Goal: Task Accomplishment & Management: Use online tool/utility

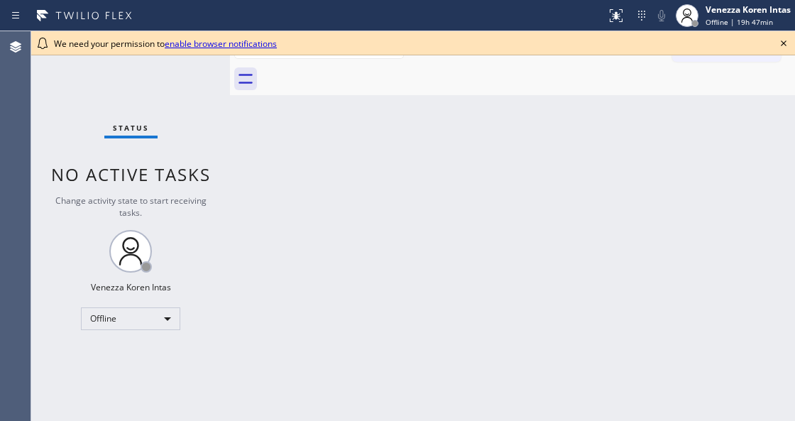
click at [439, 89] on div at bounding box center [528, 79] width 534 height 32
click at [782, 44] on icon at bounding box center [784, 43] width 6 height 6
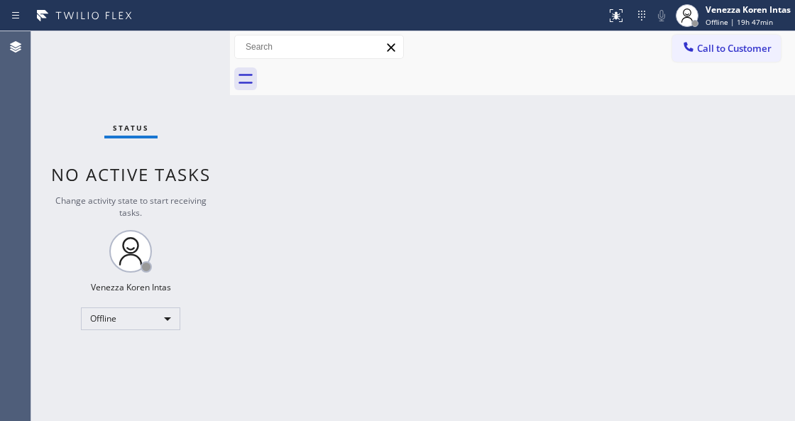
click at [691, 166] on div "Back to Dashboard Change Sender ID Customers Technicians Select a contact Outbo…" at bounding box center [512, 226] width 565 height 390
click at [389, 216] on div "Back to Dashboard Change Sender ID Customers Technicians Select a contact Outbo…" at bounding box center [512, 226] width 565 height 390
click at [133, 155] on div "Status No active tasks Change activity state to start receiving tasks. Venezza …" at bounding box center [130, 226] width 199 height 390
click at [534, 146] on div "Back to Dashboard Change Sender ID Customers Technicians Select a contact Outbo…" at bounding box center [512, 226] width 565 height 390
click at [198, 50] on div "Status No active tasks Change activity state to start receiving tasks. Venezza …" at bounding box center [130, 226] width 199 height 390
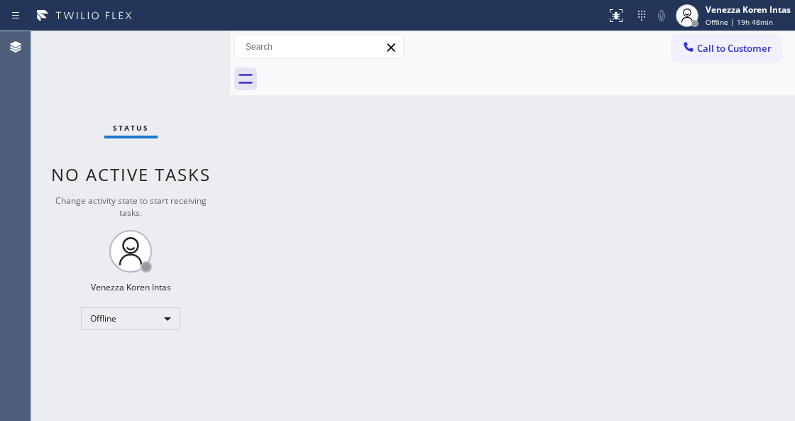
click at [311, 88] on div at bounding box center [528, 79] width 534 height 32
click at [417, 121] on div "Back to Dashboard Change Sender ID Customers Technicians Select a contact Outbo…" at bounding box center [512, 226] width 565 height 390
click at [202, 67] on div "Status No active tasks Change activity state to start receiving tasks. Venezza …" at bounding box center [130, 226] width 199 height 390
click at [217, 45] on div "Status No active tasks Change activity state to start receiving tasks. Venezza …" at bounding box center [130, 226] width 199 height 390
click at [470, 121] on div "Back to Dashboard Change Sender ID Customers Technicians Select a contact Outbo…" at bounding box center [512, 226] width 565 height 390
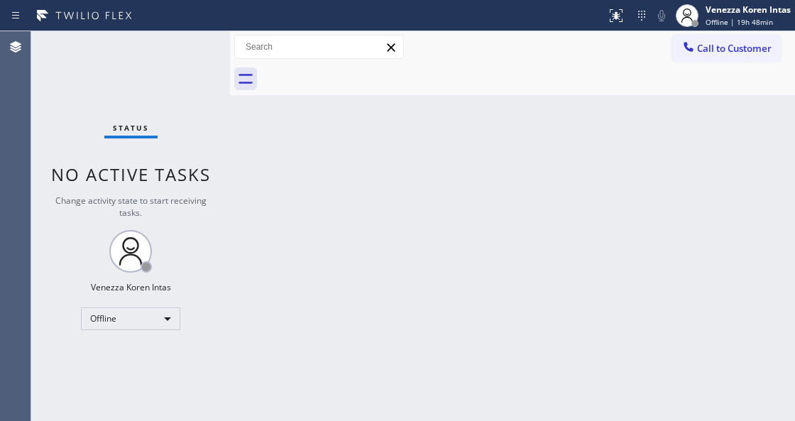
click at [240, 97] on div "Back to Dashboard Change Sender ID Customers Technicians Select a contact Outbo…" at bounding box center [512, 226] width 565 height 390
click at [222, 89] on div "Status No active tasks Change activity state to start receiving tasks. Venezza …" at bounding box center [130, 226] width 199 height 390
click at [342, 153] on div "Back to Dashboard Change Sender ID Customers Technicians Select a contact Outbo…" at bounding box center [512, 226] width 565 height 390
drag, startPoint x: 236, startPoint y: 122, endPoint x: 341, endPoint y: 138, distance: 105.6
click at [236, 122] on div "Back to Dashboard Change Sender ID Customers Technicians Select a contact Outbo…" at bounding box center [512, 226] width 565 height 390
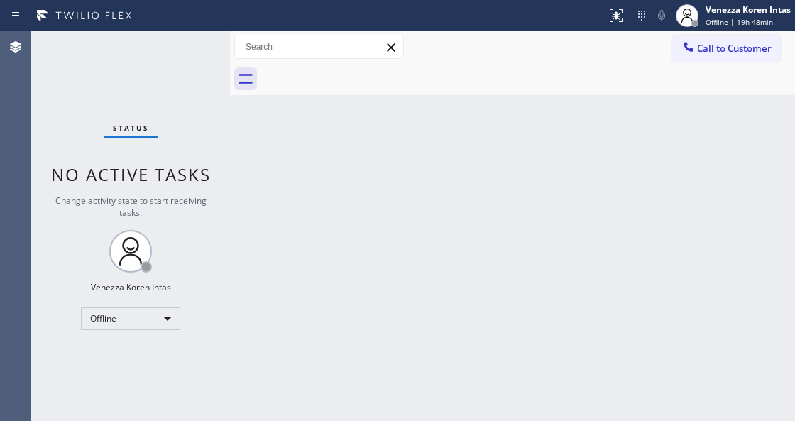
click at [352, 139] on div "Back to Dashboard Change Sender ID Customers Technicians Select a contact Outbo…" at bounding box center [512, 226] width 565 height 390
drag, startPoint x: 438, startPoint y: 292, endPoint x: 453, endPoint y: 307, distance: 20.6
click at [437, 292] on div "Back to Dashboard Change Sender ID Customers Technicians Select a contact Outbo…" at bounding box center [512, 226] width 565 height 390
click at [375, 349] on div "Back to Dashboard Change Sender ID Customers Technicians Select a contact Outbo…" at bounding box center [512, 226] width 565 height 390
click at [766, 345] on div "Back to Dashboard Change Sender ID Customers Technicians Select a contact Outbo…" at bounding box center [512, 226] width 565 height 390
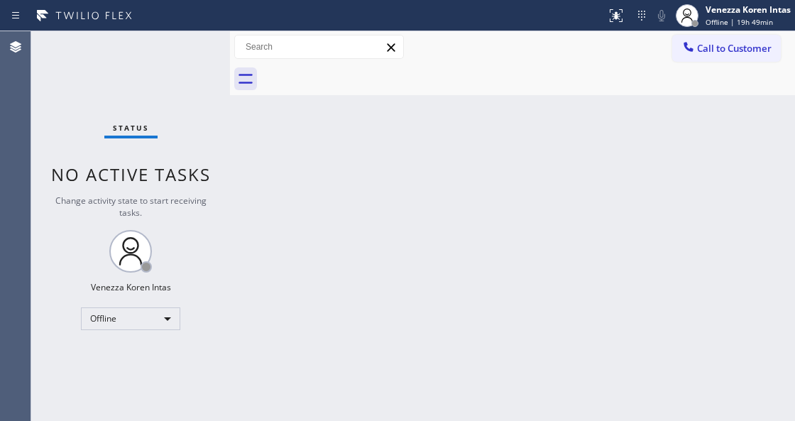
click at [179, 104] on div "Status No active tasks Change activity state to start receiving tasks. Venezza …" at bounding box center [130, 226] width 199 height 390
click at [385, 162] on div "Back to Dashboard Change Sender ID Customers Technicians Select a contact Outbo…" at bounding box center [512, 226] width 565 height 390
click at [531, 207] on div "Back to Dashboard Change Sender ID Customers Technicians Select a contact Outbo…" at bounding box center [512, 226] width 565 height 390
click at [567, 261] on div "Back to Dashboard Change Sender ID Customers Technicians Select a contact Outbo…" at bounding box center [512, 226] width 565 height 390
click at [474, 322] on div "Back to Dashboard Change Sender ID Customers Technicians Select a contact Outbo…" at bounding box center [512, 226] width 565 height 390
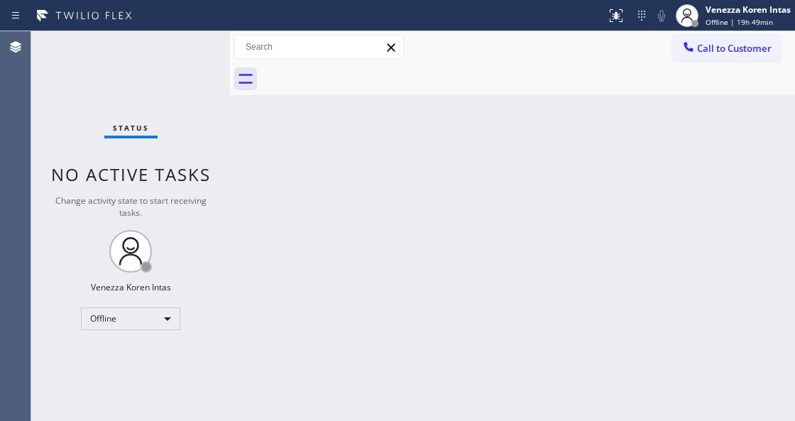
click at [410, 322] on div "Back to Dashboard Change Sender ID Customers Technicians Select a contact Outbo…" at bounding box center [512, 226] width 565 height 390
drag, startPoint x: 339, startPoint y: 277, endPoint x: 307, endPoint y: 285, distance: 33.7
click at [339, 277] on div "Back to Dashboard Change Sender ID Customers Technicians Select a contact Outbo…" at bounding box center [512, 226] width 565 height 390
drag, startPoint x: 624, startPoint y: 111, endPoint x: 531, endPoint y: 141, distance: 97.7
click at [624, 111] on div "Back to Dashboard Change Sender ID Customers Technicians Select a contact Outbo…" at bounding box center [512, 226] width 565 height 390
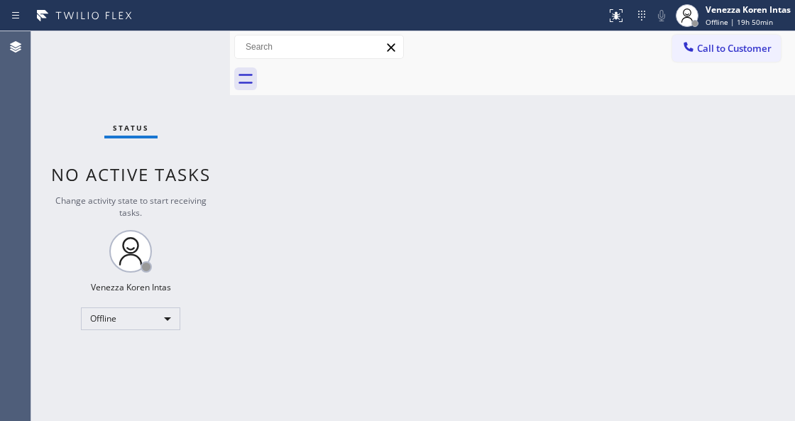
click at [696, 191] on div "Back to Dashboard Change Sender ID Customers Technicians Select a contact Outbo…" at bounding box center [512, 226] width 565 height 390
click at [275, 307] on div "Back to Dashboard Change Sender ID Customers Technicians Select a contact Outbo…" at bounding box center [512, 226] width 565 height 390
click at [150, 326] on div "Offline" at bounding box center [130, 318] width 99 height 23
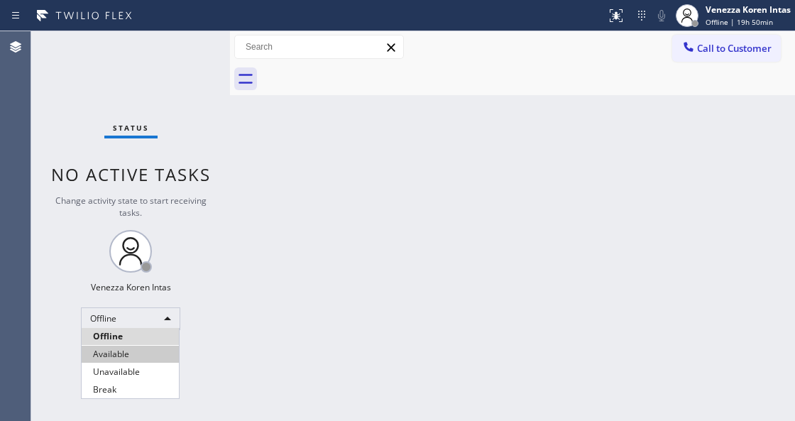
click at [124, 356] on li "Available" at bounding box center [130, 354] width 97 height 17
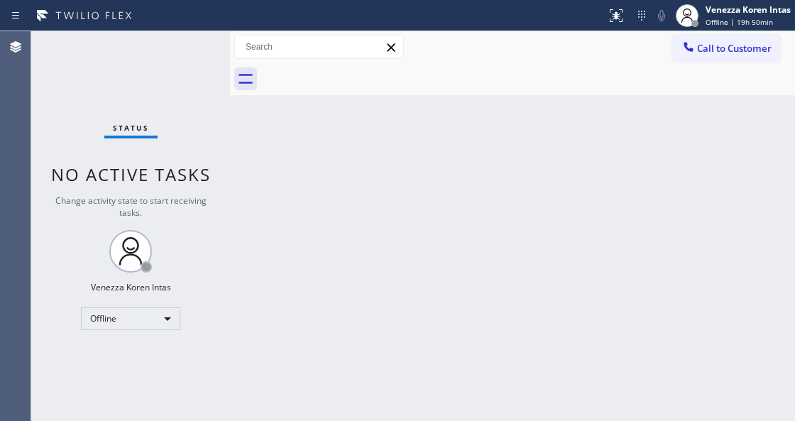
click at [366, 299] on div "Back to Dashboard Change Sender ID Customers Technicians Select a contact Outbo…" at bounding box center [512, 226] width 565 height 390
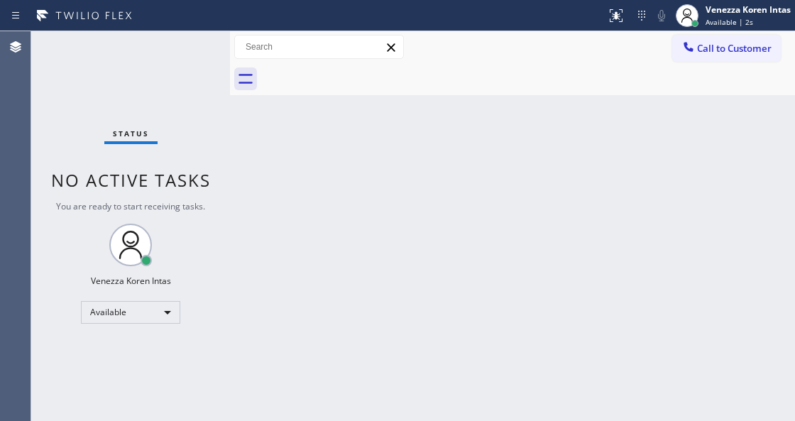
drag, startPoint x: 351, startPoint y: 270, endPoint x: 246, endPoint y: 239, distance: 109.6
click at [350, 270] on div "Back to Dashboard Change Sender ID Customers Technicians Select a contact Outbo…" at bounding box center [512, 226] width 565 height 390
drag, startPoint x: 187, startPoint y: 131, endPoint x: 197, endPoint y: 133, distance: 10.2
click at [187, 131] on div "Status No active tasks You are ready to start receiving tasks. Venezza Koren In…" at bounding box center [130, 226] width 199 height 390
click at [585, 283] on div "Back to Dashboard Change Sender ID Customers Technicians Select a contact Outbo…" at bounding box center [512, 226] width 565 height 390
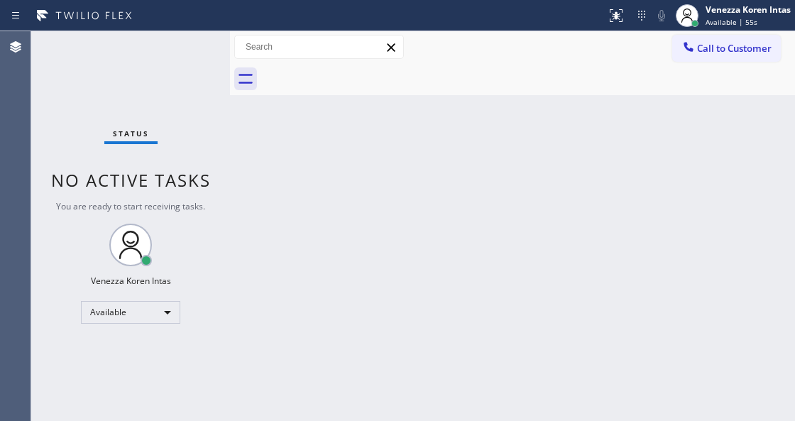
click at [574, 251] on div "Back to Dashboard Change Sender ID Customers Technicians Select a contact Outbo…" at bounding box center [512, 226] width 565 height 390
click at [204, 57] on div "Status No active tasks You are ready to start receiving tasks. Venezza Koren In…" at bounding box center [130, 226] width 199 height 390
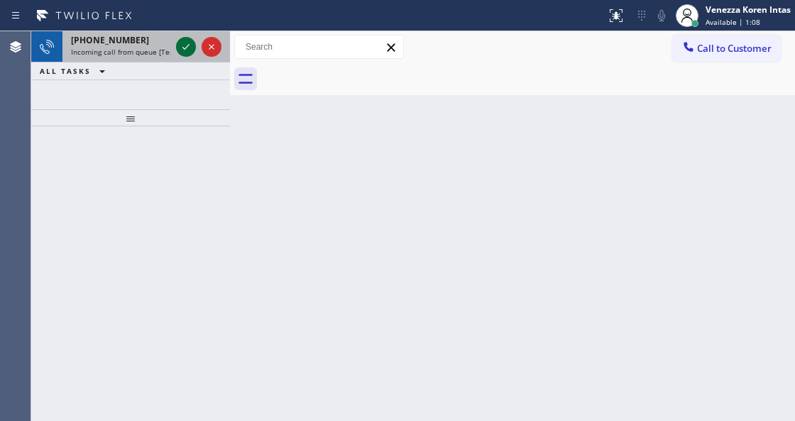
click at [190, 55] on icon at bounding box center [185, 46] width 17 height 17
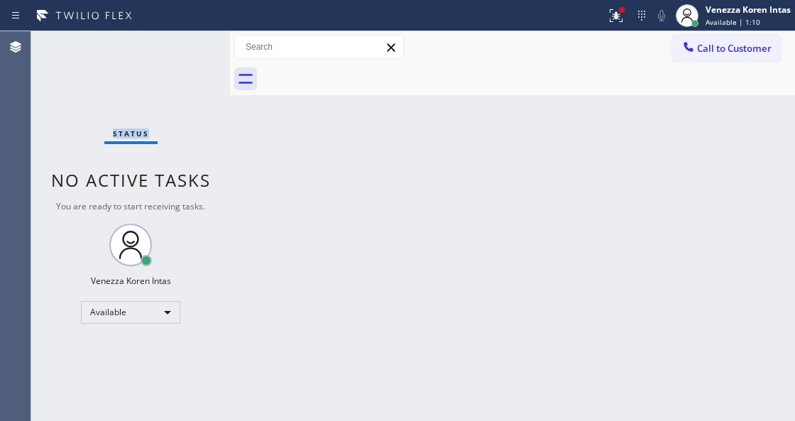
click at [190, 45] on div "Status No active tasks You are ready to start receiving tasks. Venezza Koren In…" at bounding box center [130, 226] width 199 height 390
click at [601, 6] on button at bounding box center [616, 15] width 31 height 31
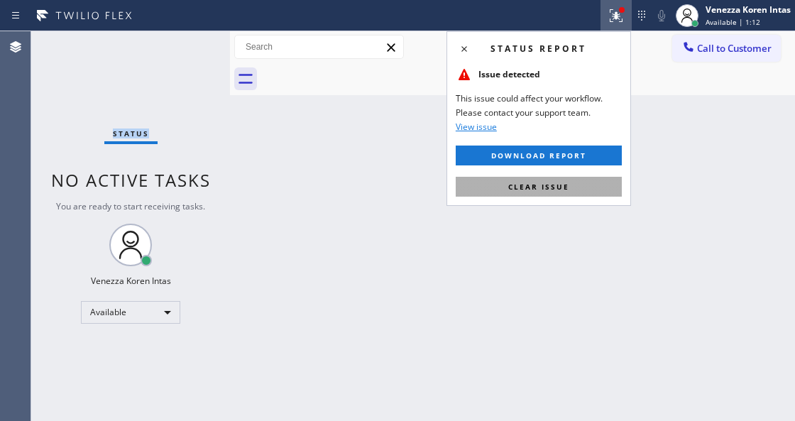
drag, startPoint x: 581, startPoint y: 193, endPoint x: 433, endPoint y: 193, distance: 147.6
click at [581, 193] on button "Clear issue" at bounding box center [539, 187] width 166 height 20
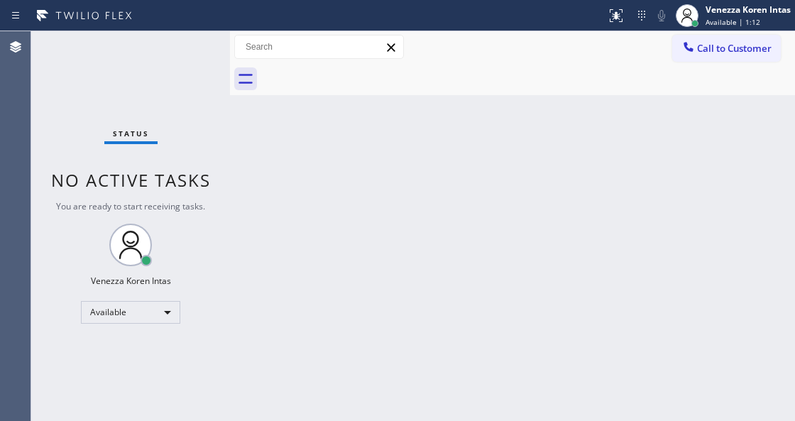
drag, startPoint x: 217, startPoint y: 211, endPoint x: 214, endPoint y: 197, distance: 13.8
click at [214, 204] on div "Status No active tasks You are ready to start receiving tasks. Venezza Koren In…" at bounding box center [130, 226] width 199 height 390
click at [177, 60] on div "Status No active tasks You are ready to start receiving tasks. Venezza Koren In…" at bounding box center [130, 226] width 199 height 390
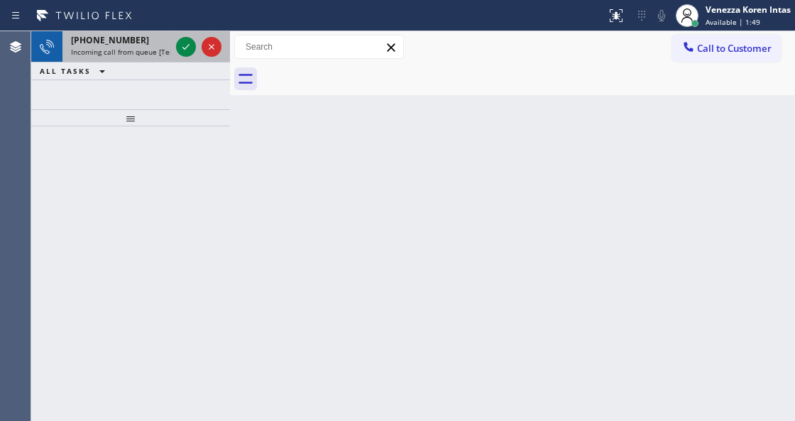
click at [199, 43] on div at bounding box center [198, 46] width 51 height 31
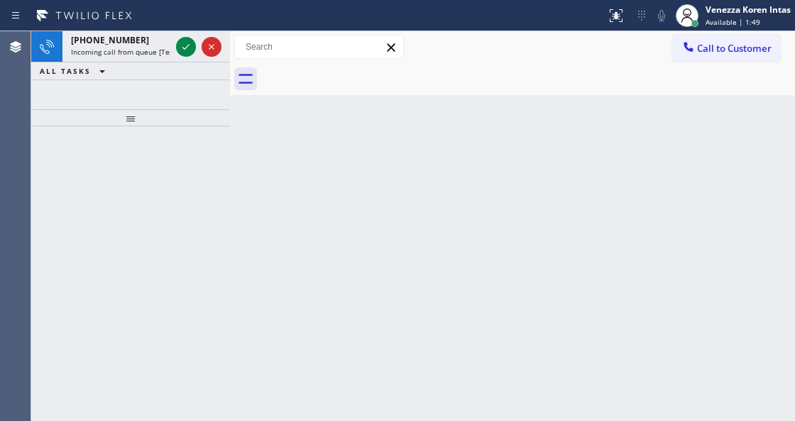
click at [183, 47] on icon at bounding box center [185, 46] width 17 height 17
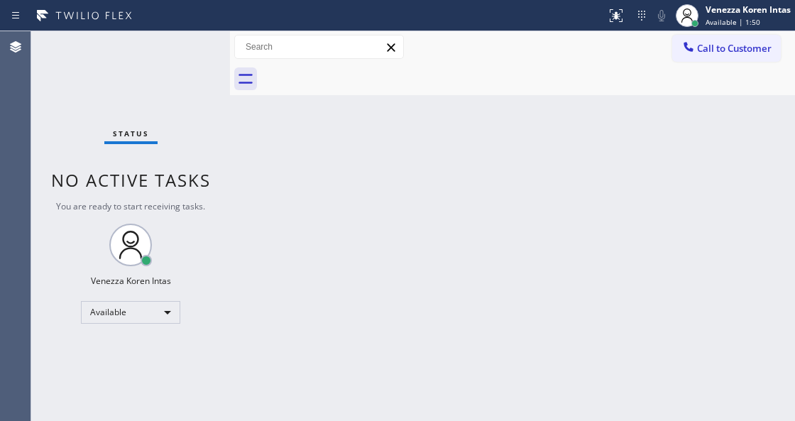
click at [114, 114] on div "Status No active tasks You are ready to start receiving tasks. Venezza Koren In…" at bounding box center [130, 226] width 199 height 390
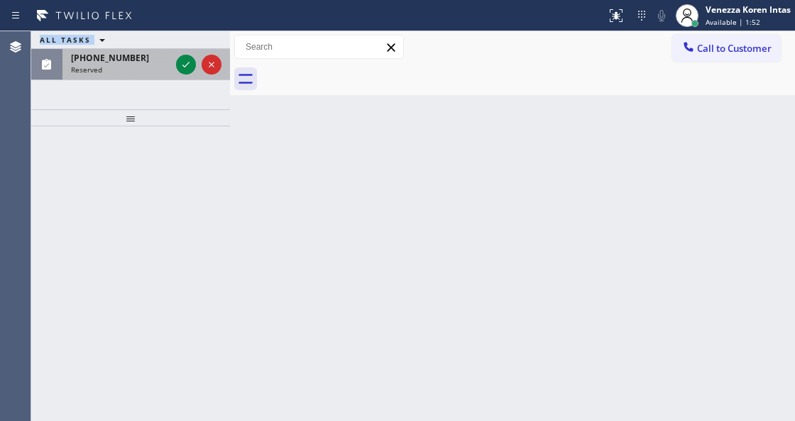
click at [182, 65] on icon at bounding box center [185, 65] width 7 height 6
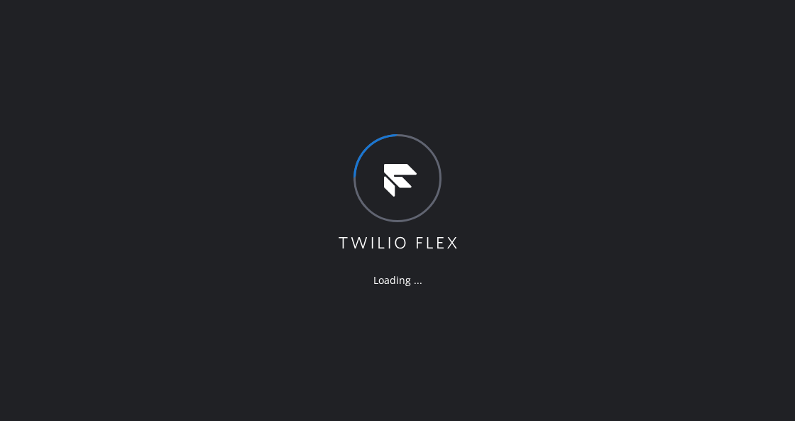
click at [411, 140] on icon at bounding box center [397, 193] width 123 height 118
click at [268, 118] on div "Loading ..." at bounding box center [397, 210] width 795 height 421
click at [461, 165] on div "Loading ..." at bounding box center [397, 210] width 795 height 421
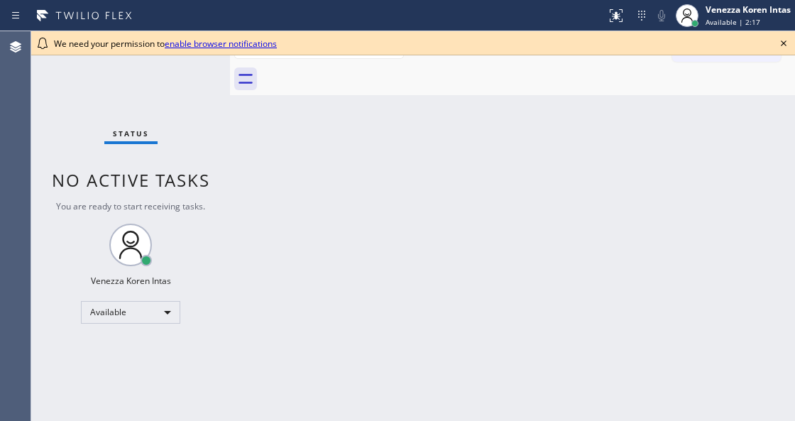
click at [454, 180] on div "Back to Dashboard Change Sender ID Customers Technicians Select a contact Outbo…" at bounding box center [512, 226] width 565 height 390
click at [788, 50] on icon at bounding box center [783, 43] width 17 height 17
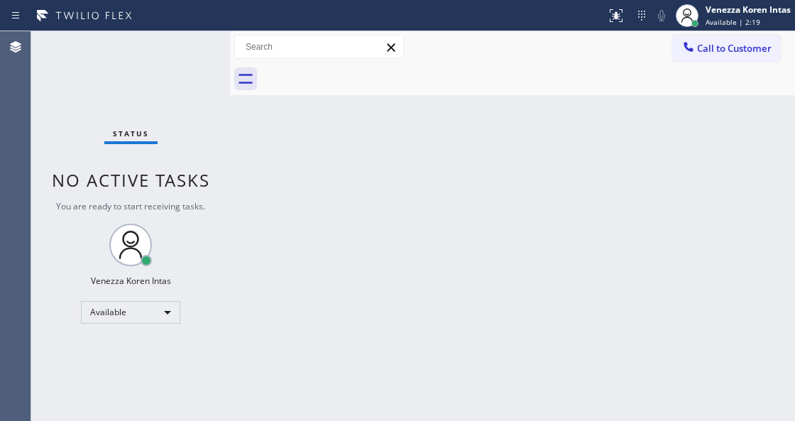
click at [785, 45] on div "Call to Customer Outbound call Location Search location Your caller id phone nu…" at bounding box center [733, 47] width 123 height 25
click at [473, 145] on div "Back to Dashboard Change Sender ID Customers Technicians Select a contact Outbo…" at bounding box center [512, 226] width 565 height 390
click at [317, 122] on div "Back to Dashboard Change Sender ID Customers Technicians Select a contact Outbo…" at bounding box center [512, 226] width 565 height 390
click at [432, 326] on div "Back to Dashboard Change Sender ID Customers Technicians Select a contact Outbo…" at bounding box center [512, 226] width 565 height 390
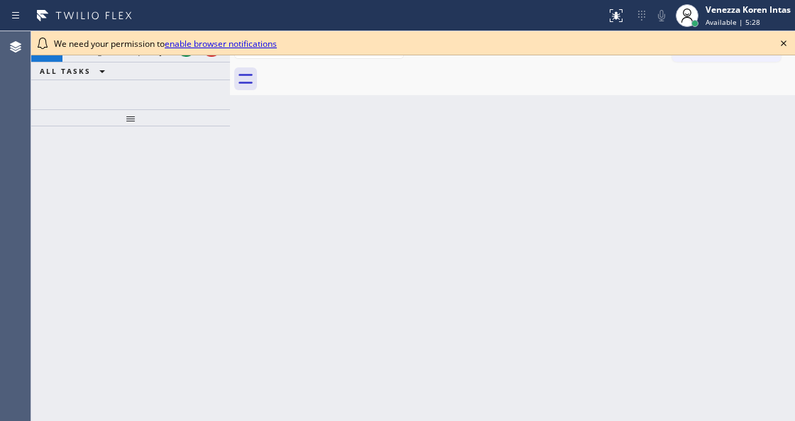
drag, startPoint x: 475, startPoint y: 143, endPoint x: 388, endPoint y: 218, distance: 114.8
click at [472, 148] on div "Back to Dashboard Change Sender ID Customers Technicians Select a contact Outbo…" at bounding box center [512, 226] width 565 height 390
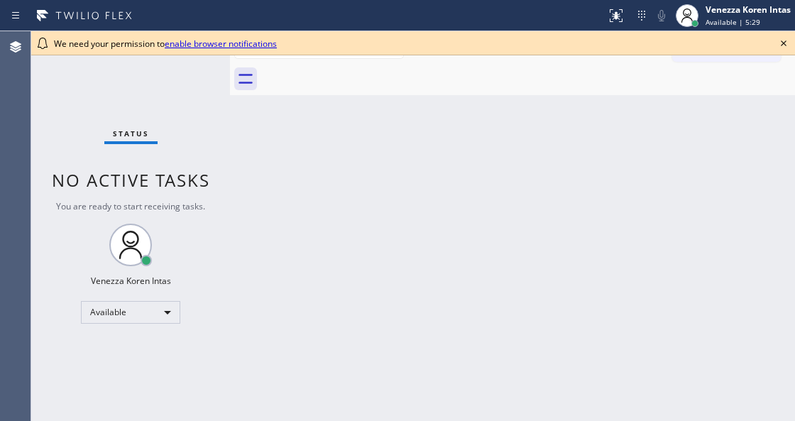
click at [782, 47] on icon at bounding box center [783, 43] width 17 height 17
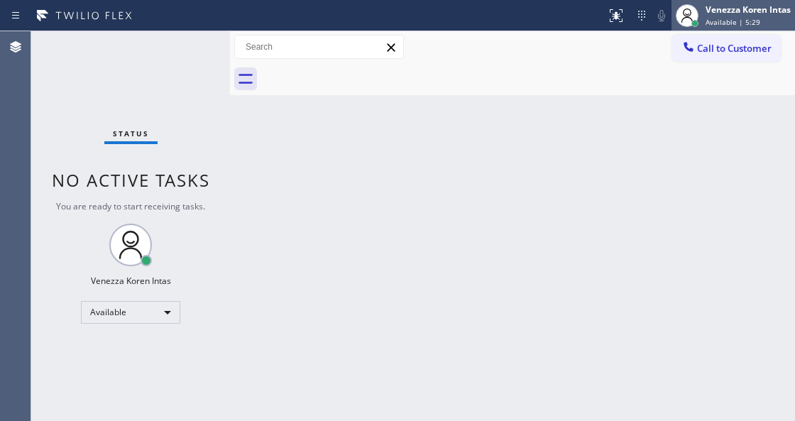
drag, startPoint x: 749, startPoint y: 14, endPoint x: 742, endPoint y: 75, distance: 60.8
click at [747, 14] on div "Venezza Koren Intas" at bounding box center [748, 10] width 85 height 12
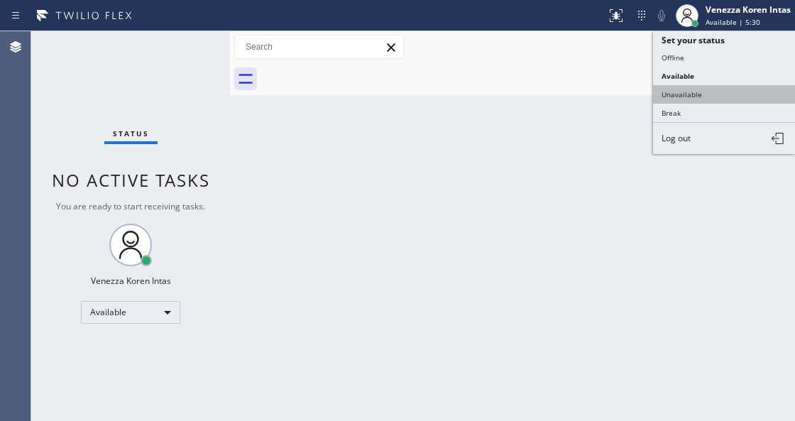
click at [720, 92] on button "Unavailable" at bounding box center [724, 94] width 142 height 18
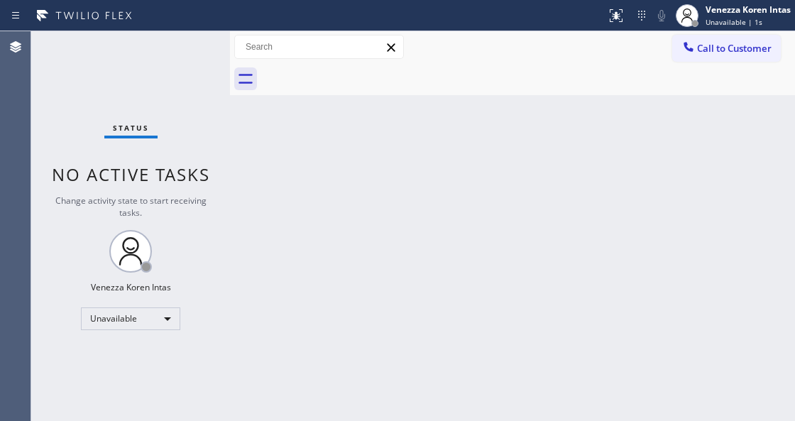
click at [254, 150] on div "Back to Dashboard Change Sender ID Customers Technicians Select a contact Outbo…" at bounding box center [512, 226] width 565 height 390
click at [460, 378] on div "Back to Dashboard Change Sender ID Customers Technicians Select a contact Outbo…" at bounding box center [512, 226] width 565 height 390
click at [203, 285] on div "Status No active tasks Change activity state to start receiving tasks. Venezza …" at bounding box center [130, 226] width 199 height 390
click at [593, 193] on div "Back to Dashboard Change Sender ID Customers Technicians Select a contact Outbo…" at bounding box center [512, 226] width 565 height 390
click at [589, 162] on div "Back to Dashboard Change Sender ID Customers Technicians Select a contact Outbo…" at bounding box center [512, 226] width 565 height 390
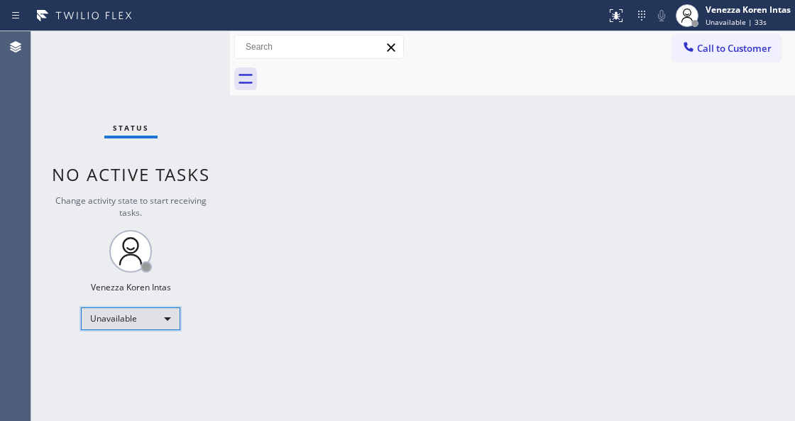
click at [147, 317] on div "Unavailable" at bounding box center [130, 318] width 99 height 23
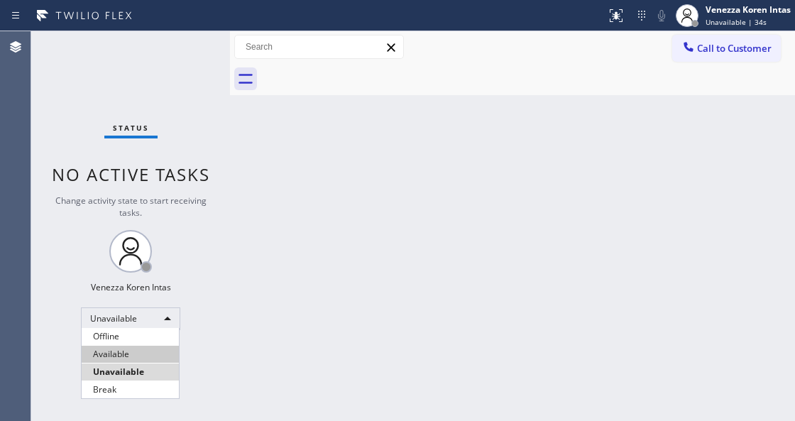
click at [132, 351] on li "Available" at bounding box center [130, 354] width 97 height 17
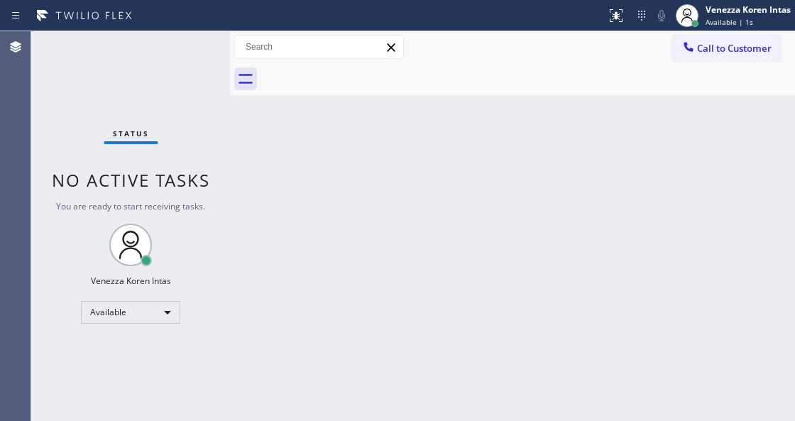
click at [234, 171] on div "Back to Dashboard Change Sender ID Customers Technicians Select a contact Outbo…" at bounding box center [512, 226] width 565 height 390
click at [493, 241] on div "Back to Dashboard Change Sender ID Customers Technicians Select a contact Outbo…" at bounding box center [512, 226] width 565 height 390
click at [694, 221] on div "Back to Dashboard Change Sender ID Customers Technicians Select a contact Outbo…" at bounding box center [512, 226] width 565 height 390
drag, startPoint x: 247, startPoint y: 178, endPoint x: 405, endPoint y: 116, distance: 169.3
click at [256, 182] on div "Back to Dashboard Change Sender ID Customers Technicians Select a contact Outbo…" at bounding box center [512, 226] width 565 height 390
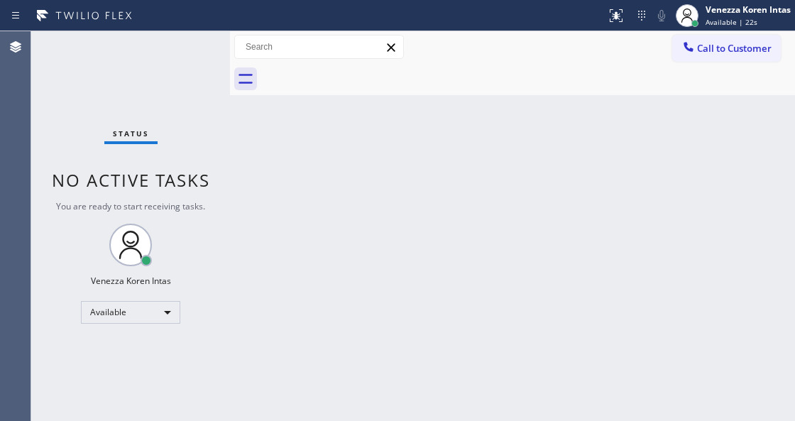
drag, startPoint x: 400, startPoint y: 177, endPoint x: 378, endPoint y: 278, distance: 103.2
click at [400, 183] on div "Back to Dashboard Change Sender ID Customers Technicians Select a contact Outbo…" at bounding box center [512, 226] width 565 height 390
click at [334, 153] on div "Back to Dashboard Change Sender ID Customers Technicians Select a contact Outbo…" at bounding box center [512, 226] width 565 height 390
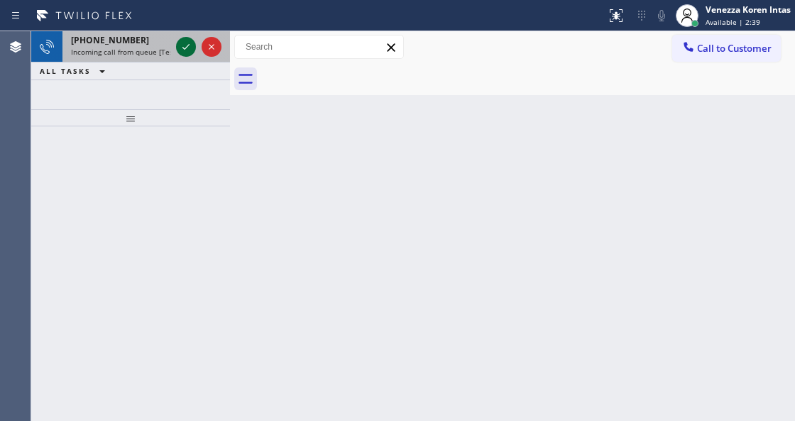
click at [187, 48] on icon at bounding box center [185, 46] width 17 height 17
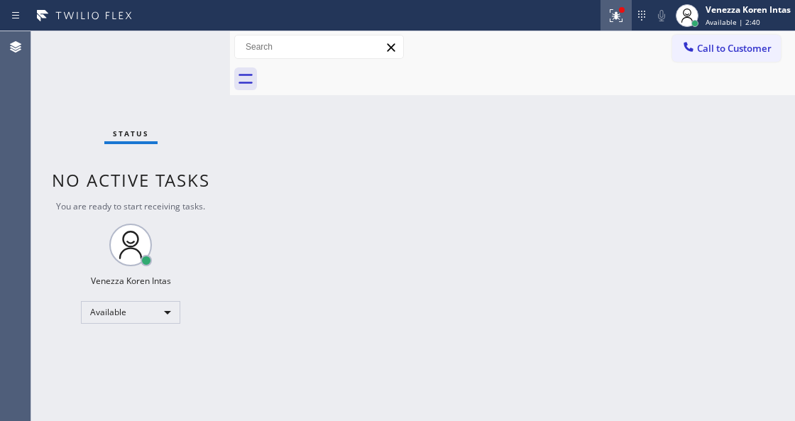
drag, startPoint x: 618, startPoint y: 14, endPoint x: 596, endPoint y: 116, distance: 104.4
click at [618, 18] on icon at bounding box center [616, 15] width 17 height 17
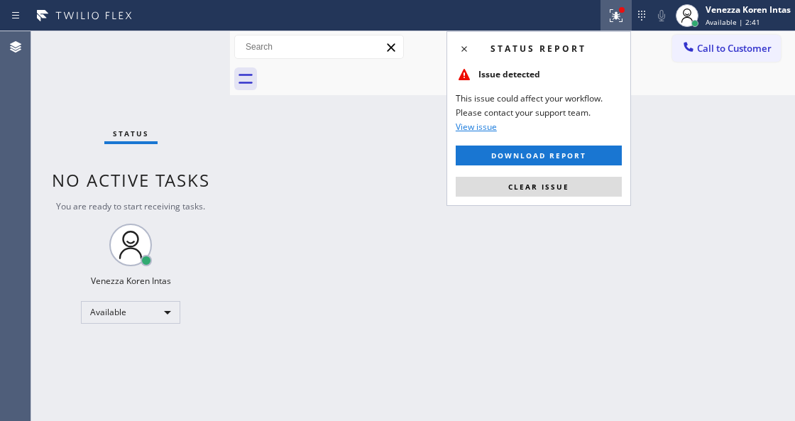
click at [564, 199] on div "Status report Issue detected This issue could affect your workflow. Please cont…" at bounding box center [538, 118] width 185 height 175
click at [573, 190] on button "Clear issue" at bounding box center [539, 187] width 166 height 20
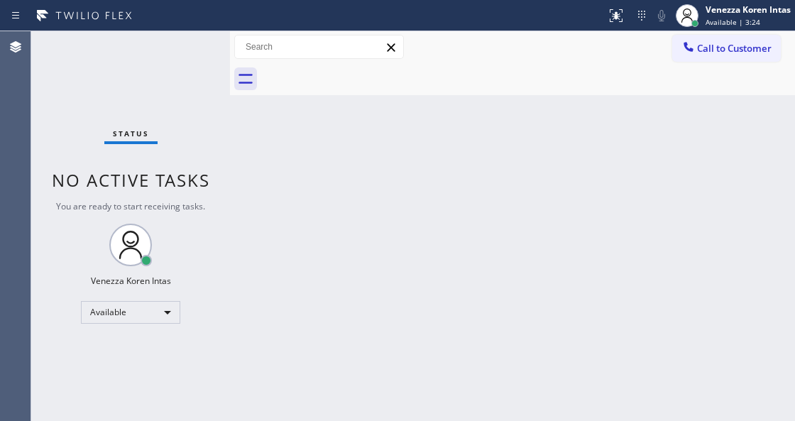
click at [434, 119] on div "Back to Dashboard Change Sender ID Customers Technicians Select a contact Outbo…" at bounding box center [512, 226] width 565 height 390
click at [189, 49] on div "Status No active tasks You are ready to start receiving tasks. Venezza Koren In…" at bounding box center [130, 226] width 199 height 390
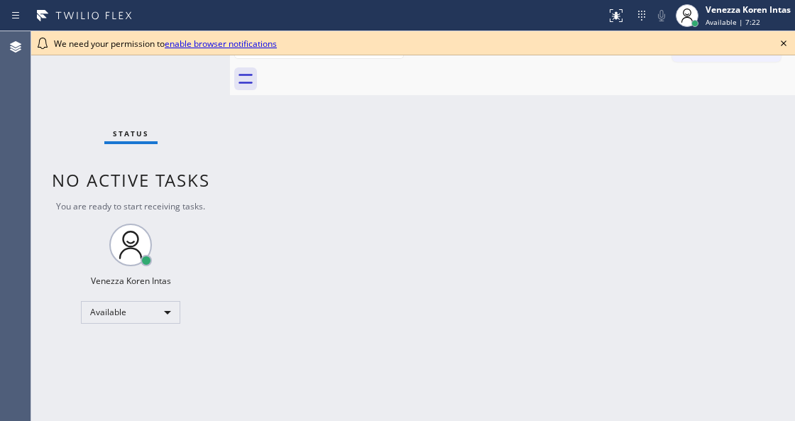
click at [786, 38] on icon at bounding box center [783, 43] width 17 height 17
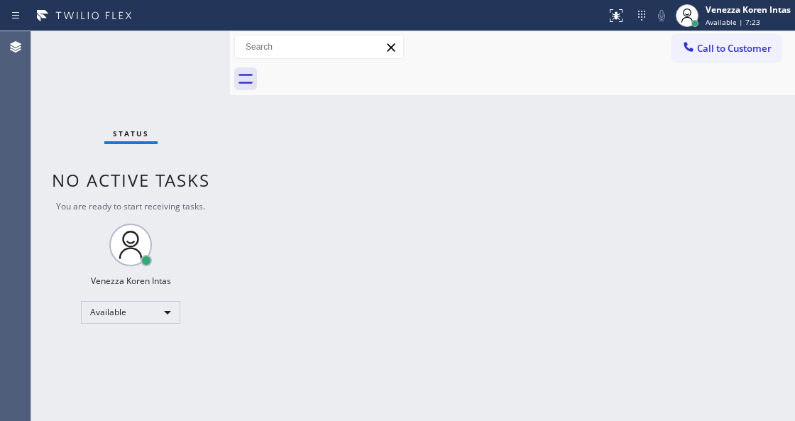
click at [179, 53] on div "Status No active tasks You are ready to start receiving tasks. Venezza Koren In…" at bounding box center [130, 226] width 199 height 390
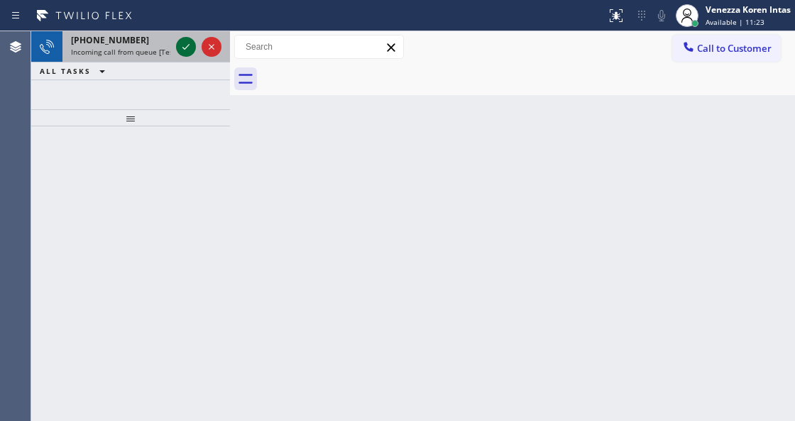
click at [182, 48] on icon at bounding box center [185, 46] width 17 height 17
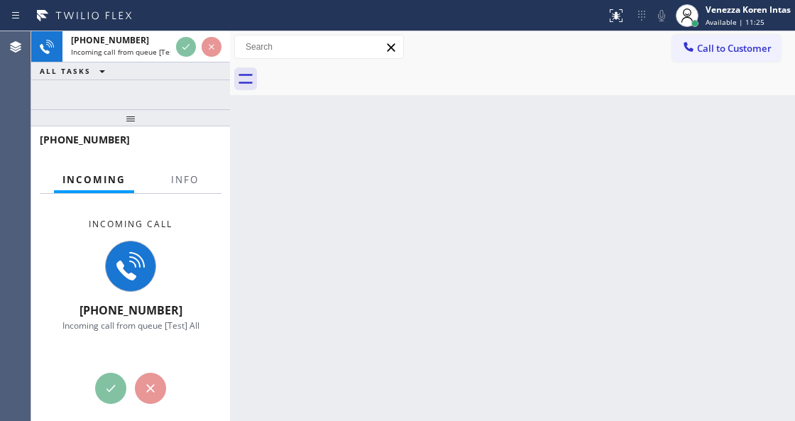
click at [182, 192] on div at bounding box center [185, 191] width 45 height 3
drag, startPoint x: 128, startPoint y: 122, endPoint x: 130, endPoint y: 212, distance: 90.2
click at [130, 126] on div at bounding box center [130, 117] width 199 height 17
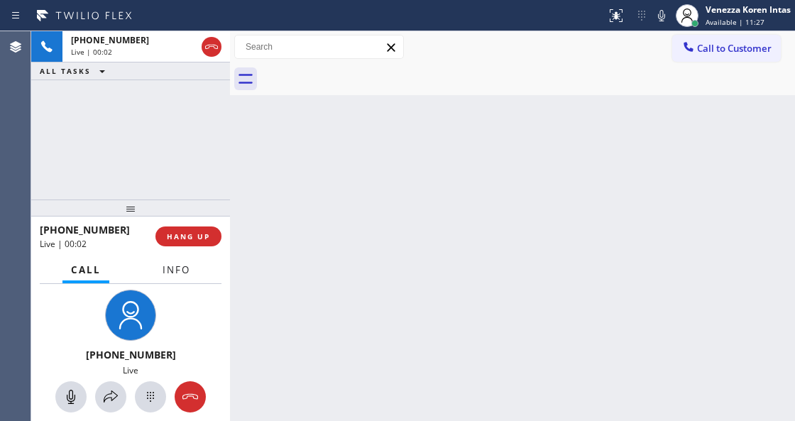
click at [180, 264] on span "Info" at bounding box center [177, 269] width 28 height 13
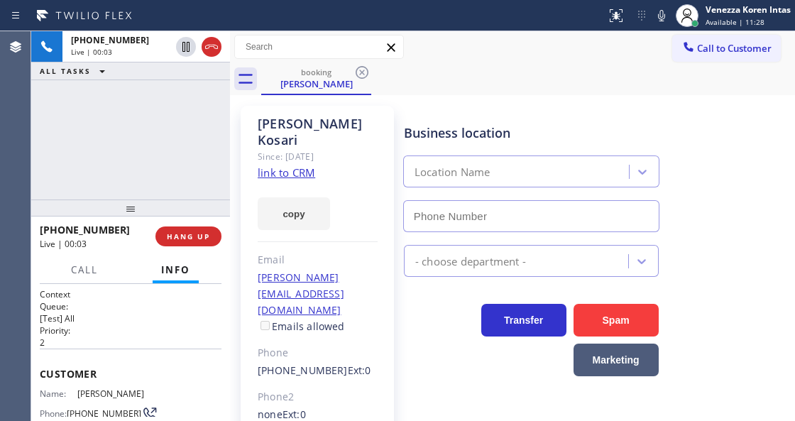
type input "(818) 330-1138"
click at [309, 165] on link "link to CRM" at bounding box center [286, 172] width 57 height 14
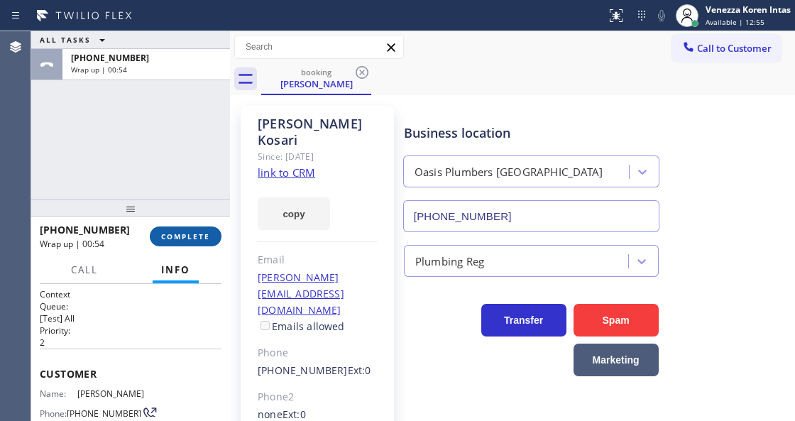
click at [189, 232] on span "COMPLETE" at bounding box center [185, 236] width 49 height 10
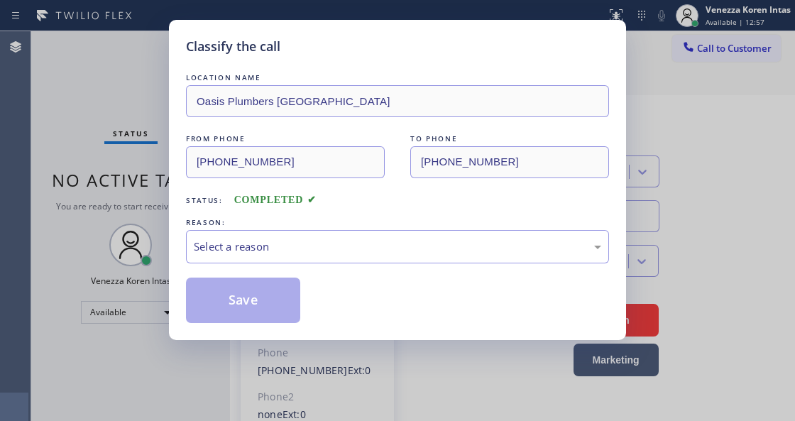
click at [427, 274] on div "LOCATION NAME Oasis Plumbers North Hollywood FROM PHONE (818) 235-6410 TO PHONE…" at bounding box center [397, 196] width 423 height 253
click at [427, 260] on div "Select a reason" at bounding box center [397, 246] width 423 height 33
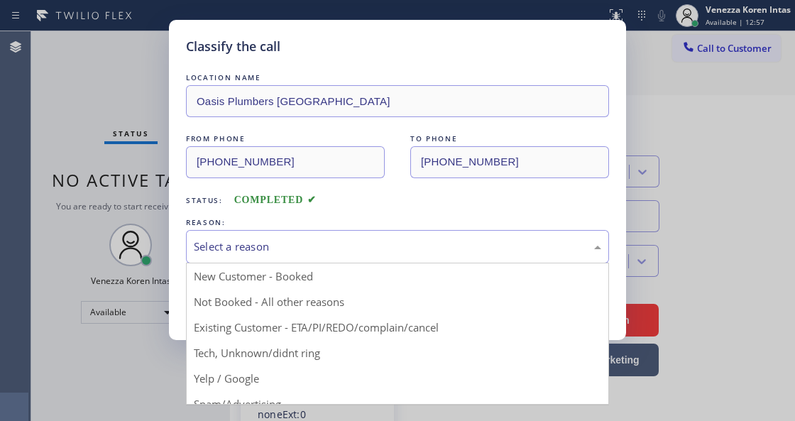
drag, startPoint x: 395, startPoint y: 333, endPoint x: 388, endPoint y: 333, distance: 7.8
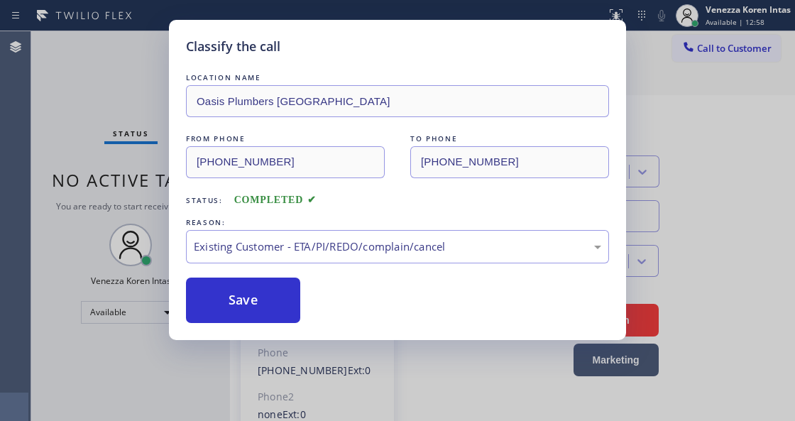
click at [309, 320] on div "Save" at bounding box center [397, 300] width 423 height 45
click at [279, 313] on button "Save" at bounding box center [243, 300] width 114 height 45
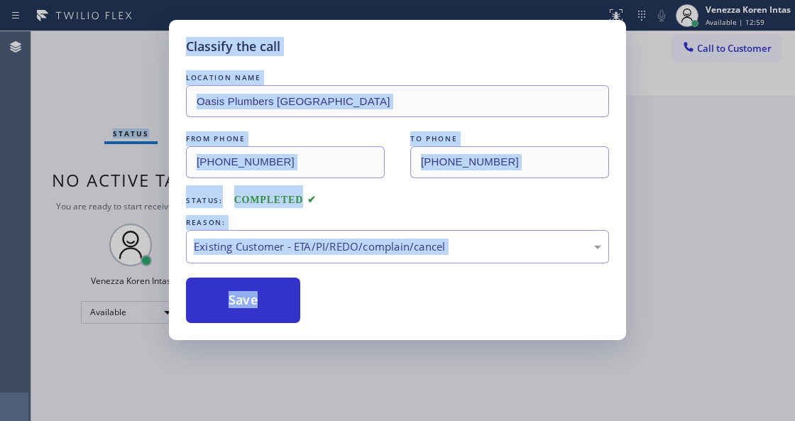
drag, startPoint x: 153, startPoint y: 53, endPoint x: 175, endPoint y: 50, distance: 22.2
click at [175, 50] on div "Classify the call LOCATION NAME Oasis Plumbers North Hollywood FROM PHONE (818)…" at bounding box center [413, 226] width 764 height 390
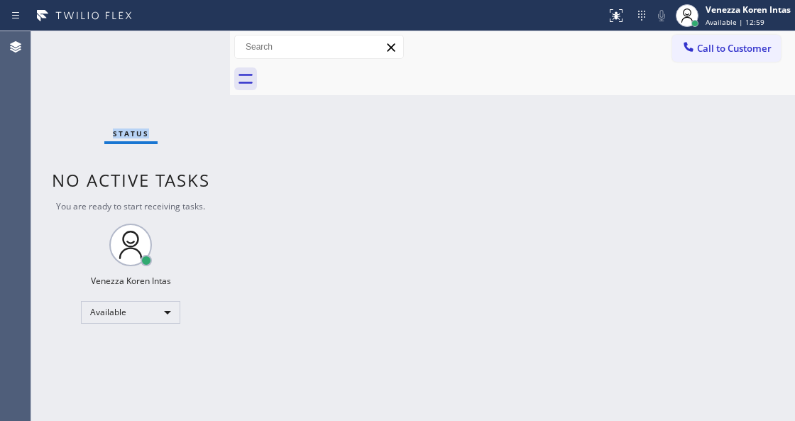
click at [175, 50] on div "Status No active tasks You are ready to start receiving tasks. Venezza Koren In…" at bounding box center [130, 226] width 199 height 390
click at [182, 51] on div "Status No active tasks You are ready to start receiving tasks. Venezza Koren In…" at bounding box center [130, 226] width 199 height 390
click at [181, 54] on div "Status No active tasks You are ready to start receiving tasks. Venezza Koren In…" at bounding box center [130, 226] width 199 height 390
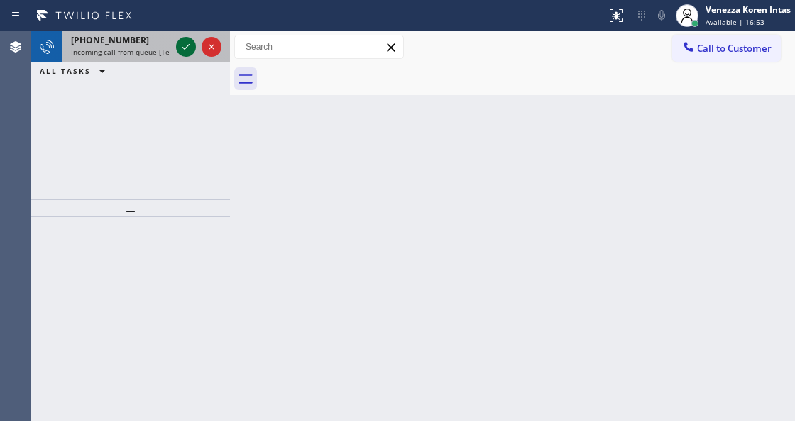
click at [181, 44] on icon at bounding box center [185, 46] width 17 height 17
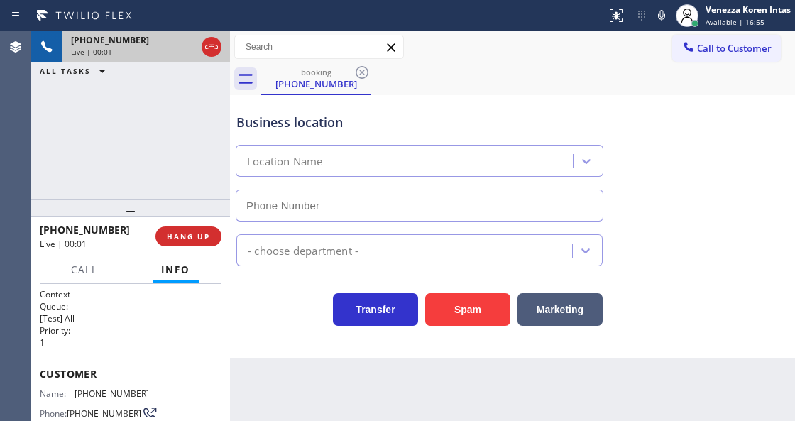
type input "(323) 917-8320"
click at [92, 151] on div "+19255846805 Live | 00:06 ALL TASKS ALL TASKS ACTIVE TASKS TASKS IN WRAP UP" at bounding box center [130, 115] width 199 height 168
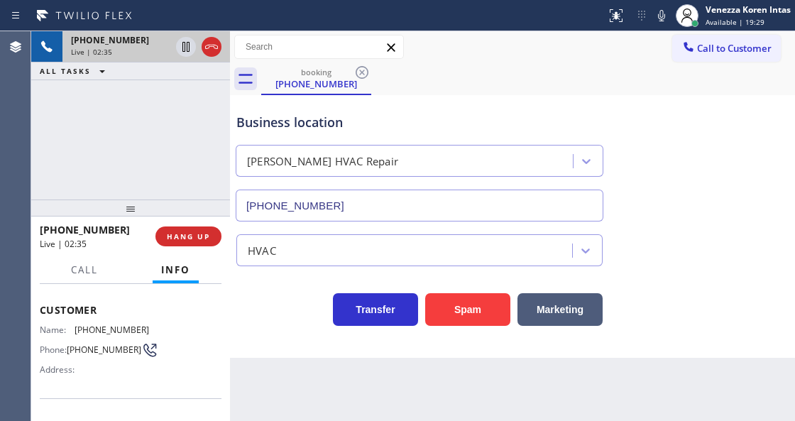
scroll to position [142, 0]
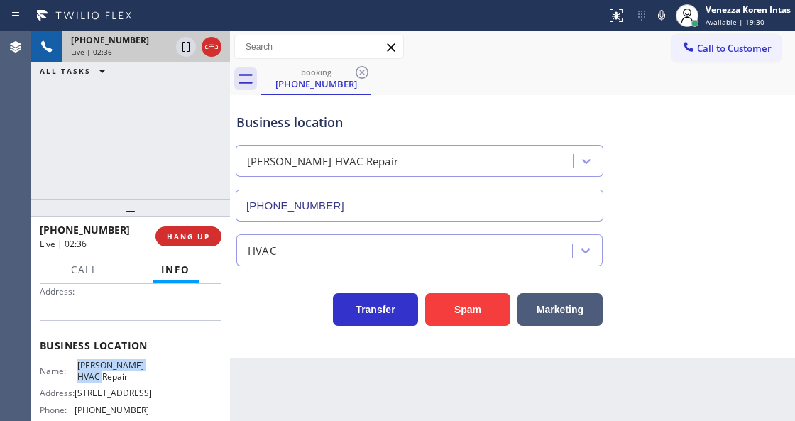
drag, startPoint x: 74, startPoint y: 361, endPoint x: 114, endPoint y: 375, distance: 42.2
click at [114, 375] on div "Name: Compton HVAC Repair" at bounding box center [94, 371] width 109 height 22
copy span "Compton HVAC Repair"
click at [701, 40] on button "Call to Customer" at bounding box center [726, 48] width 109 height 27
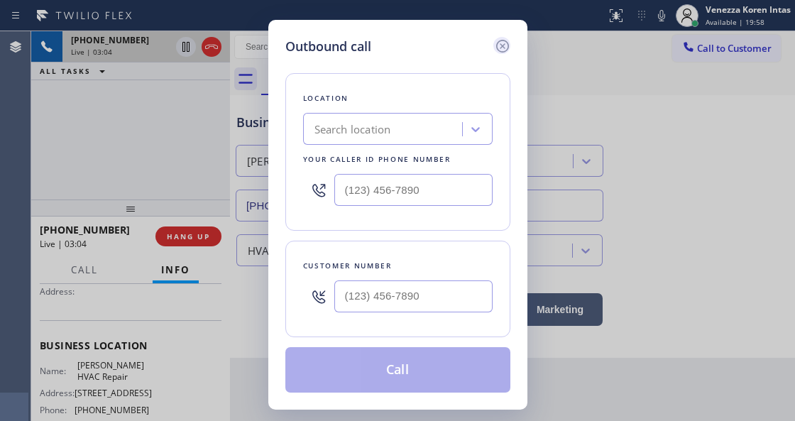
click at [503, 44] on icon at bounding box center [501, 46] width 13 height 13
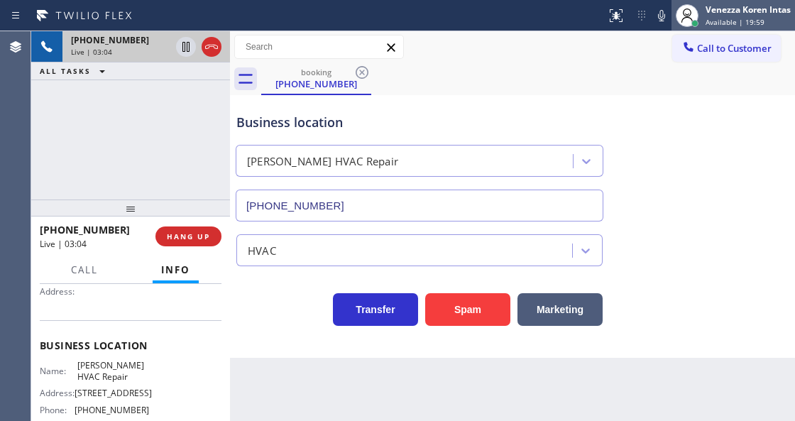
click at [726, 7] on div "Venezza Koren Intas" at bounding box center [748, 10] width 85 height 12
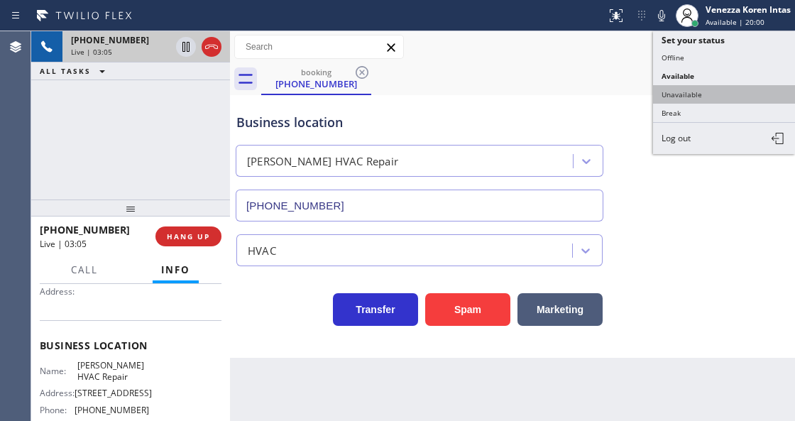
click at [704, 93] on button "Unavailable" at bounding box center [724, 94] width 142 height 18
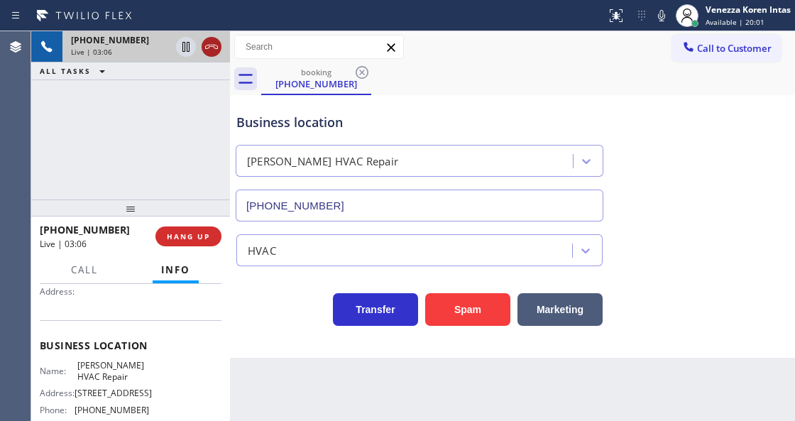
click at [207, 47] on icon at bounding box center [211, 46] width 17 height 17
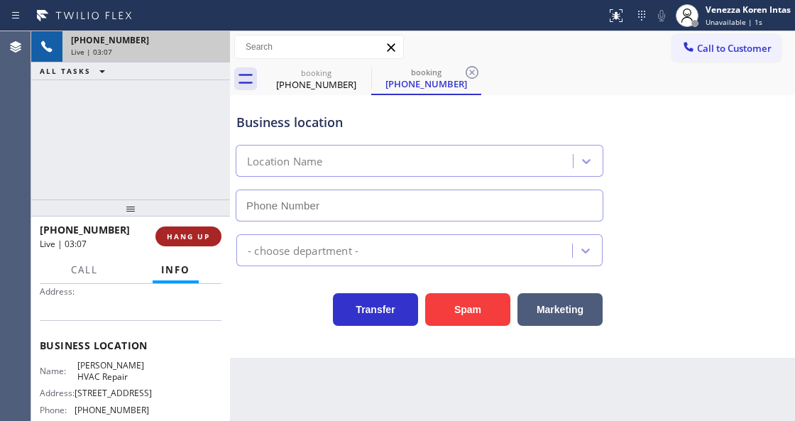
type input "(323) 917-8320"
click at [197, 239] on span "HANG UP" at bounding box center [188, 236] width 43 height 10
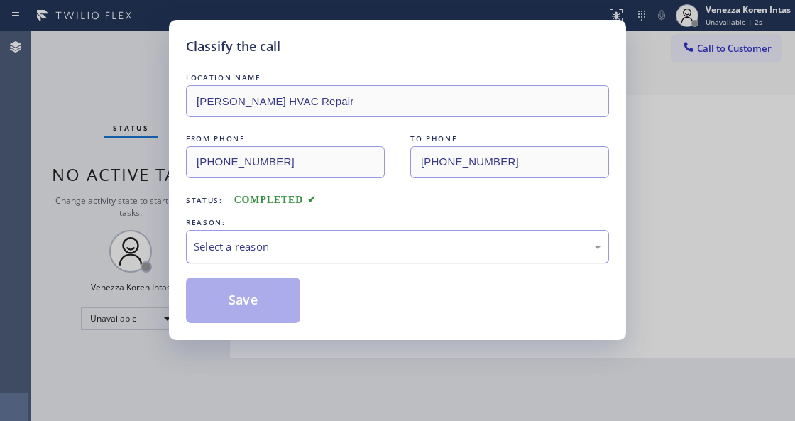
click at [297, 254] on div "Select a reason" at bounding box center [397, 247] width 407 height 16
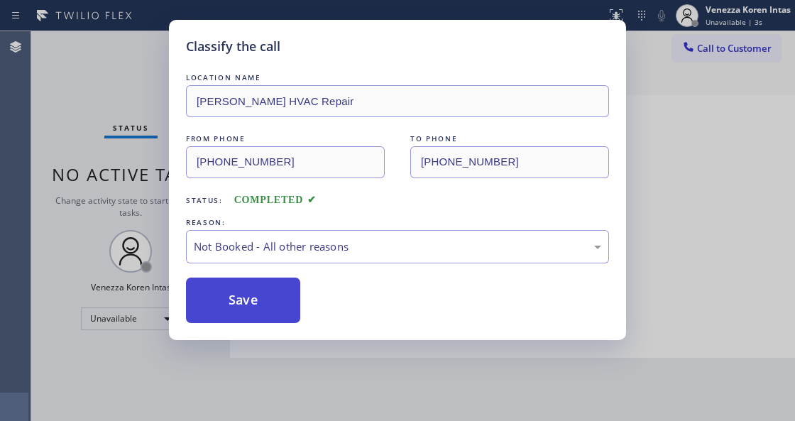
click at [282, 305] on button "Save" at bounding box center [243, 300] width 114 height 45
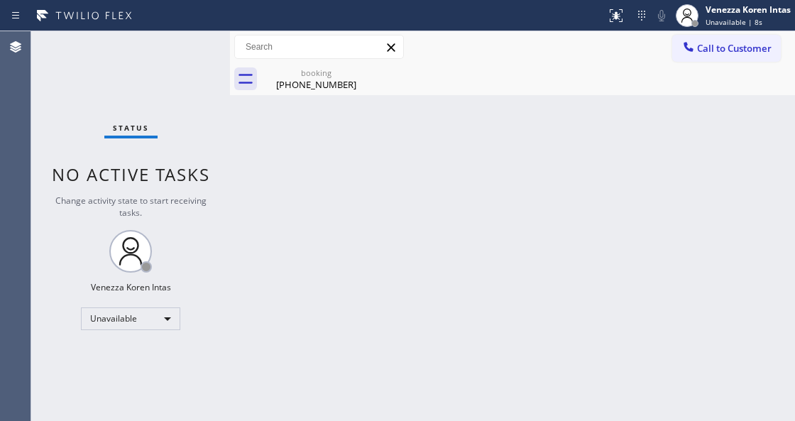
click at [325, 168] on div "Back to Dashboard Change Sender ID Customers Technicians Select a contact Outbo…" at bounding box center [512, 226] width 565 height 390
click at [718, 45] on span "Call to Customer" at bounding box center [734, 48] width 75 height 13
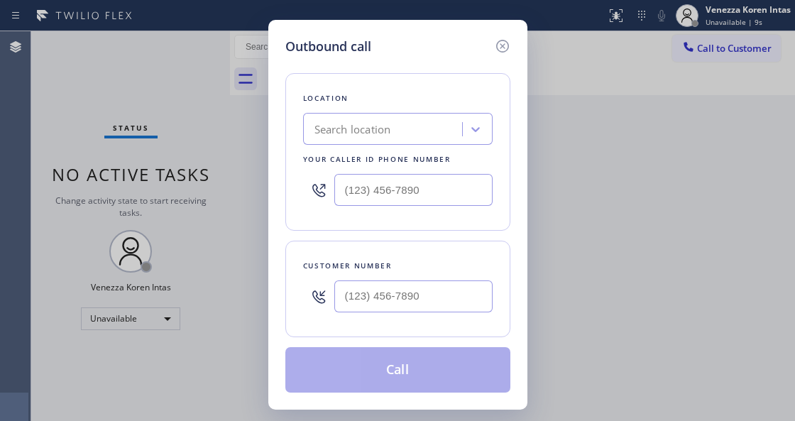
click at [383, 145] on div "Location Search location Your caller id phone number" at bounding box center [397, 152] width 225 height 158
click at [385, 133] on div "Search location" at bounding box center [352, 129] width 77 height 16
paste input "Compton HVAC Repair"
type input "Compton HVAC Repair"
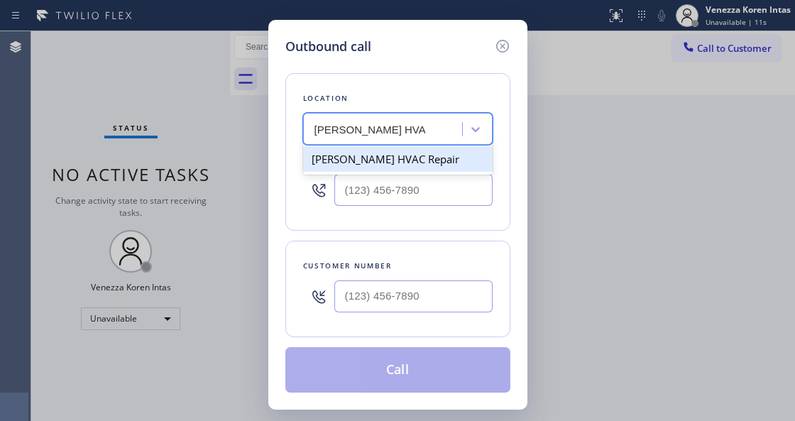
click at [369, 162] on div "Compton HVAC Repair" at bounding box center [398, 159] width 190 height 26
type input "(323) 917-8320"
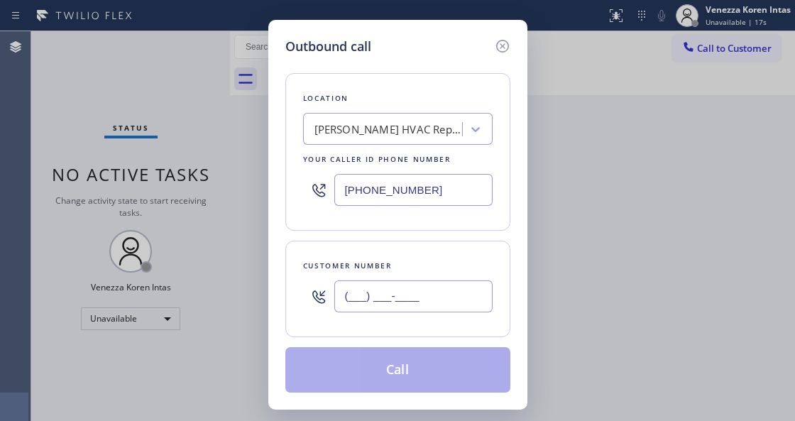
click at [345, 288] on input "(___) ___-____" at bounding box center [413, 296] width 158 height 32
paste input "310) 704-9440"
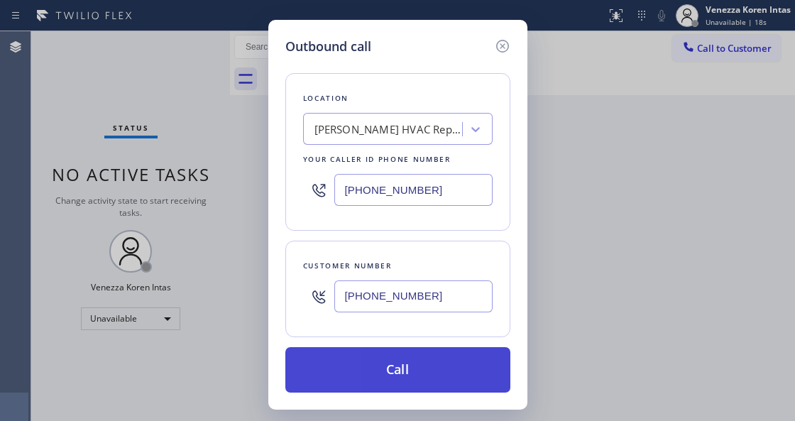
type input "(310) 704-9440"
click at [354, 368] on button "Call" at bounding box center [397, 369] width 225 height 45
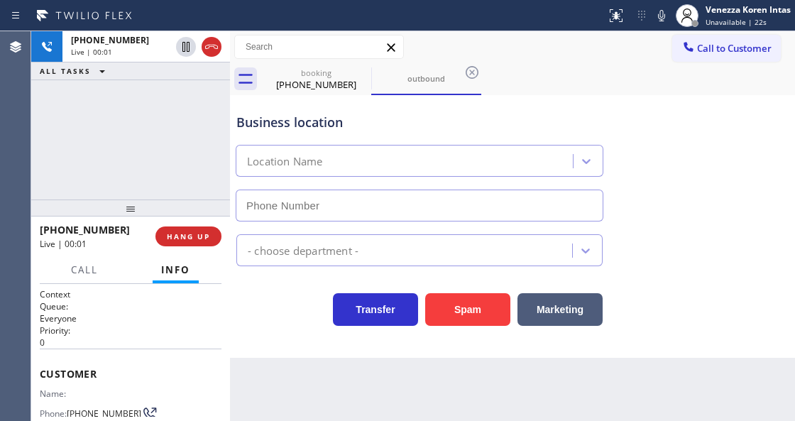
type input "(323) 917-8320"
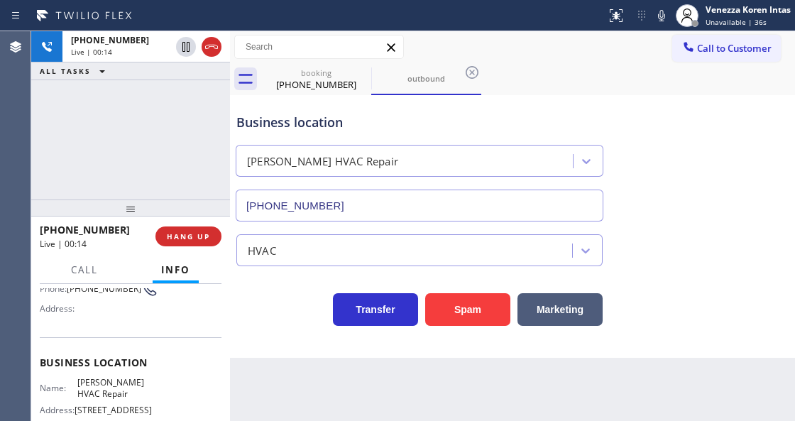
scroll to position [142, 0]
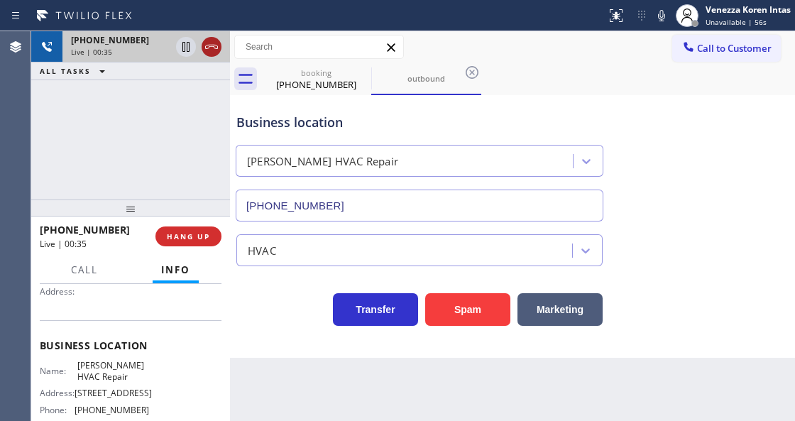
click at [209, 55] on icon at bounding box center [211, 46] width 17 height 17
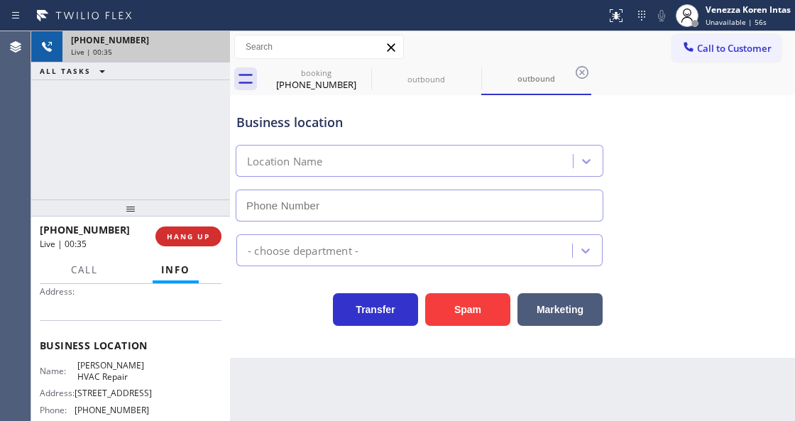
drag, startPoint x: 186, startPoint y: 239, endPoint x: 233, endPoint y: 255, distance: 49.6
click at [187, 239] on span "HANG UP" at bounding box center [188, 236] width 43 height 10
type input "(323) 917-8320"
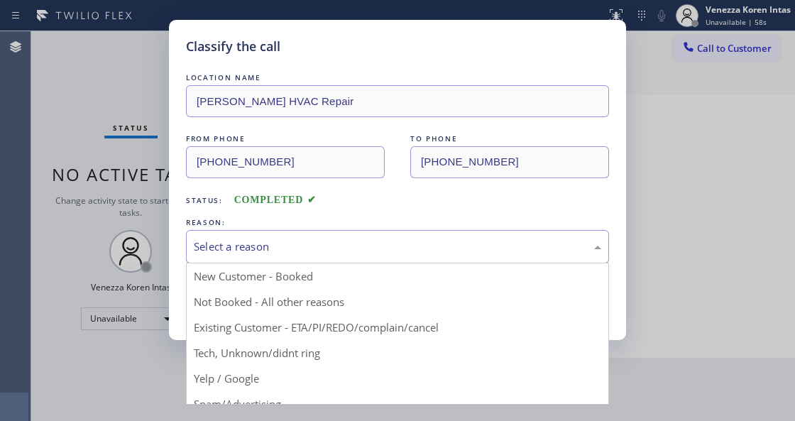
click at [278, 253] on div "Select a reason" at bounding box center [397, 247] width 407 height 16
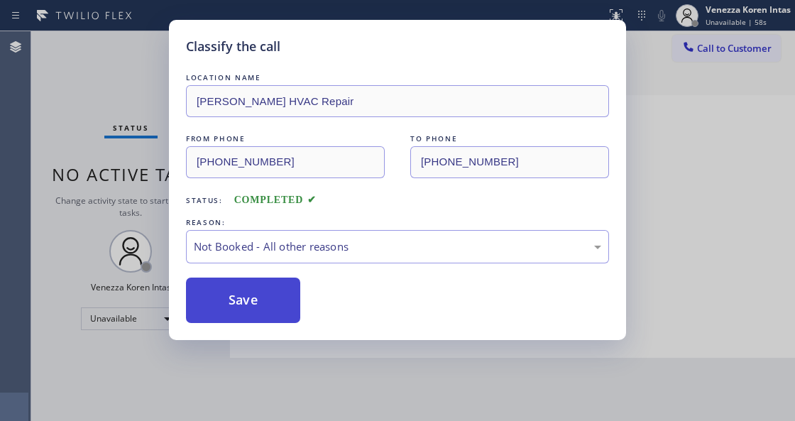
click at [256, 304] on button "Save" at bounding box center [243, 300] width 114 height 45
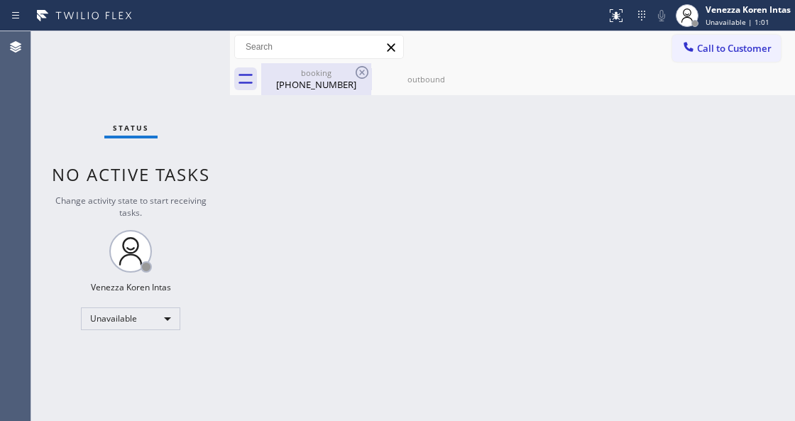
click at [300, 82] on div "(925) 584-6805" at bounding box center [316, 84] width 107 height 13
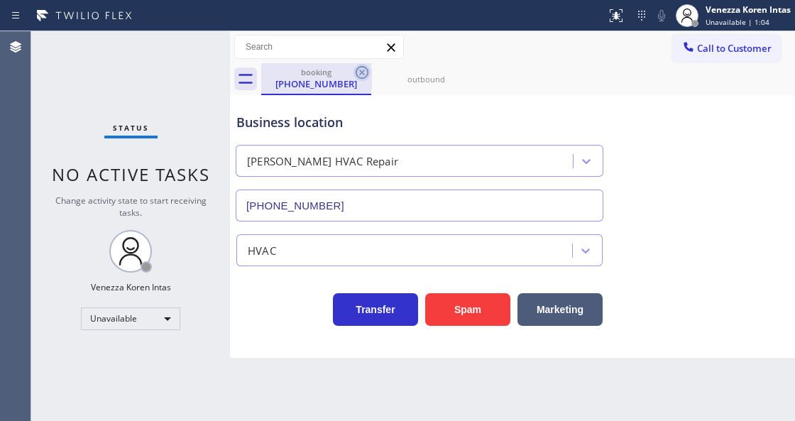
click at [363, 76] on icon at bounding box center [362, 72] width 17 height 17
click at [700, 43] on span "Call to Customer" at bounding box center [734, 48] width 75 height 13
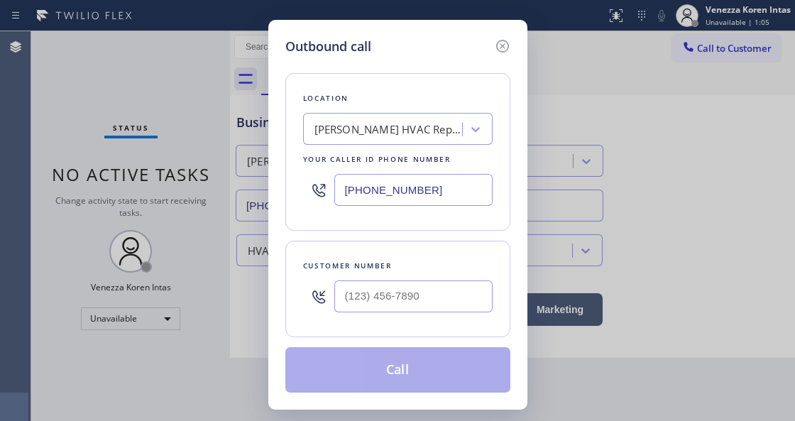
drag, startPoint x: 447, startPoint y: 197, endPoint x: 309, endPoint y: 197, distance: 138.4
click at [309, 197] on div "(323) 917-8320" at bounding box center [398, 190] width 190 height 46
click at [326, 223] on div "Location Compton HVAC Repair Your caller id phone number (323) 917-8320" at bounding box center [397, 152] width 225 height 158
click at [507, 48] on icon at bounding box center [501, 46] width 13 height 13
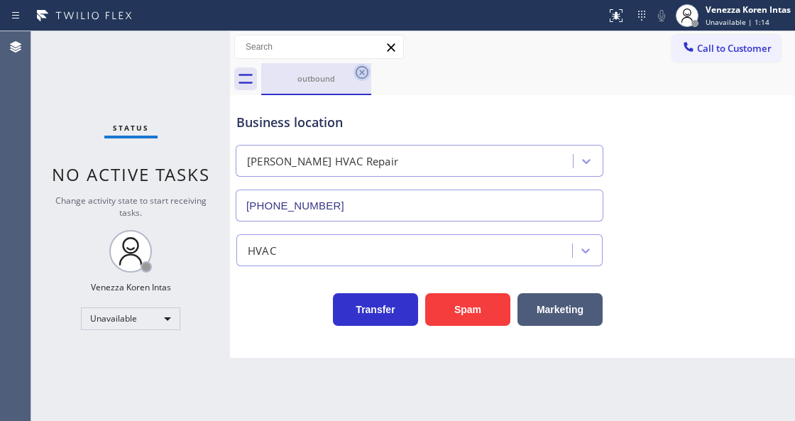
click at [367, 72] on icon at bounding box center [362, 72] width 13 height 13
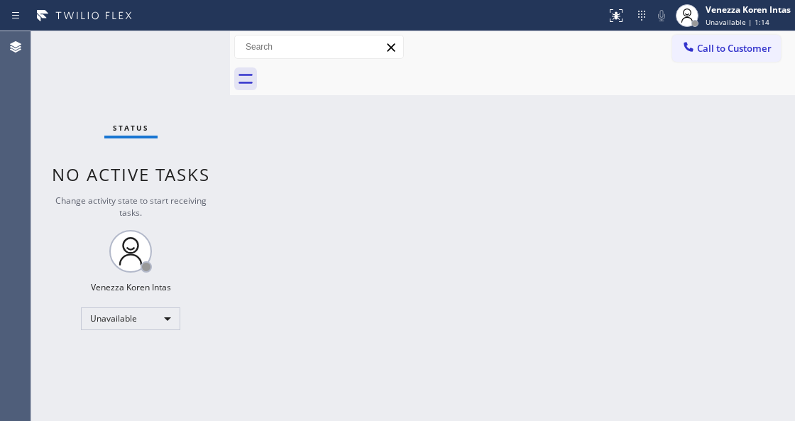
click at [506, 76] on div at bounding box center [528, 79] width 534 height 32
click at [724, 18] on span "Unavailable | 1:15" at bounding box center [738, 22] width 64 height 10
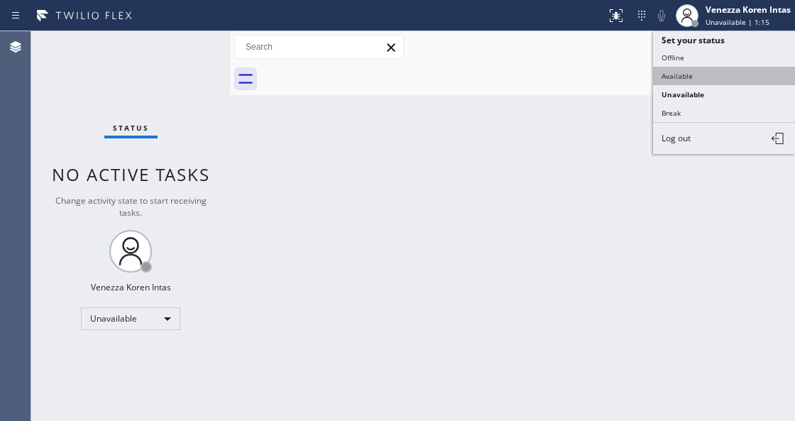
click at [715, 77] on button "Available" at bounding box center [724, 76] width 142 height 18
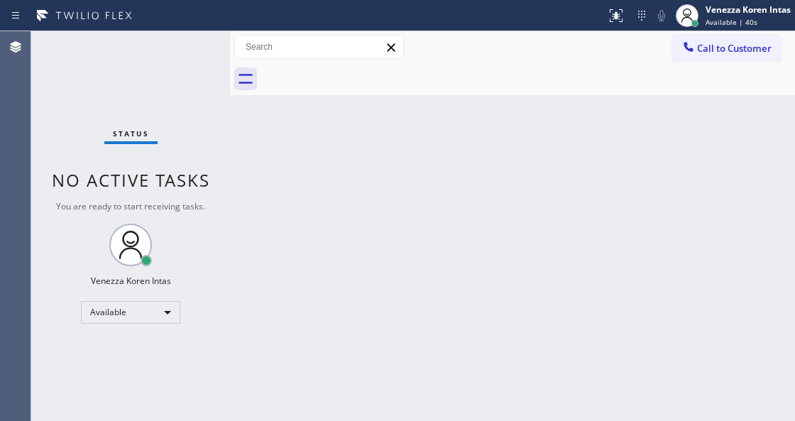
click at [342, 180] on div "Back to Dashboard Change Sender ID Customers Technicians Select a contact Outbo…" at bounding box center [512, 226] width 565 height 390
click at [174, 62] on div "Status No active tasks You are ready to start receiving tasks. Venezza Koren In…" at bounding box center [130, 226] width 199 height 390
click at [196, 62] on div "Status No active tasks You are ready to start receiving tasks. Venezza Koren In…" at bounding box center [130, 226] width 199 height 390
drag, startPoint x: 196, startPoint y: 62, endPoint x: 28, endPoint y: 89, distance: 169.7
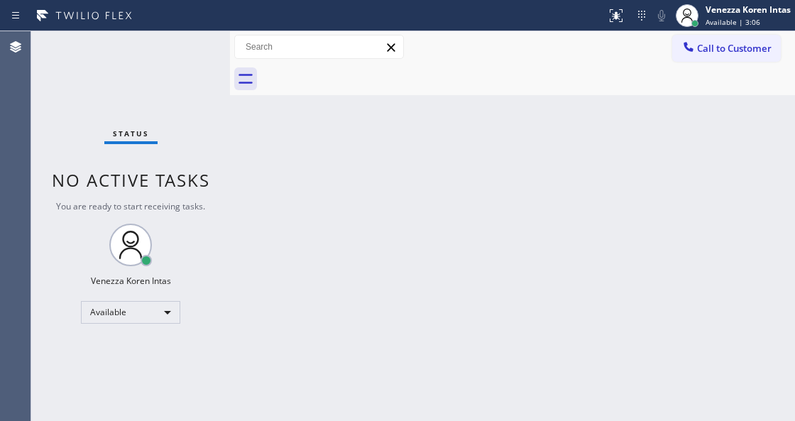
click at [190, 66] on div "Status No active tasks You are ready to start receiving tasks. Venezza Koren In…" at bounding box center [130, 226] width 199 height 390
drag, startPoint x: 177, startPoint y: 67, endPoint x: 292, endPoint y: 85, distance: 115.7
click at [179, 68] on div "Status No active tasks You are ready to start receiving tasks. Venezza Koren In…" at bounding box center [130, 226] width 199 height 390
click at [197, 56] on div "Status No active tasks You are ready to start receiving tasks. Venezza Koren In…" at bounding box center [130, 226] width 199 height 390
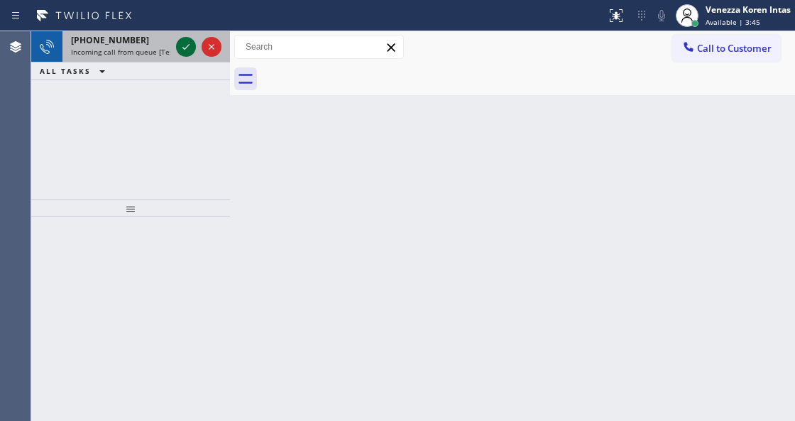
click at [190, 49] on icon at bounding box center [185, 46] width 17 height 17
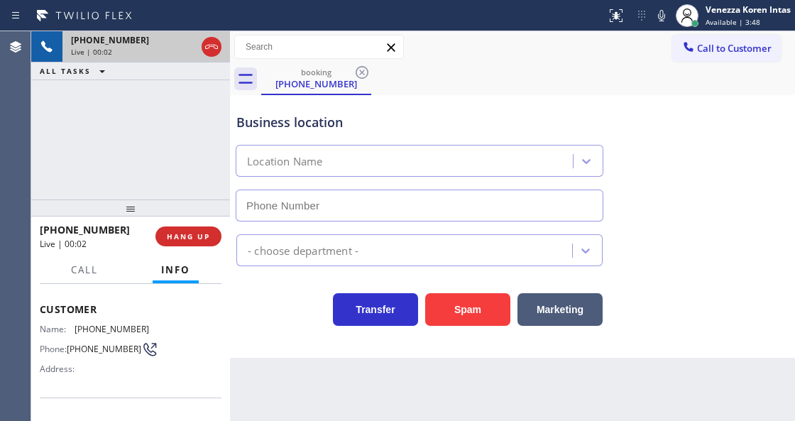
type input "(510) 361-0551"
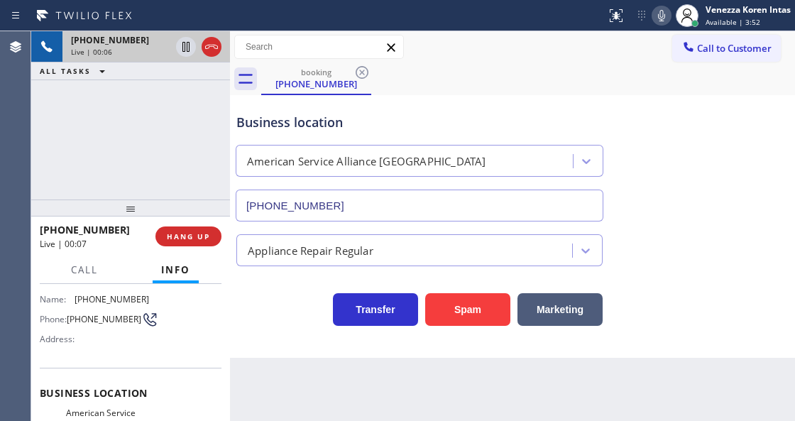
click at [658, 18] on icon at bounding box center [661, 15] width 7 height 11
click at [656, 22] on icon at bounding box center [661, 15] width 17 height 17
click at [694, 253] on div "Appliance Repair Regular" at bounding box center [513, 248] width 558 height 38
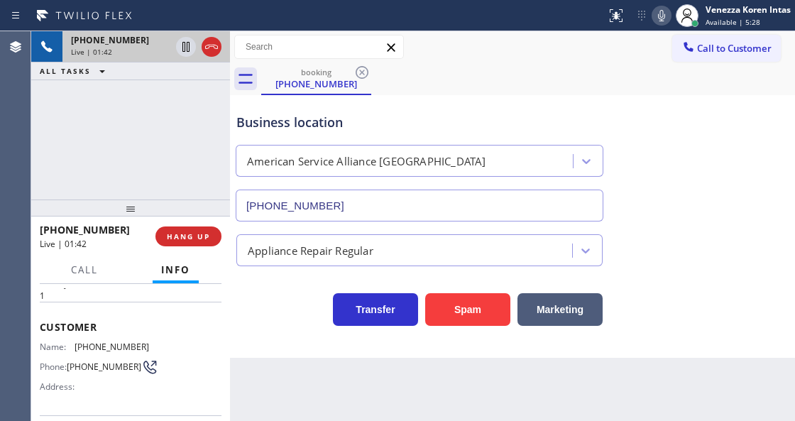
scroll to position [142, 0]
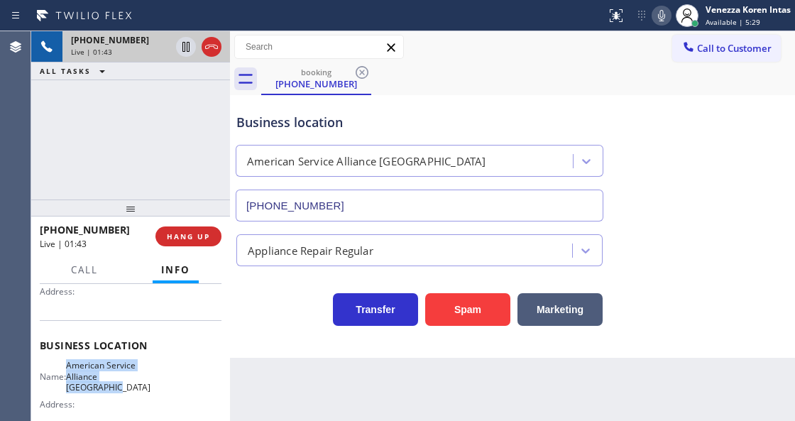
drag, startPoint x: 75, startPoint y: 361, endPoint x: 121, endPoint y: 389, distance: 53.8
click at [121, 389] on div "Name: American Service Alliance San Leandro" at bounding box center [94, 376] width 109 height 33
copy span "American Service Alliance San Leandro"
click at [629, 78] on div "booking (831) 234-7150" at bounding box center [528, 79] width 534 height 32
click at [542, 71] on div "booking (831) 234-7150" at bounding box center [528, 79] width 534 height 32
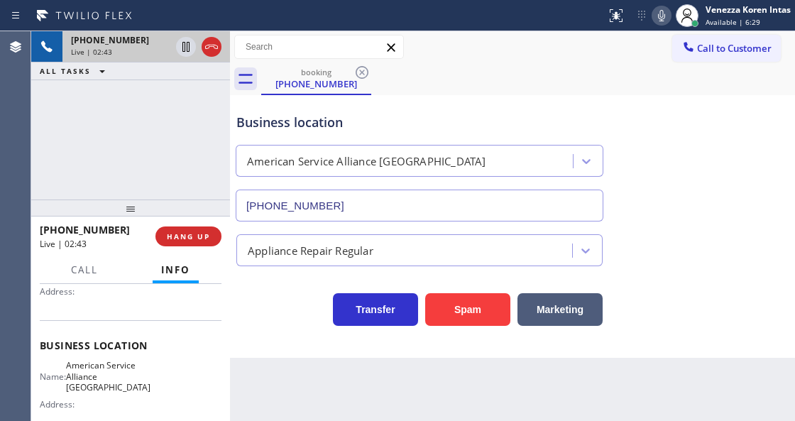
scroll to position [47, 0]
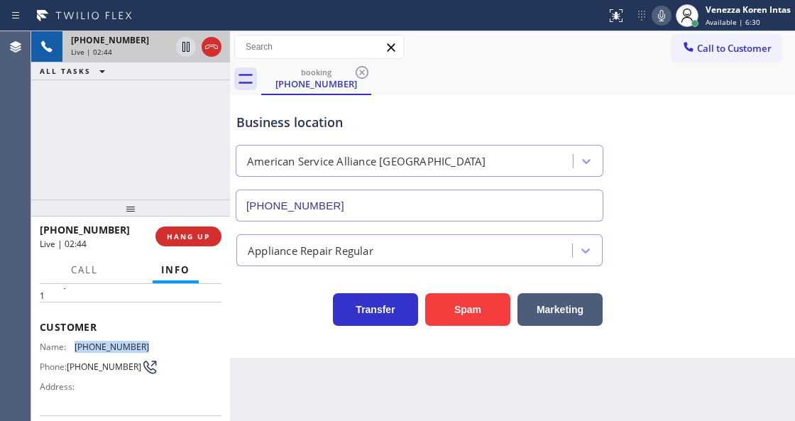
drag, startPoint x: 115, startPoint y: 344, endPoint x: 72, endPoint y: 344, distance: 43.3
click at [72, 344] on div "Name: (831) 234-7150" at bounding box center [94, 346] width 109 height 11
copy div "(831) 234-7150"
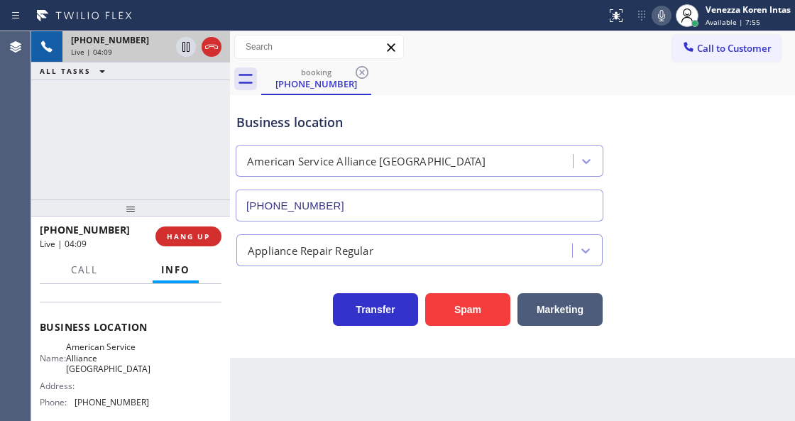
scroll to position [189, 0]
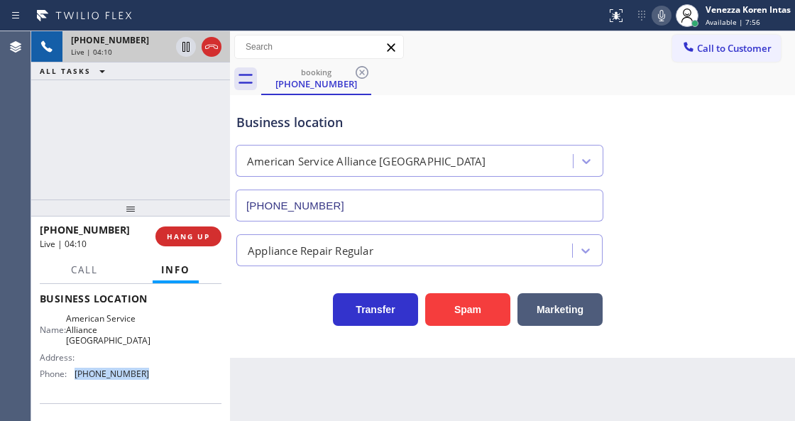
drag, startPoint x: 141, startPoint y: 371, endPoint x: 75, endPoint y: 373, distance: 66.0
click at [75, 373] on div "Phone: (510) 361-0551" at bounding box center [94, 373] width 109 height 11
copy div "(510) 361-0551"
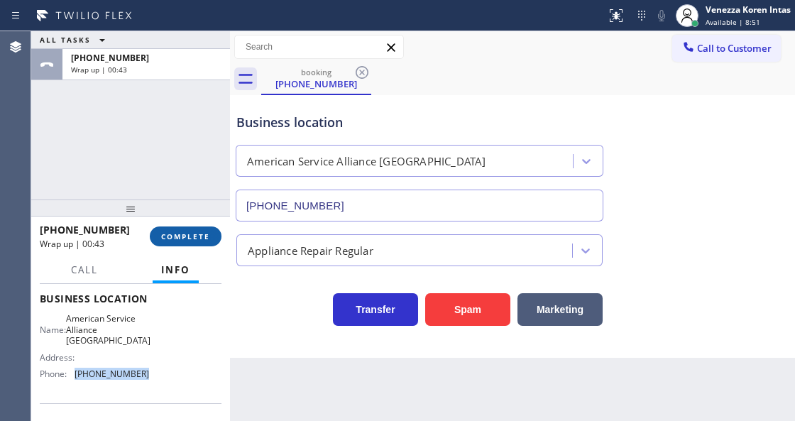
drag, startPoint x: 186, startPoint y: 236, endPoint x: 332, endPoint y: 256, distance: 147.6
click at [190, 237] on span "COMPLETE" at bounding box center [185, 236] width 49 height 10
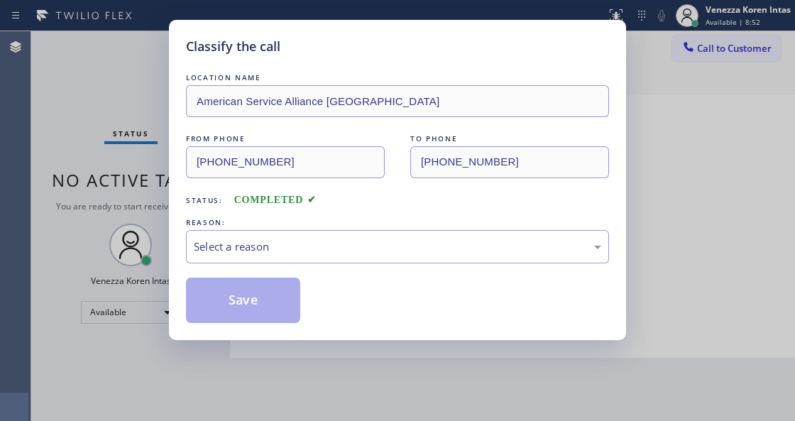
click at [331, 253] on div "Select a reason" at bounding box center [397, 247] width 407 height 16
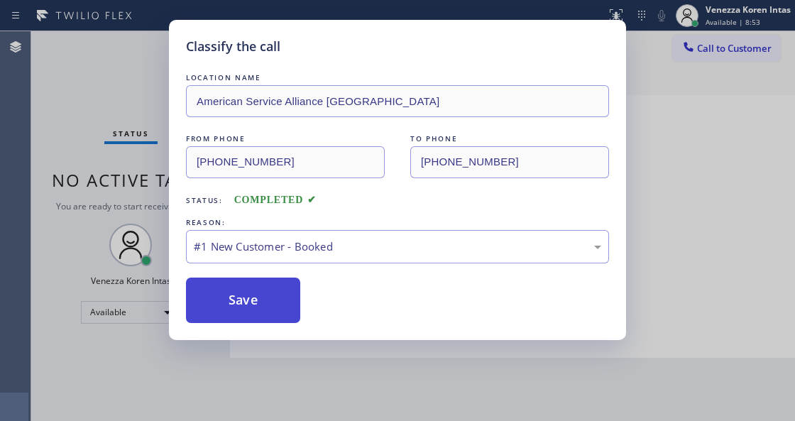
click at [280, 302] on button "Save" at bounding box center [243, 300] width 114 height 45
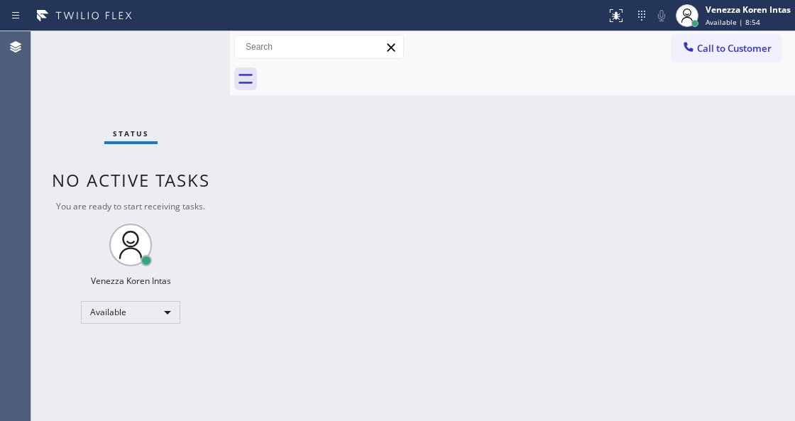
click at [761, 18] on div "Available | 8:54" at bounding box center [748, 22] width 85 height 10
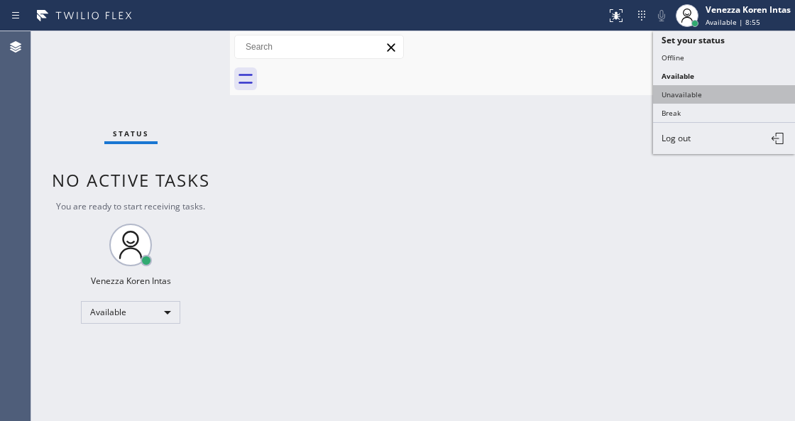
click at [669, 93] on button "Unavailable" at bounding box center [724, 94] width 142 height 18
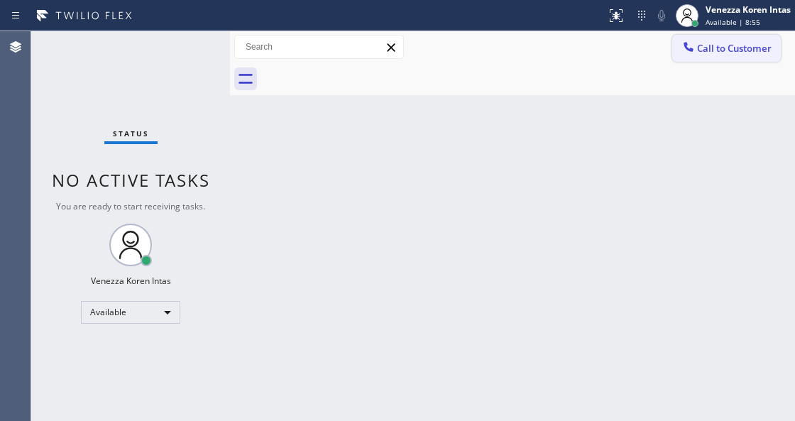
click at [721, 53] on span "Call to Customer" at bounding box center [734, 48] width 75 height 13
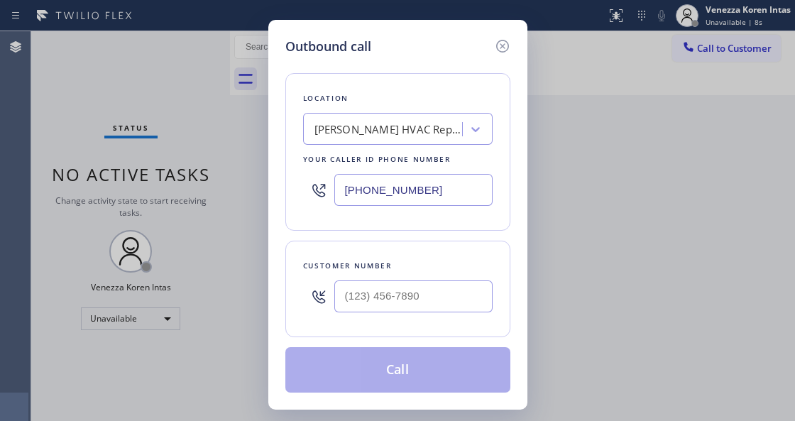
click at [349, 196] on input "(323) 917-8320" at bounding box center [413, 190] width 158 height 32
drag, startPoint x: 434, startPoint y: 187, endPoint x: 233, endPoint y: 170, distance: 201.6
click at [243, 172] on div "Outbound call Location Compton HVAC Repair Your caller id phone number (323) 91…" at bounding box center [397, 210] width 795 height 421
paste input "text"
type input "(323) 917-8320"
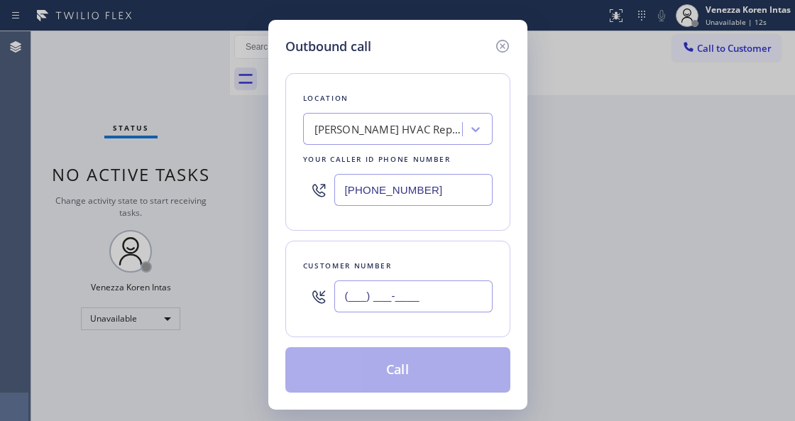
click at [361, 292] on input "(___) ___-____" at bounding box center [413, 296] width 158 height 32
paste input "925) 584-6805"
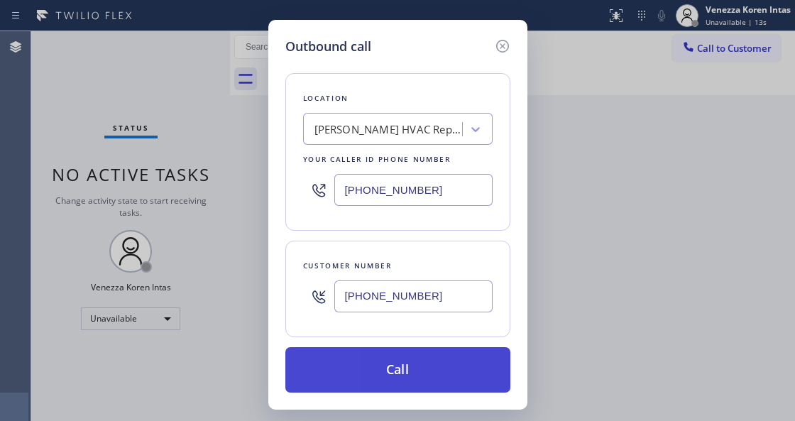
type input "(925) 584-6805"
click at [389, 360] on button "Call" at bounding box center [397, 369] width 225 height 45
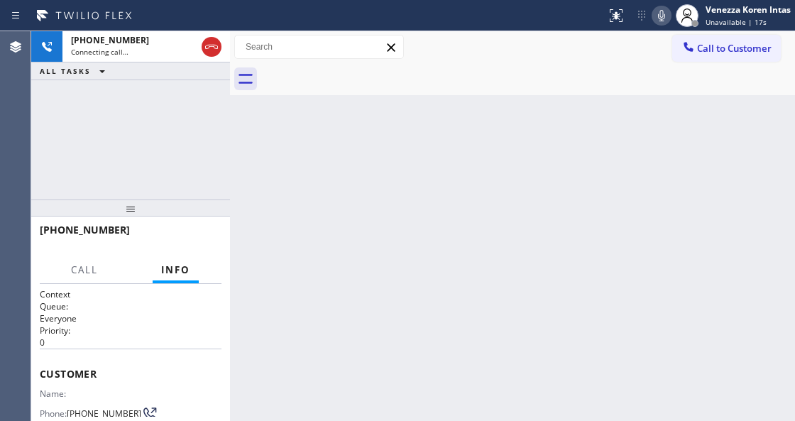
click at [507, 291] on div "Back to Dashboard Change Sender ID Customers Technicians Select a contact Outbo…" at bounding box center [512, 226] width 565 height 390
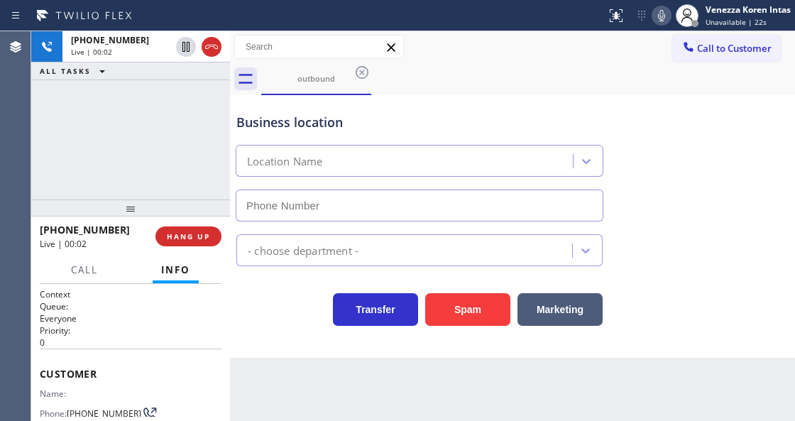
type input "(323) 917-8320"
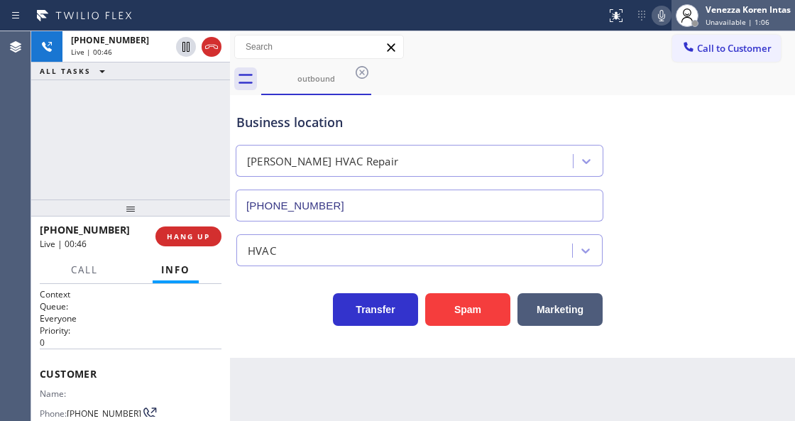
click at [717, 20] on span "Unavailable | 1:06" at bounding box center [738, 22] width 64 height 10
click at [660, 10] on icon at bounding box center [661, 15] width 7 height 11
drag, startPoint x: 666, startPoint y: 10, endPoint x: 666, endPoint y: 65, distance: 55.4
click at [666, 11] on icon at bounding box center [661, 15] width 17 height 17
click at [665, 78] on div "outbound" at bounding box center [528, 79] width 534 height 32
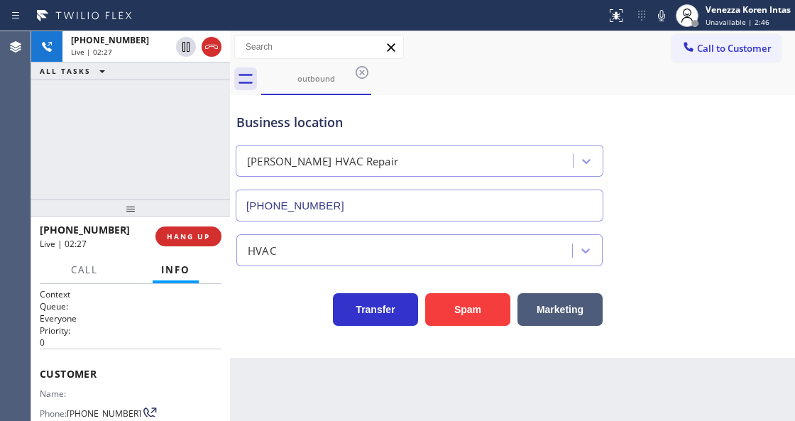
click at [569, 65] on div "outbound" at bounding box center [528, 79] width 534 height 32
click at [500, 78] on div "outbound" at bounding box center [528, 79] width 534 height 32
click at [667, 13] on icon at bounding box center [661, 15] width 17 height 17
click at [187, 138] on div "+19255846805 Live | 03:18 ALL TASKS ALL TASKS ACTIVE TASKS TASKS IN WRAP UP" at bounding box center [130, 115] width 199 height 168
click at [653, 13] on icon at bounding box center [661, 15] width 17 height 17
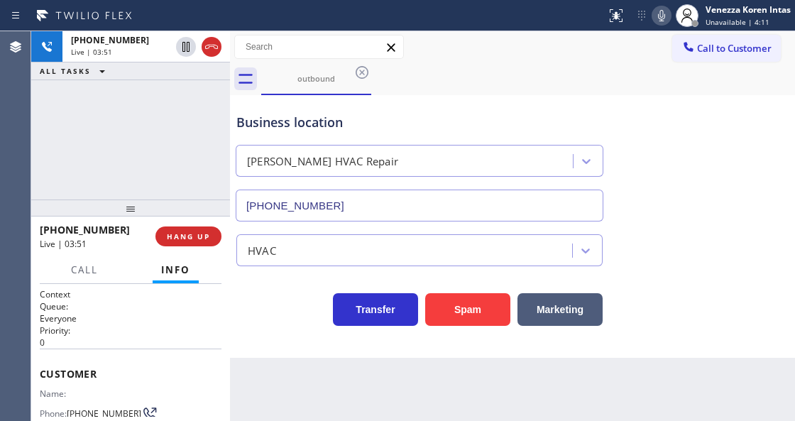
click at [509, 126] on div "Business location" at bounding box center [419, 122] width 366 height 19
click at [172, 149] on div "+19255846805 Live | 03:52 ALL TASKS ALL TASKS ACTIVE TASKS TASKS IN WRAP UP" at bounding box center [130, 115] width 199 height 168
click at [97, 112] on div "+19255846805 Live | 03:52 ALL TASKS ALL TASKS ACTIVE TASKS TASKS IN WRAP UP" at bounding box center [130, 115] width 199 height 168
click at [663, 18] on icon at bounding box center [661, 15] width 7 height 11
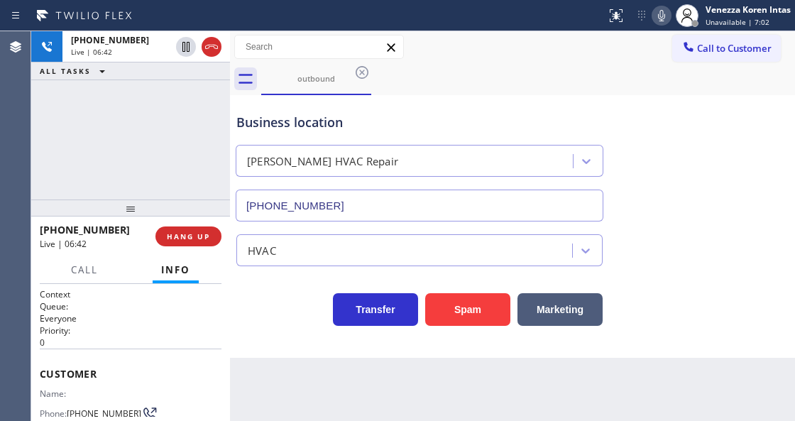
click at [669, 21] on icon at bounding box center [661, 15] width 17 height 17
click at [665, 21] on icon at bounding box center [661, 15] width 17 height 17
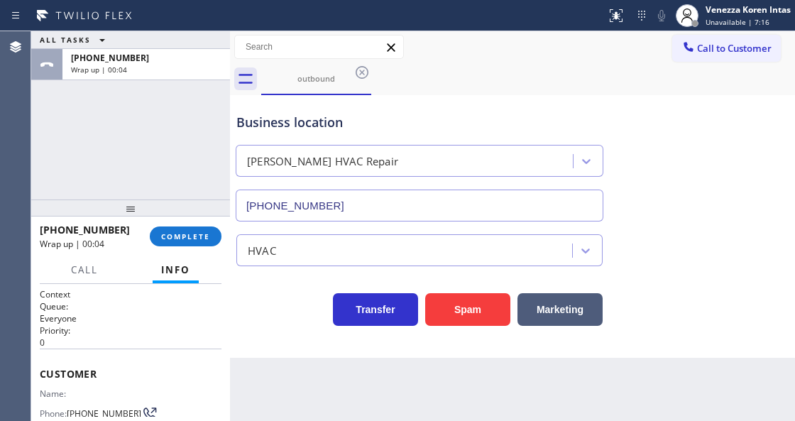
click at [159, 114] on div "ALL TASKS ALL TASKS ACTIVE TASKS TASKS IN WRAP UP +19255846805 Wrap up | 00:04" at bounding box center [130, 115] width 199 height 168
click at [189, 234] on span "COMPLETE" at bounding box center [185, 236] width 49 height 10
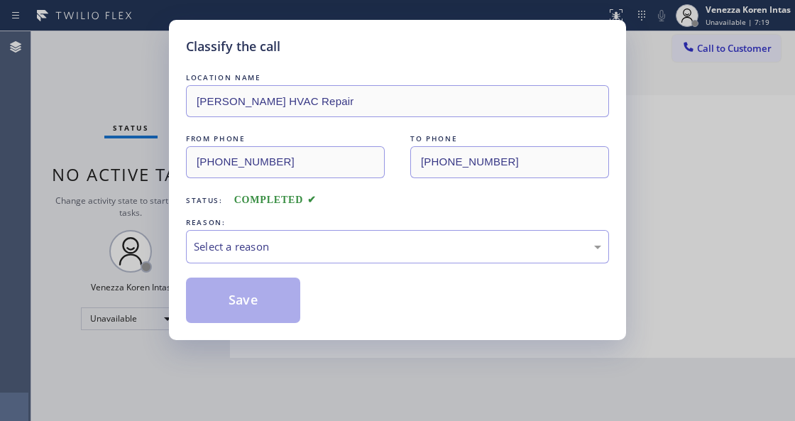
click at [278, 268] on div "LOCATION NAME Compton HVAC Repair FROM PHONE (323) 917-8320 TO PHONE (925) 584-…" at bounding box center [397, 196] width 423 height 253
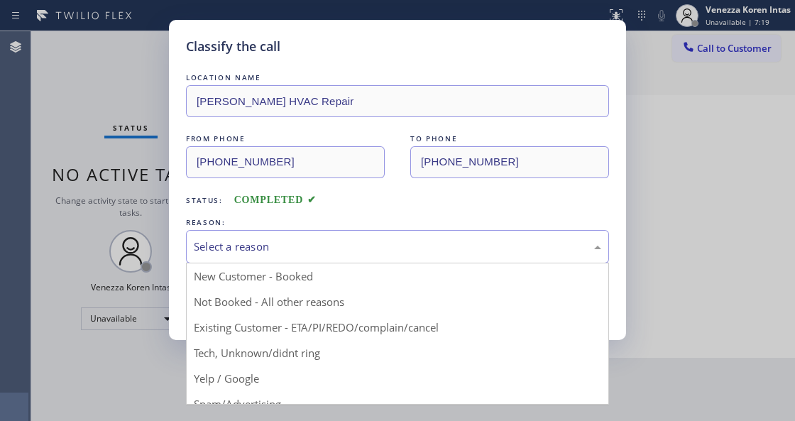
click at [280, 254] on div "Select a reason" at bounding box center [397, 247] width 407 height 16
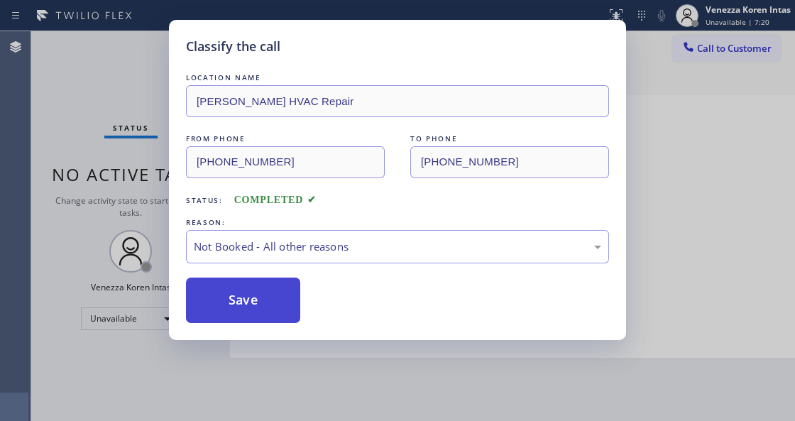
click at [271, 302] on button "Save" at bounding box center [243, 300] width 114 height 45
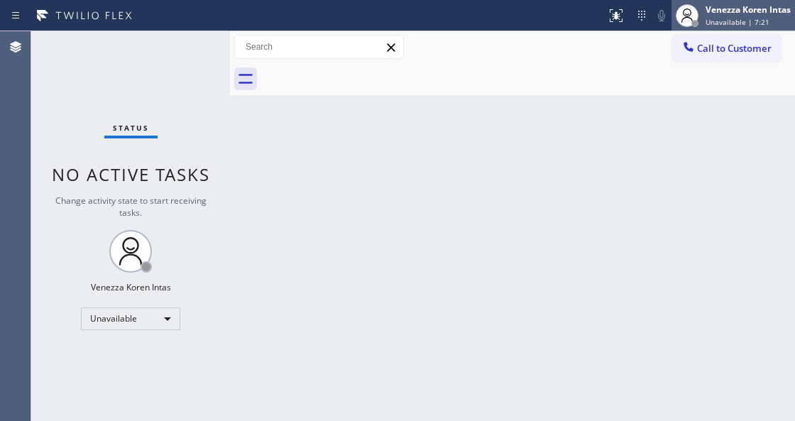
click at [738, 23] on span "Unavailable | 7:21" at bounding box center [738, 22] width 64 height 10
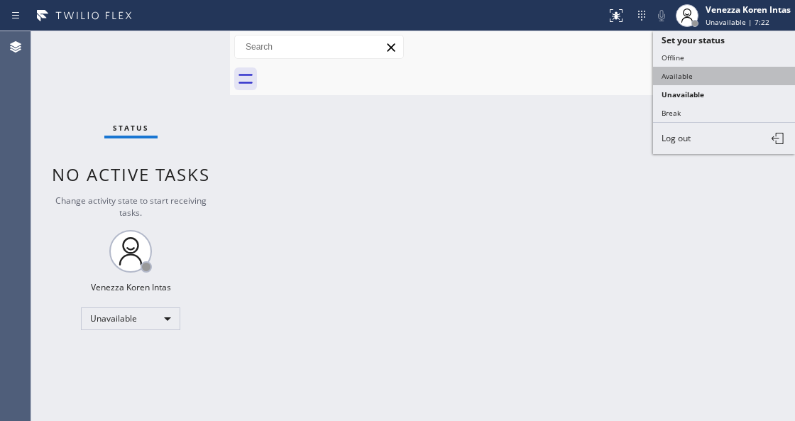
click at [703, 75] on button "Available" at bounding box center [724, 76] width 142 height 18
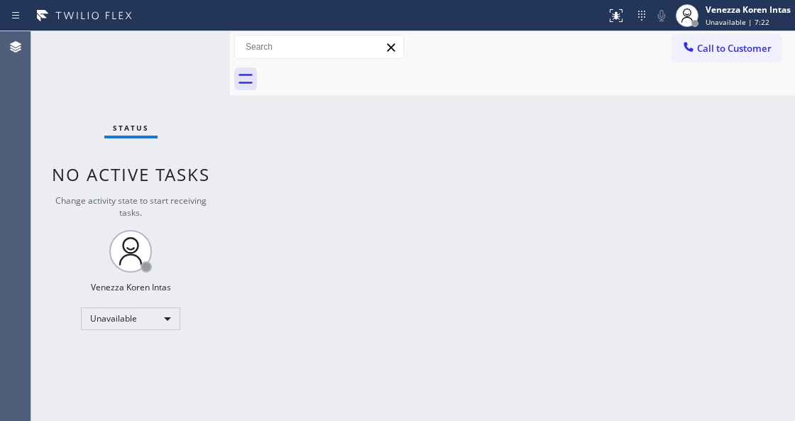
click at [572, 113] on div "Back to Dashboard Change Sender ID Customers Technicians Select a contact Outbo…" at bounding box center [512, 226] width 565 height 390
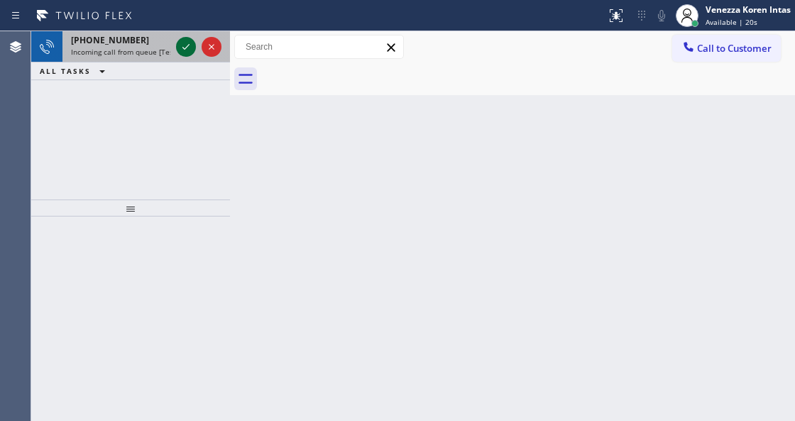
click at [183, 52] on icon at bounding box center [185, 46] width 17 height 17
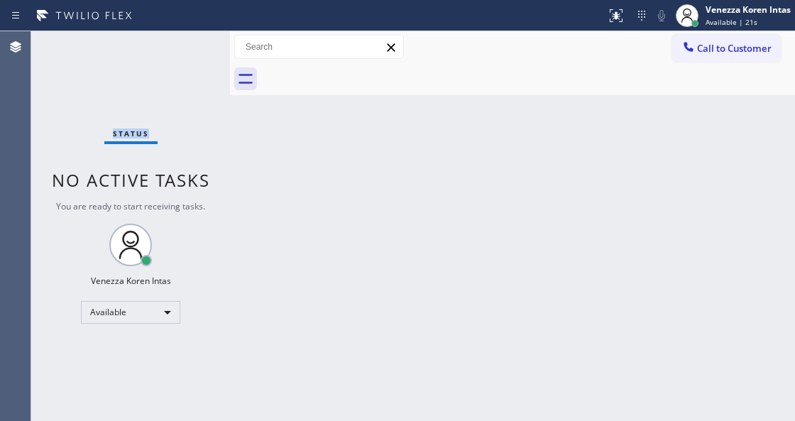
click at [183, 52] on div "Status No active tasks You are ready to start receiving tasks. Venezza Koren In…" at bounding box center [130, 226] width 199 height 390
drag, startPoint x: 356, startPoint y: 202, endPoint x: 391, endPoint y: 172, distance: 46.4
click at [356, 201] on div "Back to Dashboard Change Sender ID Customers Technicians Select a contact Outbo…" at bounding box center [512, 226] width 565 height 390
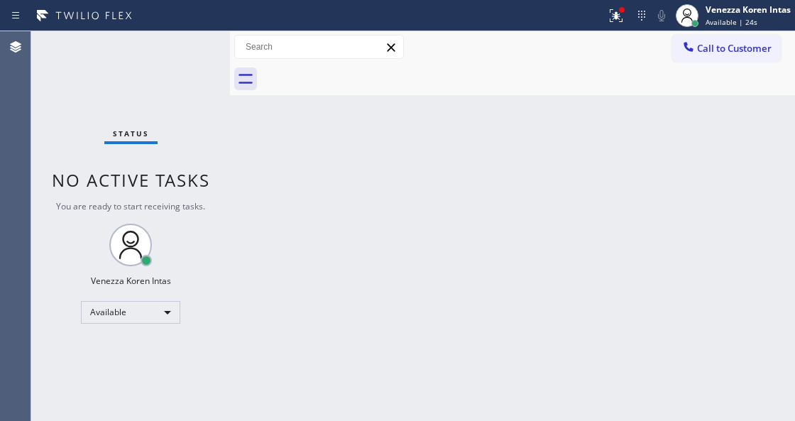
click at [632, 6] on div "Status report Issue detected This issue could affect your workflow. Please cont…" at bounding box center [698, 15] width 194 height 31
click at [621, 11] on div at bounding box center [622, 10] width 6 height 6
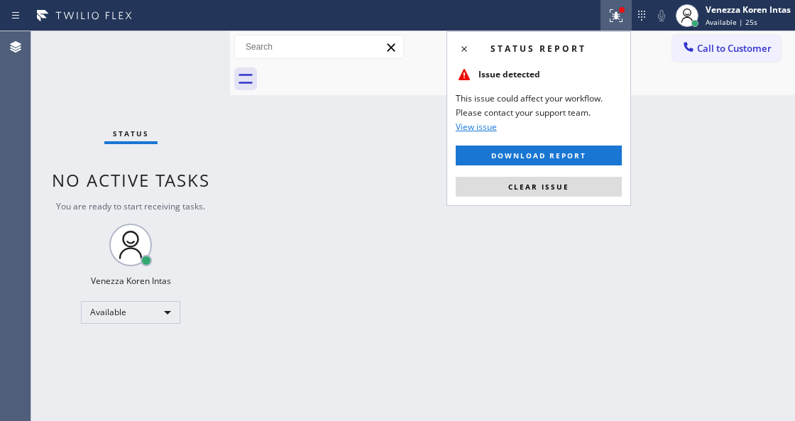
click at [591, 175] on div "Status report Issue detected This issue could affect your workflow. Please cont…" at bounding box center [538, 118] width 185 height 175
click at [585, 181] on button "Clear issue" at bounding box center [539, 187] width 166 height 20
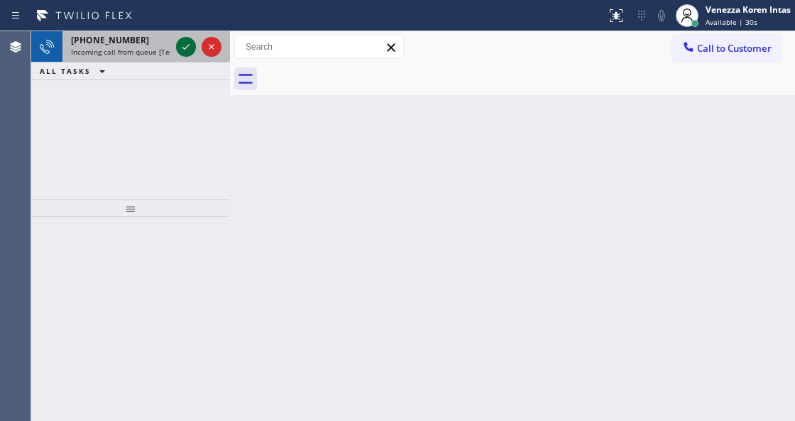
click at [190, 45] on icon at bounding box center [185, 46] width 17 height 17
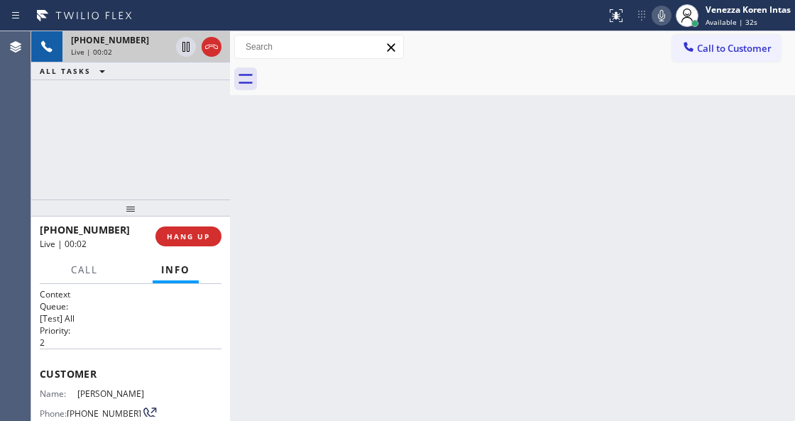
click at [207, 47] on icon at bounding box center [211, 46] width 17 height 17
click at [207, 47] on div "Live | 00:02" at bounding box center [146, 52] width 150 height 10
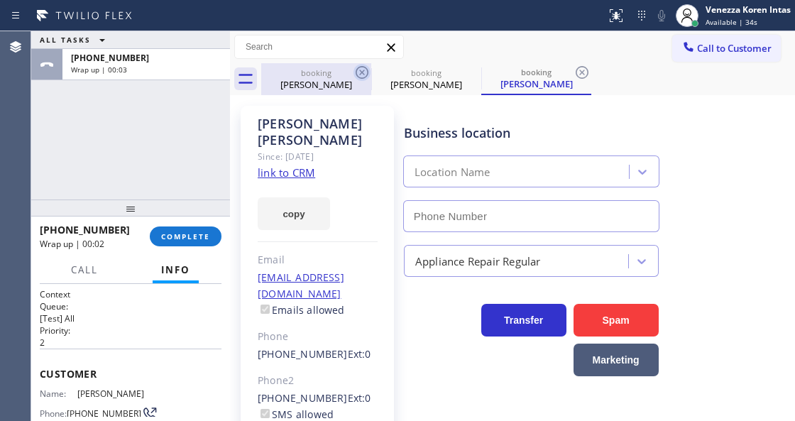
click at [361, 72] on icon at bounding box center [362, 72] width 13 height 13
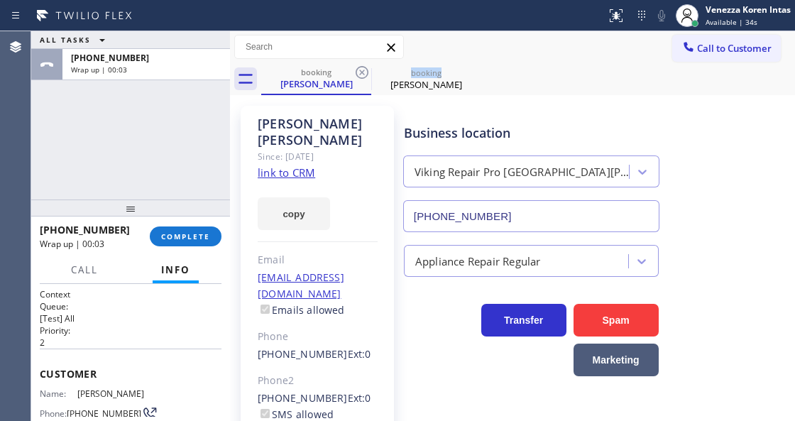
click at [361, 72] on icon at bounding box center [362, 72] width 13 height 13
click at [0, 0] on icon at bounding box center [0, 0] width 0 height 0
click at [361, 72] on div "booking Bobby Winterhalder booking Bobby Winterhalder" at bounding box center [528, 79] width 534 height 32
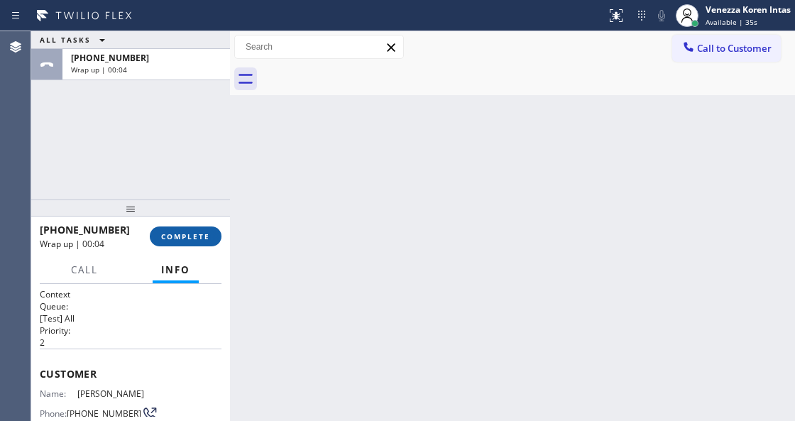
drag, startPoint x: 182, startPoint y: 241, endPoint x: 192, endPoint y: 241, distance: 10.7
click at [183, 241] on button "COMPLETE" at bounding box center [186, 236] width 72 height 20
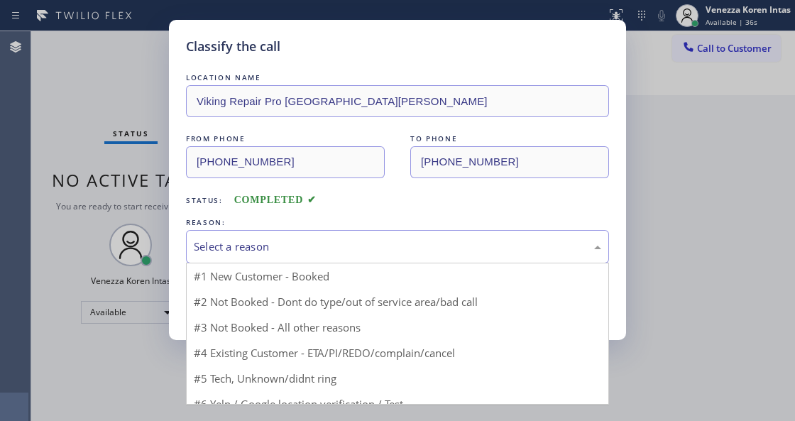
click at [300, 254] on div "Select a reason" at bounding box center [397, 247] width 407 height 16
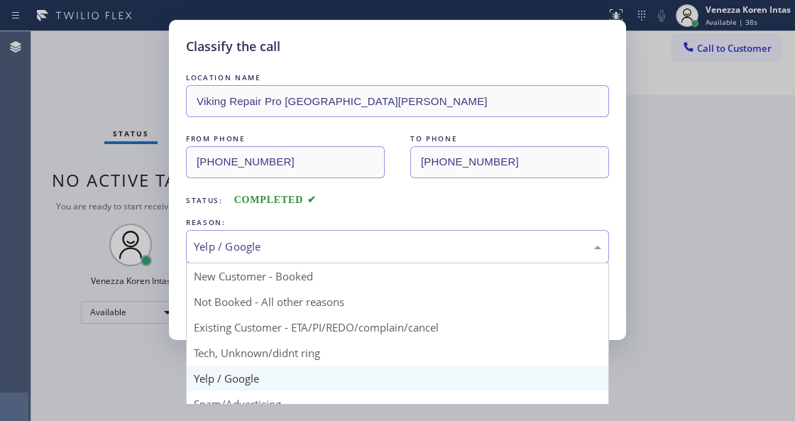
click at [277, 234] on div "Yelp / Google" at bounding box center [397, 246] width 423 height 33
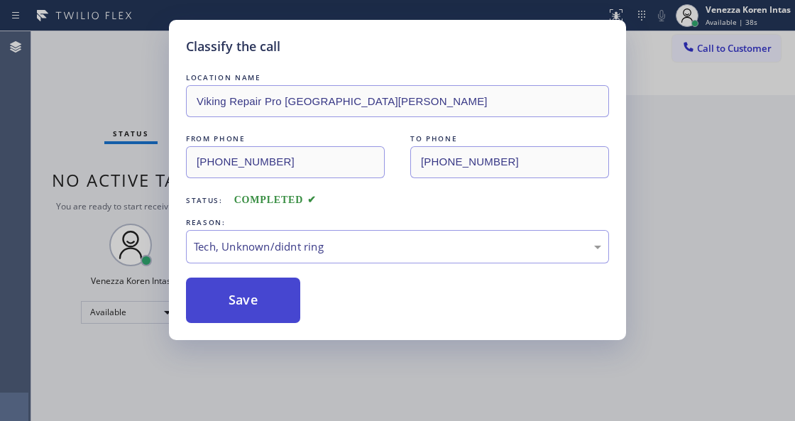
click at [268, 302] on button "Save" at bounding box center [243, 300] width 114 height 45
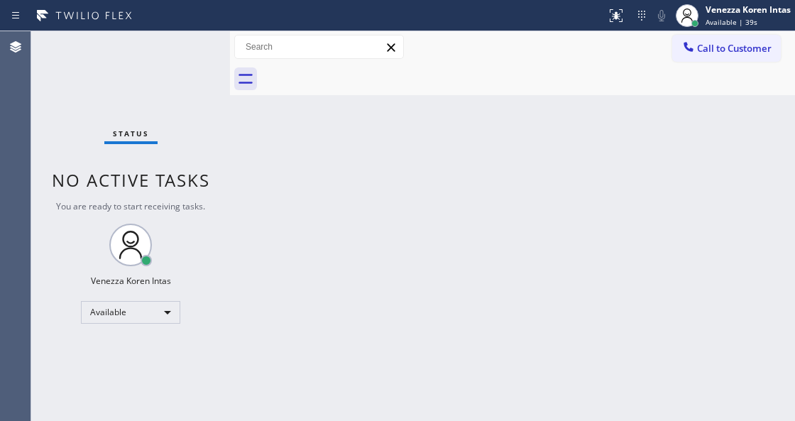
click at [738, 23] on span "Available | 39s" at bounding box center [732, 22] width 52 height 10
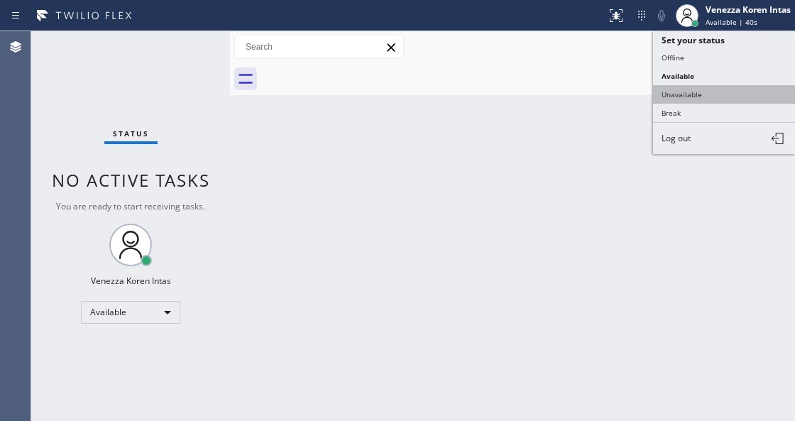
click at [686, 97] on button "Unavailable" at bounding box center [724, 94] width 142 height 18
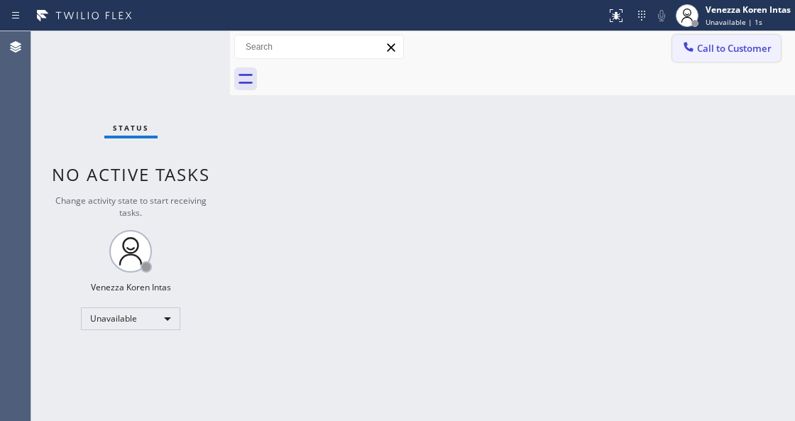
click at [728, 53] on span "Call to Customer" at bounding box center [734, 48] width 75 height 13
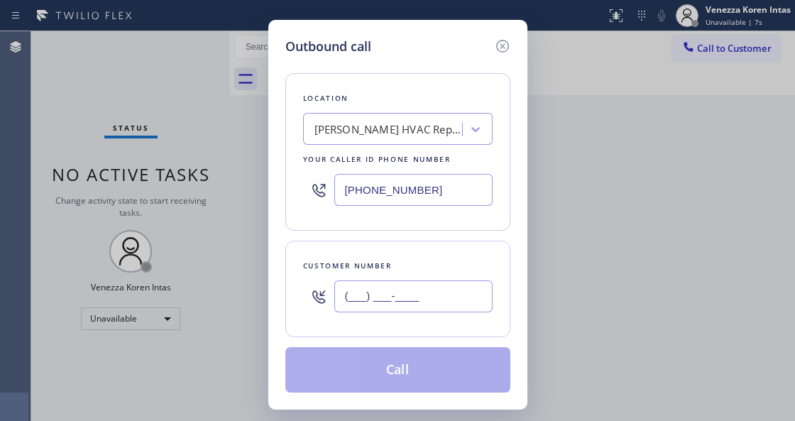
click at [358, 288] on input "(___) ___-____" at bounding box center [413, 296] width 158 height 32
paste input "925) 584-6805"
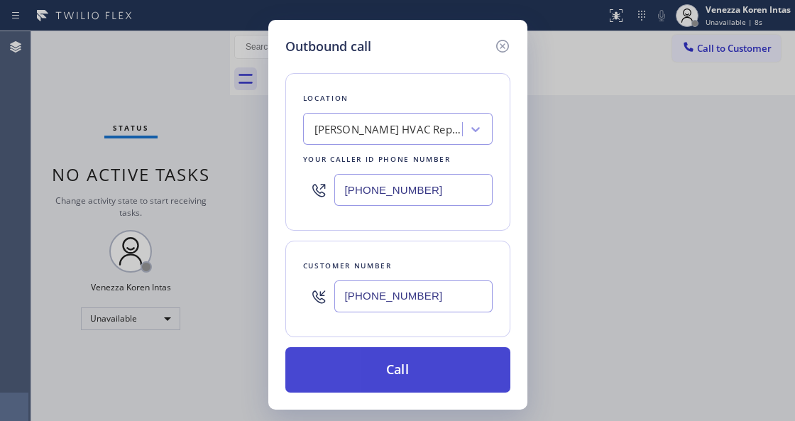
type input "(925) 584-6805"
click at [402, 381] on button "Call" at bounding box center [397, 369] width 225 height 45
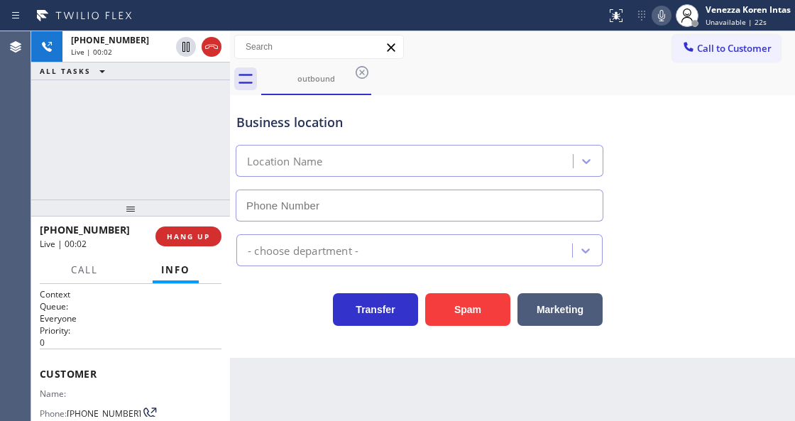
type input "(323) 917-8320"
click at [486, 119] on div "Business location" at bounding box center [419, 122] width 366 height 19
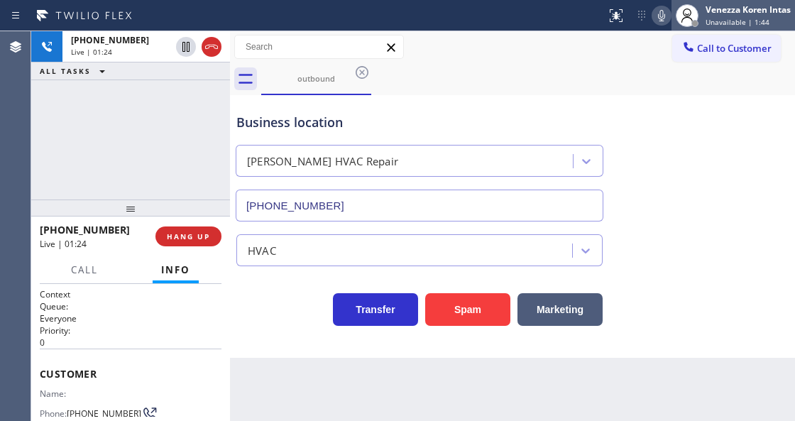
click at [672, 16] on div at bounding box center [687, 15] width 31 height 31
click at [666, 18] on icon at bounding box center [661, 15] width 17 height 17
click at [657, 151] on div "Business location Compton HVAC Repair (323) 917-8320" at bounding box center [513, 157] width 558 height 128
click at [664, 7] on icon at bounding box center [661, 15] width 17 height 17
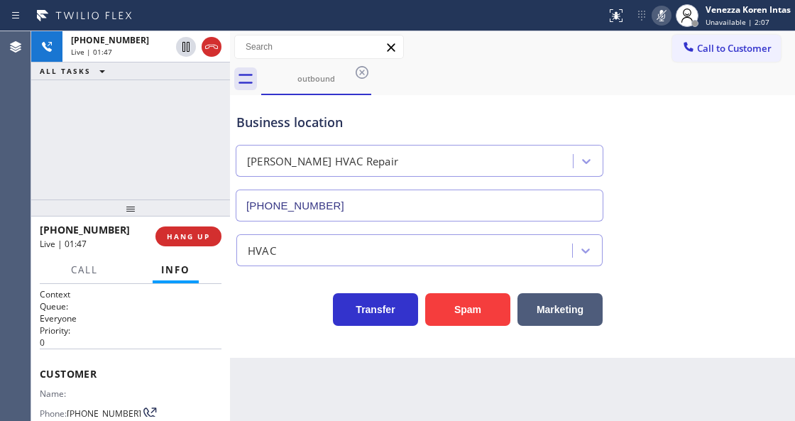
click at [663, 16] on icon at bounding box center [661, 15] width 17 height 17
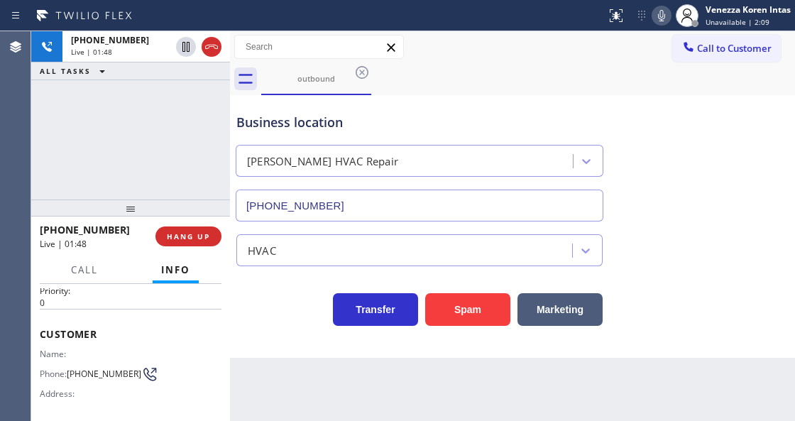
scroll to position [94, 0]
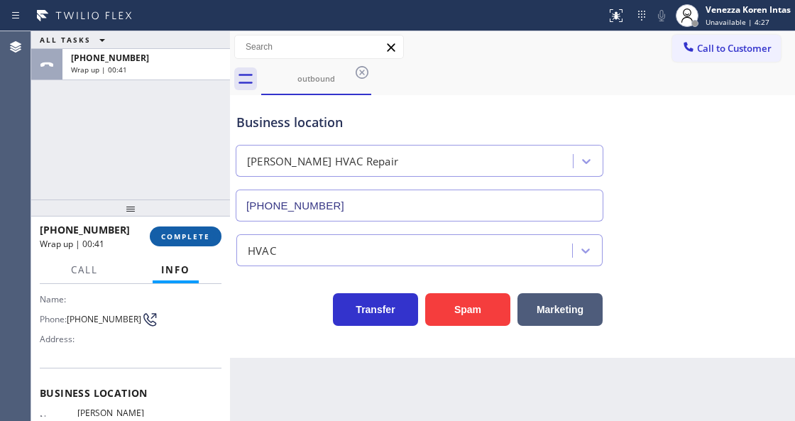
click at [178, 245] on button "COMPLETE" at bounding box center [186, 236] width 72 height 20
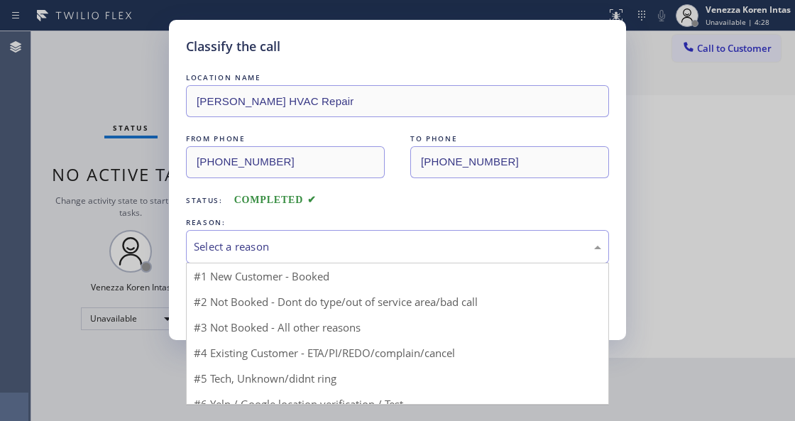
drag, startPoint x: 307, startPoint y: 257, endPoint x: 302, endPoint y: 290, distance: 33.1
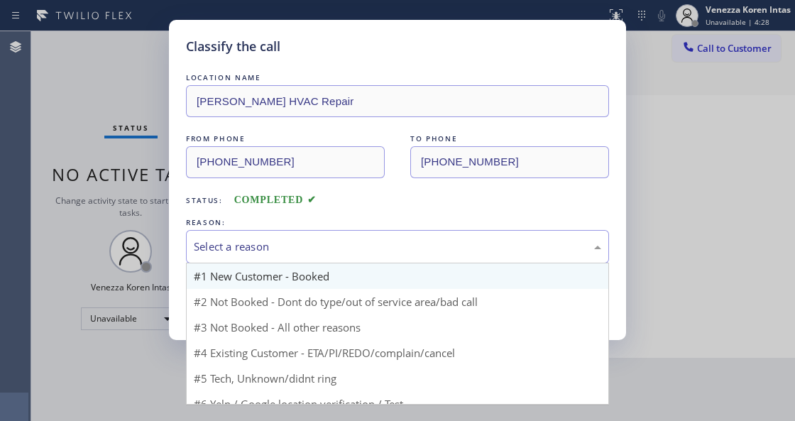
click at [307, 256] on div "Select a reason" at bounding box center [397, 246] width 423 height 33
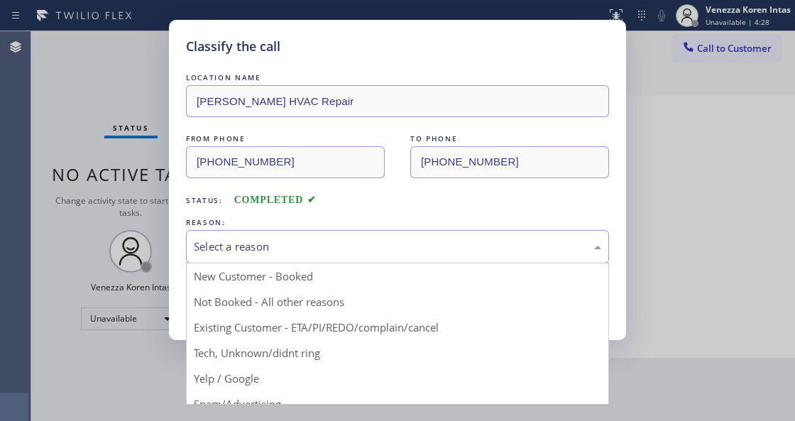
drag, startPoint x: 302, startPoint y: 290, endPoint x: 287, endPoint y: 296, distance: 16.2
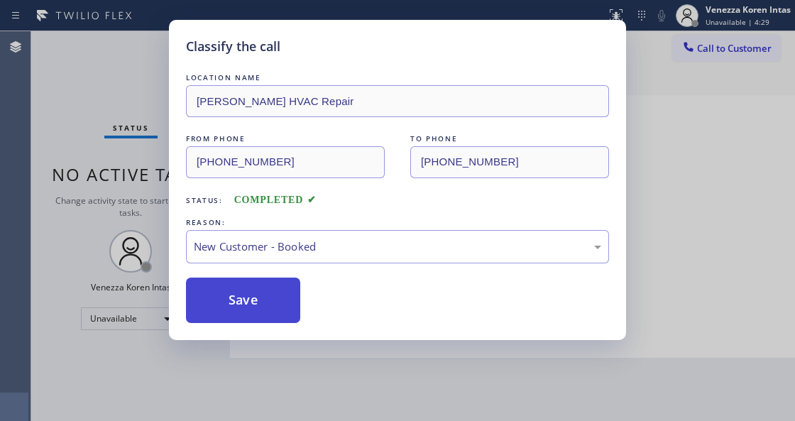
click at [287, 296] on button "Save" at bounding box center [243, 300] width 114 height 45
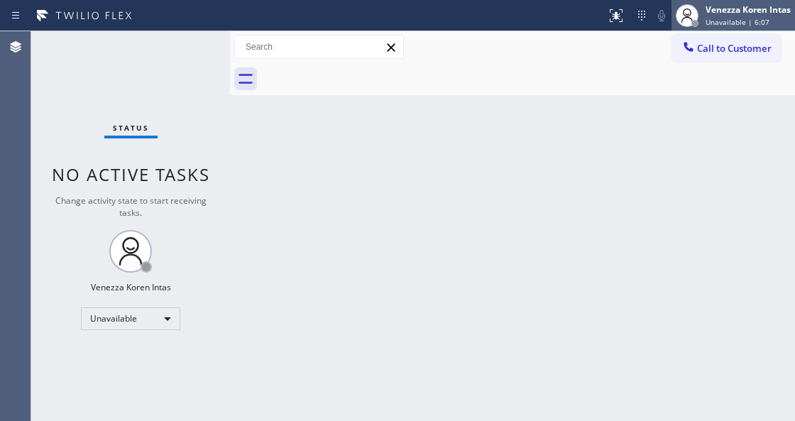
click at [709, 9] on div "Venezza Koren Intas" at bounding box center [748, 10] width 85 height 12
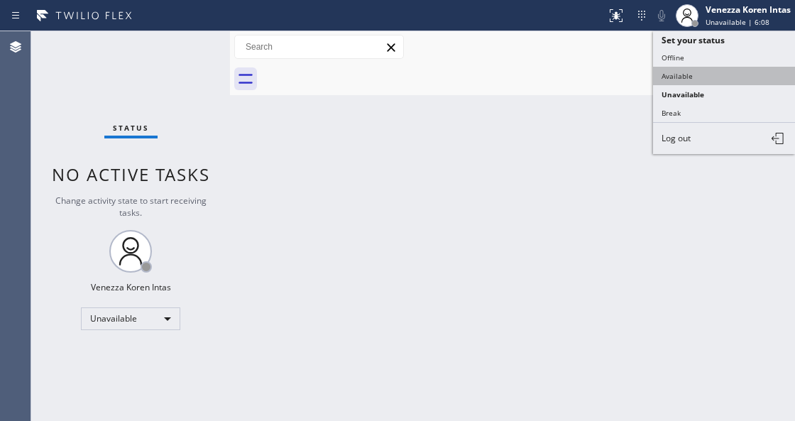
click at [674, 67] on button "Available" at bounding box center [724, 76] width 142 height 18
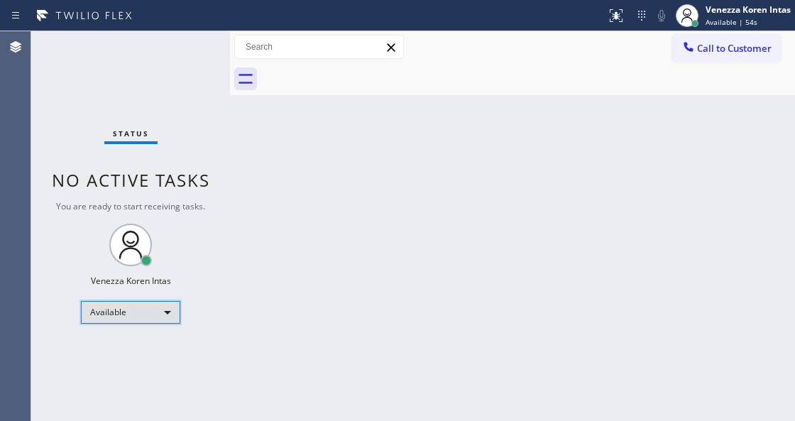
click at [163, 305] on div "Available" at bounding box center [130, 312] width 99 height 23
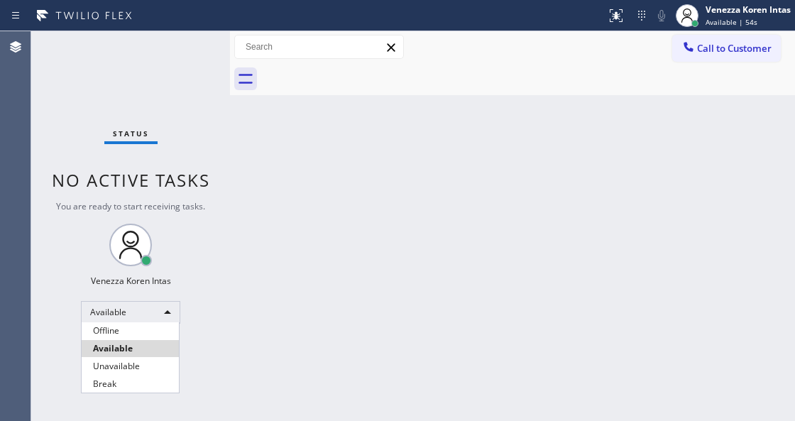
drag, startPoint x: 246, startPoint y: 204, endPoint x: 323, endPoint y: 31, distance: 189.7
click at [246, 204] on div at bounding box center [397, 210] width 795 height 421
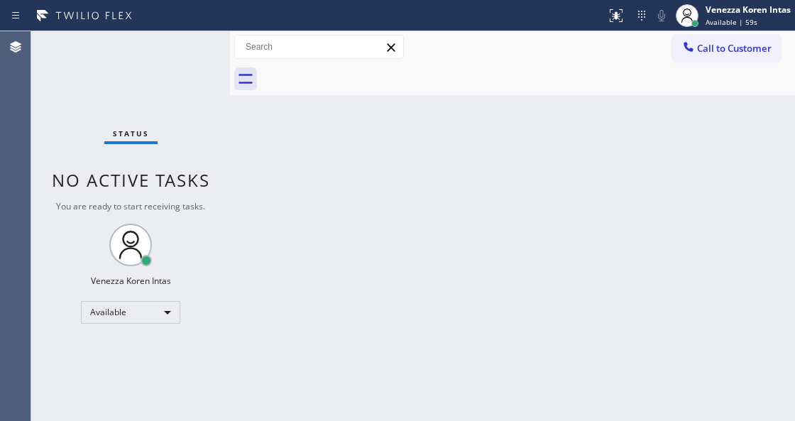
click at [388, 74] on div at bounding box center [528, 79] width 534 height 32
click at [124, 71] on div "Status No active tasks You are ready to start receiving tasks. Venezza Koren In…" at bounding box center [130, 226] width 199 height 390
drag, startPoint x: 318, startPoint y: 175, endPoint x: 344, endPoint y: 186, distance: 28.3
click at [331, 180] on div "Back to Dashboard Change Sender ID Customers Technicians Select a contact Outbo…" at bounding box center [512, 226] width 565 height 390
click at [213, 51] on div "Status No active tasks You are ready to start receiving tasks. Venezza Koren In…" at bounding box center [130, 226] width 199 height 390
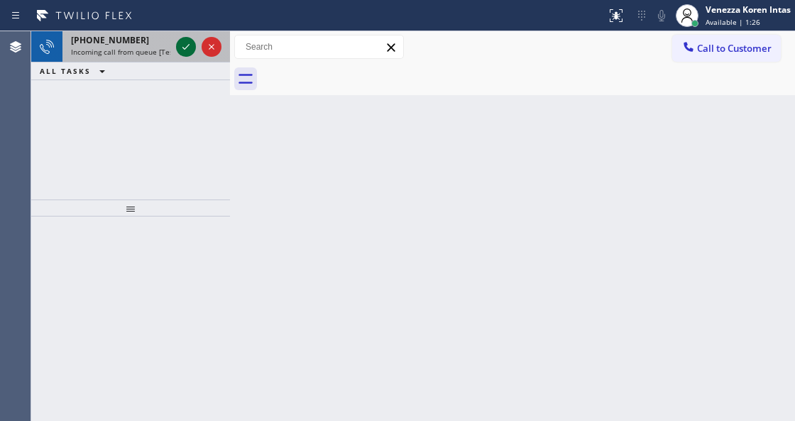
click at [178, 43] on icon at bounding box center [185, 46] width 17 height 17
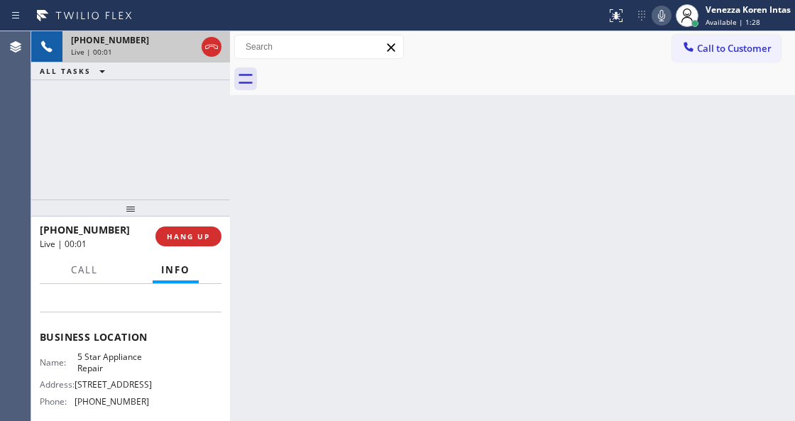
scroll to position [236, 0]
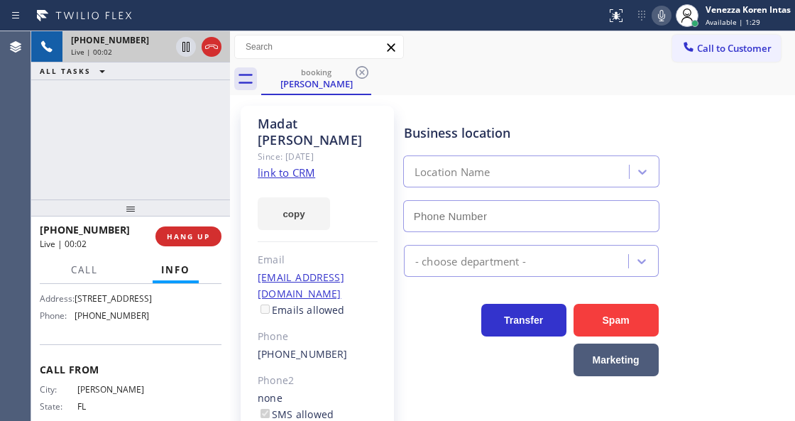
type input "(855) 731-4952"
click at [301, 165] on link "link to CRM" at bounding box center [286, 172] width 57 height 14
click at [660, 21] on div "Status report No issues detected If you experience an issue, please download th…" at bounding box center [698, 15] width 194 height 31
click at [660, 21] on icon at bounding box center [661, 15] width 17 height 17
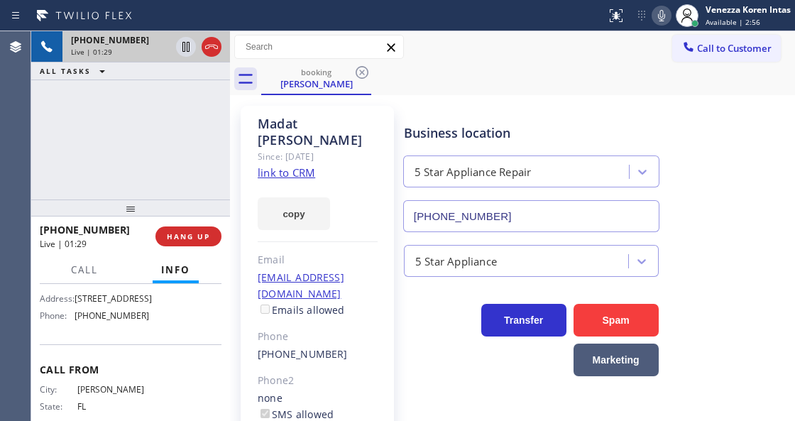
click at [663, 14] on icon at bounding box center [661, 15] width 17 height 17
click at [187, 44] on icon at bounding box center [185, 47] width 7 height 10
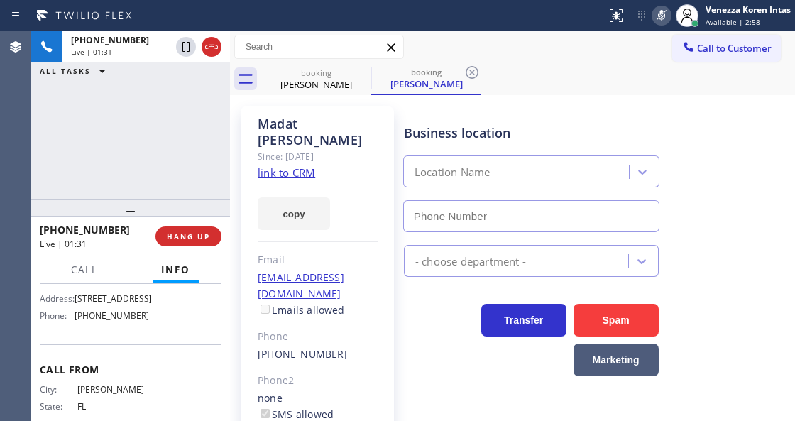
type input "(855) 731-4952"
click at [193, 125] on div "+13052839498 Live | 01:48 ALL TASKS ALL TASKS ACTIVE TASKS TASKS IN WRAP UP" at bounding box center [130, 115] width 199 height 168
click at [652, 12] on div at bounding box center [662, 15] width 20 height 17
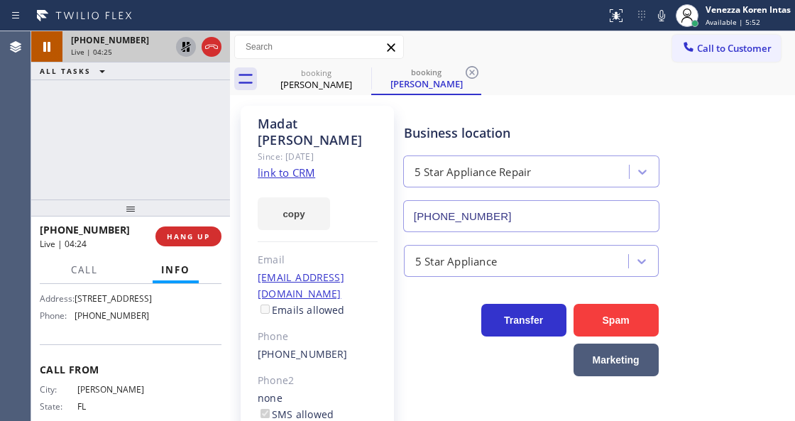
click at [182, 41] on icon at bounding box center [185, 46] width 17 height 17
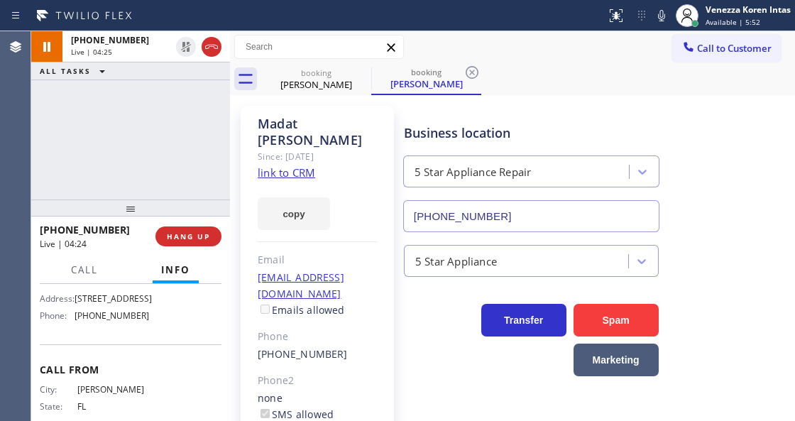
click at [179, 142] on div "+13052839498 Live | 04:25 ALL TASKS ALL TASKS ACTIVE TASKS TASKS IN WRAP UP" at bounding box center [130, 115] width 199 height 168
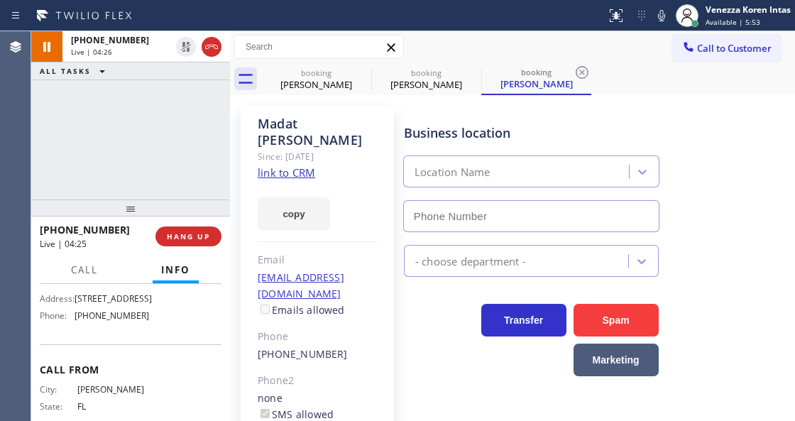
type input "(855) 731-4952"
click at [212, 116] on div "+13052839498 Live | 04:26 ALL TASKS ALL TASKS ACTIVE TASKS TASKS IN WRAP UP" at bounding box center [130, 115] width 199 height 168
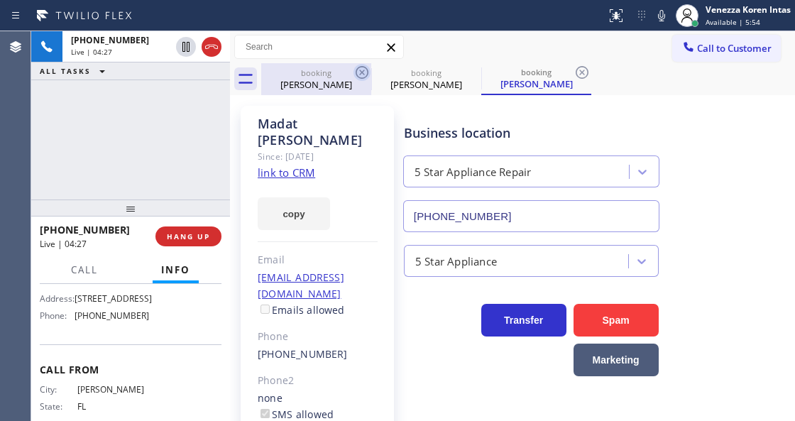
click at [364, 70] on icon at bounding box center [362, 72] width 13 height 13
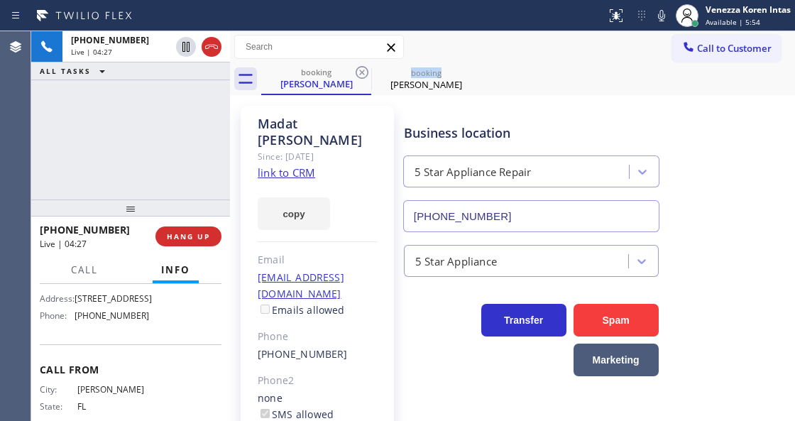
click at [364, 70] on icon at bounding box center [362, 72] width 13 height 13
click at [0, 0] on icon at bounding box center [0, 0] width 0 height 0
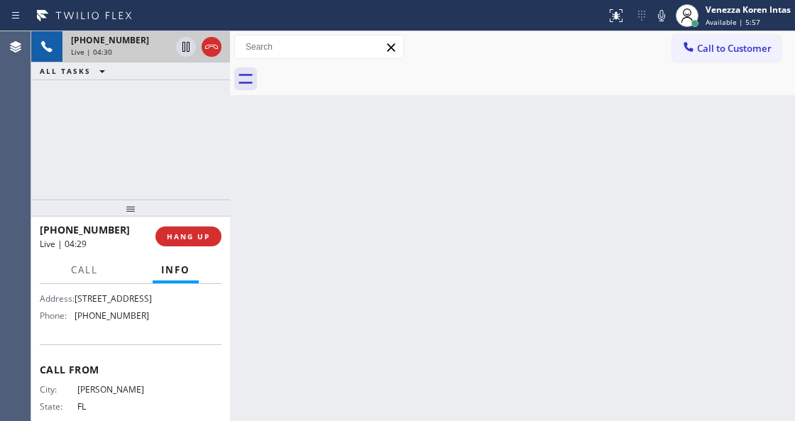
click at [124, 51] on div "Live | 04:30" at bounding box center [120, 52] width 99 height 10
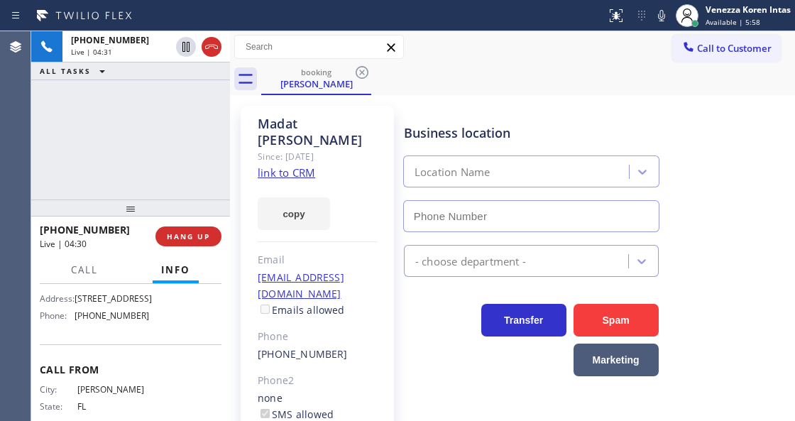
type input "(855) 731-4952"
click at [109, 138] on div "+13052839498 Live | 05:11 ALL TASKS ALL TASKS ACTIVE TASKS TASKS IN WRAP UP" at bounding box center [130, 115] width 199 height 168
click at [363, 148] on div "Since: [DATE]" at bounding box center [318, 156] width 120 height 16
click at [542, 121] on div "Business location 5 Star Appliance Repair (855) 731-4952" at bounding box center [531, 170] width 261 height 123
click at [415, 88] on div "booking Madat Panjwani" at bounding box center [528, 79] width 534 height 32
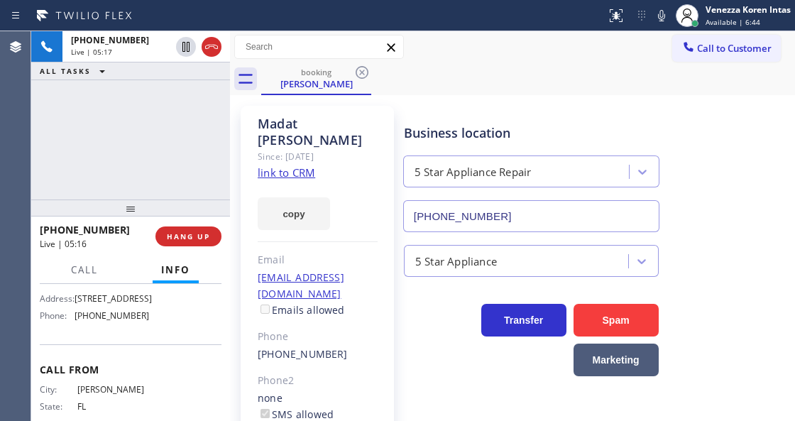
click at [454, 125] on div "Business location" at bounding box center [531, 133] width 255 height 19
click at [457, 133] on div "Business location" at bounding box center [531, 133] width 255 height 19
drag, startPoint x: 514, startPoint y: 117, endPoint x: 432, endPoint y: 116, distance: 82.3
click at [514, 116] on div "Business location 5 Star Appliance Repair (855) 731-4952" at bounding box center [531, 170] width 261 height 123
click at [312, 106] on div "Madat Panjwani Since: 20 may 2020 link to CRM copy Email no@gmail.com Emails al…" at bounding box center [317, 333] width 153 height 455
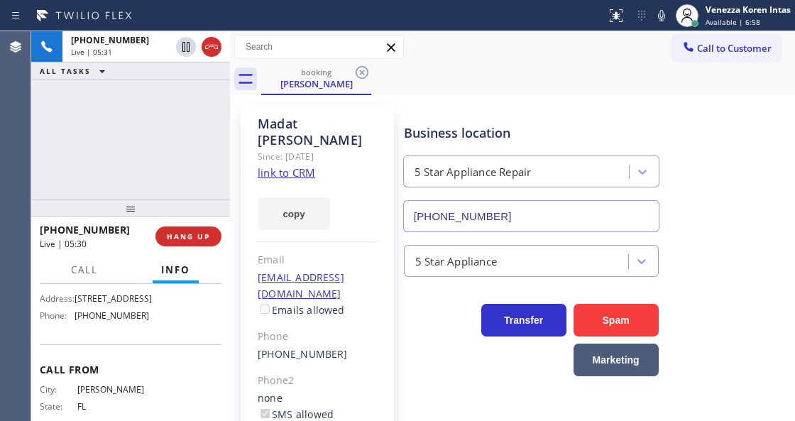
click at [473, 49] on div "Call to Customer Outbound call Location Compton HVAC Repair Your caller id phon…" at bounding box center [512, 47] width 565 height 25
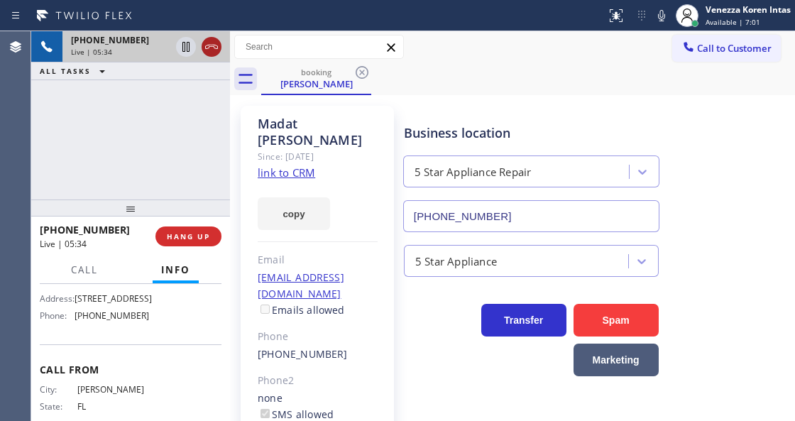
click at [214, 47] on icon at bounding box center [211, 47] width 13 height 4
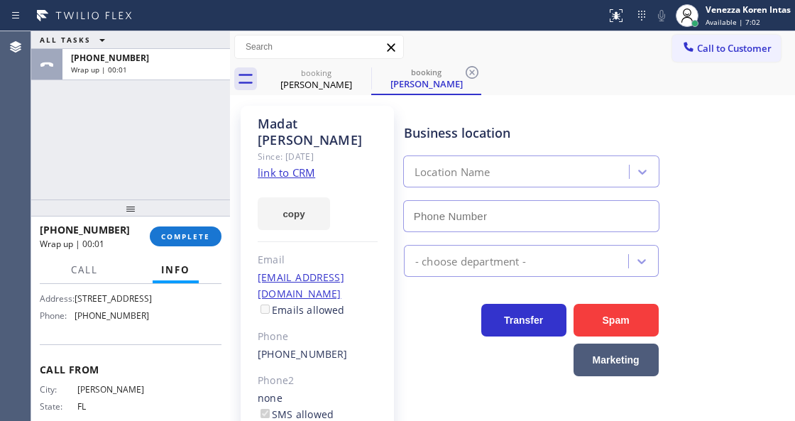
type input "(855) 731-4952"
click at [199, 239] on span "COMPLETE" at bounding box center [185, 236] width 49 height 10
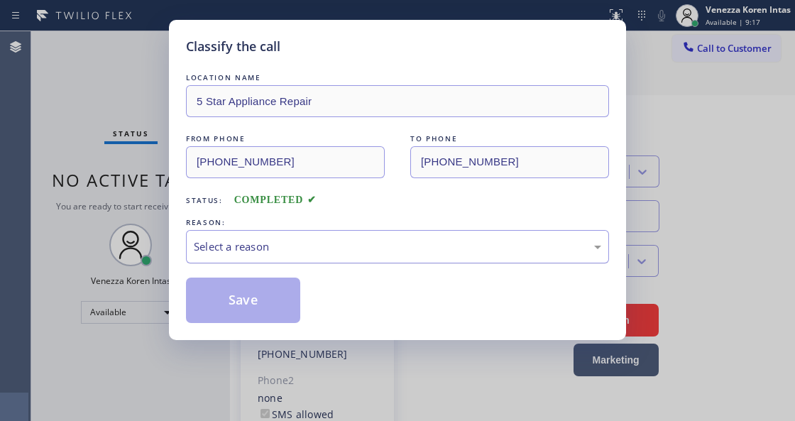
drag, startPoint x: 354, startPoint y: 245, endPoint x: 354, endPoint y: 253, distance: 8.5
click at [354, 253] on div "Select a reason" at bounding box center [397, 247] width 407 height 16
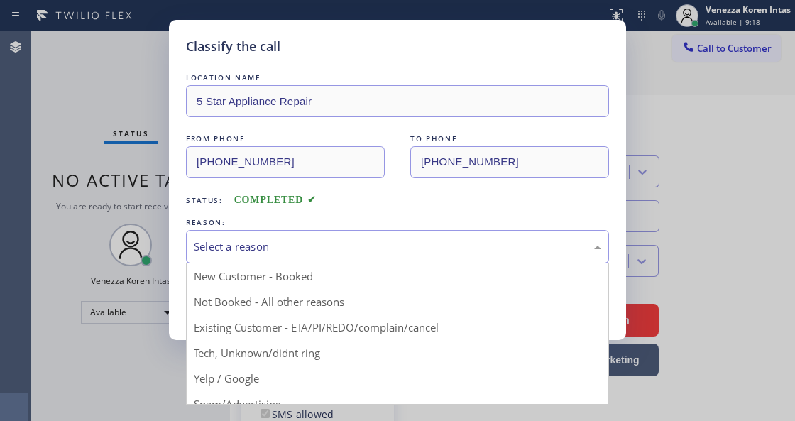
drag, startPoint x: 363, startPoint y: 325, endPoint x: 335, endPoint y: 324, distance: 27.7
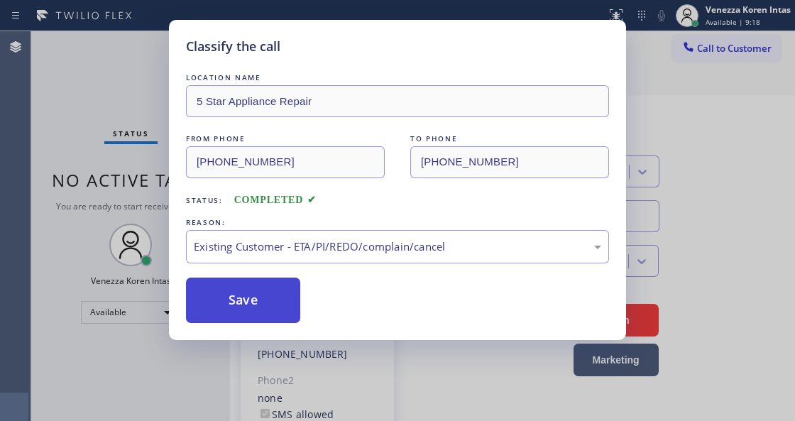
click at [226, 309] on button "Save" at bounding box center [243, 300] width 114 height 45
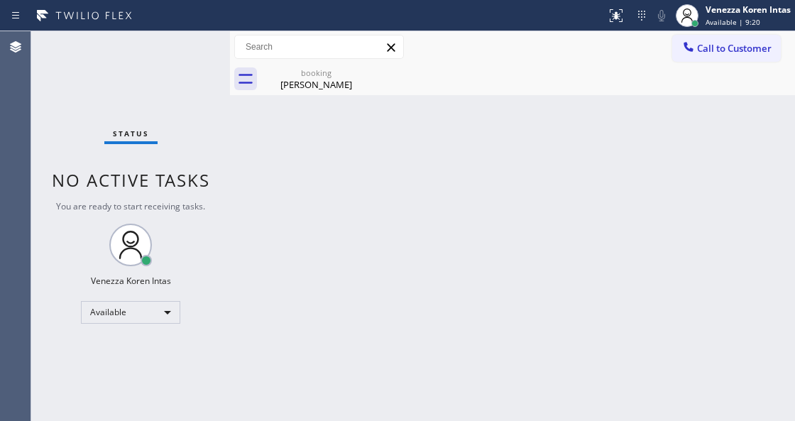
click at [179, 48] on div "Status No active tasks You are ready to start receiving tasks. Venezza Koren In…" at bounding box center [130, 226] width 199 height 390
click at [179, 49] on div "Status No active tasks You are ready to start receiving tasks. Venezza Koren In…" at bounding box center [130, 226] width 199 height 390
drag, startPoint x: 327, startPoint y: 109, endPoint x: 358, endPoint y: 81, distance: 42.2
click at [330, 106] on div "Back to Dashboard Change Sender ID Customers Technicians Select a contact Outbo…" at bounding box center [512, 226] width 565 height 390
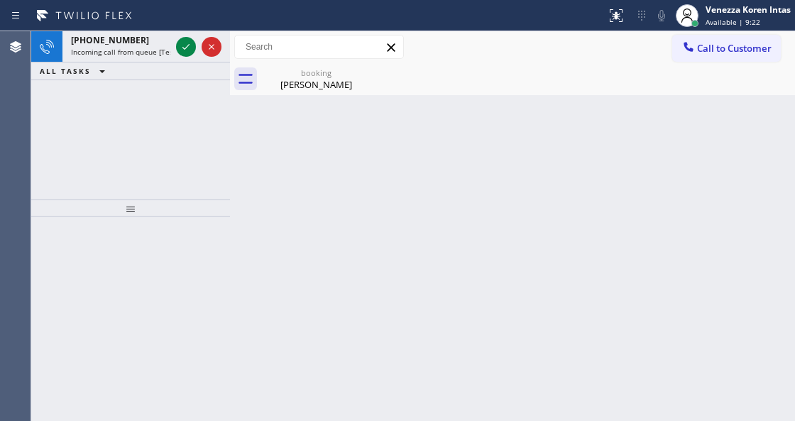
drag, startPoint x: 360, startPoint y: 71, endPoint x: 219, endPoint y: 75, distance: 141.3
click at [0, 0] on icon at bounding box center [0, 0] width 0 height 0
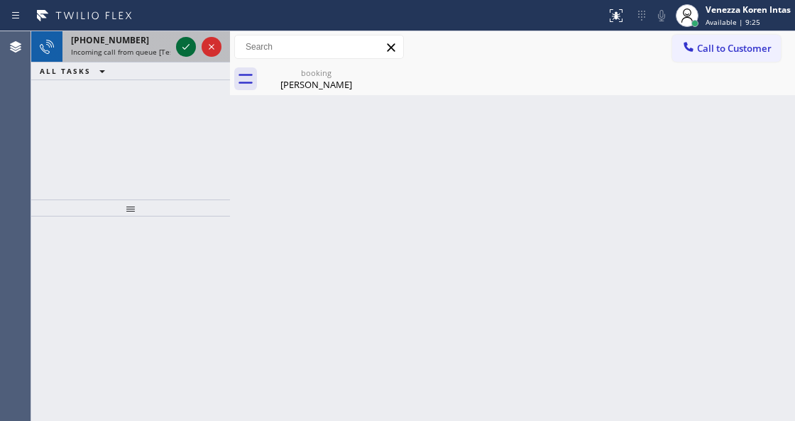
click at [187, 41] on icon at bounding box center [185, 46] width 17 height 17
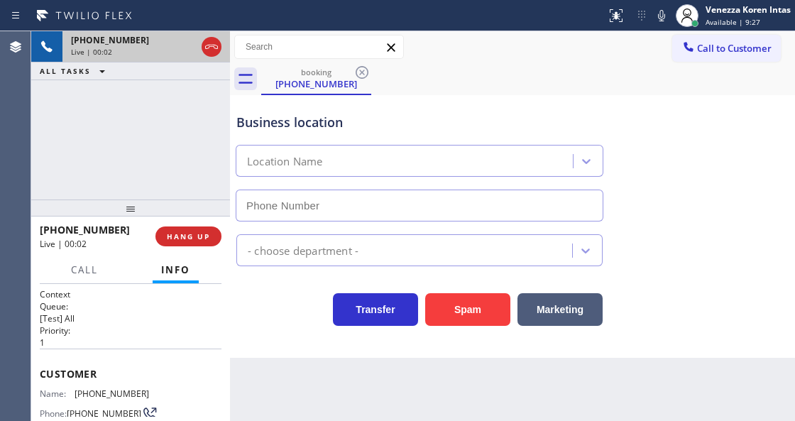
type input "[PHONE_NUMBER]"
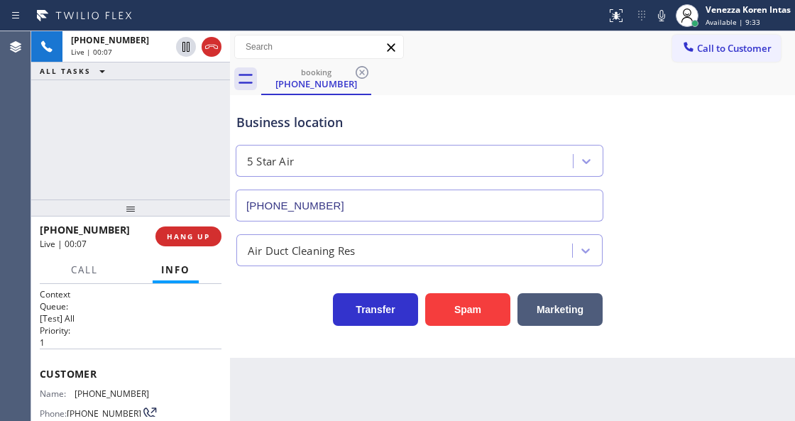
click at [303, 113] on div "Business location" at bounding box center [419, 122] width 366 height 19
click at [306, 111] on div "Business location 5 Star Air (800) 686-5038" at bounding box center [420, 160] width 372 height 123
click at [219, 117] on div "+18184823704 Live | 00:11 ALL TASKS ALL TASKS ACTIVE TASKS TASKS IN WRAP UP" at bounding box center [130, 115] width 199 height 168
click at [172, 102] on div "+18184823704 Live | 00:12 ALL TASKS ALL TASKS ACTIVE TASKS TASKS IN WRAP UP" at bounding box center [130, 115] width 199 height 168
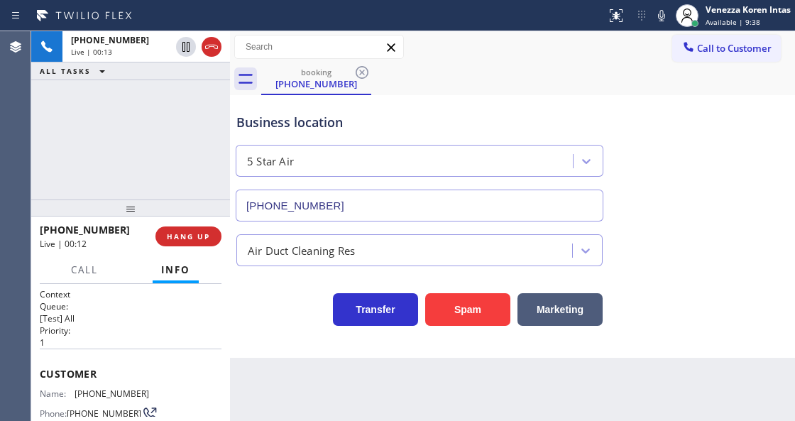
click at [421, 106] on div "Business location 5 Star Air (800) 686-5038" at bounding box center [420, 160] width 372 height 123
drag, startPoint x: 156, startPoint y: 388, endPoint x: 71, endPoint y: 395, distance: 85.5
click at [71, 395] on div "Name: (818) 482-3704 Phone: (818) 482-3704 Address:" at bounding box center [131, 416] width 182 height 56
copy div "(818) 482-3704"
click at [666, 14] on icon at bounding box center [661, 15] width 17 height 17
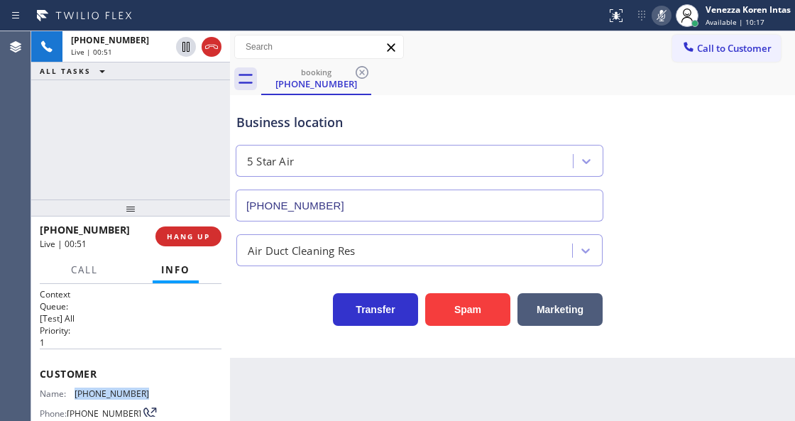
click at [659, 13] on icon at bounding box center [661, 15] width 17 height 17
click at [80, 274] on span "Call" at bounding box center [84, 269] width 27 height 13
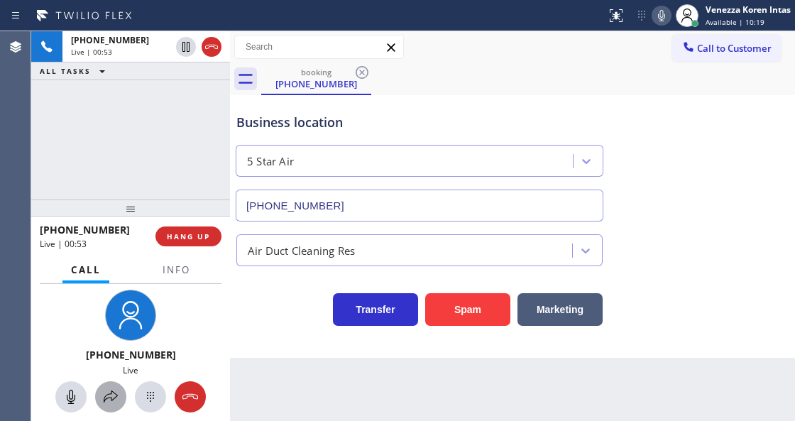
click at [111, 405] on button at bounding box center [110, 396] width 31 height 31
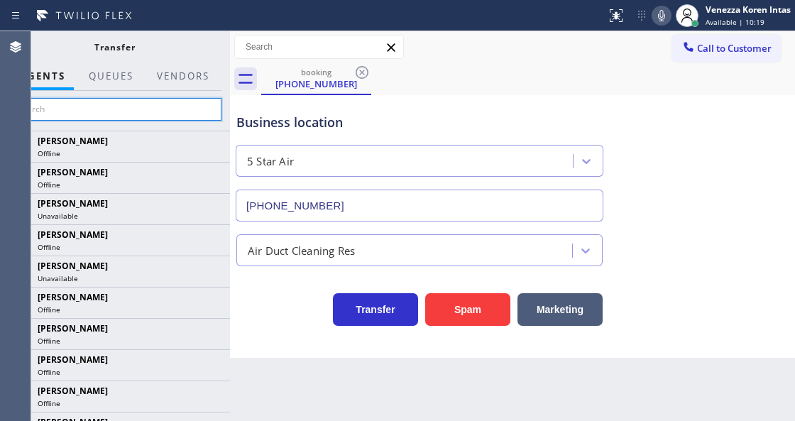
click at [138, 113] on input "text" at bounding box center [115, 109] width 214 height 23
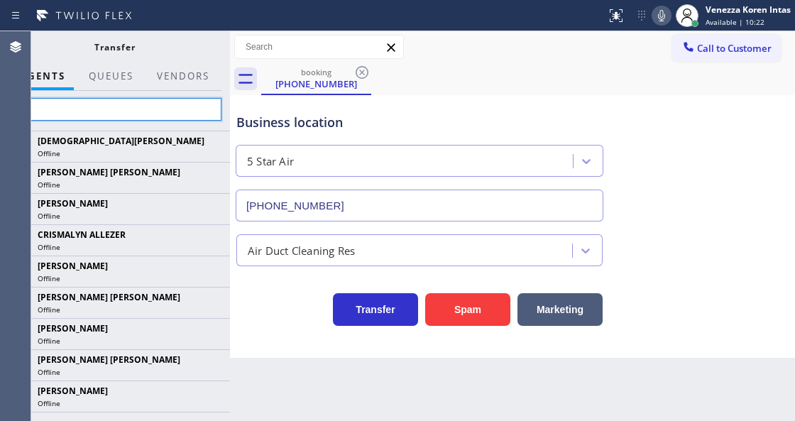
type input "i"
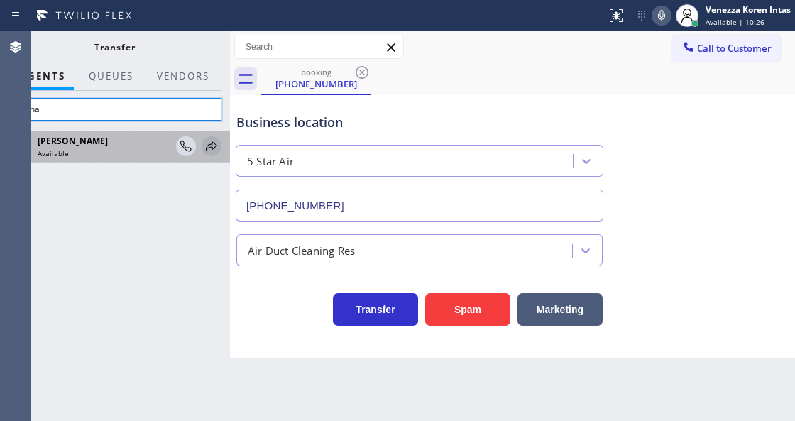
type input "jarina"
click at [216, 146] on icon at bounding box center [211, 145] width 11 height 9
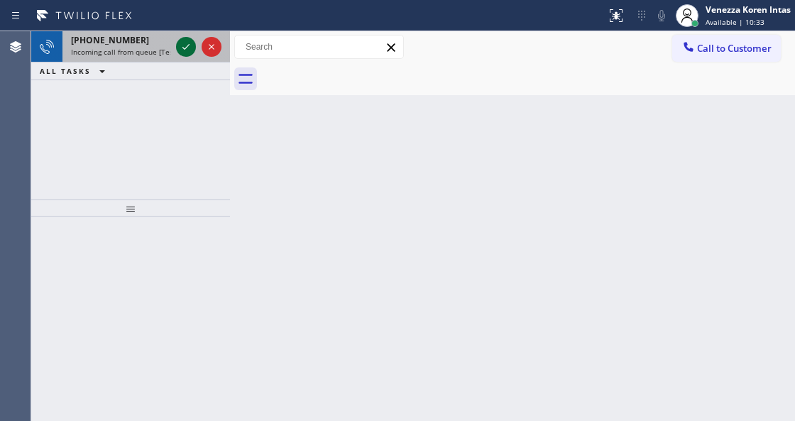
click at [183, 45] on icon at bounding box center [185, 46] width 17 height 17
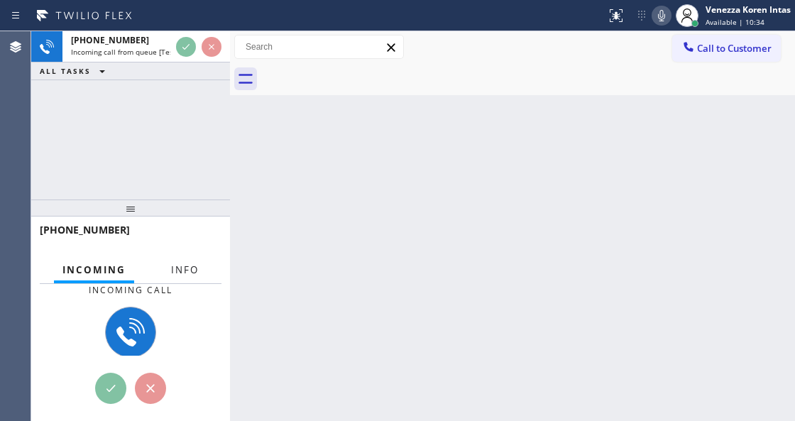
click at [189, 273] on span "Info" at bounding box center [185, 269] width 28 height 13
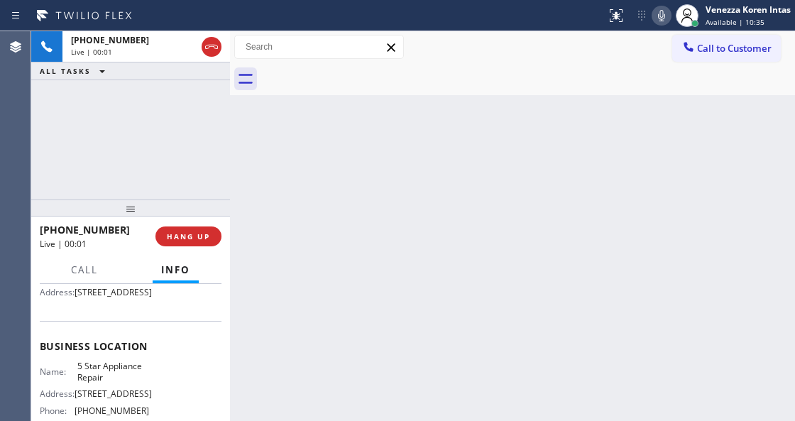
scroll to position [142, 0]
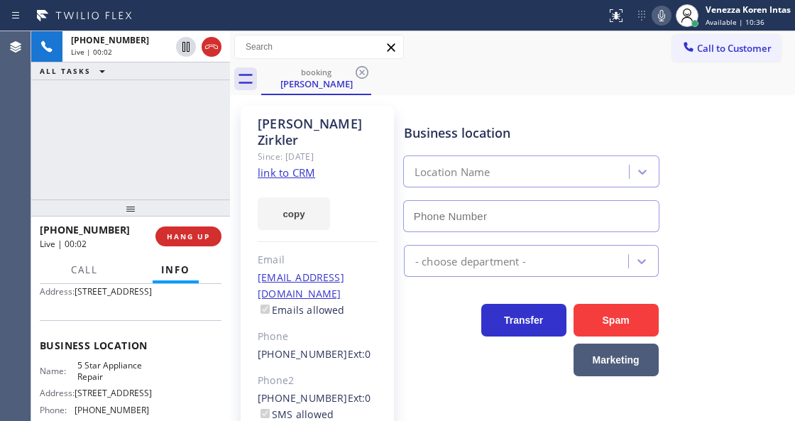
type input "(855) 731-4952"
click at [288, 165] on link "link to CRM" at bounding box center [286, 172] width 57 height 14
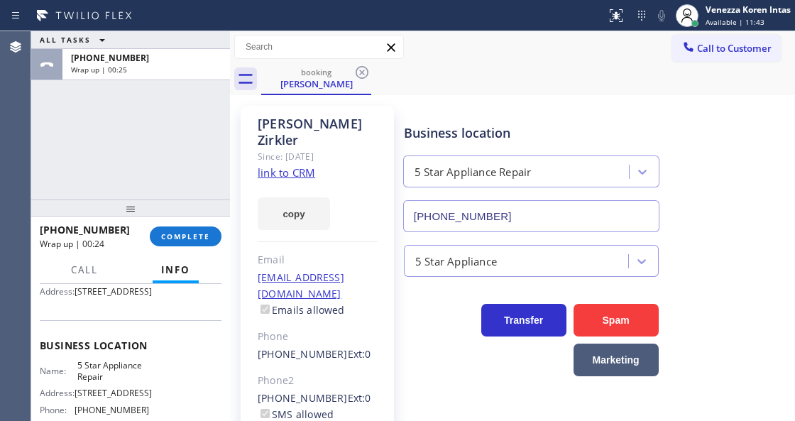
click at [189, 159] on div "ALL TASKS ALL TASKS ACTIVE TASKS TASKS IN WRAP UP +13107791927 Wrap up | 00:25" at bounding box center [130, 115] width 199 height 168
click at [204, 239] on span "COMPLETE" at bounding box center [185, 236] width 49 height 10
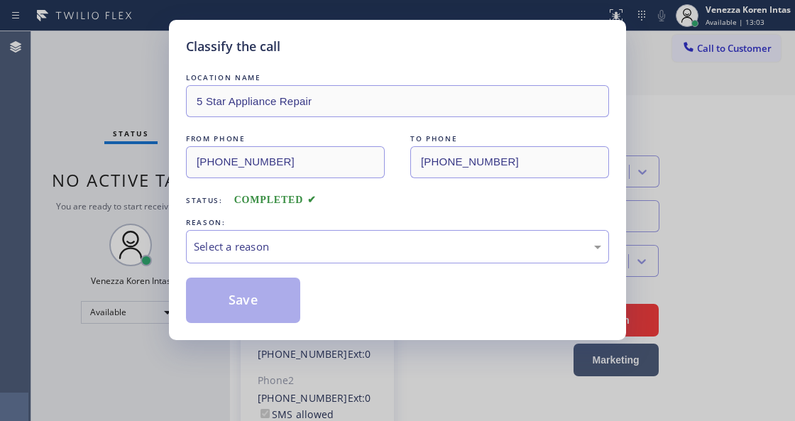
click at [321, 268] on div "LOCATION NAME 5 Star Appliance Repair FROM PHONE (310) 779-1927 TO PHONE (855) …" at bounding box center [397, 196] width 423 height 253
click at [329, 250] on div "Select a reason" at bounding box center [397, 247] width 407 height 16
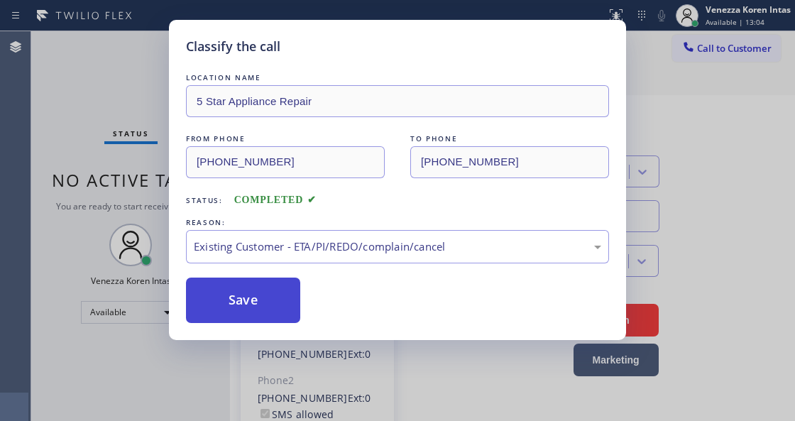
click at [259, 308] on button "Save" at bounding box center [243, 300] width 114 height 45
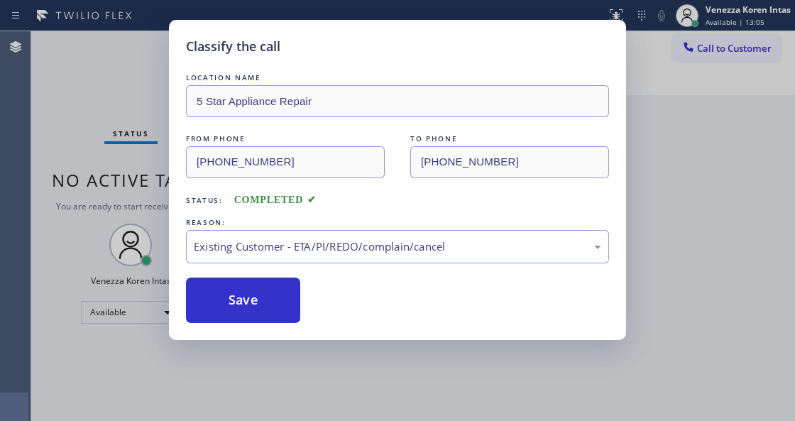
click at [151, 54] on div "Status No active tasks You are ready to start receiving tasks. Venezza Koren In…" at bounding box center [130, 226] width 199 height 390
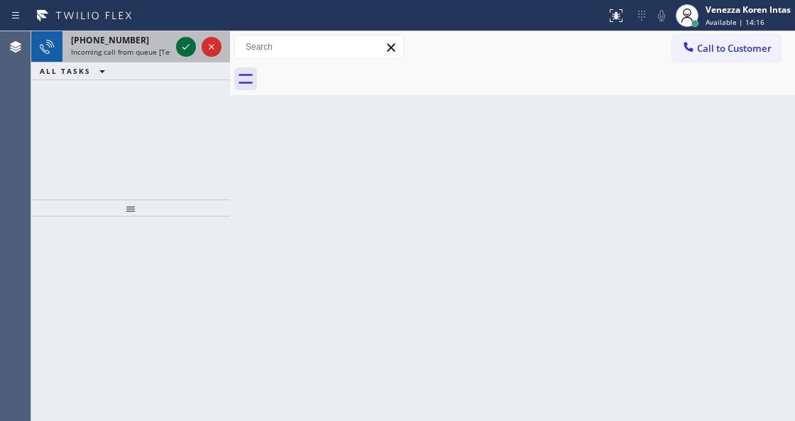
click at [183, 53] on icon at bounding box center [185, 46] width 17 height 17
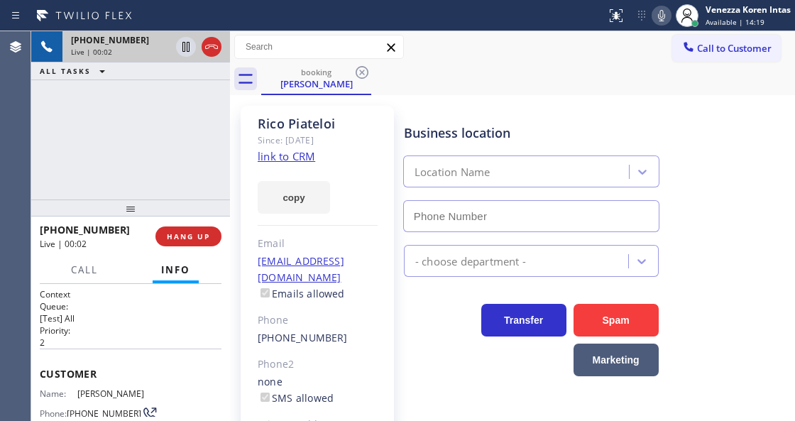
type input "(617) 934-3214"
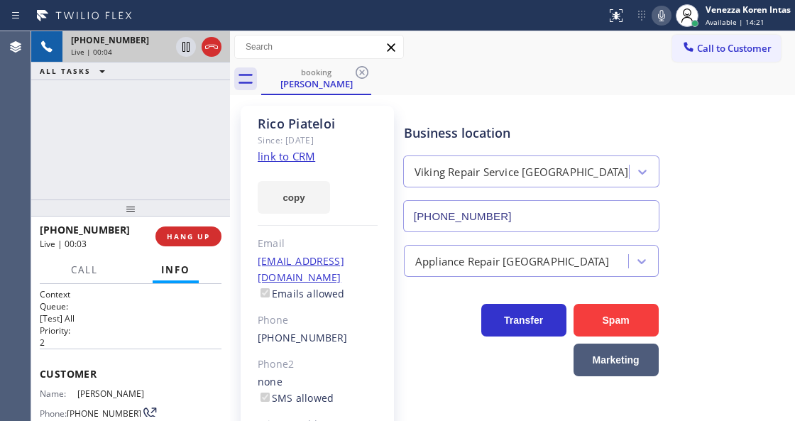
click at [305, 156] on link "link to CRM" at bounding box center [286, 156] width 57 height 14
drag, startPoint x: 456, startPoint y: 90, endPoint x: 389, endPoint y: 321, distance: 240.4
click at [456, 92] on div "booking Rico Piateloi" at bounding box center [528, 79] width 534 height 32
click at [72, 268] on span "Call" at bounding box center [84, 269] width 27 height 13
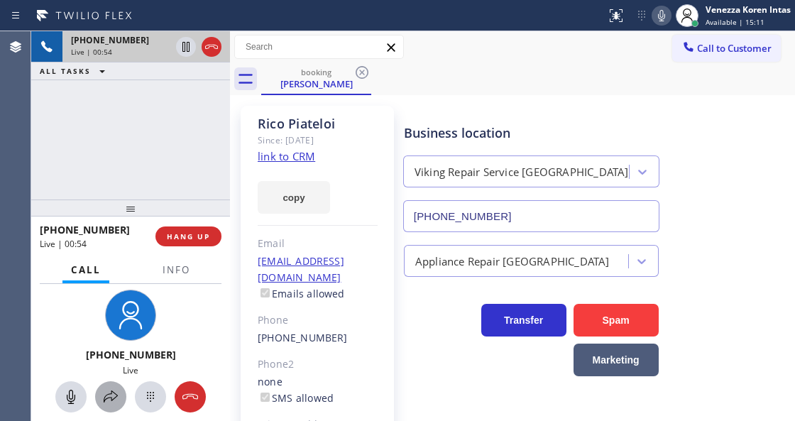
click at [108, 398] on icon at bounding box center [110, 396] width 17 height 17
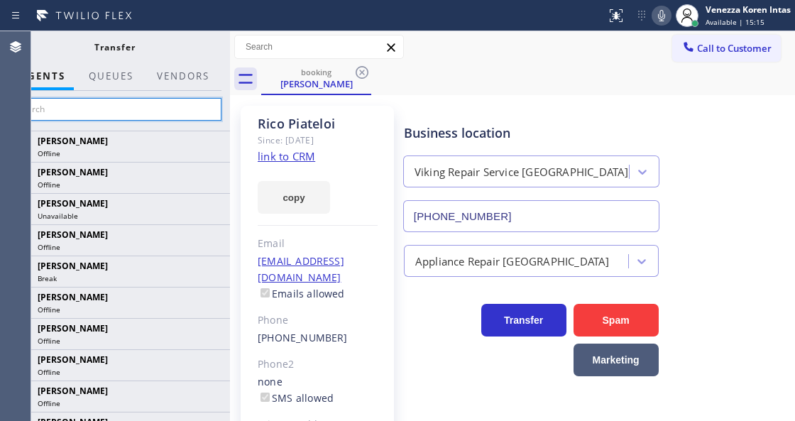
click at [201, 110] on input "text" at bounding box center [115, 109] width 214 height 23
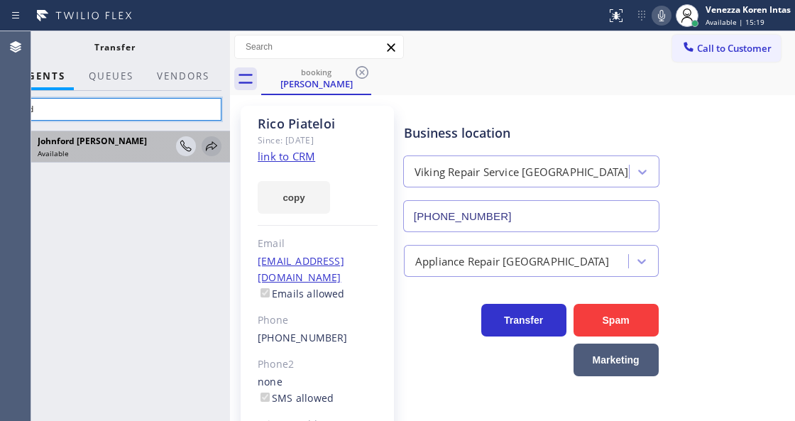
type input "ford"
click at [209, 145] on icon at bounding box center [211, 146] width 17 height 17
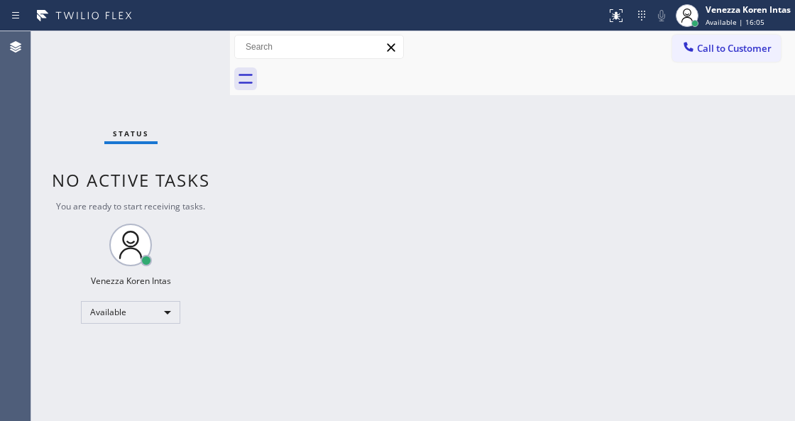
click at [212, 45] on div "Status No active tasks You are ready to start receiving tasks. Venezza Koren In…" at bounding box center [130, 226] width 199 height 390
click at [199, 48] on div "Status No active tasks You are ready to start receiving tasks. Venezza Koren In…" at bounding box center [130, 226] width 199 height 390
drag, startPoint x: 224, startPoint y: 159, endPoint x: 180, endPoint y: 71, distance: 98.7
click at [224, 158] on div "Status No active tasks You are ready to start receiving tasks. Venezza Koren In…" at bounding box center [130, 226] width 199 height 390
click at [179, 67] on div "Status No active tasks You are ready to start receiving tasks. Venezza Koren In…" at bounding box center [130, 226] width 199 height 390
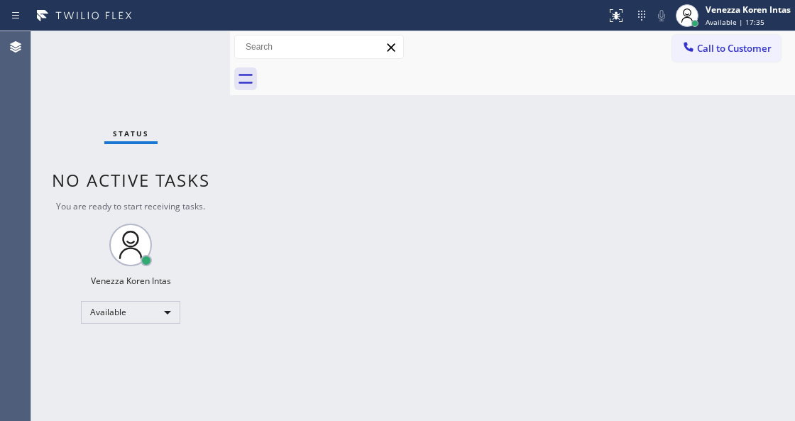
click at [160, 59] on div "Status No active tasks You are ready to start receiving tasks. Venezza Koren In…" at bounding box center [130, 226] width 199 height 390
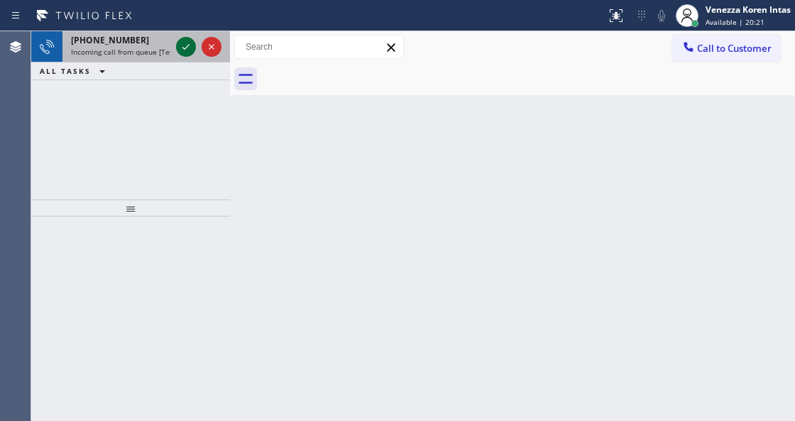
click at [183, 49] on icon at bounding box center [185, 46] width 17 height 17
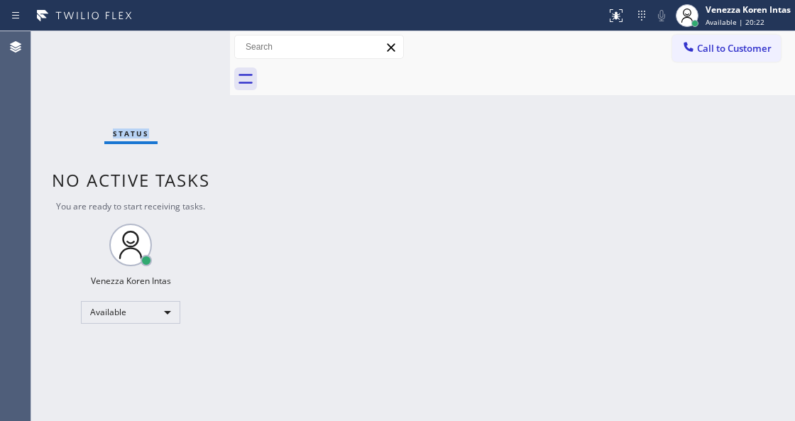
click at [183, 49] on div "Status No active tasks You are ready to start receiving tasks. Venezza Koren In…" at bounding box center [130, 226] width 199 height 390
click at [605, 9] on div at bounding box center [616, 15] width 31 height 17
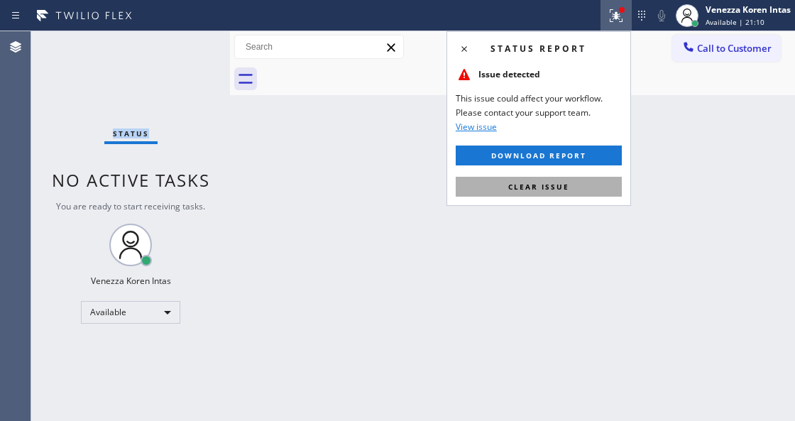
click at [584, 178] on button "Clear issue" at bounding box center [539, 187] width 166 height 20
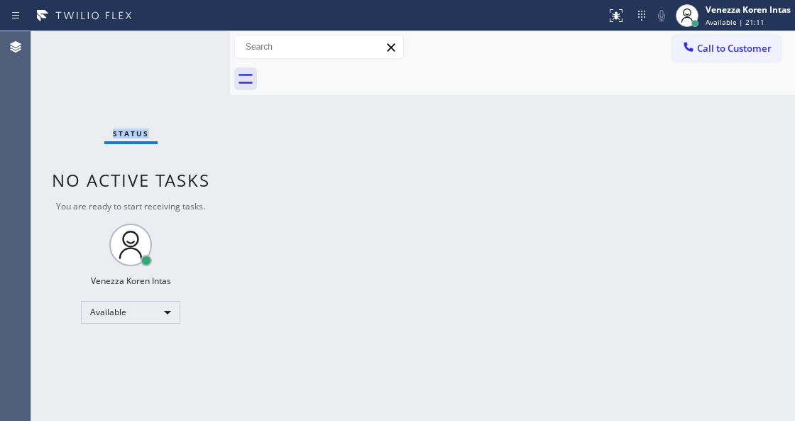
click at [182, 54] on div "Status No active tasks You are ready to start receiving tasks. Venezza Koren In…" at bounding box center [130, 226] width 199 height 390
click at [209, 56] on div "Status No active tasks You are ready to start receiving tasks. Venezza Koren In…" at bounding box center [130, 226] width 199 height 390
click at [204, 57] on div "Status No active tasks You are ready to start receiving tasks. Venezza Koren In…" at bounding box center [130, 226] width 199 height 390
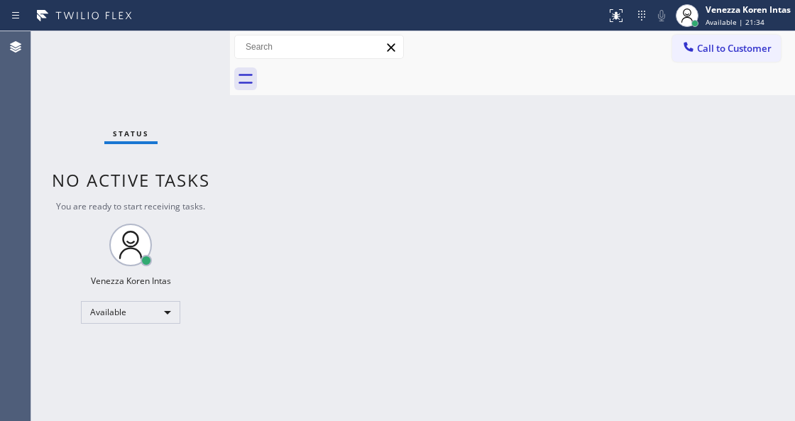
click at [204, 57] on div "Status No active tasks You are ready to start receiving tasks. Venezza Koren In…" at bounding box center [130, 226] width 199 height 390
click at [203, 59] on div "Status No active tasks You are ready to start receiving tasks. Venezza Koren In…" at bounding box center [130, 226] width 199 height 390
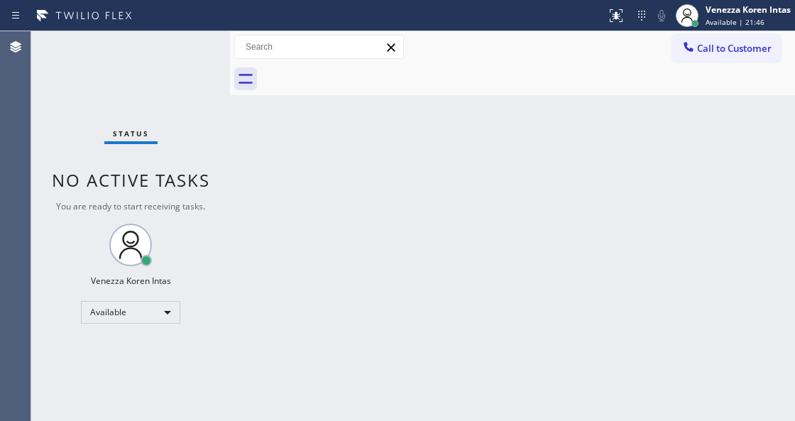
click at [203, 59] on div "Status No active tasks You are ready to start receiving tasks. Venezza Koren In…" at bounding box center [130, 226] width 199 height 390
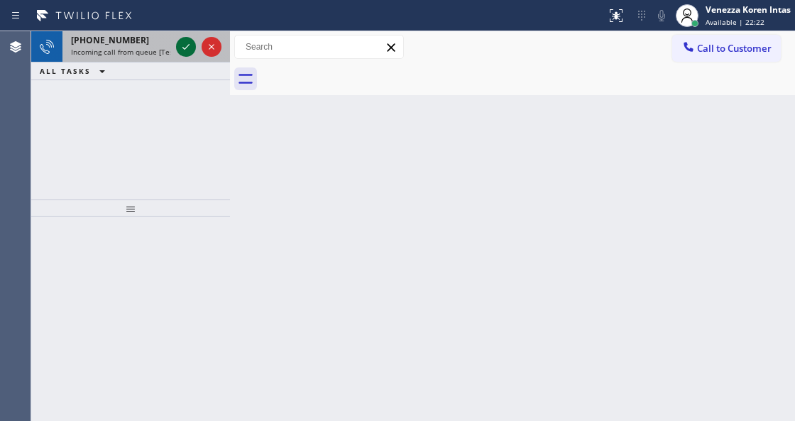
click at [187, 50] on icon at bounding box center [185, 46] width 17 height 17
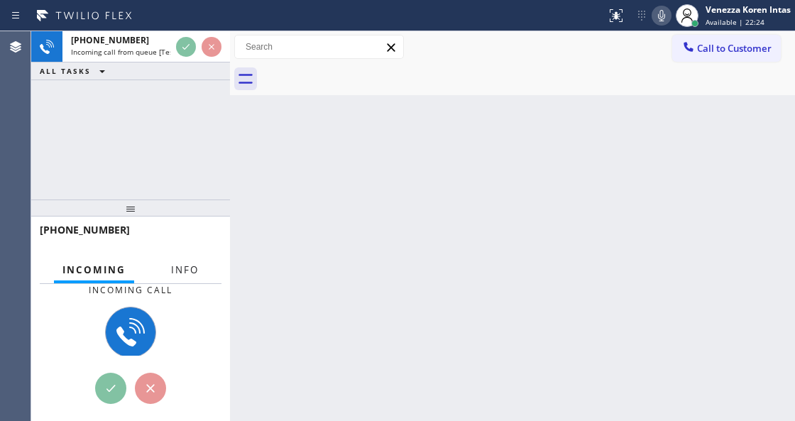
click at [190, 266] on span "Info" at bounding box center [185, 269] width 28 height 13
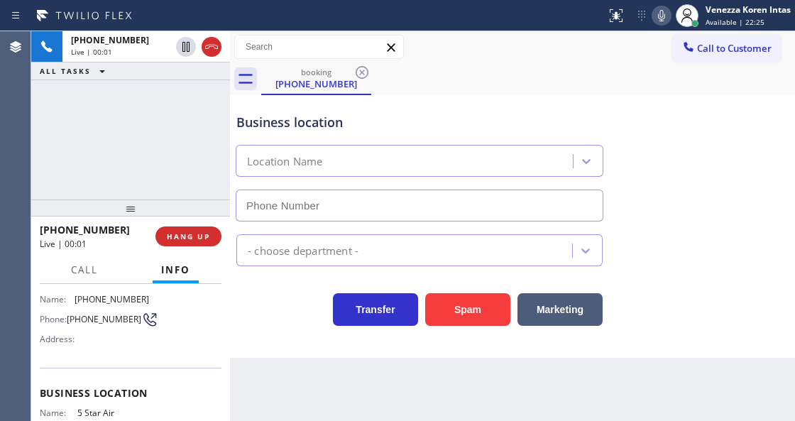
type input "[PHONE_NUMBER]"
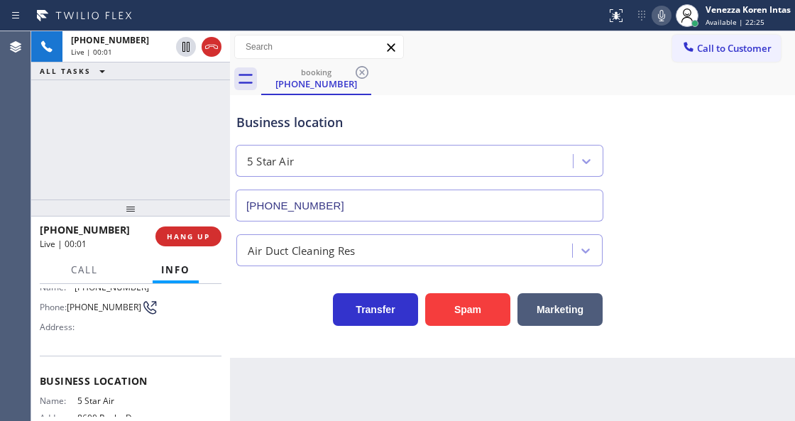
scroll to position [142, 0]
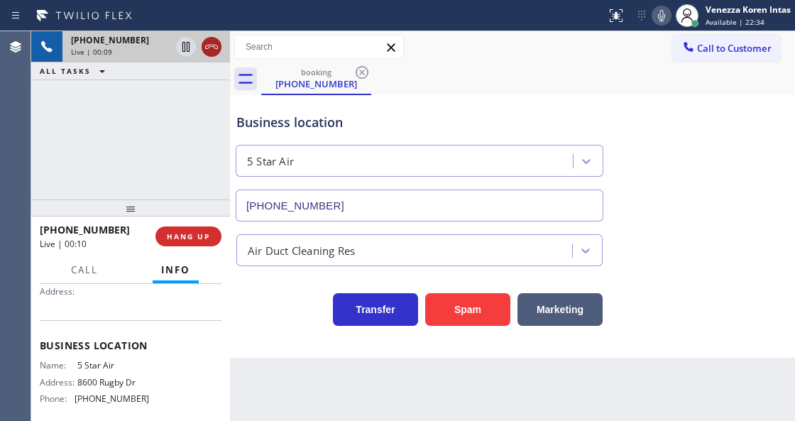
click at [212, 48] on icon at bounding box center [211, 46] width 17 height 17
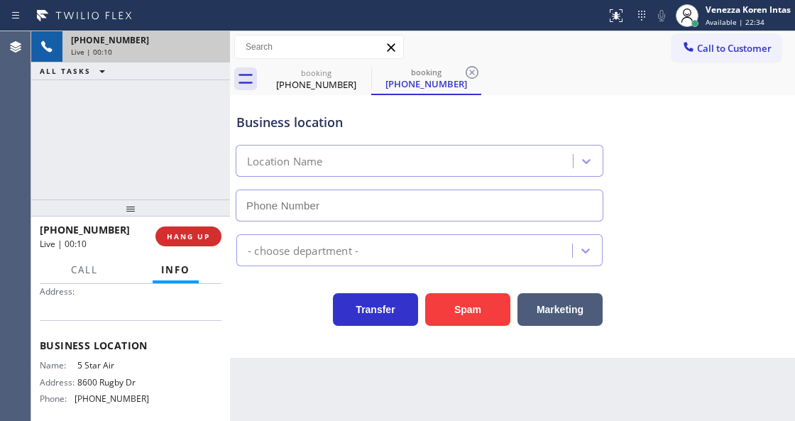
type input "[PHONE_NUMBER]"
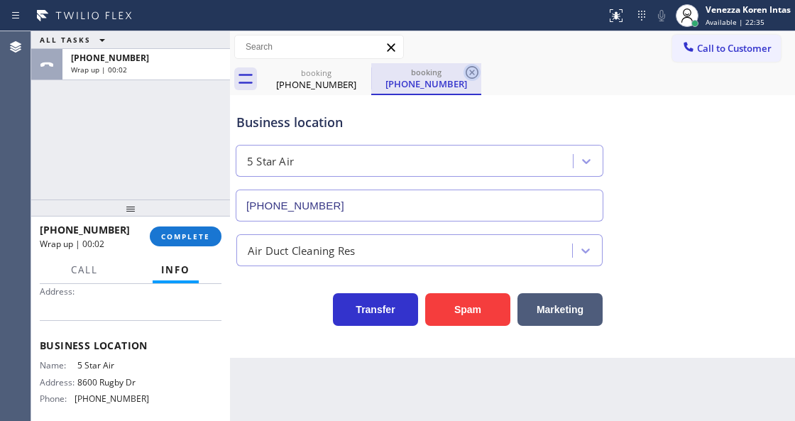
click at [475, 74] on icon at bounding box center [472, 72] width 17 height 17
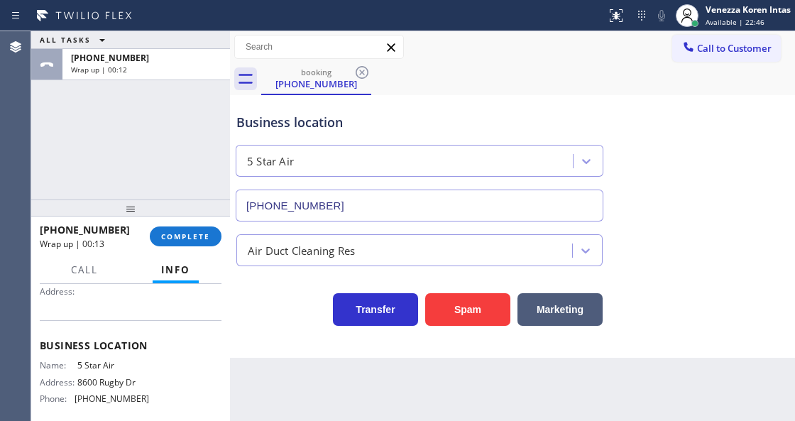
click at [164, 104] on div "ALL TASKS ALL TASKS ACTIVE TASKS TASKS IN WRAP UP +13236676523 Wrap up | 00:12" at bounding box center [130, 115] width 199 height 168
click at [211, 232] on button "COMPLETE" at bounding box center [186, 236] width 72 height 20
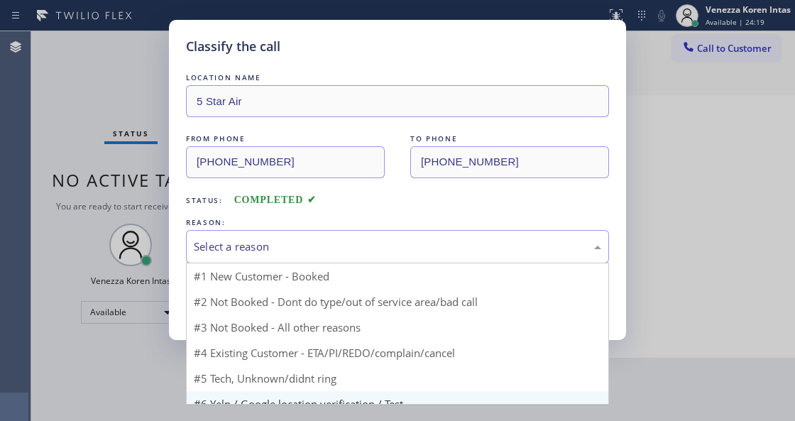
drag, startPoint x: 337, startPoint y: 254, endPoint x: 293, endPoint y: 370, distance: 123.8
click at [337, 263] on div "Select a reason #1 New Customer - Booked #2 Not Booked - Dont do type/out of se…" at bounding box center [397, 246] width 423 height 33
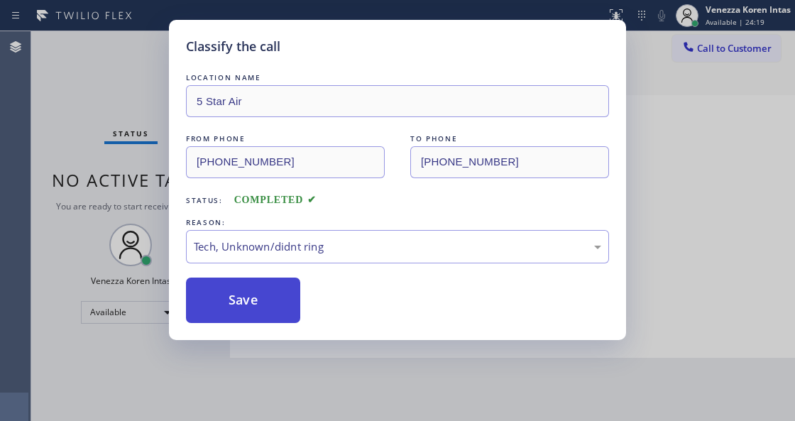
drag, startPoint x: 280, startPoint y: 322, endPoint x: 247, endPoint y: 299, distance: 40.8
click at [280, 322] on button "Save" at bounding box center [243, 300] width 114 height 45
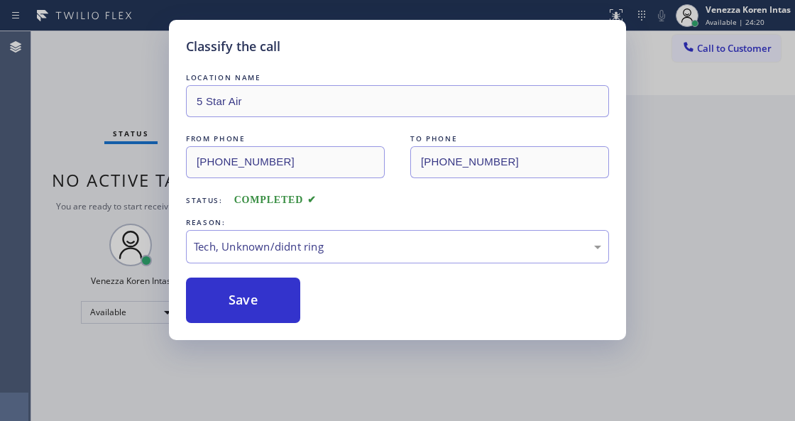
click at [144, 55] on div "Classify the call LOCATION NAME 5 Star Air FROM PHONE (323) 667-6523 TO PHONE (…" at bounding box center [397, 210] width 795 height 421
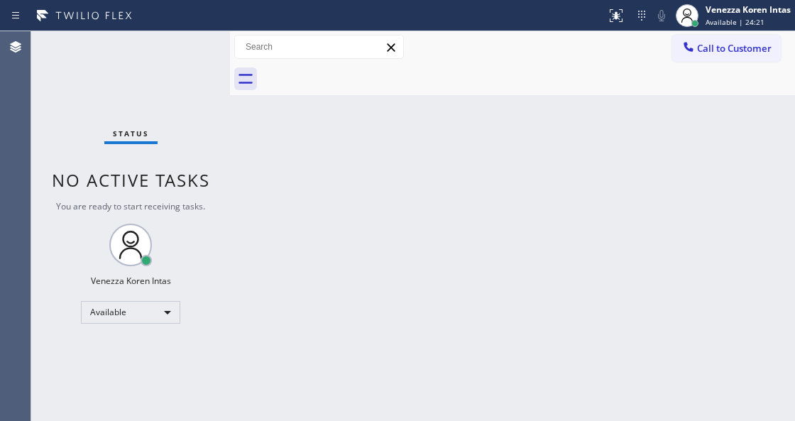
click at [189, 53] on div "Status No active tasks You are ready to start receiving tasks. Venezza Koren In…" at bounding box center [130, 226] width 199 height 390
click at [185, 47] on div "Status No active tasks You are ready to start receiving tasks. Venezza Koren In…" at bounding box center [130, 226] width 199 height 390
click at [251, 145] on div "Back to Dashboard Change Sender ID Customers Technicians Select a contact Outbo…" at bounding box center [512, 226] width 565 height 390
click at [209, 56] on div "Status No active tasks You are ready to start receiving tasks. Venezza Koren In…" at bounding box center [130, 226] width 199 height 390
drag, startPoint x: 204, startPoint y: 35, endPoint x: 197, endPoint y: 50, distance: 15.9
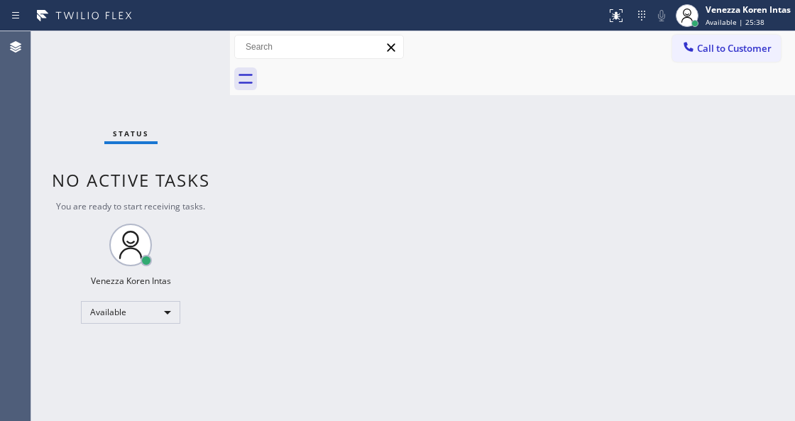
click at [198, 48] on div "Status No active tasks You are ready to start receiving tasks. Venezza Koren In…" at bounding box center [130, 226] width 199 height 390
click at [196, 51] on div "Status No active tasks You are ready to start receiving tasks. Venezza Koren In…" at bounding box center [130, 226] width 199 height 390
click at [192, 43] on div "Status No active tasks You are ready to start receiving tasks. Venezza Koren In…" at bounding box center [130, 226] width 199 height 390
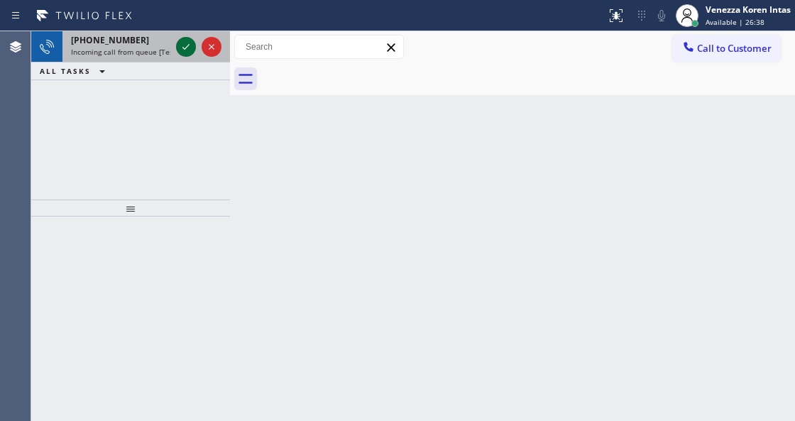
drag, startPoint x: 192, startPoint y: 43, endPoint x: 185, endPoint y: 47, distance: 7.7
click at [190, 44] on icon at bounding box center [185, 46] width 17 height 17
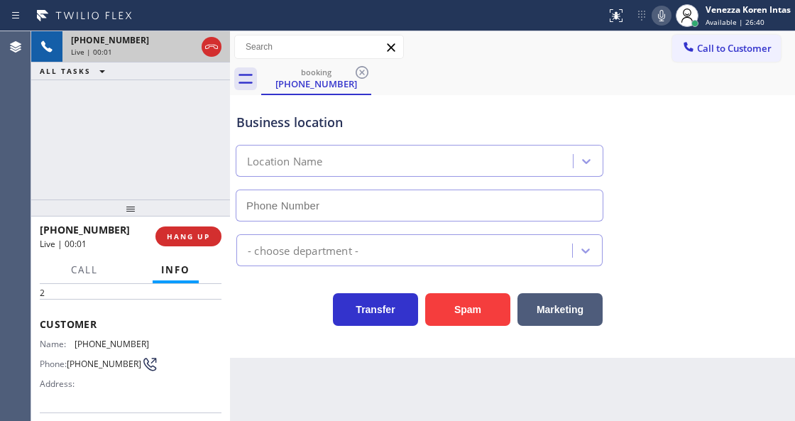
type input "(510) 694-1904"
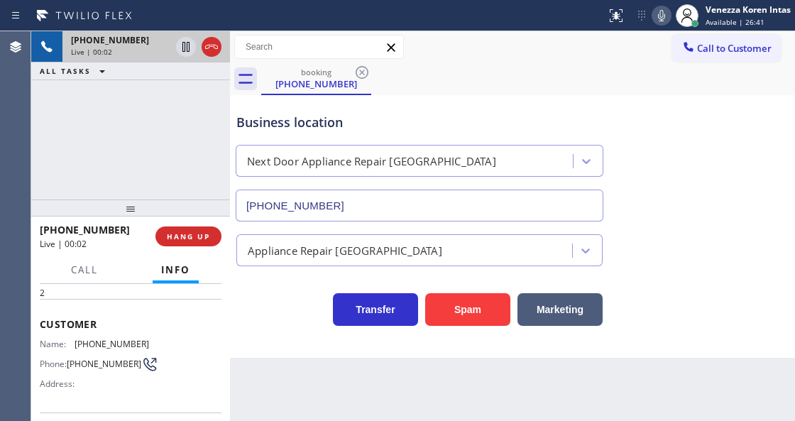
scroll to position [94, 0]
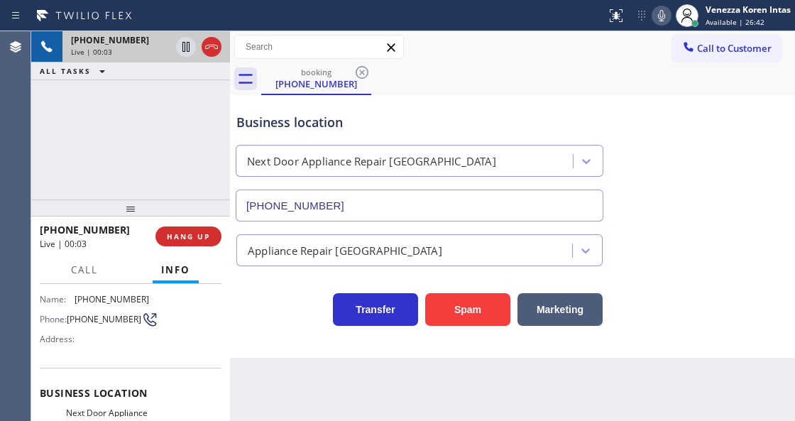
click at [413, 116] on div "Business location" at bounding box center [419, 122] width 366 height 19
click at [137, 162] on div "+15106968143 Live | 00:04 ALL TASKS ALL TASKS ACTIVE TASKS TASKS IN WRAP UP" at bounding box center [130, 115] width 199 height 168
drag, startPoint x: 138, startPoint y: 126, endPoint x: 257, endPoint y: 300, distance: 210.3
click at [138, 126] on div "+15106968143 Live | 00:04 ALL TASKS ALL TASKS ACTIVE TASKS TASKS IN WRAP UP" at bounding box center [130, 115] width 199 height 168
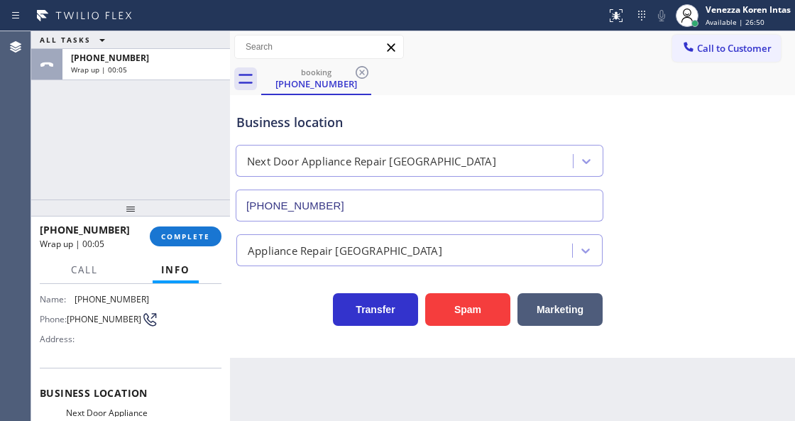
click at [186, 94] on div "ALL TASKS ALL TASKS ACTIVE TASKS TASKS IN WRAP UP +15106968143 Wrap up | 00:05" at bounding box center [130, 115] width 199 height 168
click at [216, 235] on button "COMPLETE" at bounding box center [186, 236] width 72 height 20
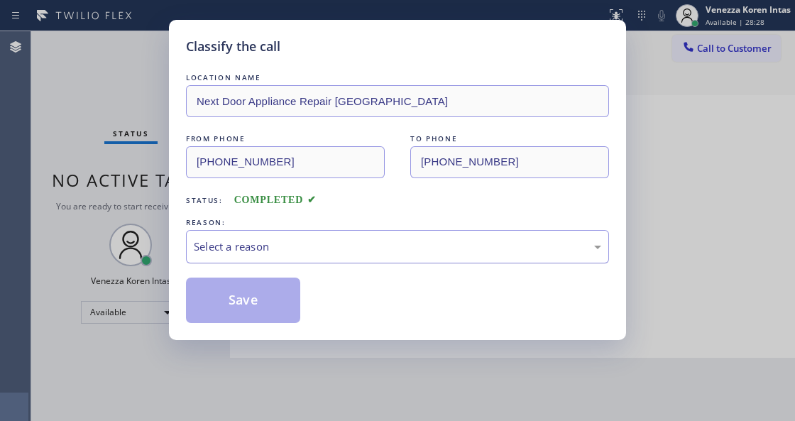
drag, startPoint x: 338, startPoint y: 244, endPoint x: 335, endPoint y: 257, distance: 13.1
click at [338, 244] on div "Select a reason" at bounding box center [397, 247] width 407 height 16
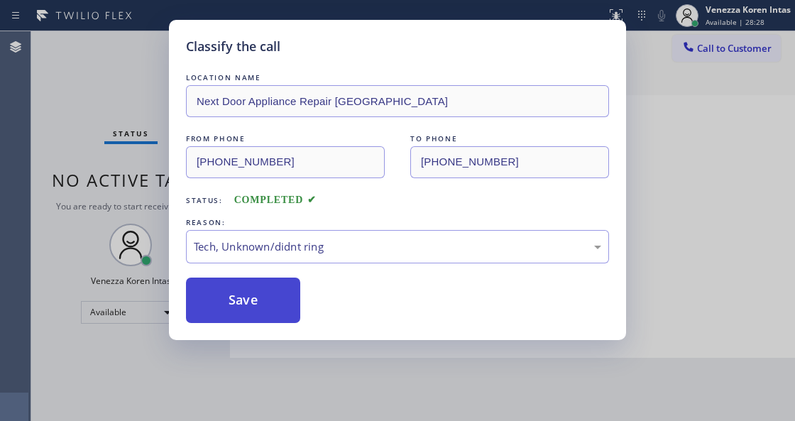
drag, startPoint x: 285, startPoint y: 305, endPoint x: 274, endPoint y: 302, distance: 11.6
click at [285, 304] on button "Save" at bounding box center [243, 300] width 114 height 45
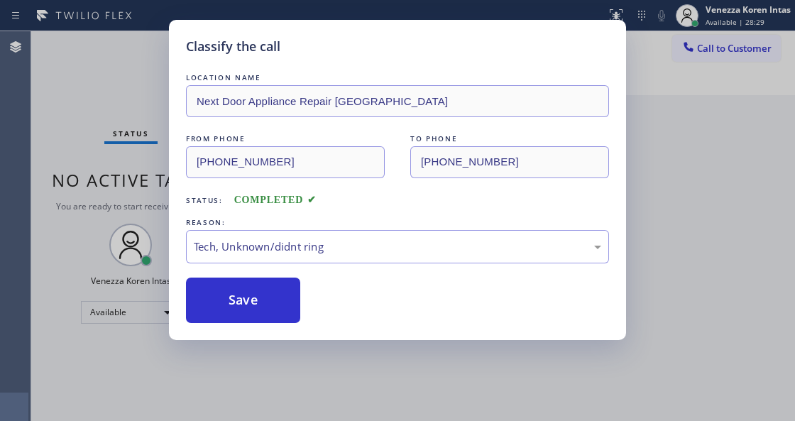
click at [153, 67] on div "Classify the call LOCATION NAME Next Door Appliance Repair San Antonio FROM PHO…" at bounding box center [397, 210] width 795 height 421
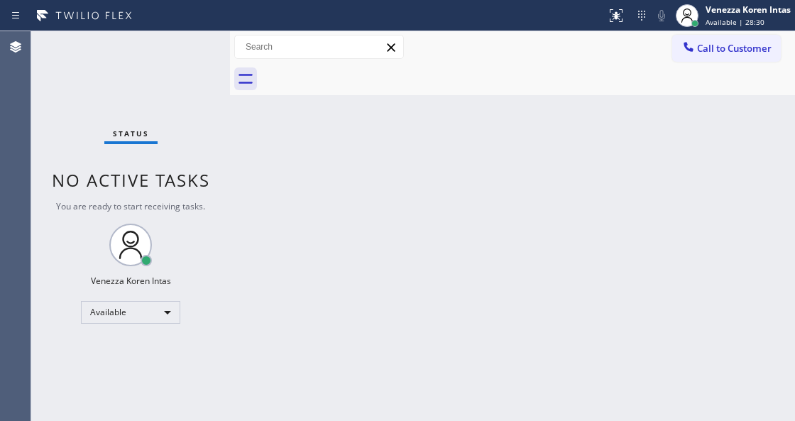
click at [190, 53] on div "Status No active tasks You are ready to start receiving tasks. Venezza Koren In…" at bounding box center [130, 226] width 199 height 390
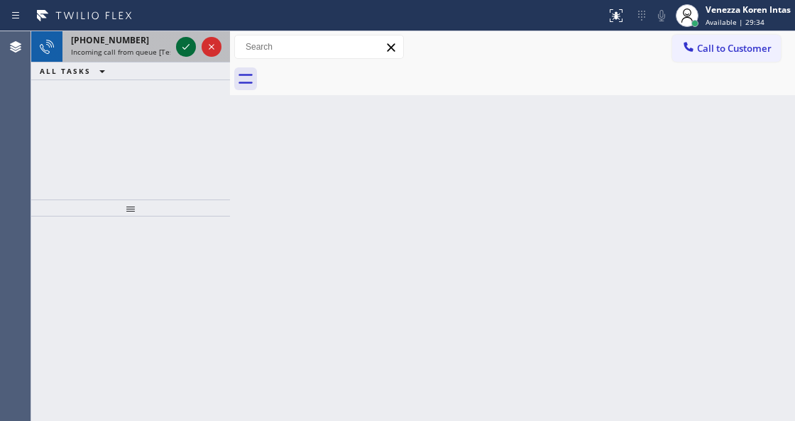
click at [190, 43] on icon at bounding box center [185, 46] width 17 height 17
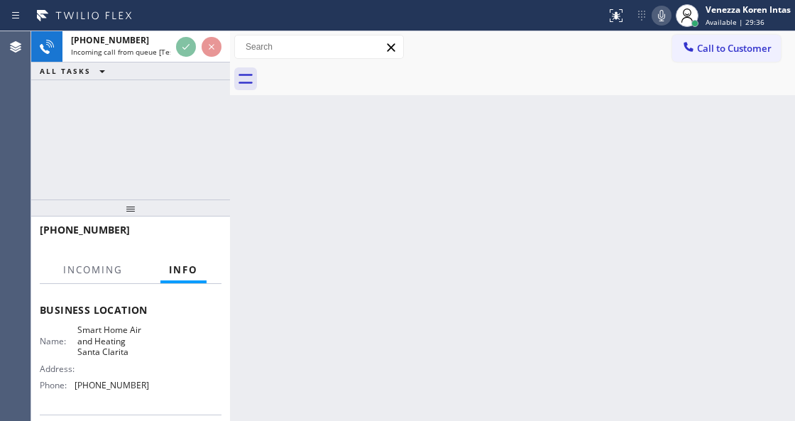
scroll to position [189, 0]
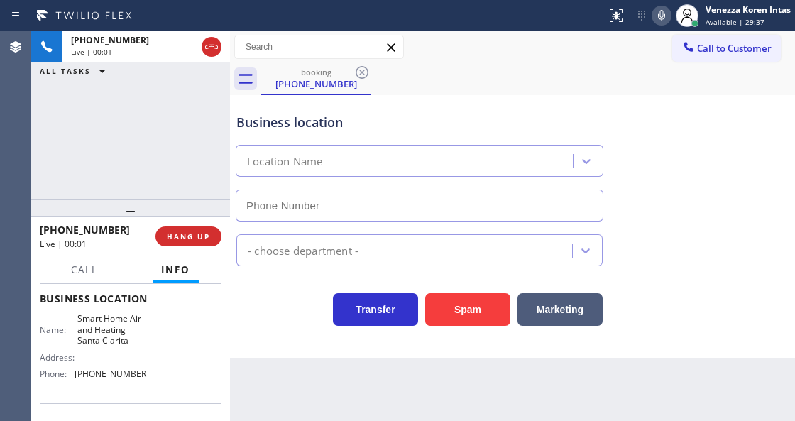
type input "(661) 466-2188"
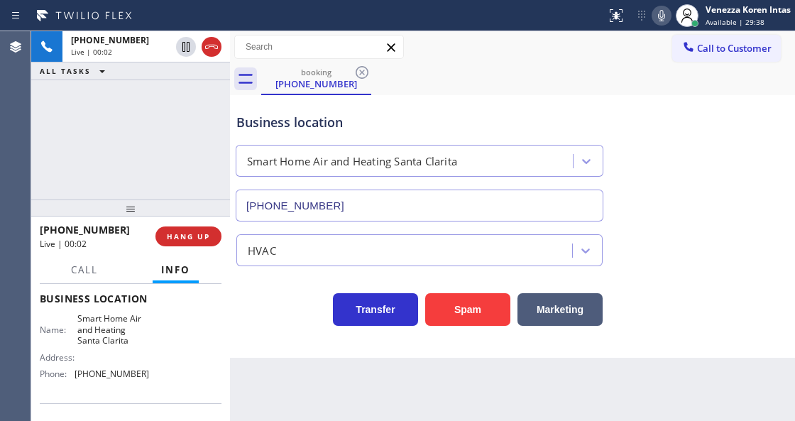
click at [148, 153] on div "+16612567157 Live | 00:02 ALL TASKS ALL TASKS ACTIVE TASKS TASKS IN WRAP UP" at bounding box center [130, 115] width 199 height 168
click at [82, 153] on div "+16612567157 Live | 00:02 ALL TASKS ALL TASKS ACTIVE TASKS TASKS IN WRAP UP" at bounding box center [130, 115] width 199 height 168
click at [392, 114] on div "Business location" at bounding box center [419, 122] width 366 height 19
click at [453, 113] on div "Business location" at bounding box center [419, 122] width 366 height 19
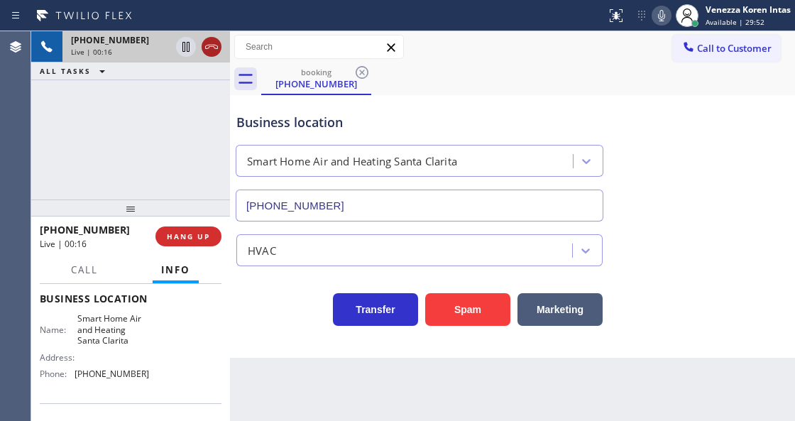
click at [210, 52] on icon at bounding box center [211, 46] width 17 height 17
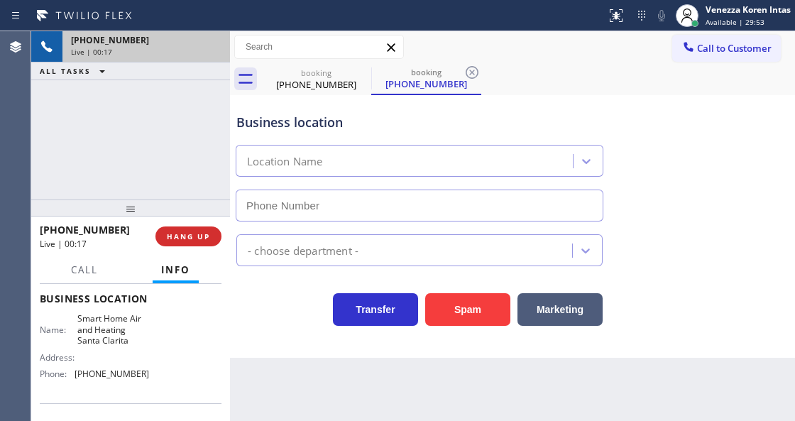
type input "(661) 466-2188"
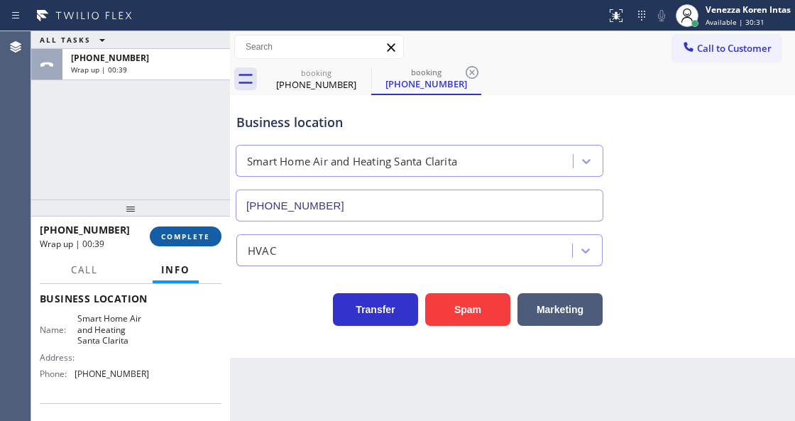
click at [190, 241] on button "COMPLETE" at bounding box center [186, 236] width 72 height 20
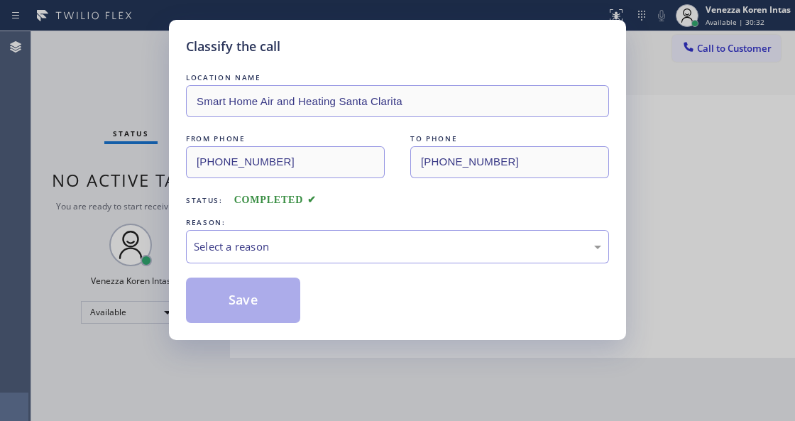
click at [78, 136] on div "Classify the call LOCATION NAME Smart Home Air and Heating Santa Clarita FROM P…" at bounding box center [397, 210] width 795 height 421
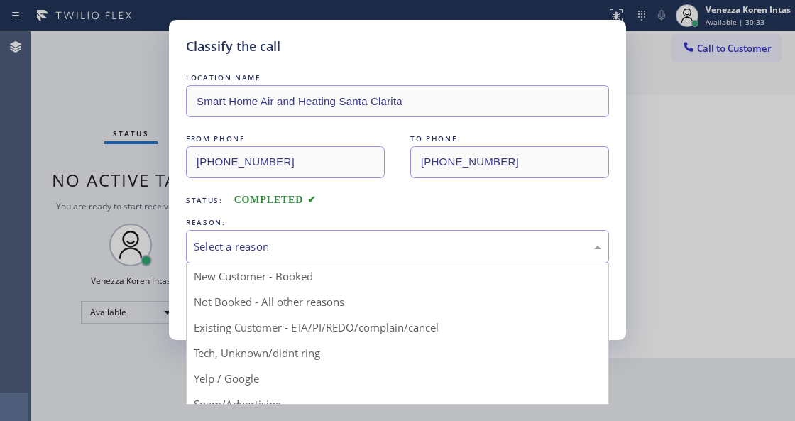
click at [285, 251] on div "Select a reason" at bounding box center [397, 247] width 407 height 16
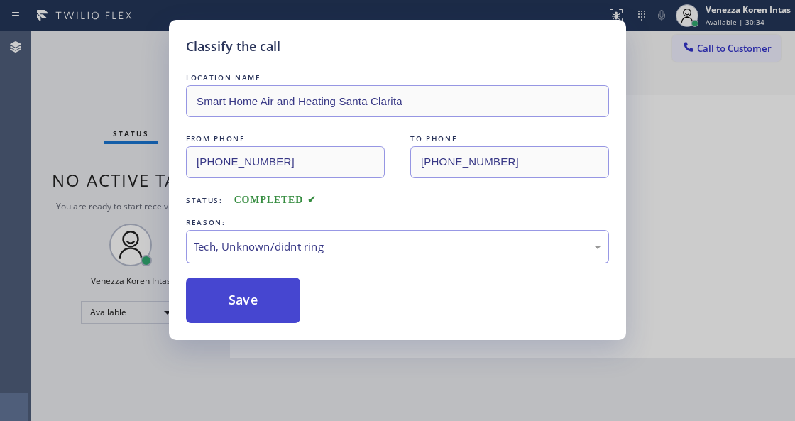
click at [251, 312] on button "Save" at bounding box center [243, 300] width 114 height 45
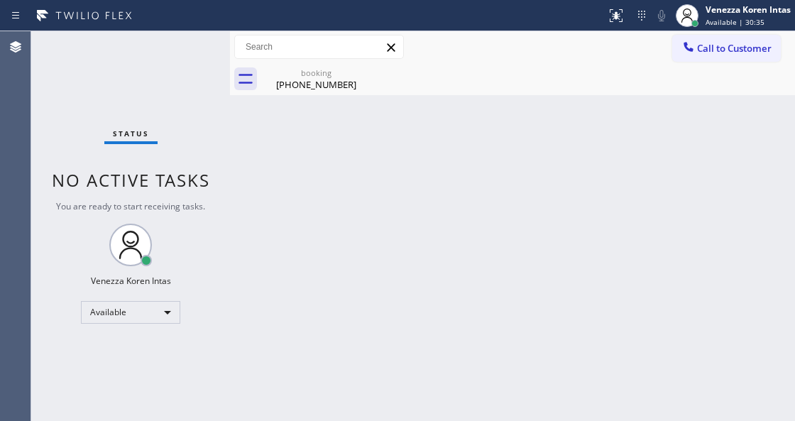
click at [197, 72] on div "Status No active tasks You are ready to start receiving tasks. Venezza Koren In…" at bounding box center [130, 226] width 199 height 390
click at [350, 94] on div "booking (661) 256-7157" at bounding box center [316, 79] width 107 height 32
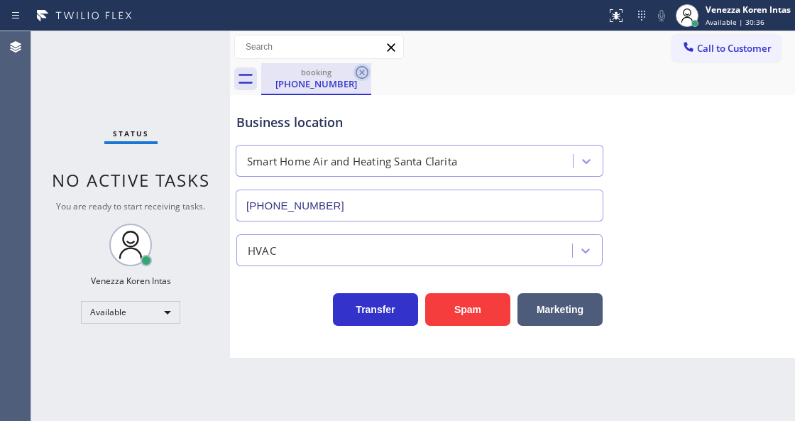
click at [354, 73] on icon at bounding box center [362, 72] width 17 height 17
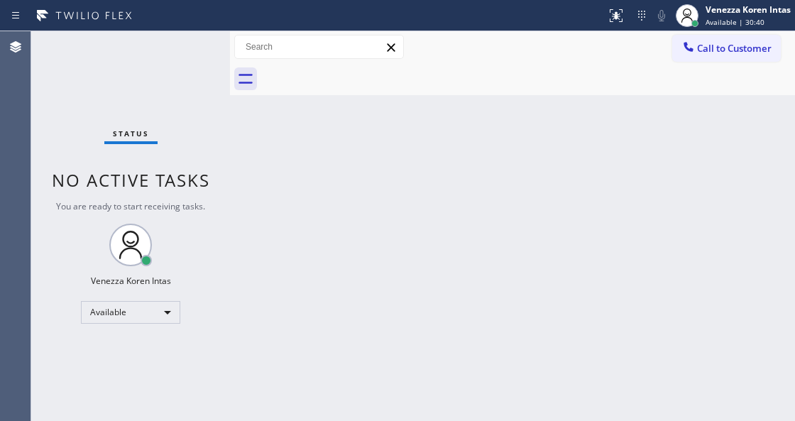
drag, startPoint x: 219, startPoint y: 40, endPoint x: 18, endPoint y: 68, distance: 202.8
click at [218, 40] on div "Status No active tasks You are ready to start receiving tasks. Venezza Koren In…" at bounding box center [130, 226] width 199 height 390
click at [180, 51] on div "Status No active tasks You are ready to start receiving tasks. Venezza Koren In…" at bounding box center [130, 226] width 199 height 390
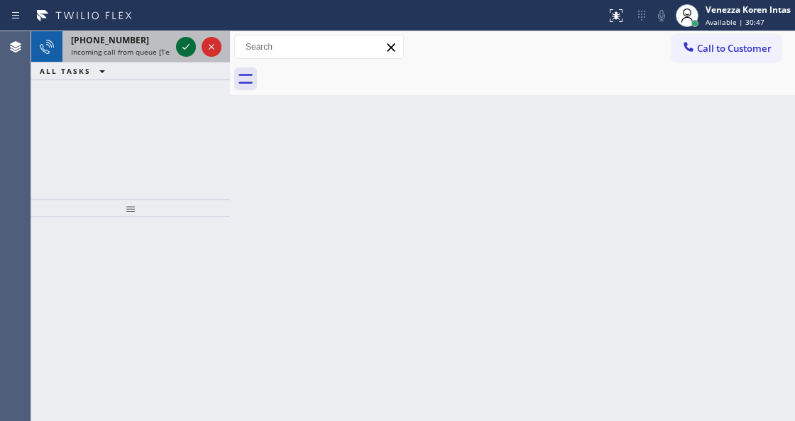
click at [180, 39] on icon at bounding box center [185, 46] width 17 height 17
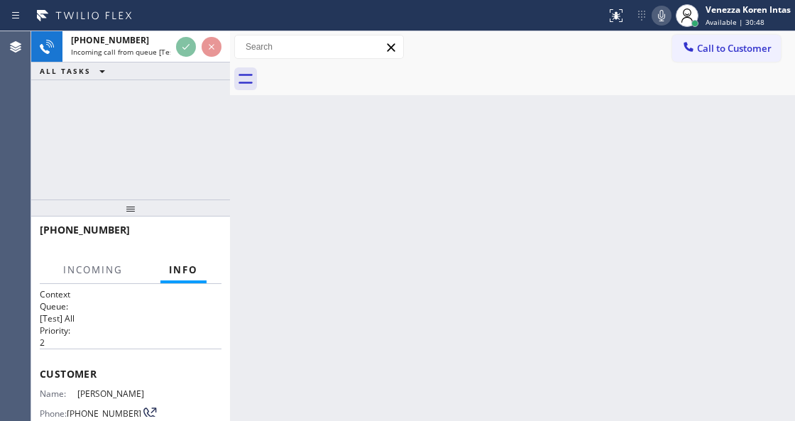
scroll to position [189, 0]
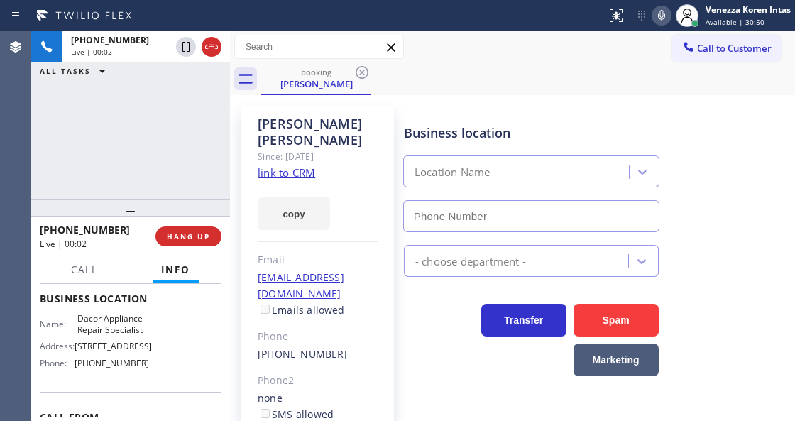
type input "(206) 569-4206"
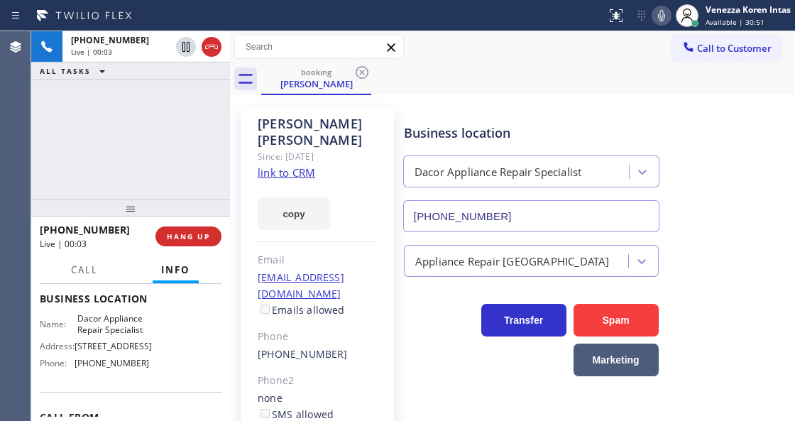
click at [297, 165] on link "link to CRM" at bounding box center [286, 172] width 57 height 14
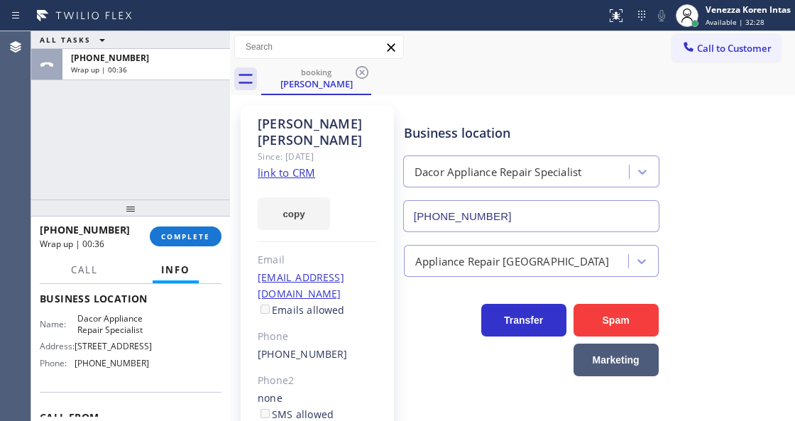
click at [170, 148] on div "ALL TASKS ALL TASKS ACTIVE TASKS TASKS IN WRAP UP +12063535522 Wrap up | 00:36" at bounding box center [130, 115] width 199 height 168
click at [193, 238] on span "COMPLETE" at bounding box center [185, 236] width 49 height 10
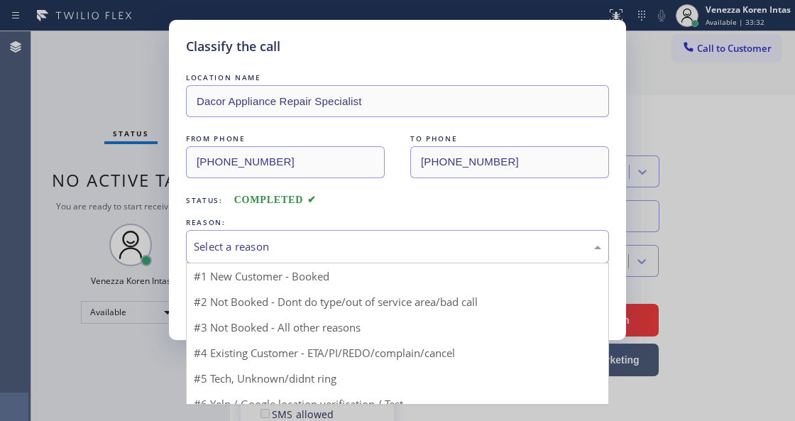
click at [314, 253] on div "Select a reason" at bounding box center [397, 247] width 407 height 16
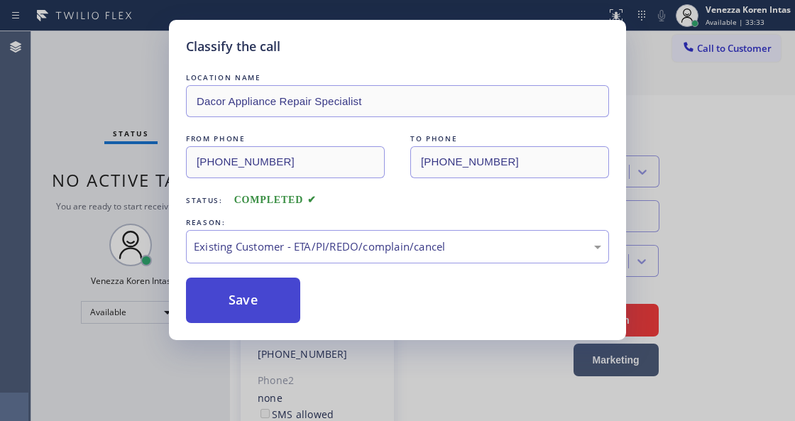
click at [291, 301] on button "Save" at bounding box center [243, 300] width 114 height 45
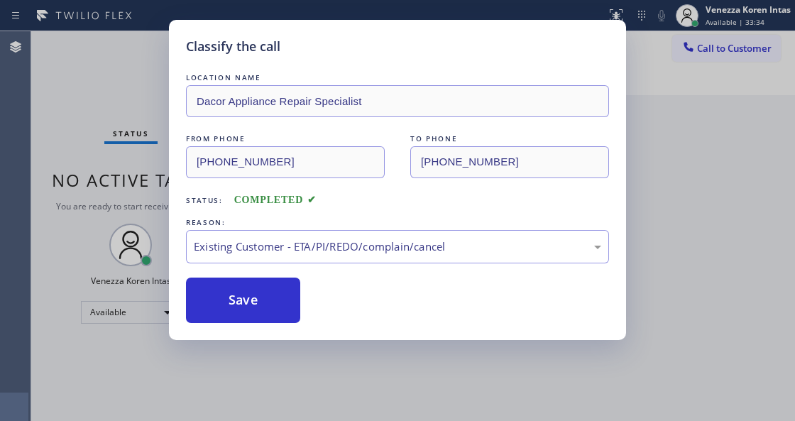
click at [176, 55] on div "Status No active tasks You are ready to start receiving tasks. Venezza Koren In…" at bounding box center [130, 226] width 199 height 390
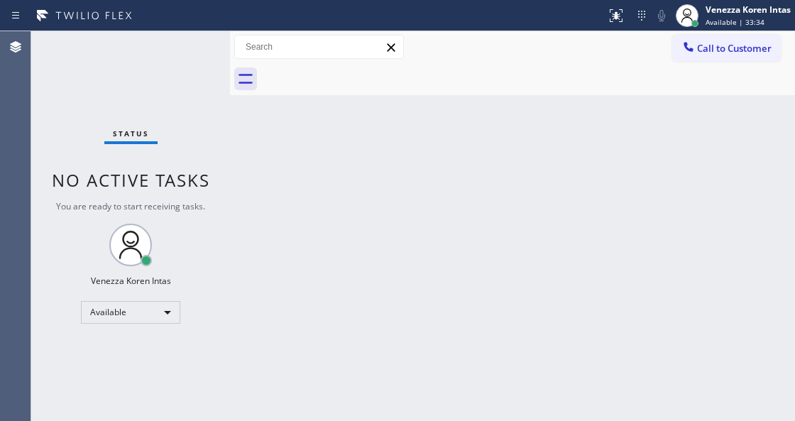
click at [176, 55] on div "Status No active tasks You are ready to start receiving tasks. Venezza Koren In…" at bounding box center [130, 226] width 199 height 390
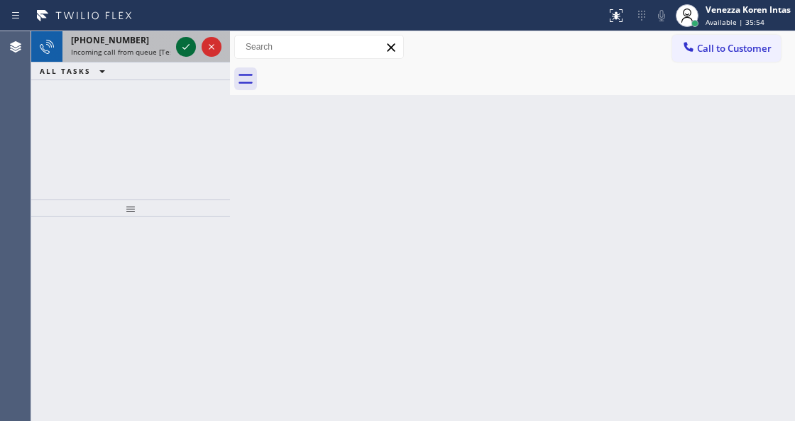
click at [182, 45] on icon at bounding box center [185, 46] width 17 height 17
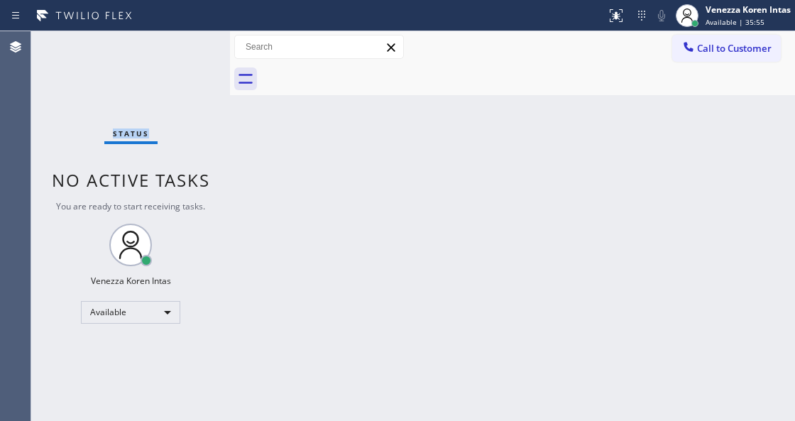
click at [182, 45] on div "Status No active tasks You are ready to start receiving tasks. Venezza Koren In…" at bounding box center [130, 226] width 199 height 390
click at [625, 19] on div at bounding box center [616, 15] width 31 height 17
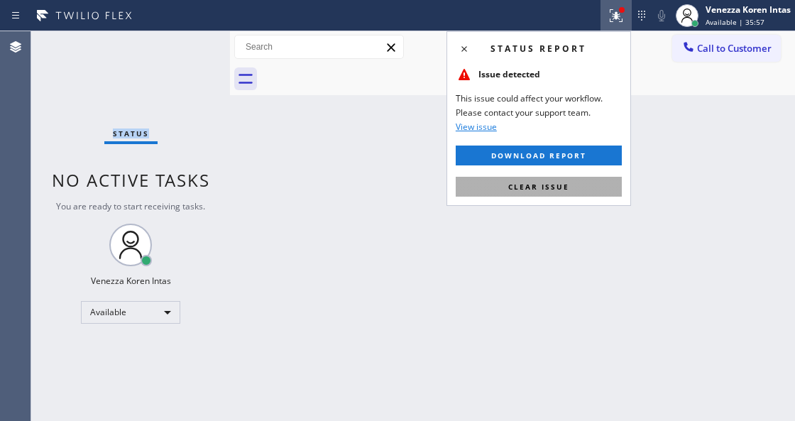
click at [592, 177] on button "Clear issue" at bounding box center [539, 187] width 166 height 20
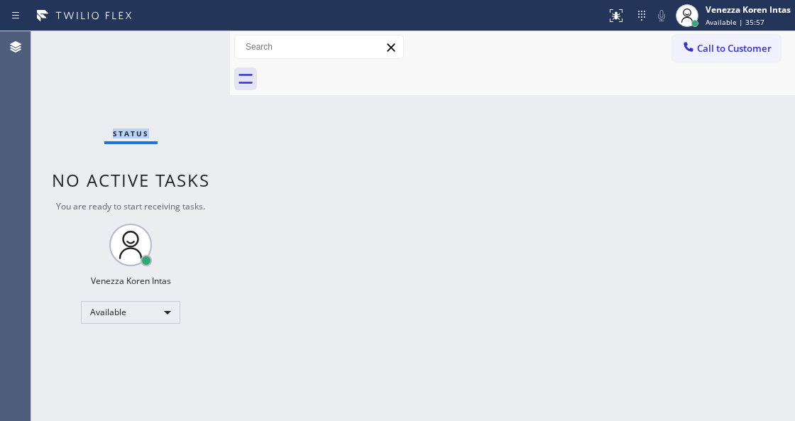
click at [190, 51] on div "Status No active tasks You are ready to start receiving tasks. Venezza Koren In…" at bounding box center [130, 226] width 199 height 390
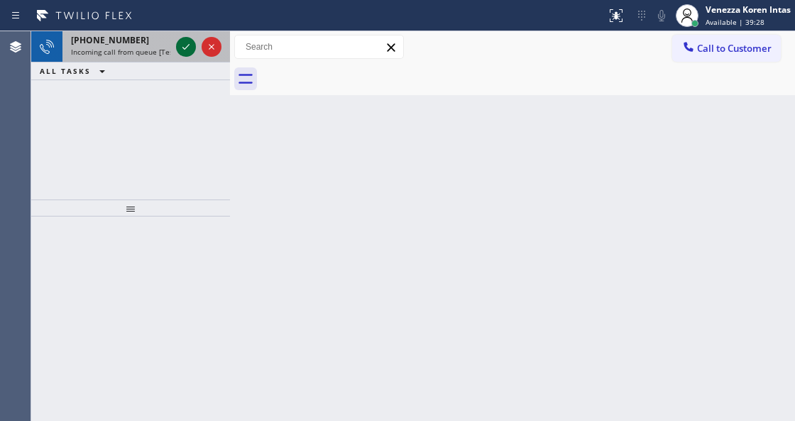
click at [185, 51] on icon at bounding box center [185, 46] width 17 height 17
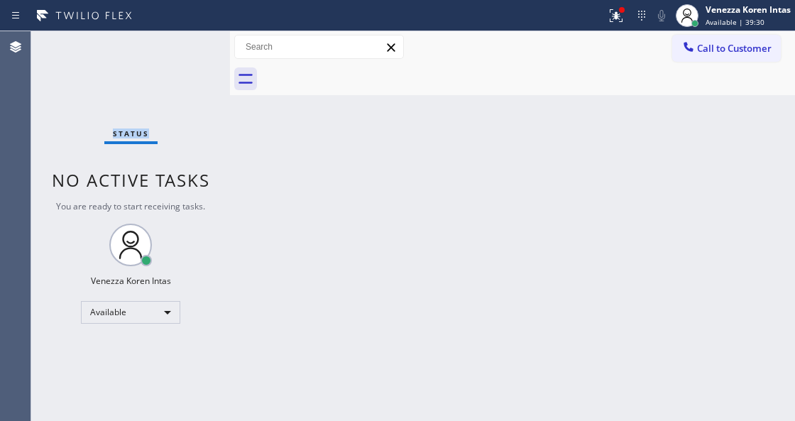
click at [185, 51] on div "Status No active tasks You are ready to start receiving tasks. Venezza Koren In…" at bounding box center [130, 226] width 199 height 390
click at [615, 14] on icon at bounding box center [614, 14] width 9 height 10
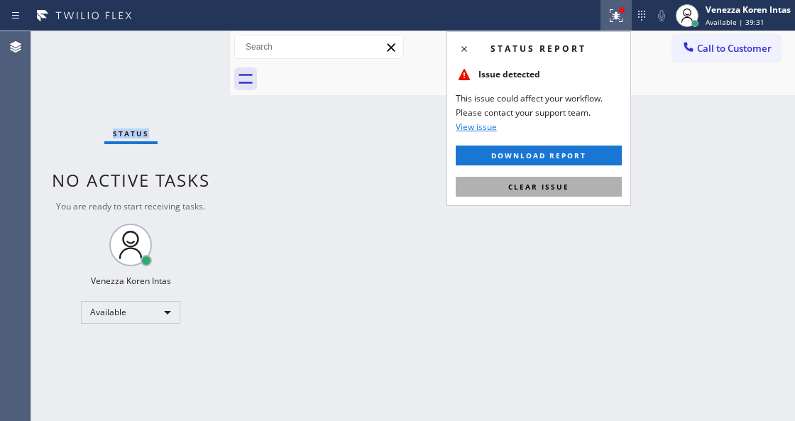
click at [576, 190] on button "Clear issue" at bounding box center [539, 187] width 166 height 20
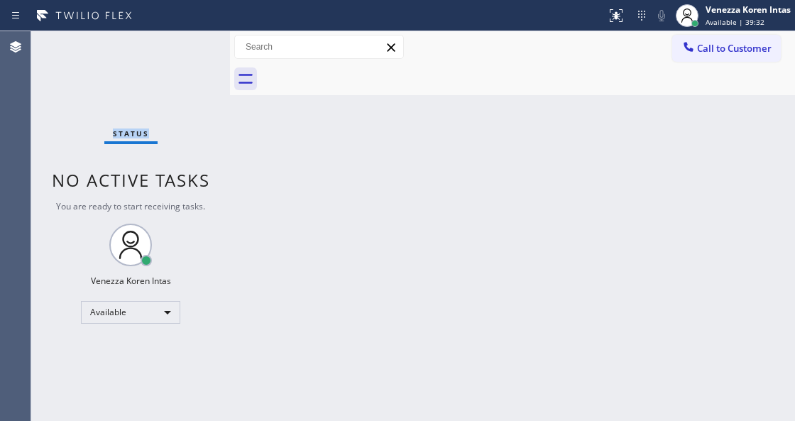
click at [212, 43] on div "Status No active tasks You are ready to start receiving tasks. Venezza Koren In…" at bounding box center [130, 226] width 199 height 390
click at [198, 48] on div "Status No active tasks You are ready to start receiving tasks. Venezza Koren In…" at bounding box center [130, 226] width 199 height 390
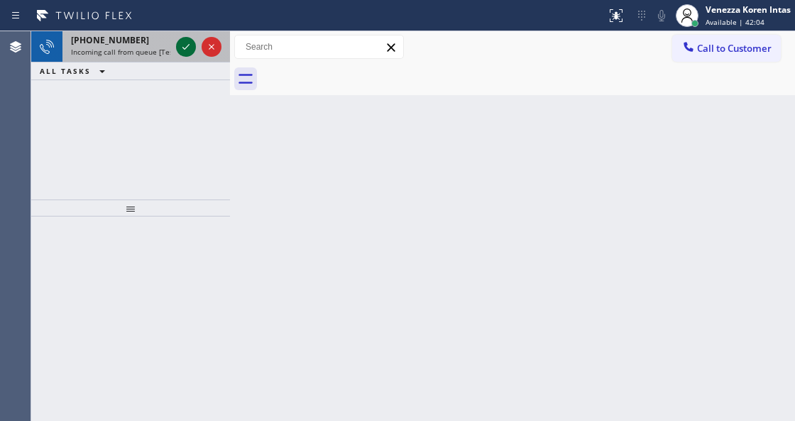
click at [187, 45] on icon at bounding box center [185, 47] width 7 height 6
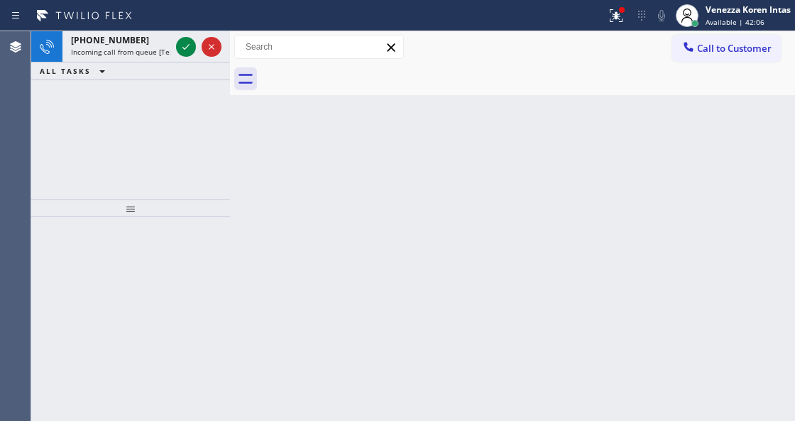
click at [187, 45] on icon at bounding box center [185, 47] width 7 height 6
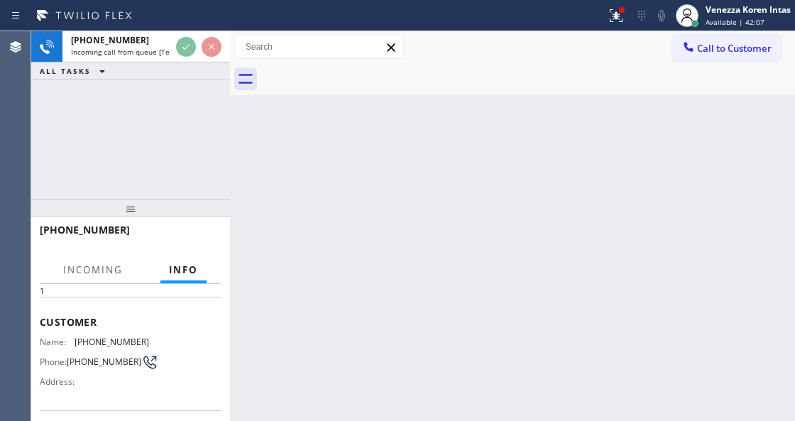
scroll to position [142, 0]
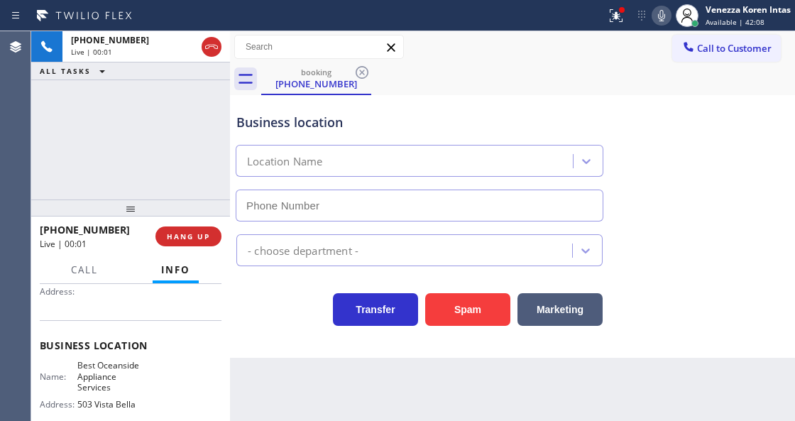
type input "(760) 429-1362"
click at [185, 126] on div "+16197501186 Live | 00:03 ALL TASKS ALL TASKS ACTIVE TASKS TASKS IN WRAP UP" at bounding box center [130, 115] width 199 height 168
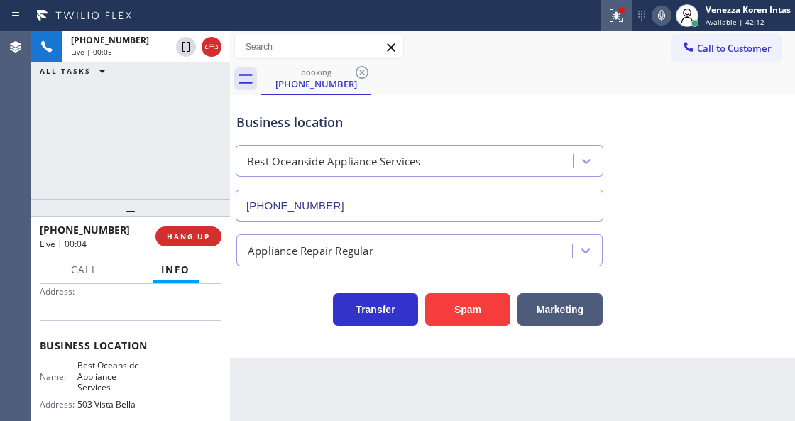
drag, startPoint x: 622, startPoint y: 24, endPoint x: 601, endPoint y: 177, distance: 154.8
click at [622, 26] on button at bounding box center [616, 15] width 31 height 31
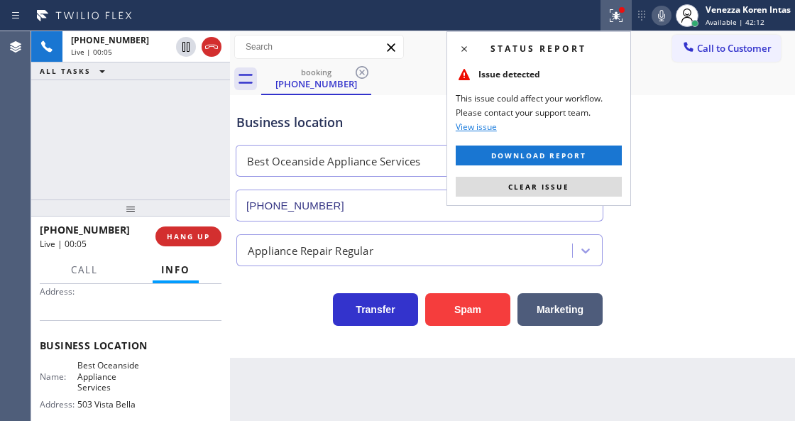
drag, startPoint x: 575, startPoint y: 183, endPoint x: 615, endPoint y: 183, distance: 39.8
click at [576, 183] on button "Clear issue" at bounding box center [539, 187] width 166 height 20
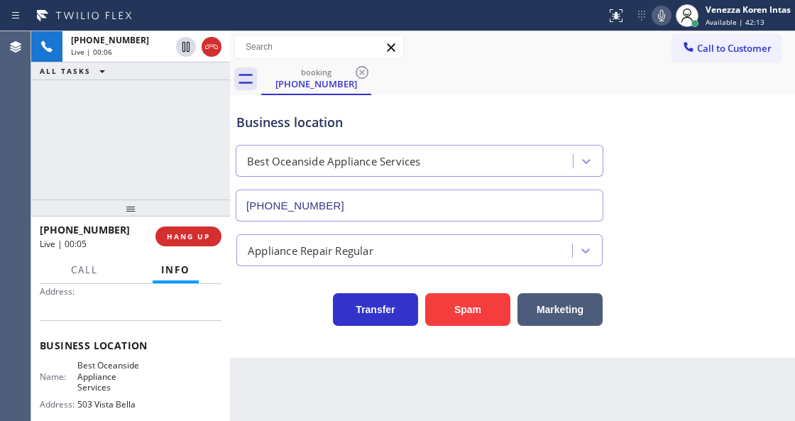
click at [681, 170] on div "Business location Best Oceanside Appliance Services (760) 429-1362" at bounding box center [513, 157] width 558 height 128
drag, startPoint x: 75, startPoint y: 361, endPoint x: 124, endPoint y: 386, distance: 54.3
click at [124, 386] on div "Name: Best Oceanside Appliance Services" at bounding box center [94, 376] width 109 height 33
copy span "Best Oceanside Appliance Services"
click at [663, 1] on div "Status report No issues detected If you experience an issue, please download th…" at bounding box center [698, 15] width 194 height 31
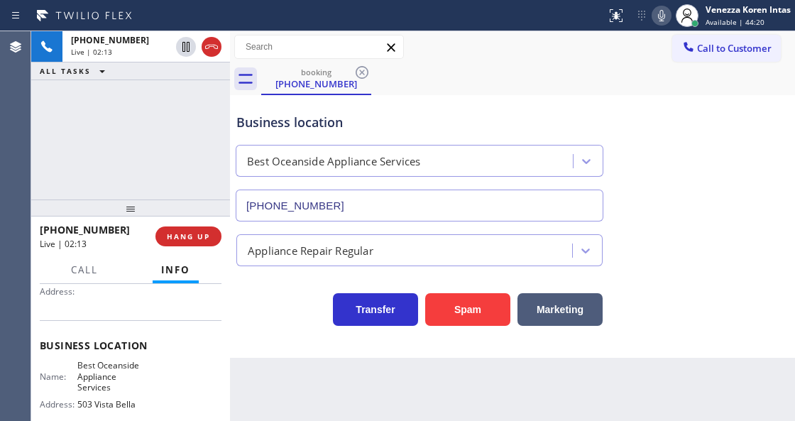
click at [657, 18] on icon at bounding box center [661, 15] width 17 height 17
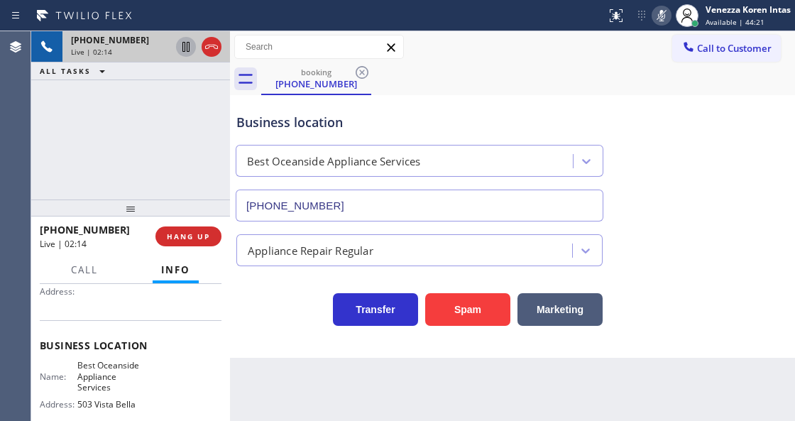
click at [182, 48] on icon at bounding box center [185, 47] width 7 height 10
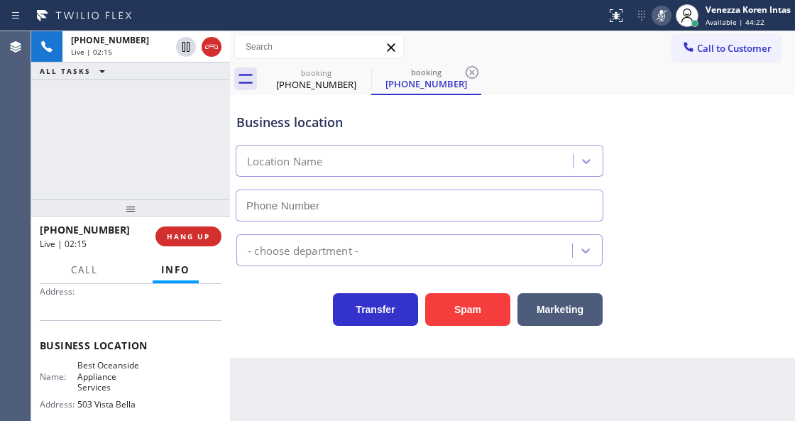
type input "(760) 429-1362"
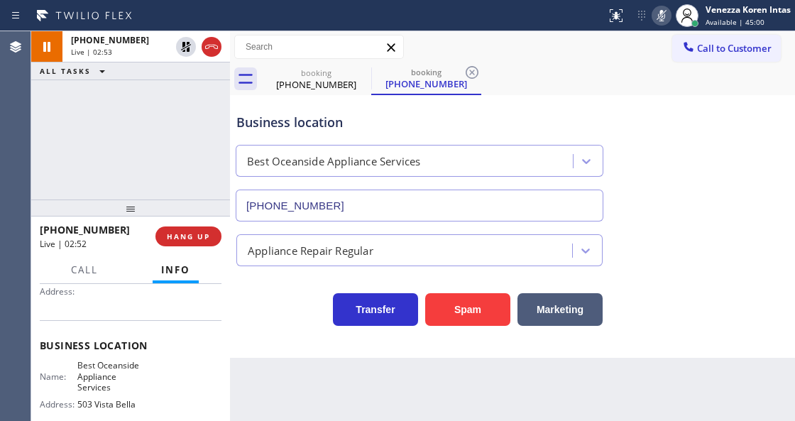
click at [155, 144] on div "+16197501186 Live | 02:53 ALL TASKS ALL TASKS ACTIVE TASKS TASKS IN WRAP UP" at bounding box center [130, 115] width 199 height 168
click at [358, 74] on icon at bounding box center [362, 72] width 17 height 17
click at [466, 67] on icon at bounding box center [472, 72] width 17 height 17
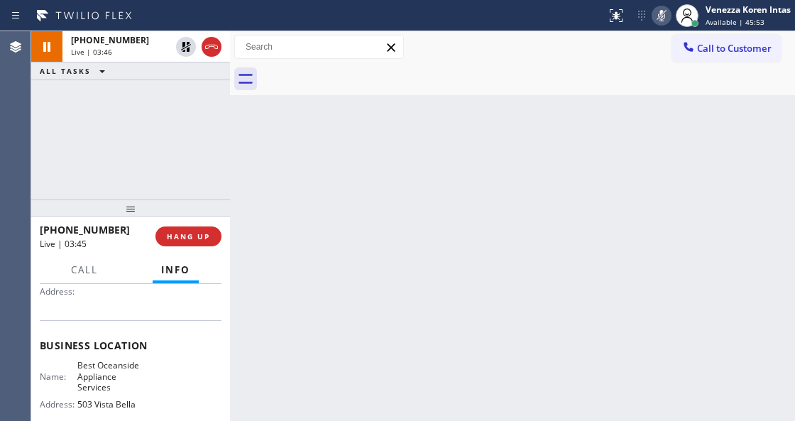
drag, startPoint x: 504, startPoint y: 85, endPoint x: 498, endPoint y: 99, distance: 15.3
click at [504, 84] on div at bounding box center [528, 79] width 534 height 32
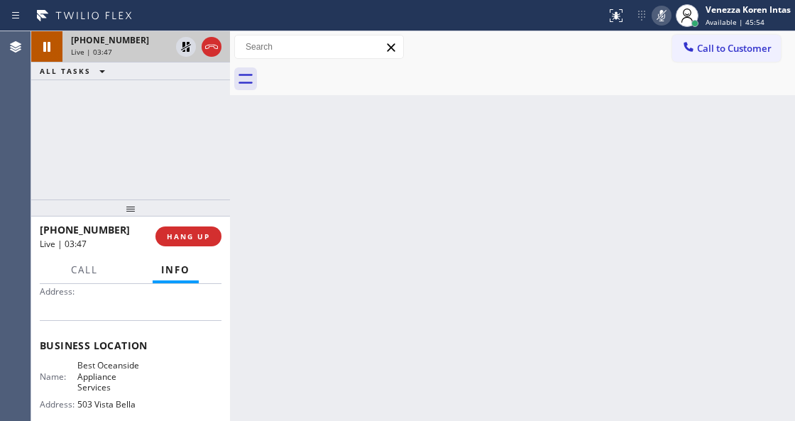
click at [83, 35] on span "+16197501186" at bounding box center [110, 40] width 78 height 12
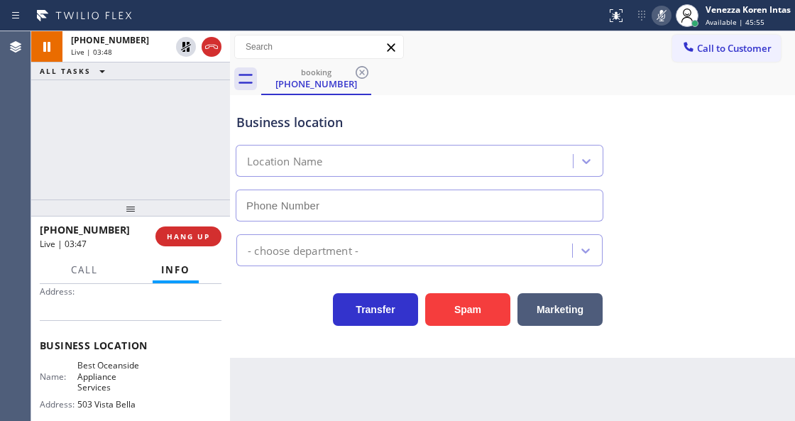
type input "(760) 429-1362"
click at [654, 21] on icon at bounding box center [661, 15] width 17 height 17
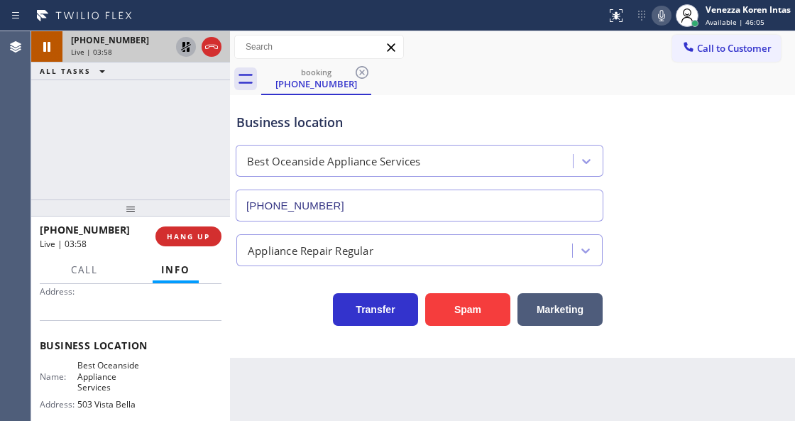
click at [179, 48] on icon at bounding box center [185, 46] width 17 height 17
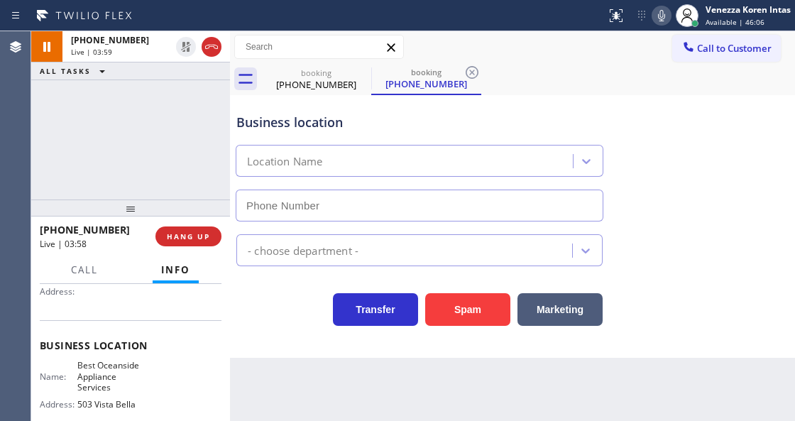
type input "(760) 429-1362"
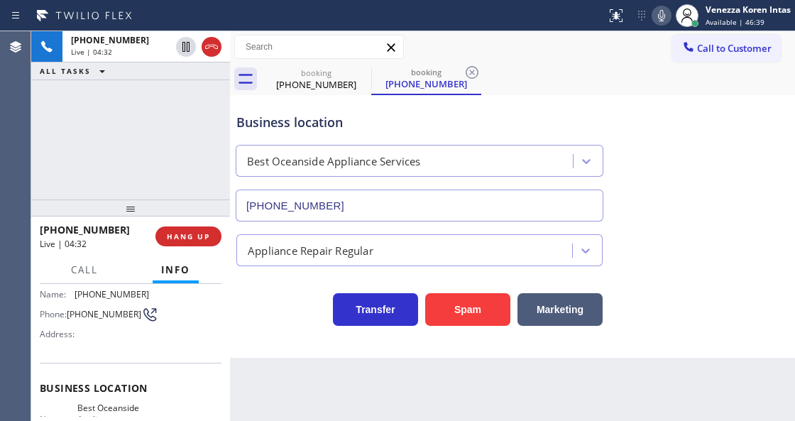
scroll to position [47, 0]
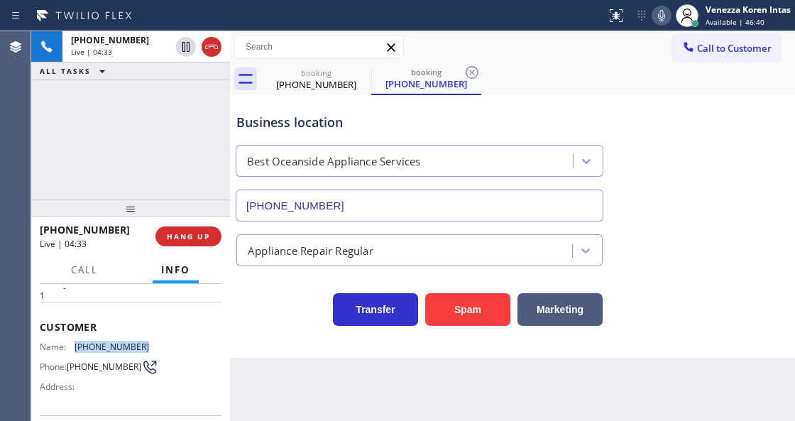
drag, startPoint x: 141, startPoint y: 341, endPoint x: 72, endPoint y: 334, distance: 69.2
click at [72, 334] on div "Customer Name: (619) 750-1186 Phone: (619) 750-1186 Address:" at bounding box center [131, 359] width 182 height 114
copy div "(619) 750-1186"
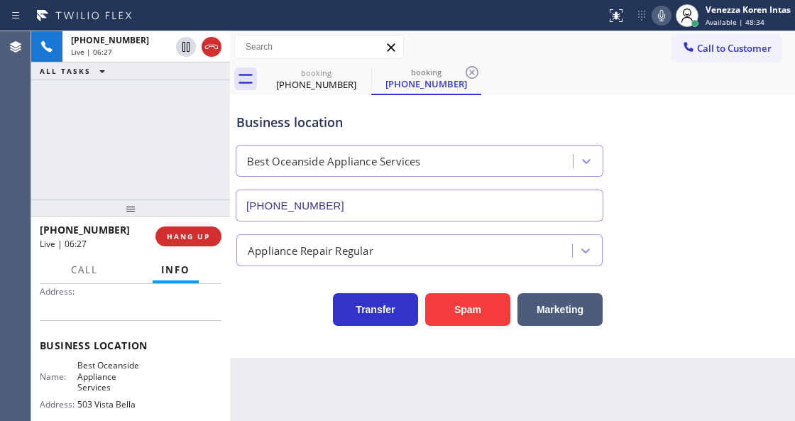
scroll to position [189, 0]
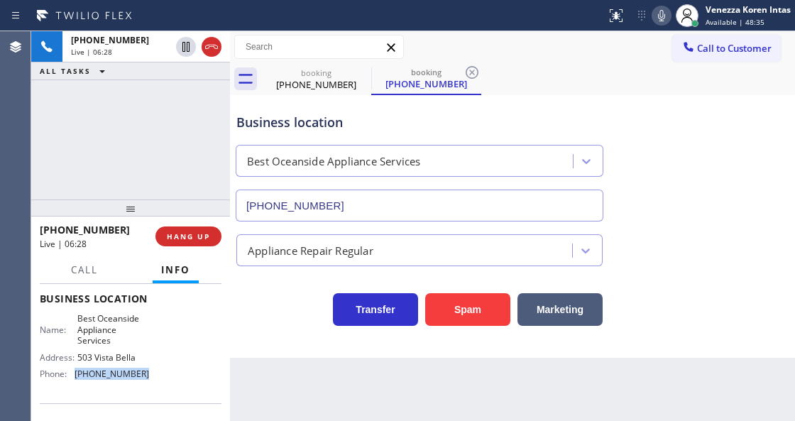
drag, startPoint x: 145, startPoint y: 378, endPoint x: 74, endPoint y: 387, distance: 71.6
click at [74, 387] on div "Business location Name: Best Oceanside Appliance Services Address: 503 Vista Be…" at bounding box center [131, 337] width 182 height 129
copy div "(760) 429-1362"
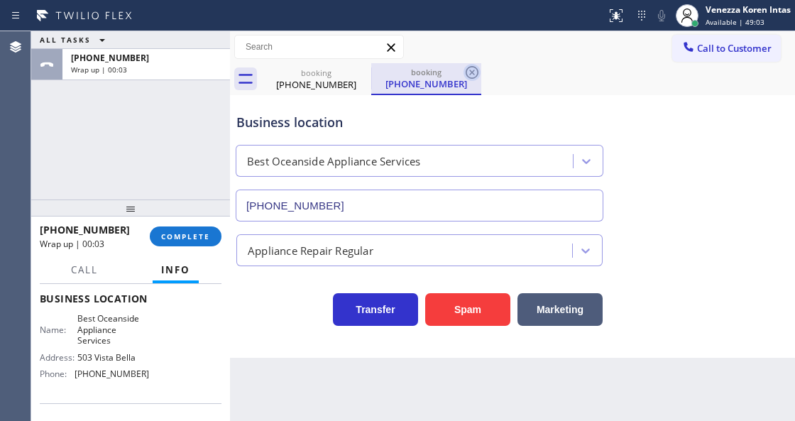
click at [475, 75] on icon at bounding box center [472, 72] width 17 height 17
click at [474, 75] on div "booking (619) 750-1186 booking (619) 750-1186" at bounding box center [528, 79] width 534 height 32
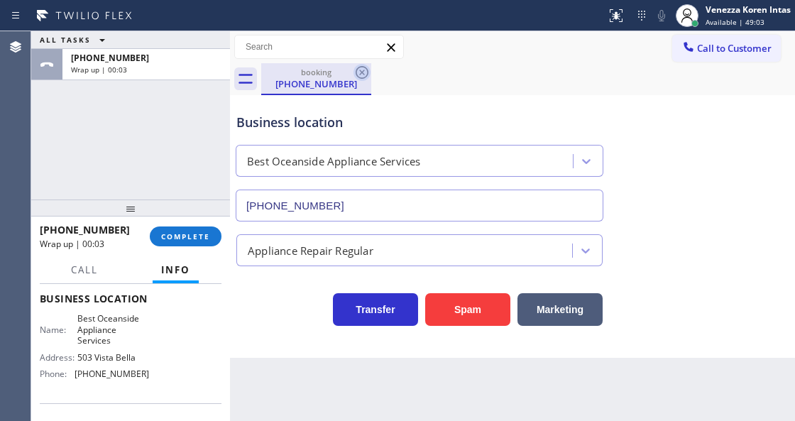
click at [358, 75] on icon at bounding box center [362, 72] width 17 height 17
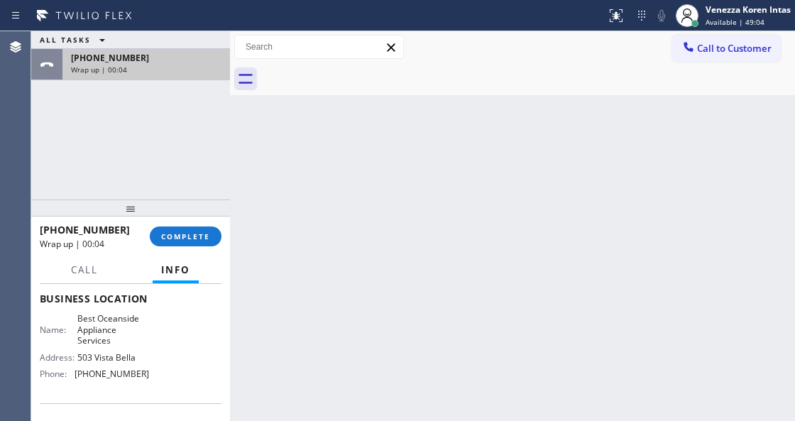
click at [187, 62] on div "+16197501186" at bounding box center [146, 58] width 150 height 12
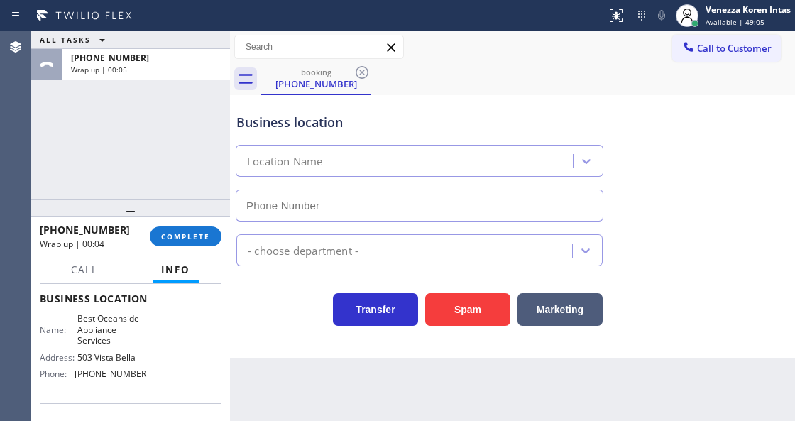
type input "(760) 429-1362"
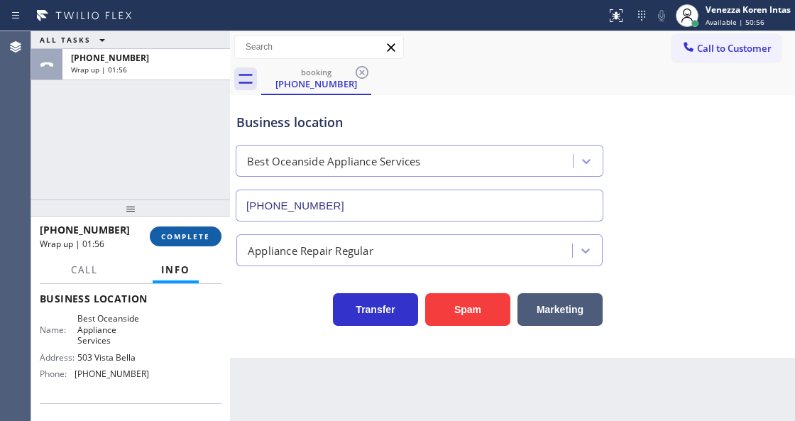
click at [207, 240] on span "COMPLETE" at bounding box center [185, 236] width 49 height 10
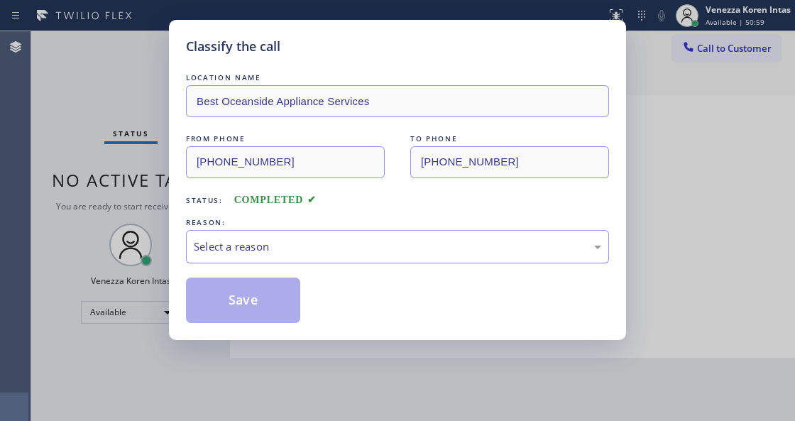
click at [335, 255] on div "Select a reason" at bounding box center [397, 247] width 407 height 16
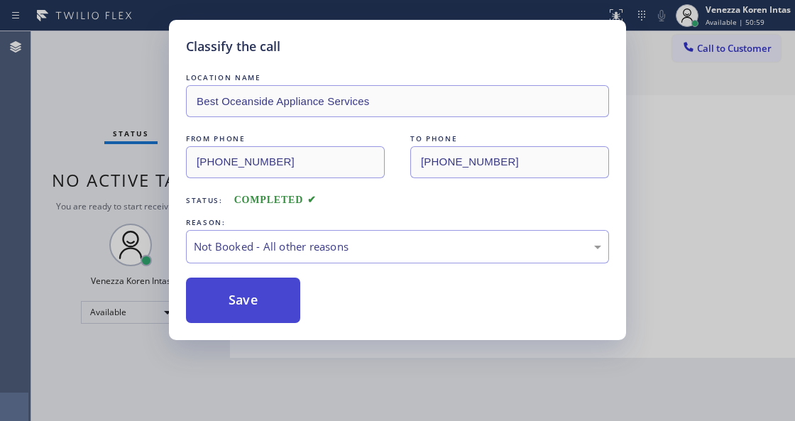
drag, startPoint x: 302, startPoint y: 299, endPoint x: 254, endPoint y: 307, distance: 48.9
click at [254, 307] on button "Save" at bounding box center [243, 300] width 114 height 45
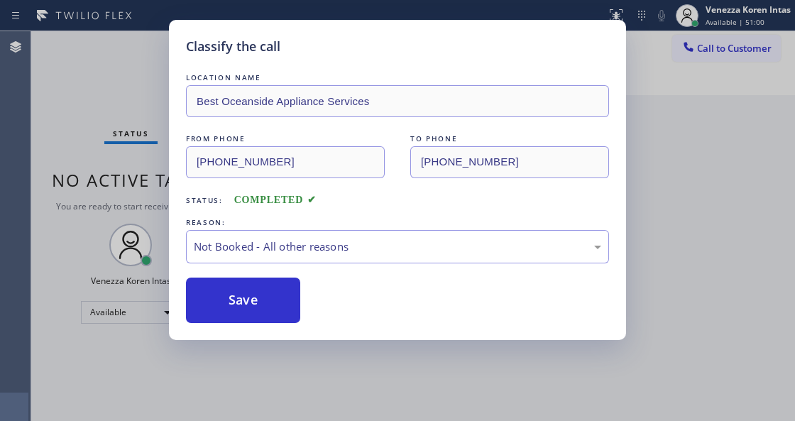
click at [185, 72] on div "Status No active tasks You are ready to start receiving tasks. Venezza Koren In…" at bounding box center [130, 226] width 199 height 390
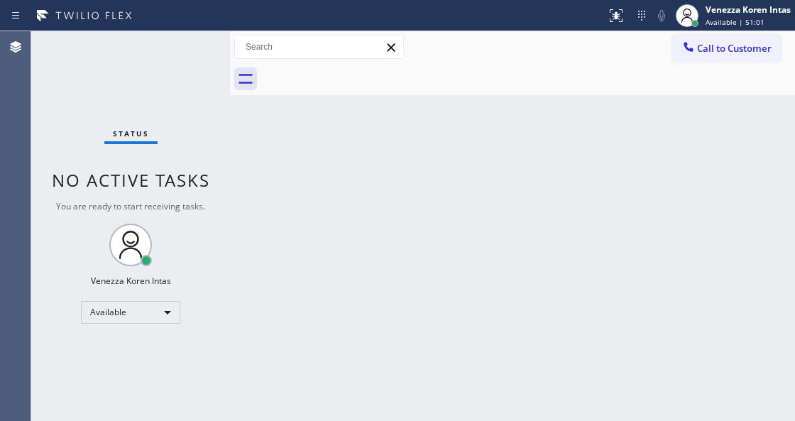
click at [182, 64] on div "Status No active tasks You are ready to start receiving tasks. Venezza Koren In…" at bounding box center [130, 226] width 199 height 390
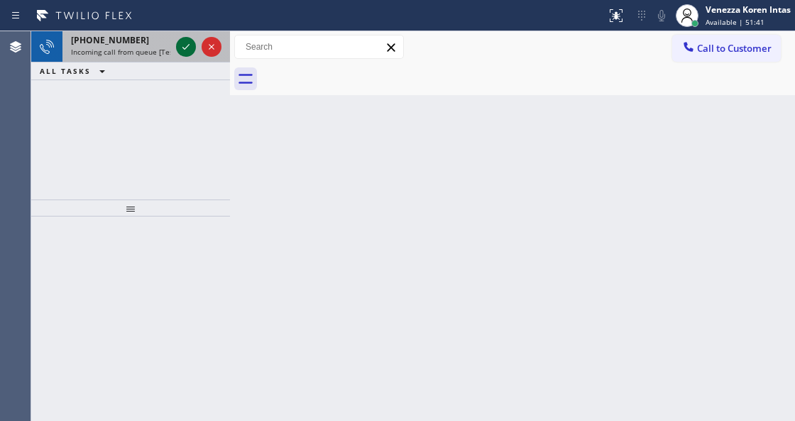
click at [179, 43] on icon at bounding box center [185, 46] width 17 height 17
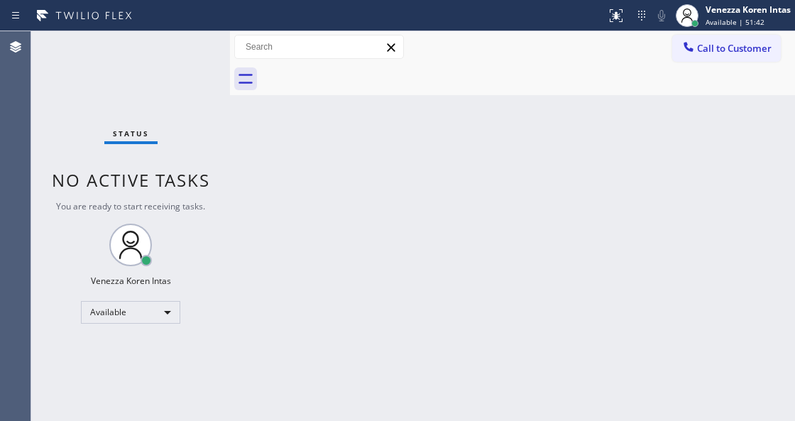
click at [186, 44] on div "Status No active tasks You are ready to start receiving tasks. Venezza Koren In…" at bounding box center [130, 226] width 199 height 390
drag, startPoint x: 613, startPoint y: 16, endPoint x: 619, endPoint y: 58, distance: 43.0
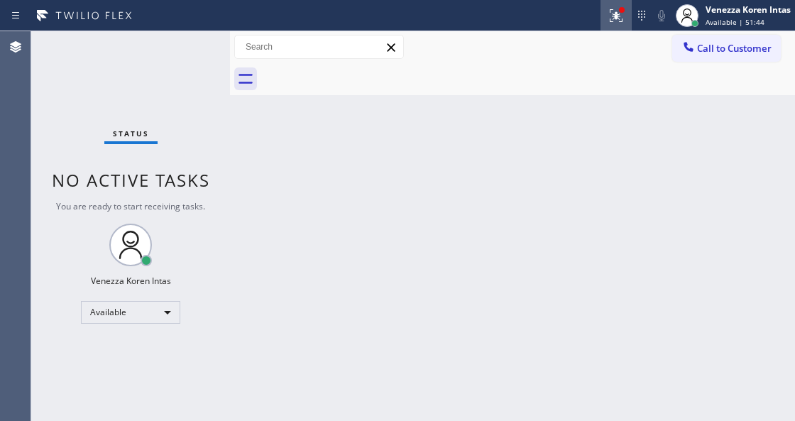
click at [614, 18] on icon at bounding box center [616, 15] width 17 height 17
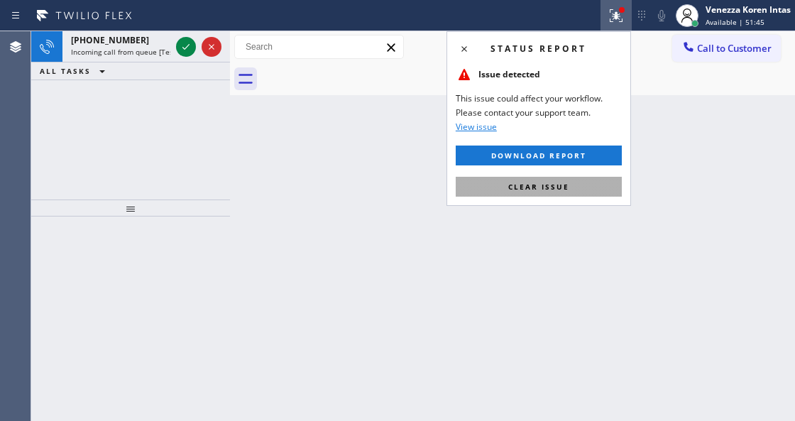
click at [586, 185] on button "Clear issue" at bounding box center [539, 187] width 166 height 20
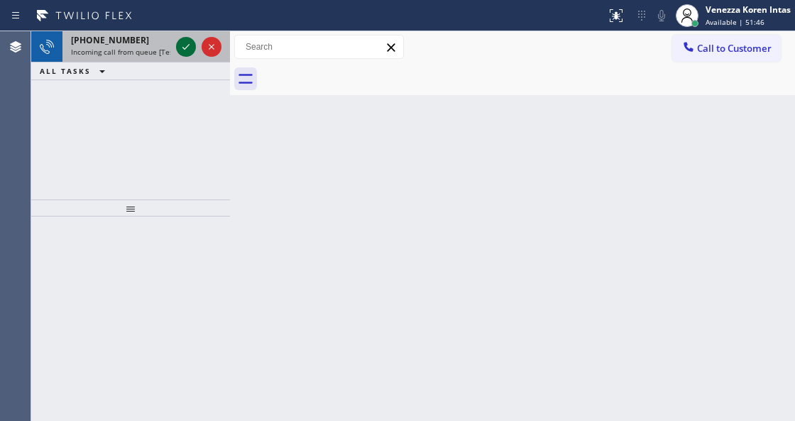
click at [184, 48] on icon at bounding box center [185, 47] width 7 height 6
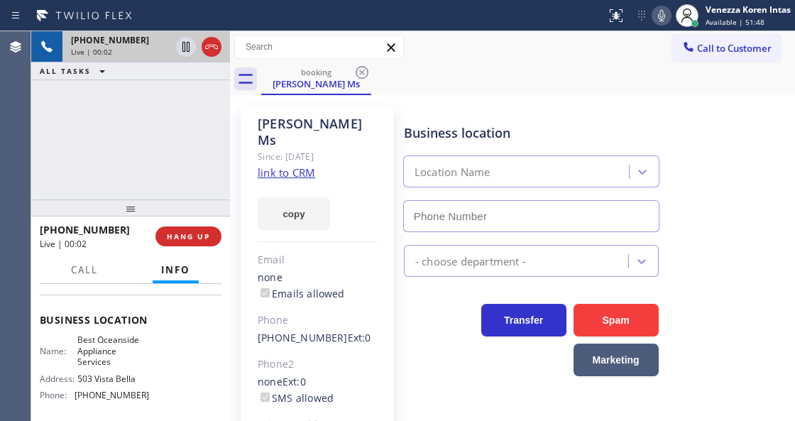
scroll to position [189, 0]
type input "(760) 429-1362"
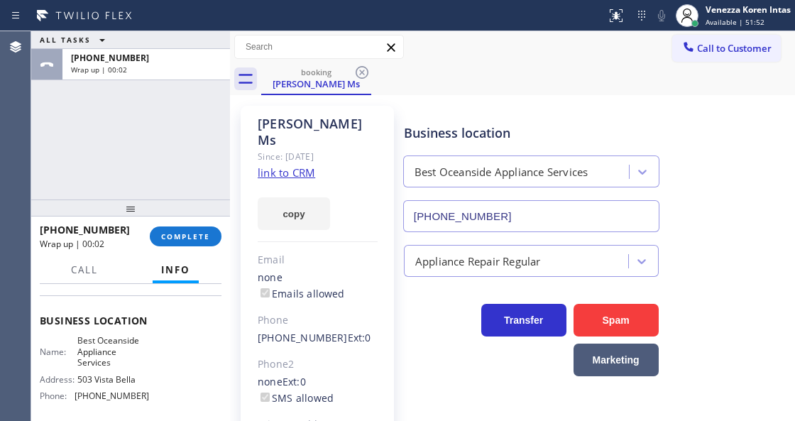
click at [202, 188] on div "ALL TASKS ALL TASKS ACTIVE TASKS TASKS IN WRAP UP +16197501186 Wrap up | 00:02" at bounding box center [130, 115] width 199 height 168
click at [192, 247] on div "+16197501186 Wrap up | 01:21 COMPLETE" at bounding box center [131, 236] width 182 height 37
click at [199, 243] on button "COMPLETE" at bounding box center [186, 236] width 72 height 20
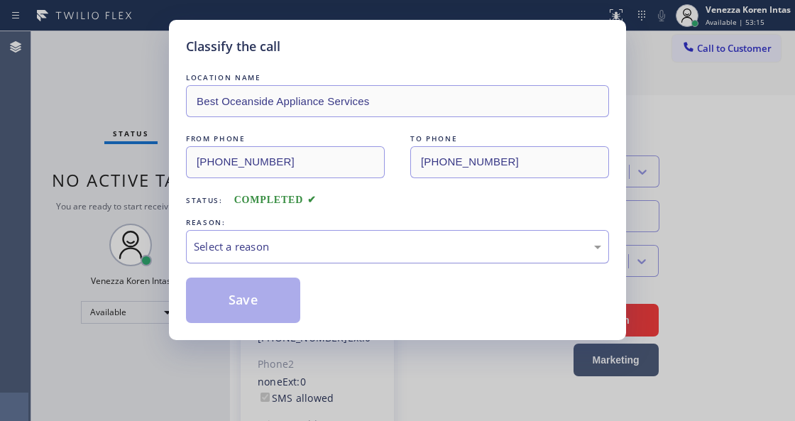
click at [298, 260] on div "Select a reason" at bounding box center [397, 246] width 423 height 33
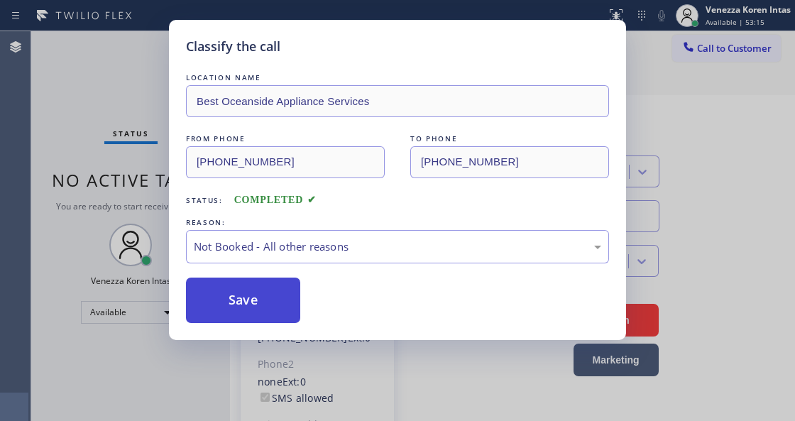
click at [287, 287] on button "Save" at bounding box center [243, 300] width 114 height 45
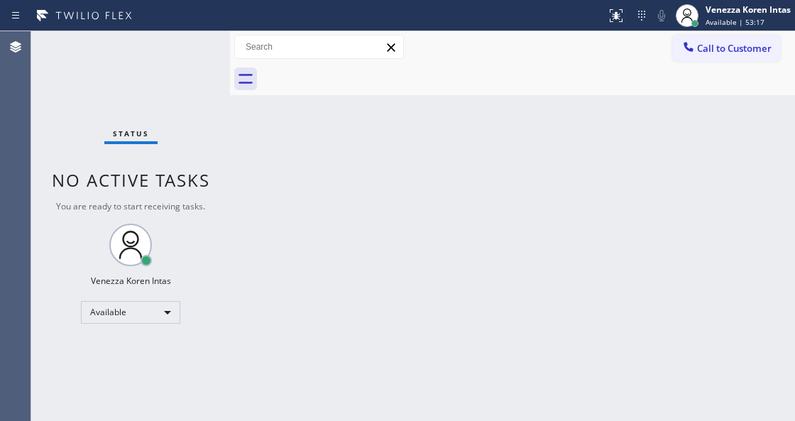
click at [168, 58] on div "Status No active tasks You are ready to start receiving tasks. Venezza Koren In…" at bounding box center [130, 226] width 199 height 390
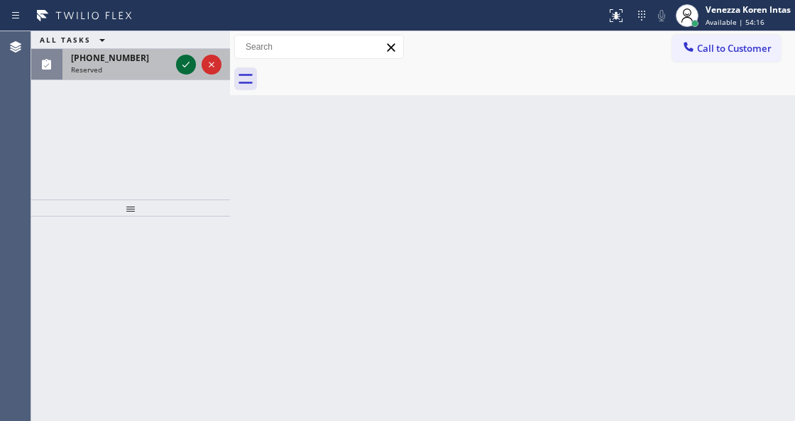
click at [184, 65] on icon at bounding box center [185, 64] width 17 height 17
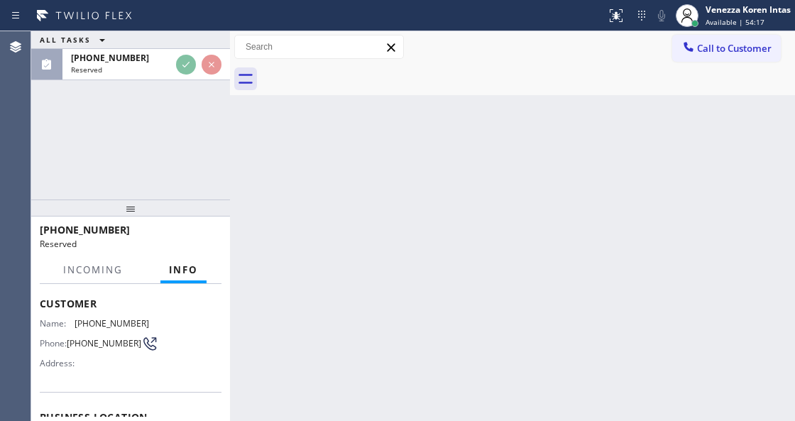
scroll to position [125, 0]
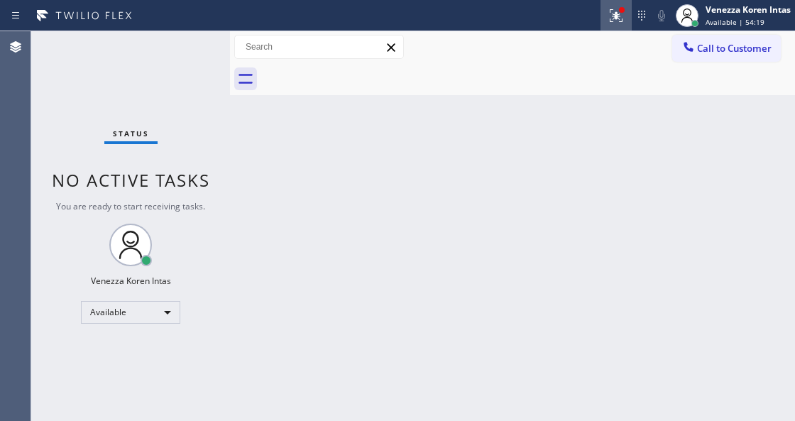
click at [630, 19] on div at bounding box center [616, 15] width 31 height 17
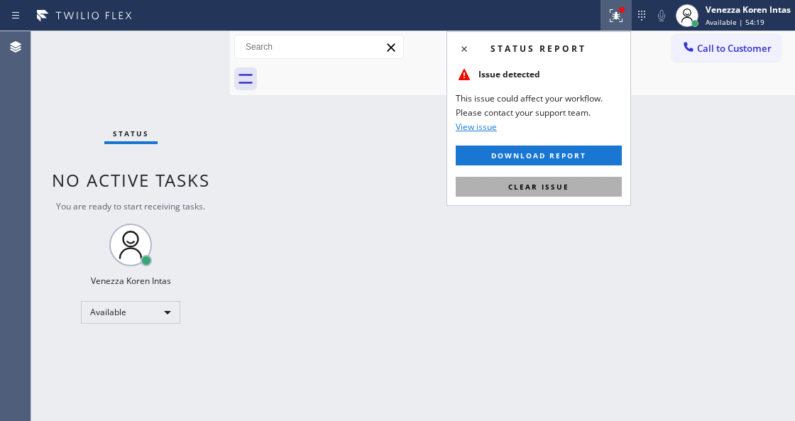
click at [601, 182] on button "Clear issue" at bounding box center [539, 187] width 166 height 20
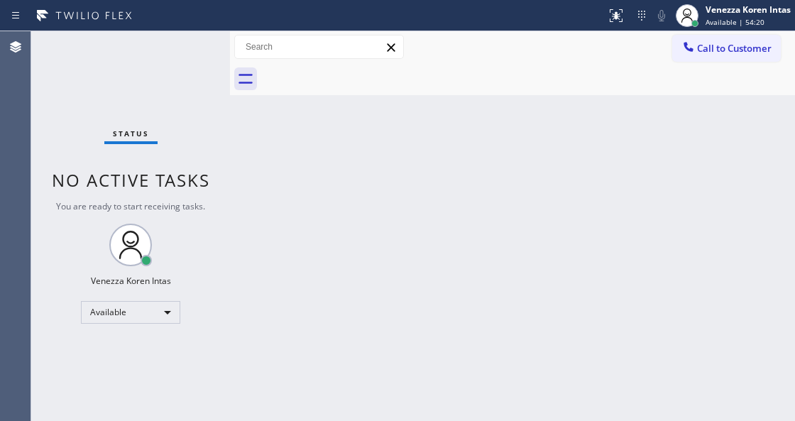
click at [211, 38] on div "Status No active tasks You are ready to start receiving tasks. Venezza Koren In…" at bounding box center [130, 226] width 199 height 390
drag, startPoint x: 211, startPoint y: 38, endPoint x: 17, endPoint y: 76, distance: 197.4
click at [205, 41] on div "Status No active tasks You are ready to start receiving tasks. Venezza Koren In…" at bounding box center [130, 226] width 199 height 390
click at [196, 48] on div "Status No active tasks You are ready to start receiving tasks. Venezza Koren In…" at bounding box center [130, 226] width 199 height 390
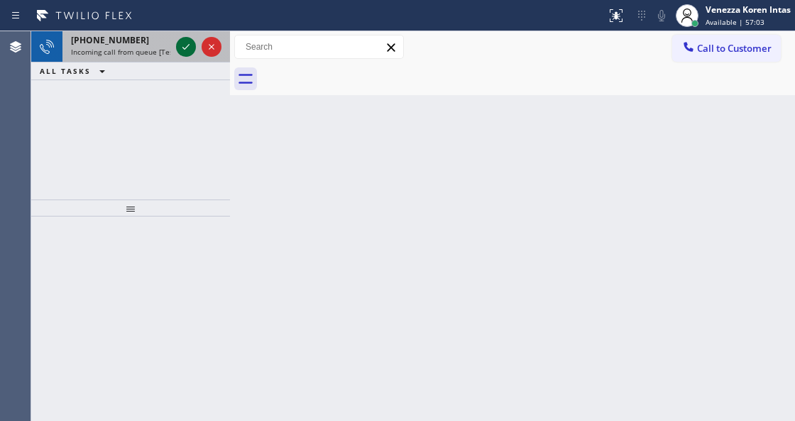
click at [186, 46] on icon at bounding box center [185, 46] width 17 height 17
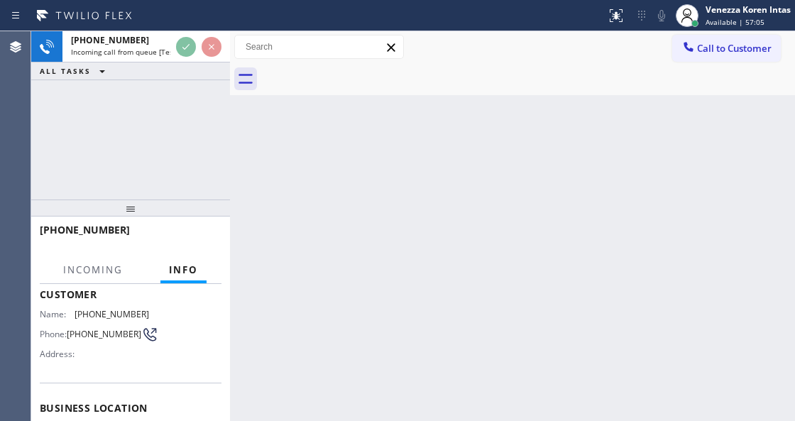
scroll to position [142, 0]
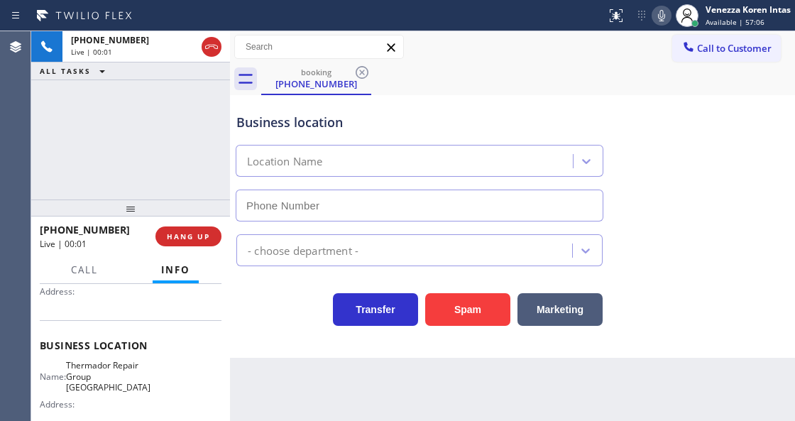
type input "(281) 843-1931"
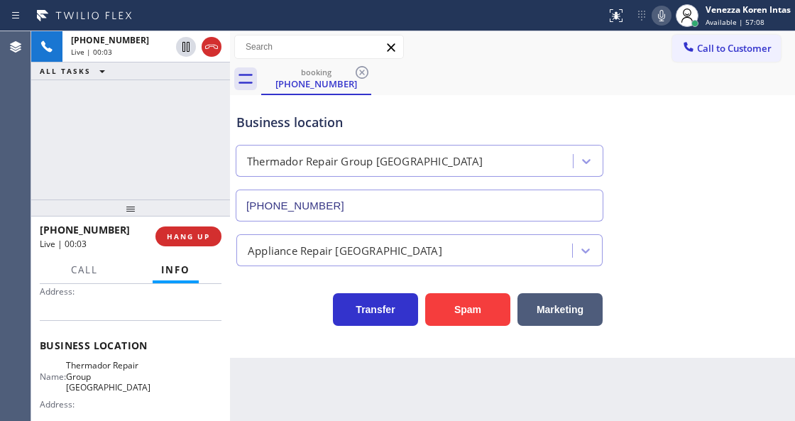
click at [139, 143] on div "+12817937956 Live | 00:03 ALL TASKS ALL TASKS ACTIVE TASKS TASKS IN WRAP UP" at bounding box center [130, 115] width 199 height 168
click at [457, 101] on div "Business location Thermador Repair Group Houston (281) 843-1931" at bounding box center [420, 160] width 372 height 123
click at [423, 39] on div "Call to Customer Outbound call Location Compton HVAC Repair Your caller id phon…" at bounding box center [512, 47] width 565 height 25
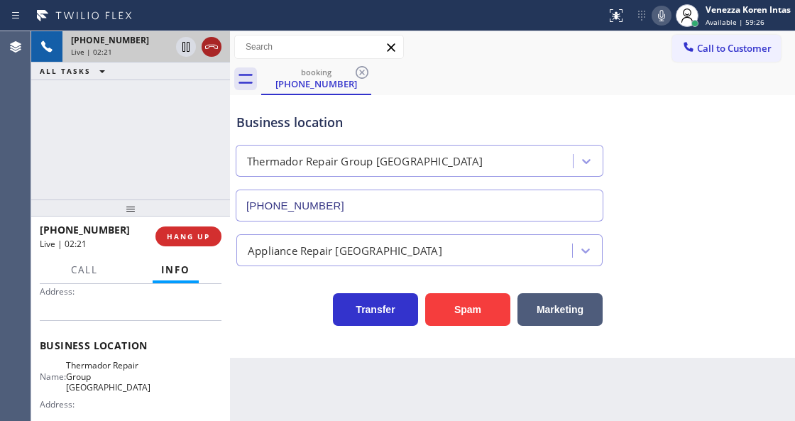
click at [214, 46] on icon at bounding box center [211, 47] width 13 height 4
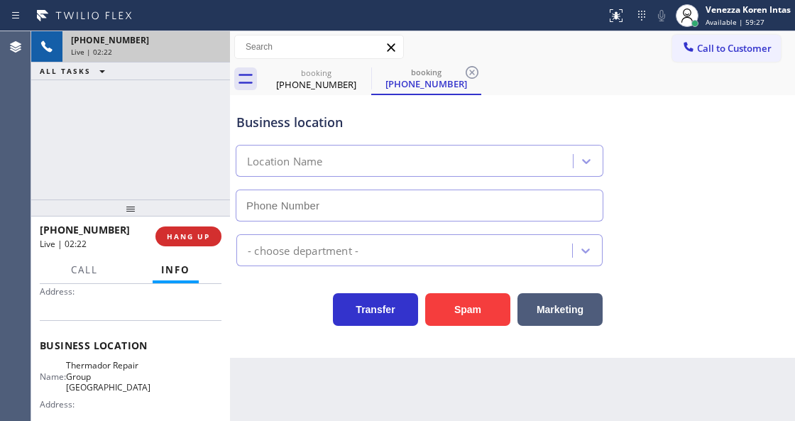
type input "(281) 843-1931"
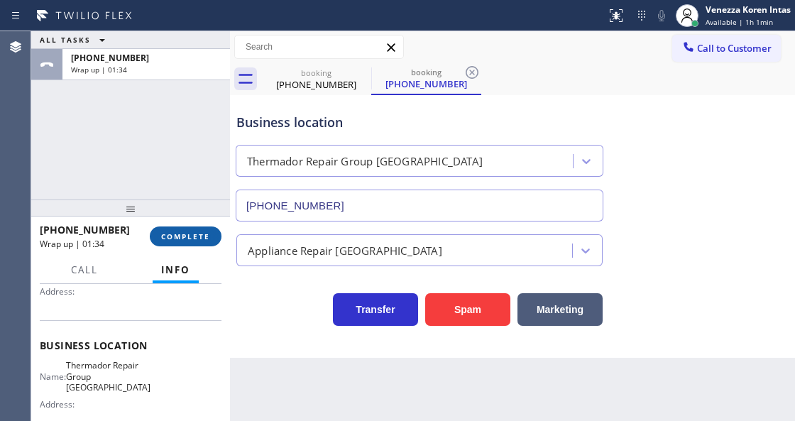
drag, startPoint x: 187, startPoint y: 239, endPoint x: 218, endPoint y: 237, distance: 30.6
click at [190, 239] on span "COMPLETE" at bounding box center [185, 236] width 49 height 10
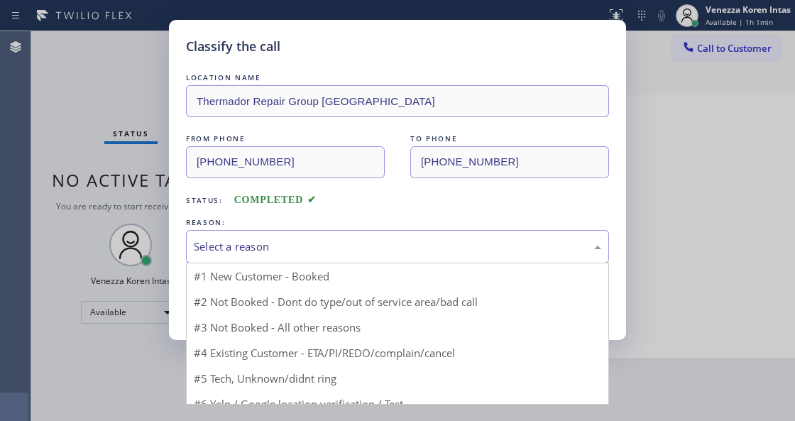
click at [295, 253] on div "Select a reason" at bounding box center [397, 247] width 407 height 16
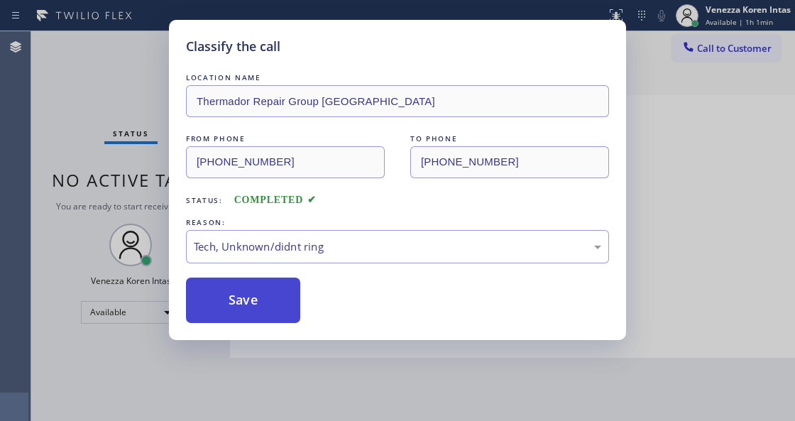
click at [286, 323] on button "Save" at bounding box center [243, 300] width 114 height 45
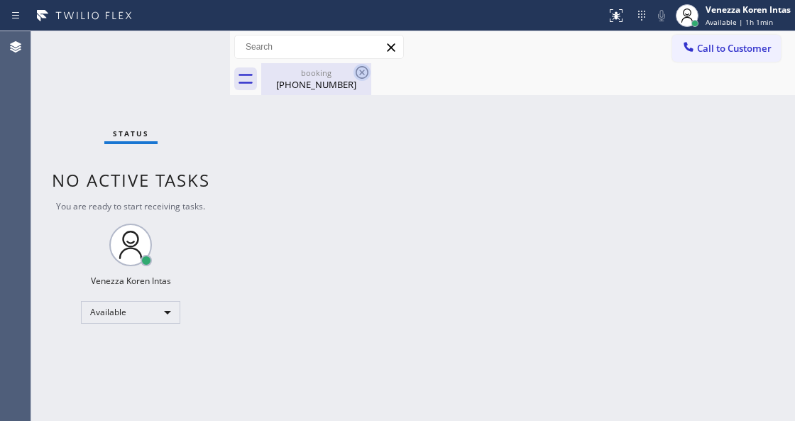
click at [361, 72] on icon at bounding box center [362, 72] width 13 height 13
click at [176, 77] on div "Status No active tasks You are ready to start receiving tasks. Venezza Koren In…" at bounding box center [130, 226] width 199 height 390
click at [289, 78] on div "(281) 793-7956" at bounding box center [316, 84] width 107 height 13
click at [153, 51] on div "Status No active tasks You are ready to start receiving tasks. Venezza Koren In…" at bounding box center [130, 226] width 199 height 390
click at [210, 60] on div "Status No active tasks You are ready to start receiving tasks. Venezza Koren In…" at bounding box center [130, 226] width 199 height 390
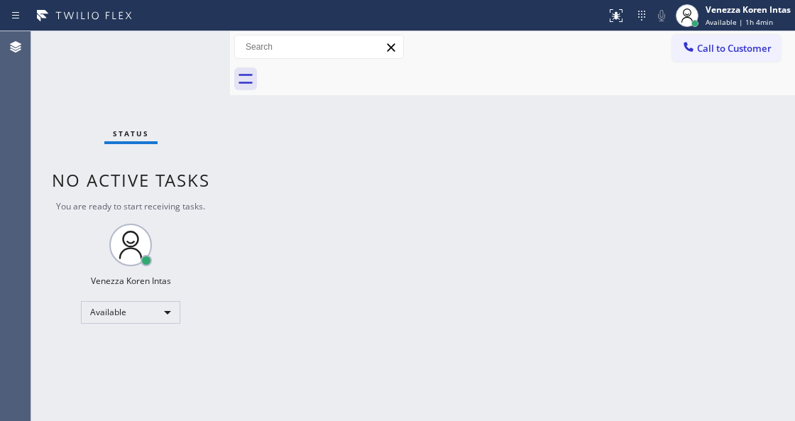
click at [175, 40] on div "Status No active tasks You are ready to start receiving tasks. Venezza Koren In…" at bounding box center [130, 226] width 199 height 390
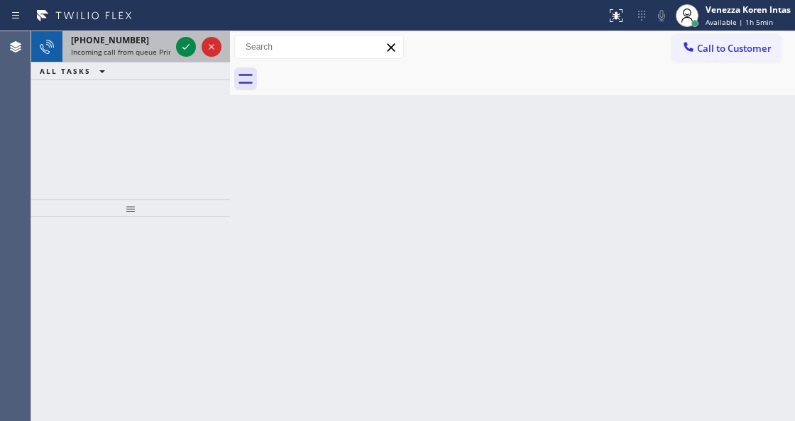
click at [160, 41] on div "[PHONE_NUMBER]" at bounding box center [120, 40] width 99 height 12
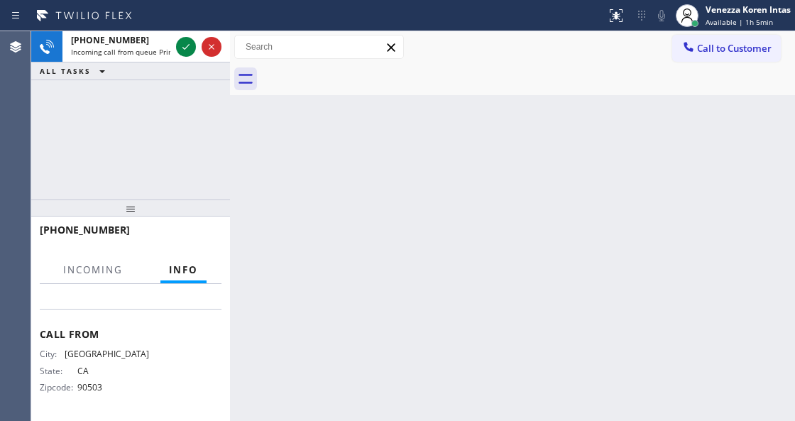
scroll to position [293, 0]
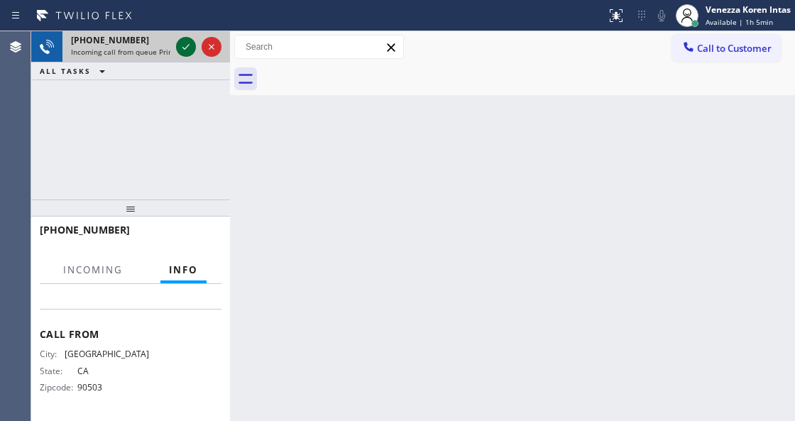
click at [185, 53] on icon at bounding box center [185, 46] width 17 height 17
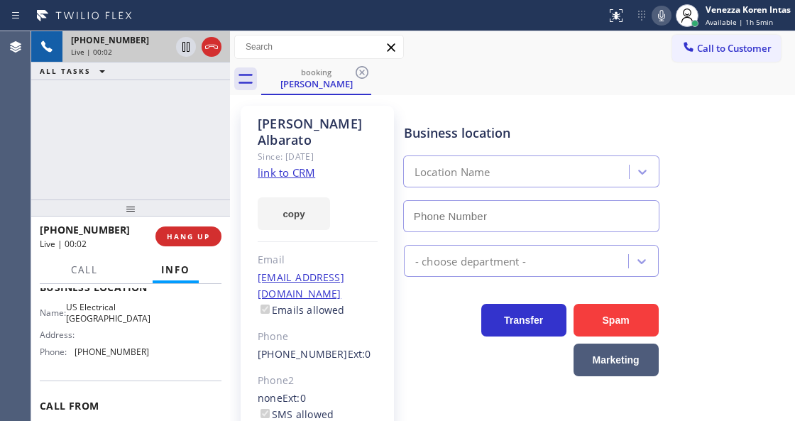
scroll to position [199, 0]
type input "[PHONE_NUMBER]"
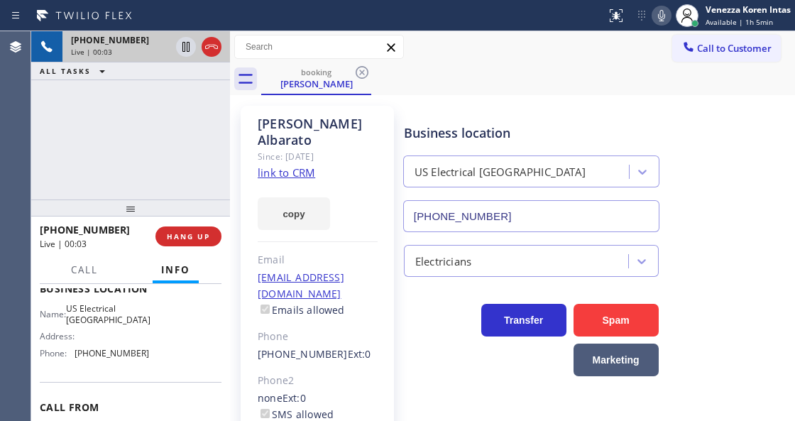
click at [298, 165] on link "link to CRM" at bounding box center [286, 172] width 57 height 14
click at [463, 85] on div "booking Carlos Albarato" at bounding box center [528, 79] width 534 height 32
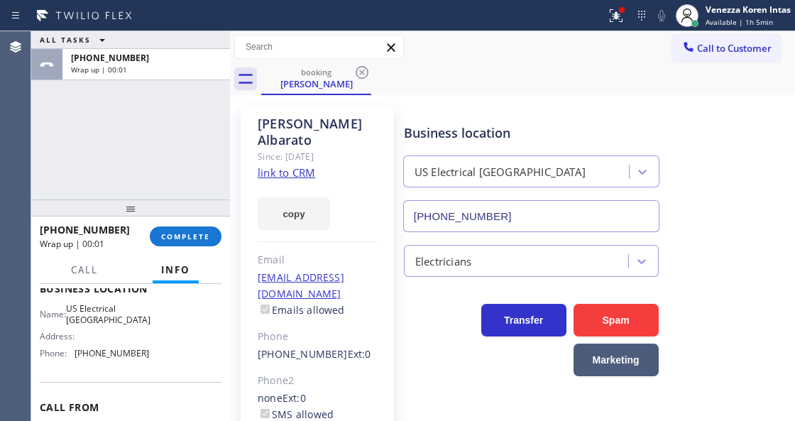
click at [463, 86] on div "booking Carlos Albarato" at bounding box center [528, 79] width 534 height 32
drag, startPoint x: 197, startPoint y: 233, endPoint x: 262, endPoint y: 243, distance: 65.5
click at [197, 233] on span "COMPLETE" at bounding box center [185, 236] width 49 height 10
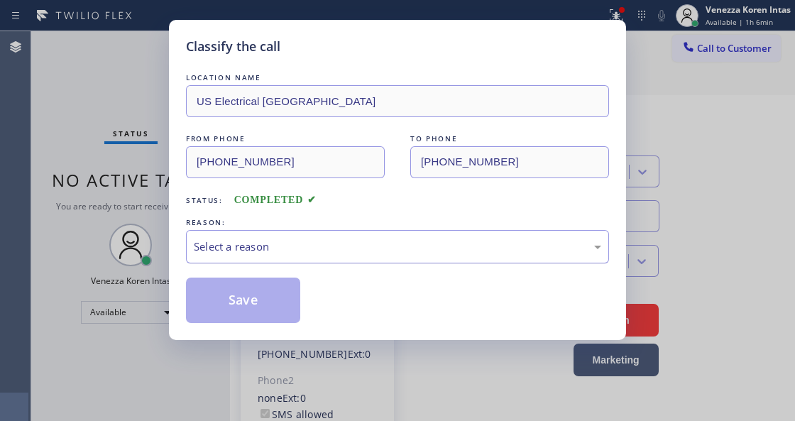
click at [439, 260] on div "Select a reason" at bounding box center [397, 246] width 423 height 33
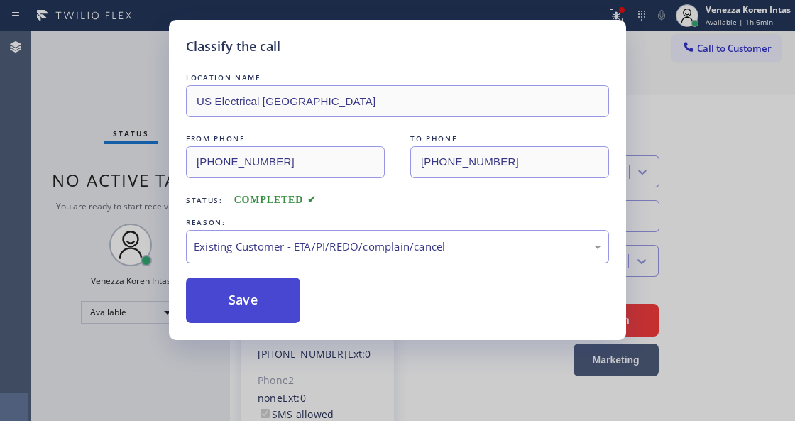
click at [265, 303] on button "Save" at bounding box center [243, 300] width 114 height 45
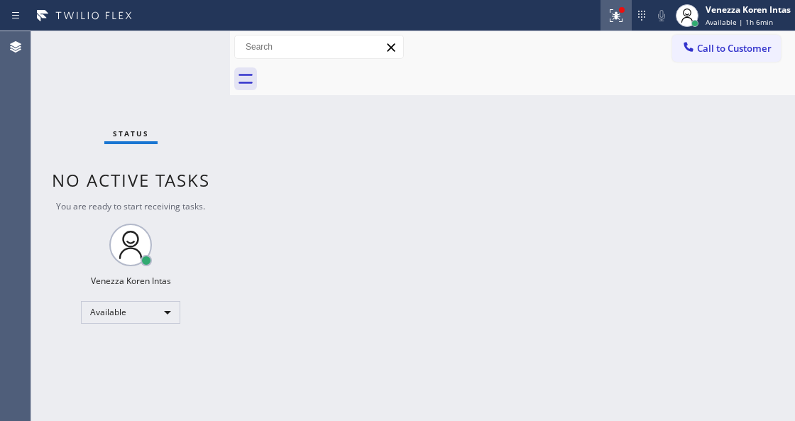
click at [620, 15] on icon at bounding box center [616, 15] width 17 height 17
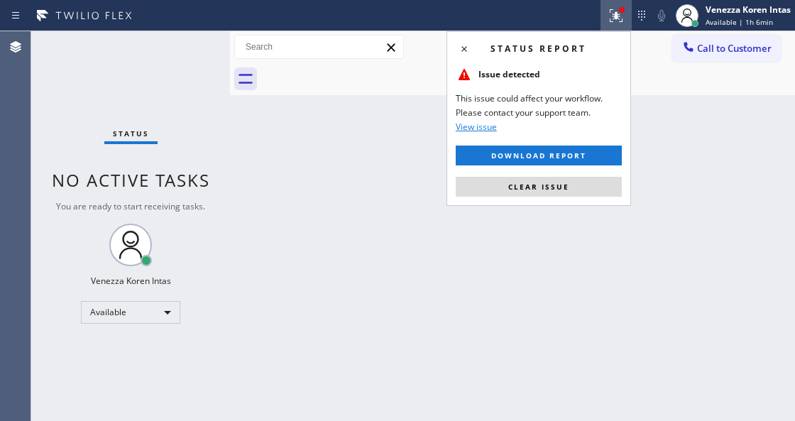
drag, startPoint x: 550, startPoint y: 190, endPoint x: 513, endPoint y: 189, distance: 36.9
click at [548, 190] on span "Clear issue" at bounding box center [538, 187] width 61 height 10
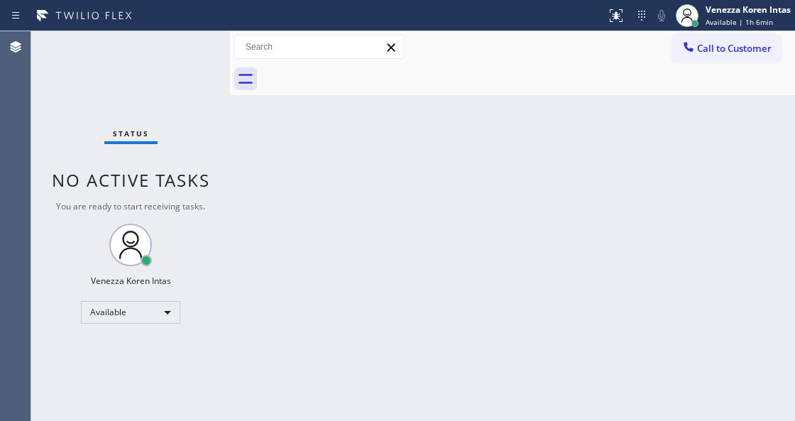
click at [207, 53] on div "Status No active tasks You are ready to start receiving tasks. Venezza Koren In…" at bounding box center [130, 226] width 199 height 390
click at [270, 163] on div "Back to Dashboard Change Sender ID Customers Technicians Select a contact Outbo…" at bounding box center [512, 226] width 565 height 390
click at [51, 92] on div "Status No active tasks You are ready to start receiving tasks. Venezza Koren In…" at bounding box center [130, 226] width 199 height 390
click at [176, 38] on div "Status No active tasks You are ready to start receiving tasks. Venezza Koren In…" at bounding box center [130, 226] width 199 height 390
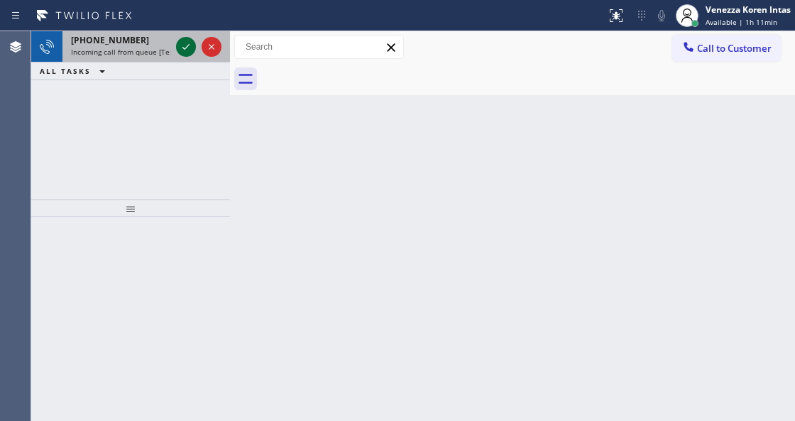
click at [192, 40] on icon at bounding box center [185, 46] width 17 height 17
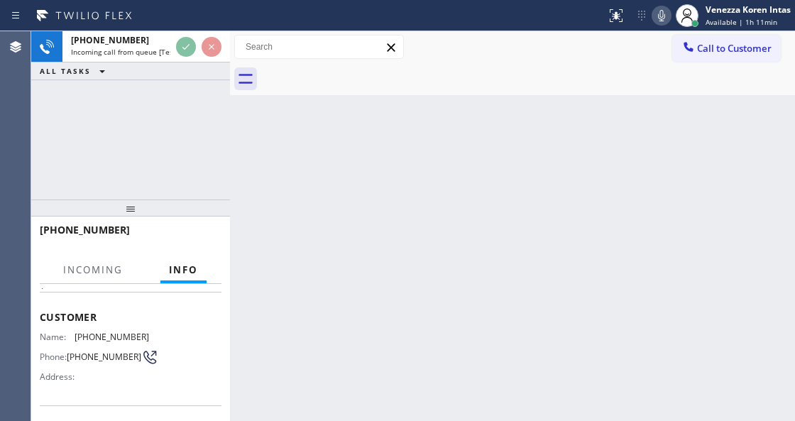
scroll to position [142, 0]
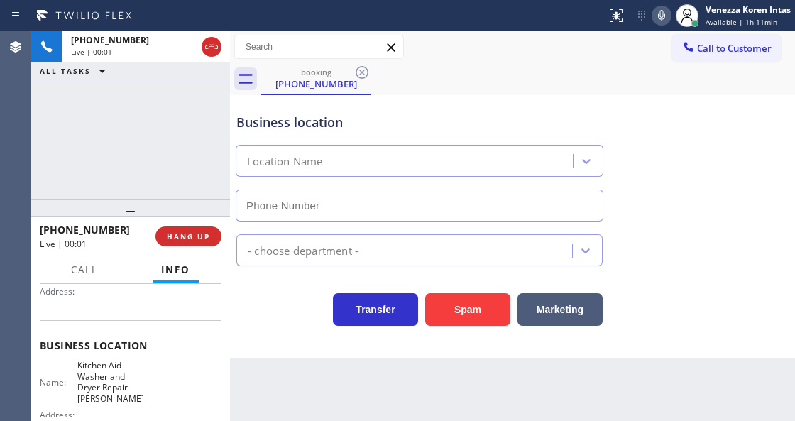
type input "(458) 217-8034"
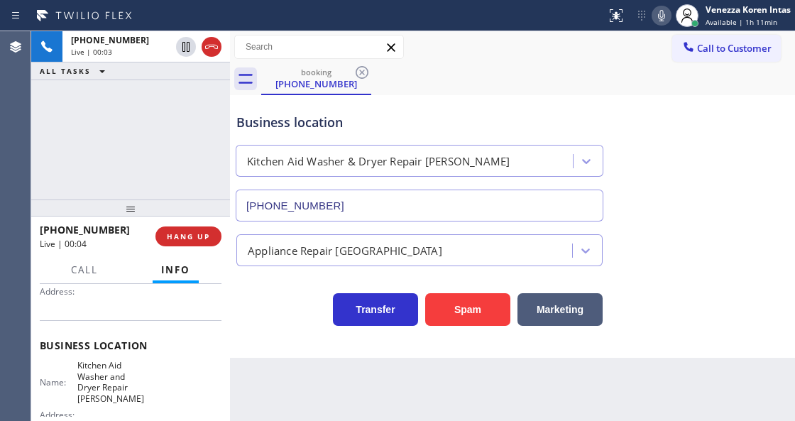
click at [168, 169] on div "+19144864399 Live | 00:03 ALL TASKS ALL TASKS ACTIVE TASKS TASKS IN WRAP UP" at bounding box center [130, 115] width 199 height 168
click at [133, 146] on div "+19144864399 Live | 00:04 ALL TASKS ALL TASKS ACTIVE TASKS TASKS IN WRAP UP" at bounding box center [130, 115] width 199 height 168
drag, startPoint x: 148, startPoint y: 118, endPoint x: 155, endPoint y: 121, distance: 7.6
click at [148, 118] on div "+19144864399 Live | 00:05 ALL TASKS ALL TASKS ACTIVE TASKS TASKS IN WRAP UP" at bounding box center [130, 115] width 199 height 168
click at [386, 100] on div "Business location Kitchen Aid Washer & Dryer Repair Eugene (458) 217-8034" at bounding box center [420, 160] width 372 height 123
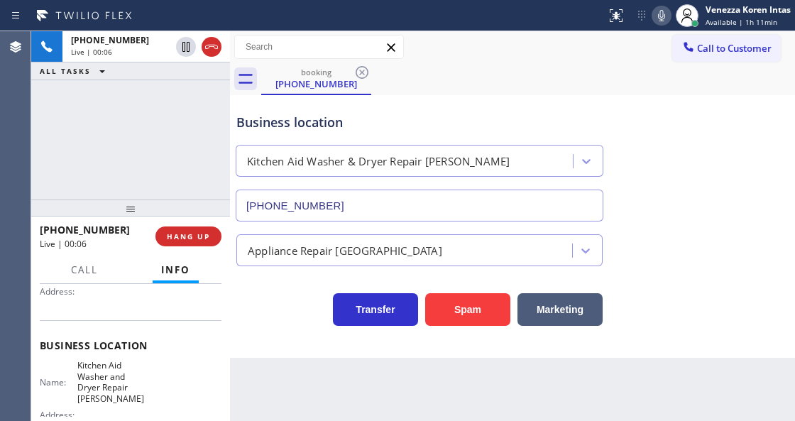
click at [450, 74] on div "booking (914) 486-4399" at bounding box center [528, 79] width 534 height 32
drag, startPoint x: 68, startPoint y: 363, endPoint x: 114, endPoint y: 398, distance: 56.8
click at [114, 398] on div "Name: Kitchen Aid Washer and Dryer Repair Eugene" at bounding box center [94, 382] width 109 height 44
copy span "Kitchen Aid Washer and Dryer Repair Eugene"
click at [659, 11] on icon at bounding box center [661, 15] width 7 height 11
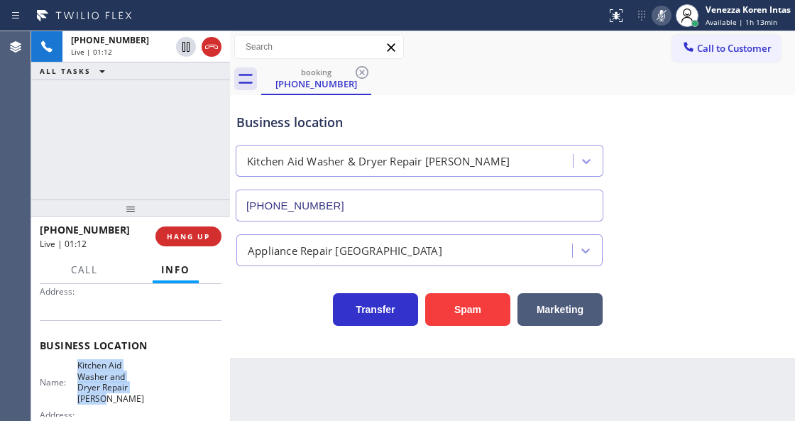
click at [653, 18] on icon at bounding box center [661, 15] width 17 height 17
click at [672, 17] on div at bounding box center [687, 15] width 31 height 31
click at [660, 22] on icon at bounding box center [661, 15] width 17 height 17
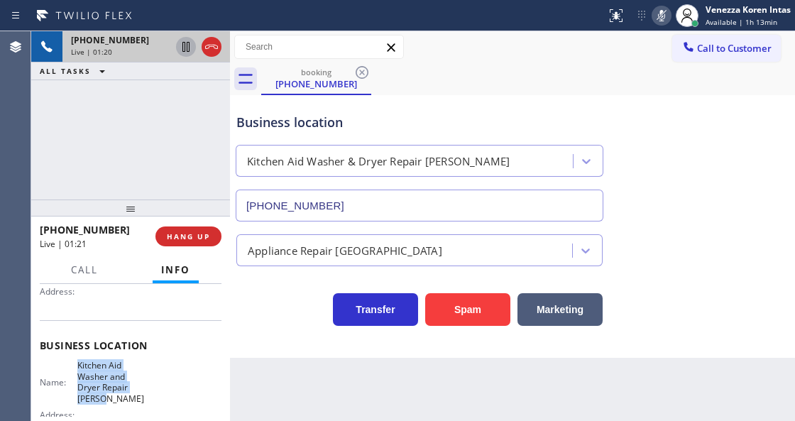
click at [186, 53] on icon at bounding box center [185, 46] width 17 height 17
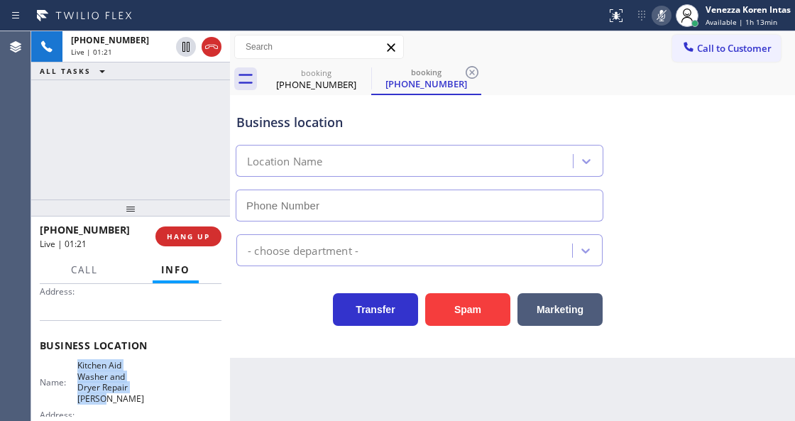
type input "(458) 217-8034"
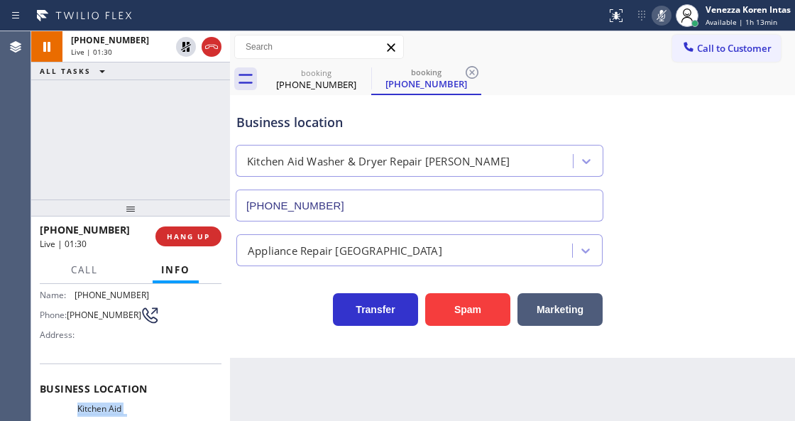
scroll to position [47, 0]
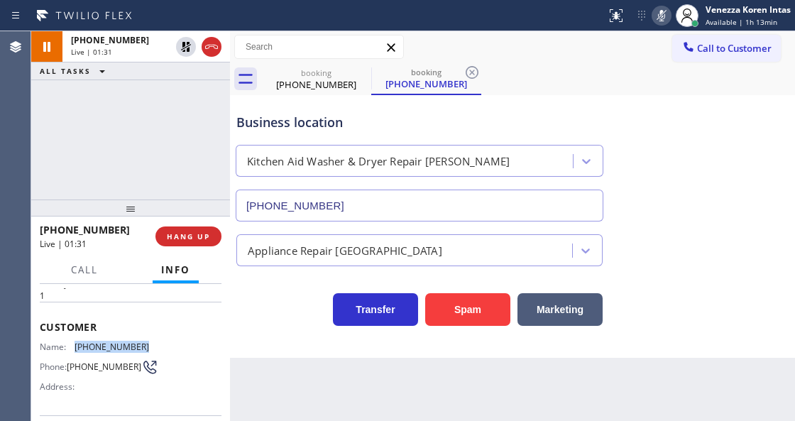
drag, startPoint x: 145, startPoint y: 339, endPoint x: 72, endPoint y: 336, distance: 72.5
click at [72, 336] on div "Customer Name: (914) 486-4399 Phone: (914) 486-4399 Address:" at bounding box center [131, 359] width 182 height 114
copy div "(914) 486-4399"
drag, startPoint x: 654, startPoint y: 22, endPoint x: 642, endPoint y: 43, distance: 24.5
click at [654, 21] on icon at bounding box center [661, 15] width 17 height 17
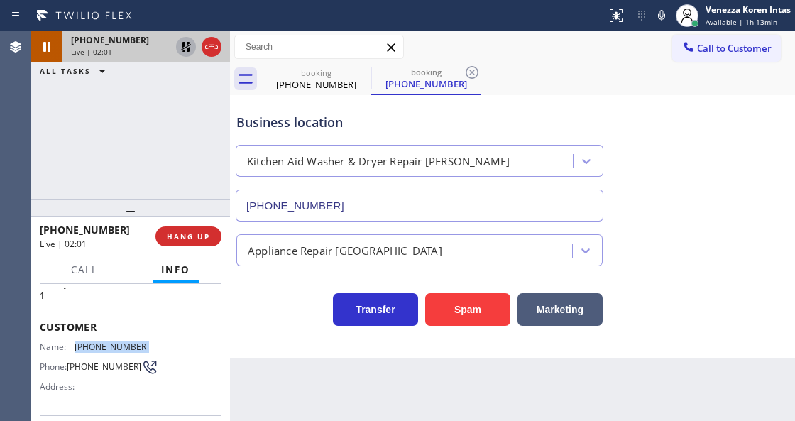
click at [189, 46] on icon at bounding box center [185, 46] width 17 height 17
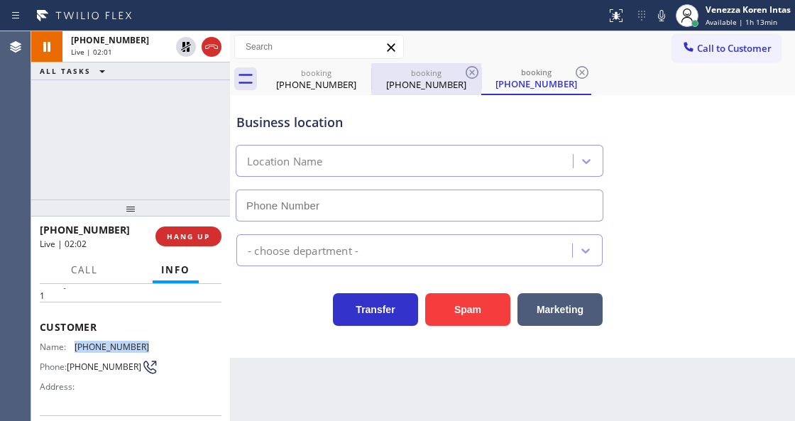
type input "(458) 217-8034"
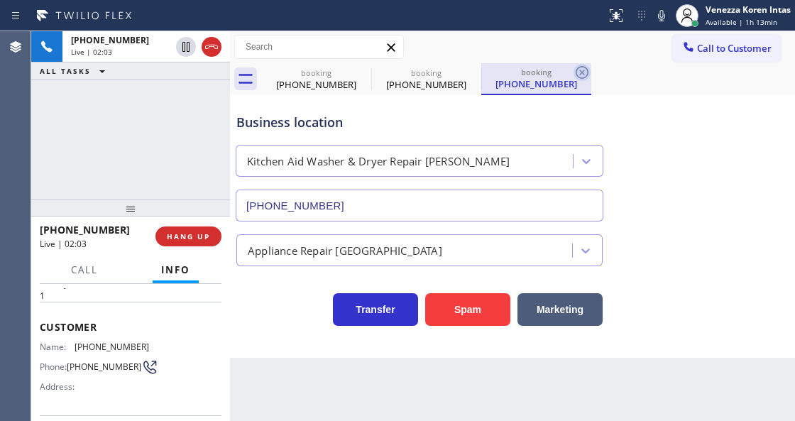
click at [583, 70] on icon at bounding box center [582, 72] width 17 height 17
click at [583, 70] on div "booking (914) 486-4399 booking (914) 486-4399 booking (914) 486-4399" at bounding box center [528, 79] width 534 height 32
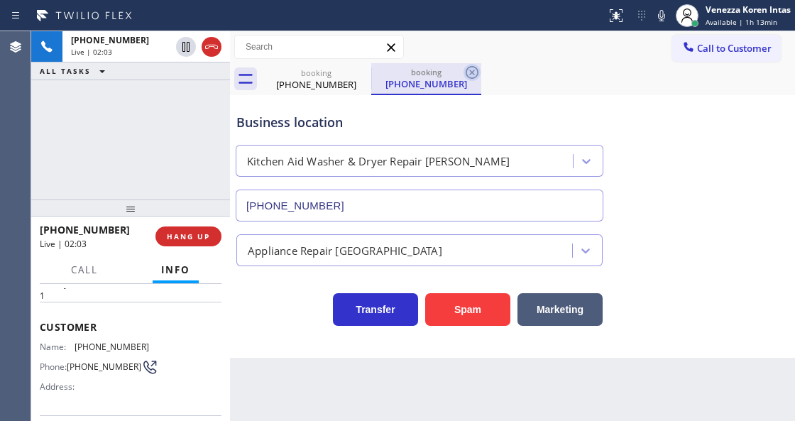
click at [473, 70] on icon at bounding box center [472, 72] width 17 height 17
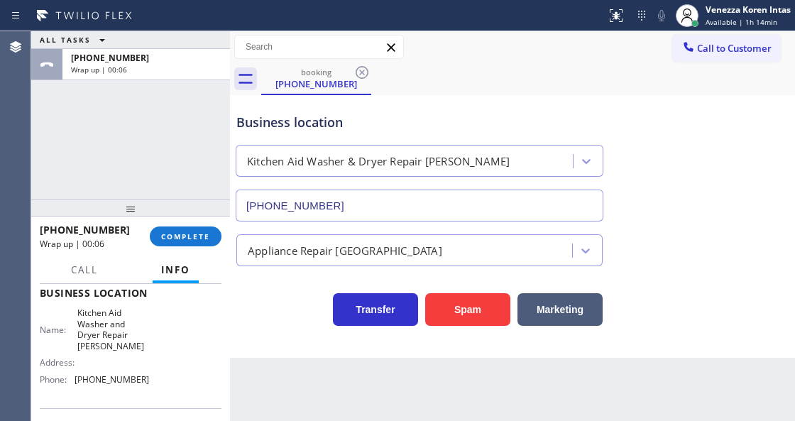
scroll to position [236, 0]
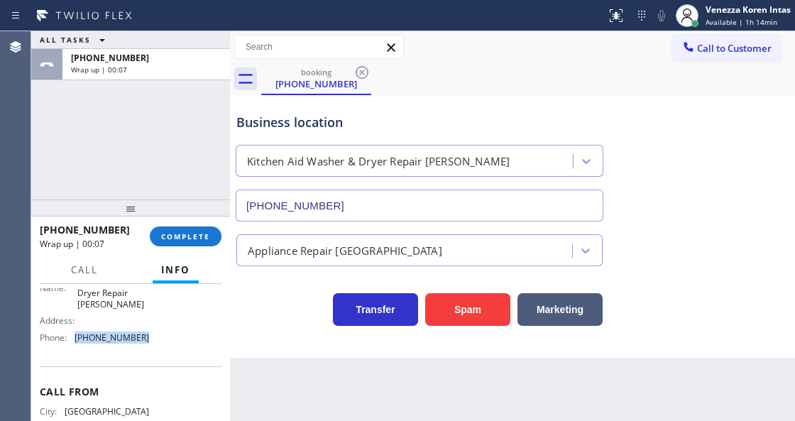
drag, startPoint x: 139, startPoint y: 336, endPoint x: 71, endPoint y: 337, distance: 68.1
click at [71, 337] on div "Name: Kitchen Aid Washer and Dryer Repair Eugene Address: Phone: (458) 217-8034" at bounding box center [131, 306] width 182 height 83
click at [175, 229] on button "COMPLETE" at bounding box center [186, 236] width 72 height 20
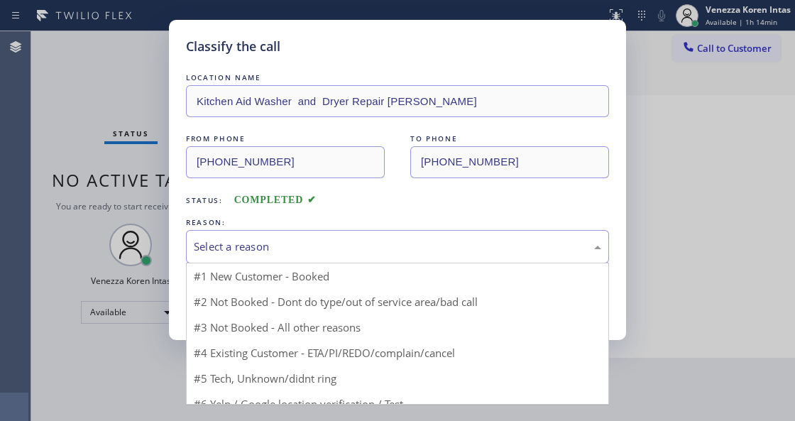
click at [318, 246] on div "Select a reason" at bounding box center [397, 247] width 407 height 16
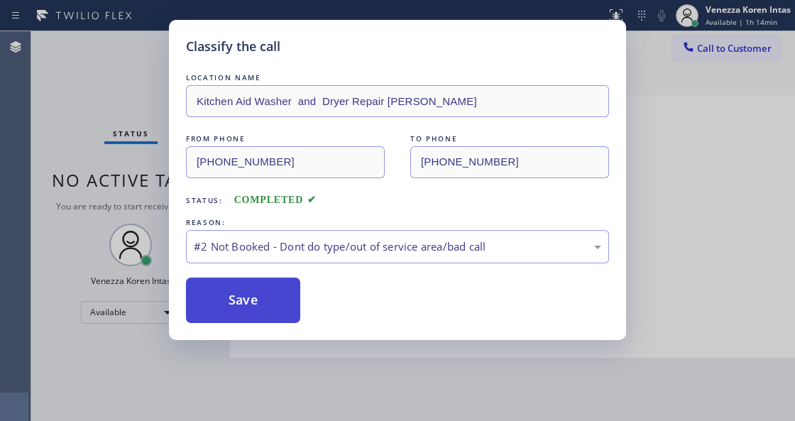
click at [277, 312] on button "Save" at bounding box center [243, 300] width 114 height 45
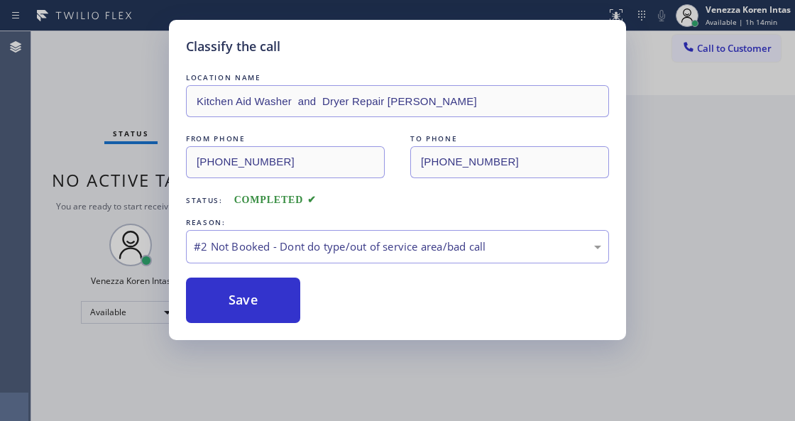
click at [62, 149] on div "Classify the call LOCATION NAME Oasis Plumbers North Hollywood FROM PHONE (818)…" at bounding box center [413, 226] width 764 height 390
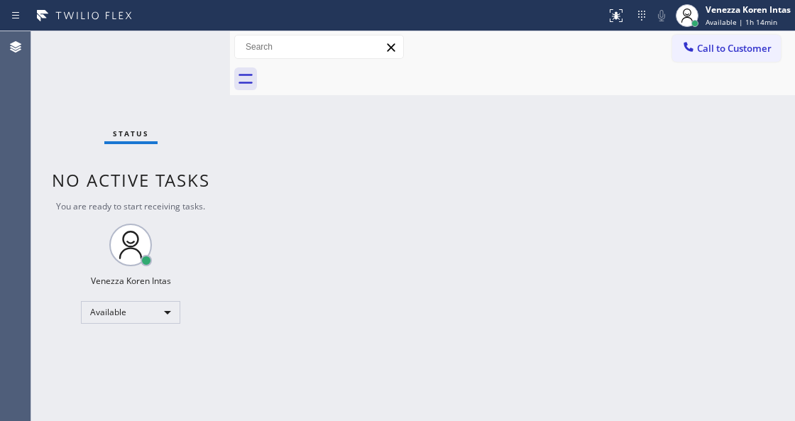
click at [190, 68] on div "Status No active tasks You are ready to start receiving tasks. Venezza Koren In…" at bounding box center [130, 226] width 199 height 390
drag, startPoint x: 265, startPoint y: 224, endPoint x: 193, endPoint y: 98, distance: 145.3
click at [265, 224] on div "Back to Dashboard Change Sender ID Customers Technicians Select a contact Outbo…" at bounding box center [512, 226] width 565 height 390
drag, startPoint x: 193, startPoint y: 95, endPoint x: 195, endPoint y: 81, distance: 14.4
click at [193, 93] on div "Status No active tasks You are ready to start receiving tasks. Venezza Koren In…" at bounding box center [130, 226] width 199 height 390
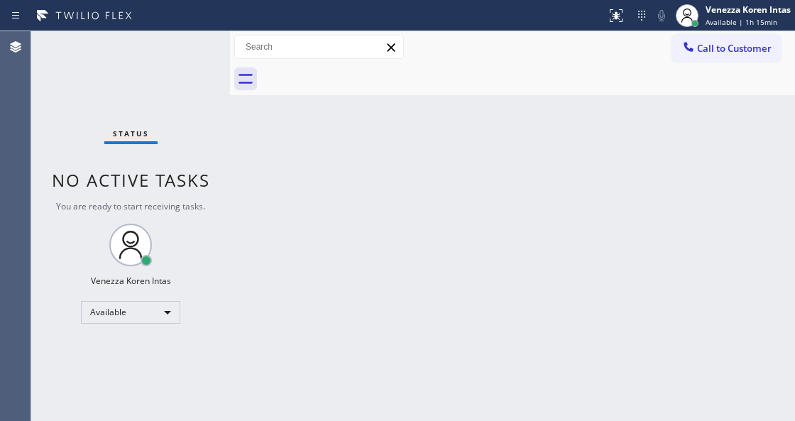
click at [196, 60] on div "Status No active tasks You are ready to start receiving tasks. Venezza Koren In…" at bounding box center [130, 226] width 199 height 390
click at [142, 53] on div "Status No active tasks You are ready to start receiving tasks. Venezza Koren In…" at bounding box center [130, 226] width 199 height 390
click at [153, 53] on div "Status No active tasks You are ready to start receiving tasks. Venezza Koren In…" at bounding box center [130, 226] width 199 height 390
click at [156, 50] on div "Status No active tasks You are ready to start receiving tasks. Venezza Koren In…" at bounding box center [130, 226] width 199 height 390
drag, startPoint x: 156, startPoint y: 50, endPoint x: 31, endPoint y: 94, distance: 133.1
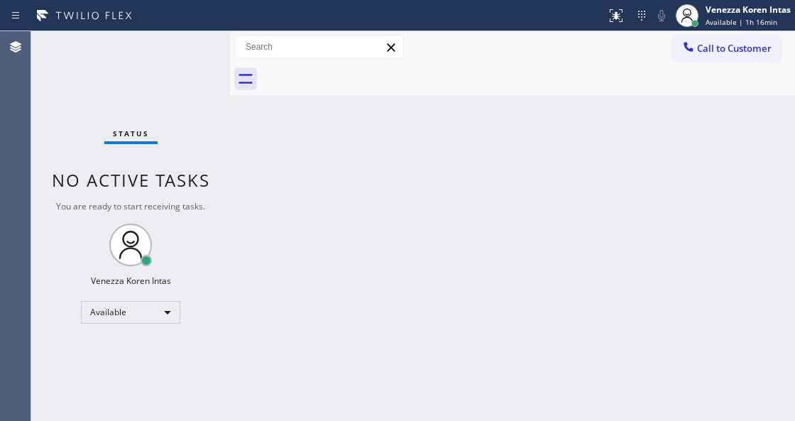
click at [154, 54] on div "Status No active tasks You are ready to start receiving tasks. Venezza Koren In…" at bounding box center [130, 226] width 199 height 390
click at [216, 48] on div "Status No active tasks You are ready to start receiving tasks. Venezza Koren In…" at bounding box center [130, 226] width 199 height 390
drag, startPoint x: 186, startPoint y: 41, endPoint x: 172, endPoint y: 53, distance: 18.2
click at [186, 42] on div "Status No active tasks You are ready to start receiving tasks. Venezza Koren In…" at bounding box center [130, 226] width 199 height 390
click at [179, 51] on div "Status No active tasks You are ready to start receiving tasks. Venezza Koren In…" at bounding box center [130, 226] width 199 height 390
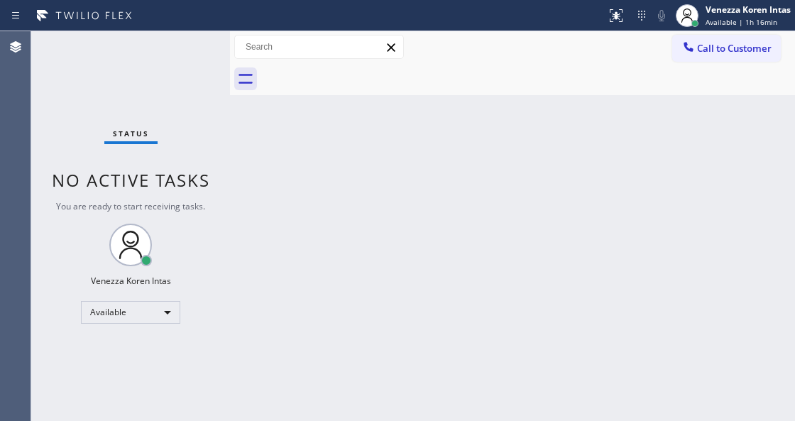
click at [179, 51] on div "Status No active tasks You are ready to start receiving tasks. Venezza Koren In…" at bounding box center [130, 226] width 199 height 390
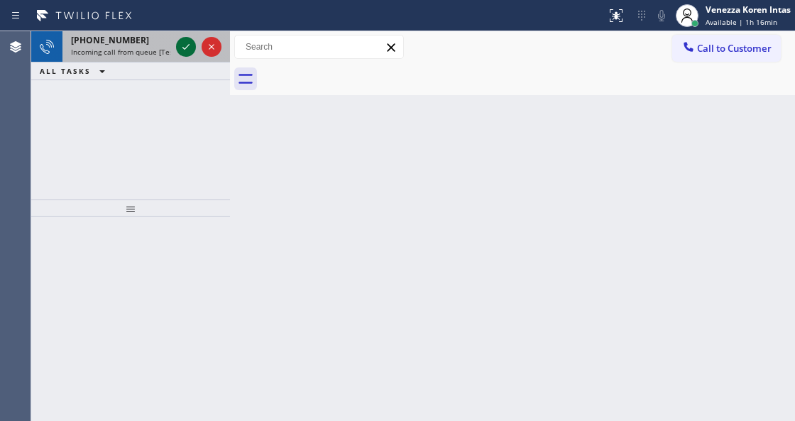
click at [179, 51] on icon at bounding box center [185, 46] width 17 height 17
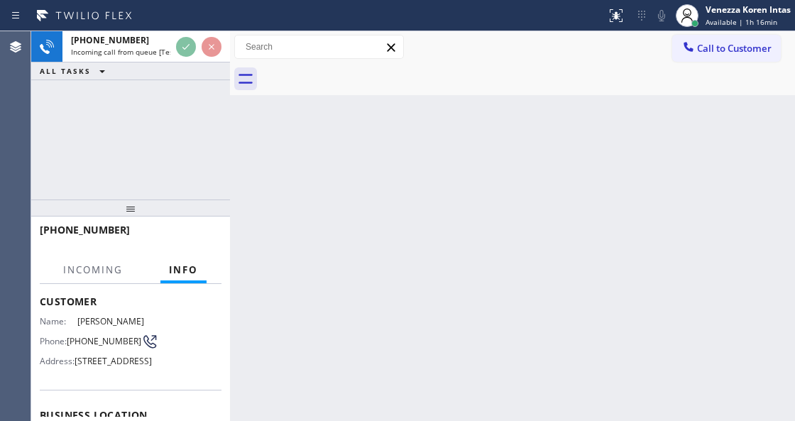
scroll to position [142, 0]
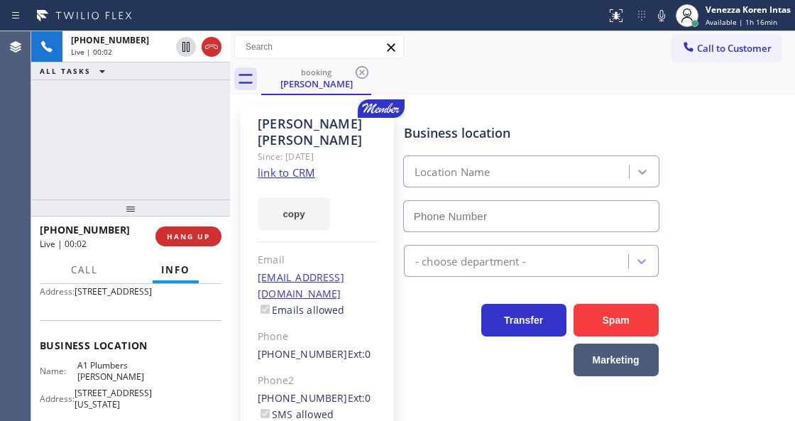
type input "(424) 369-0190"
click at [285, 172] on link "link to CRM" at bounding box center [286, 172] width 57 height 14
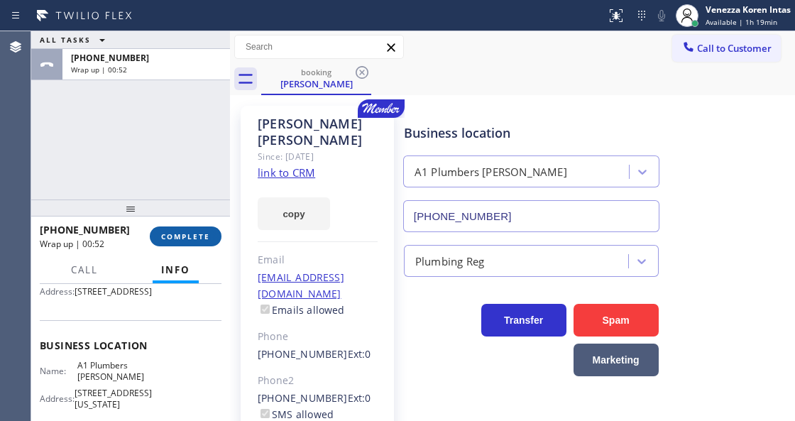
click at [179, 242] on button "COMPLETE" at bounding box center [186, 236] width 72 height 20
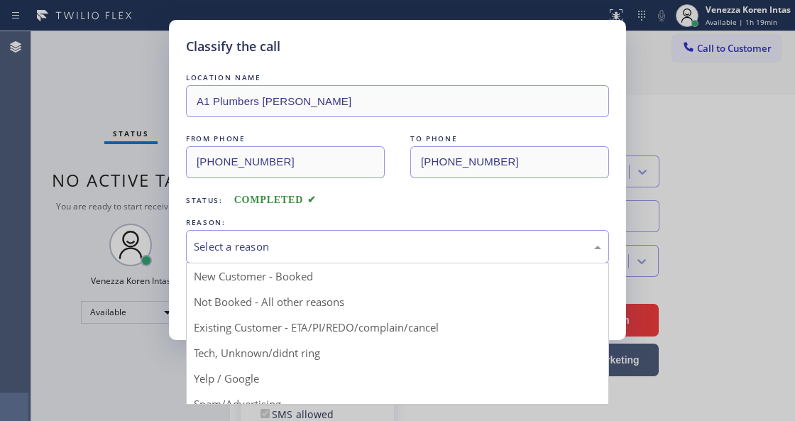
click at [349, 257] on div "Select a reason" at bounding box center [397, 246] width 423 height 33
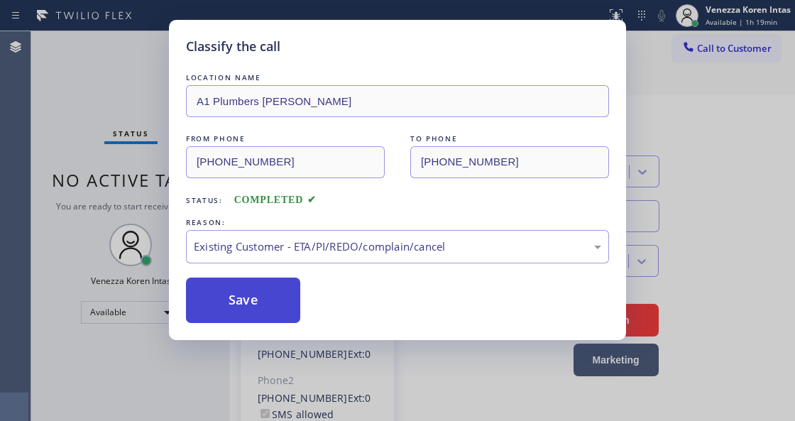
click at [287, 302] on button "Save" at bounding box center [243, 300] width 114 height 45
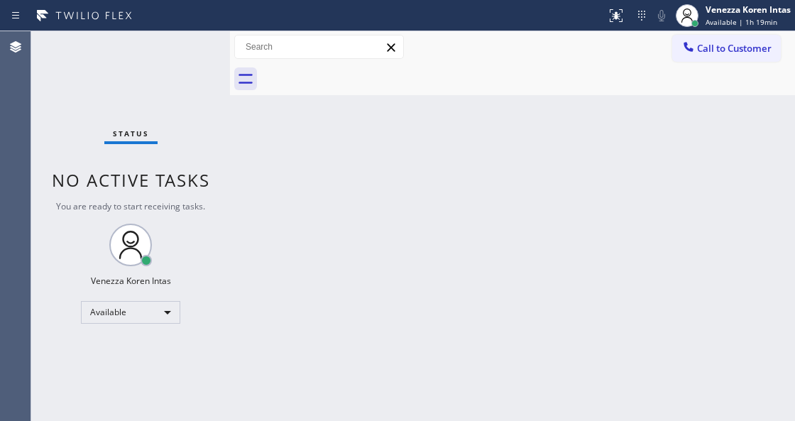
click at [333, 106] on div "Back to Dashboard Change Sender ID Customers Technicians Select a contact Outbo…" at bounding box center [512, 226] width 565 height 390
click at [14, 116] on div "Agent Desktop" at bounding box center [15, 226] width 31 height 390
click at [207, 68] on div "Status No active tasks You are ready to start receiving tasks. Venezza Koren In…" at bounding box center [130, 226] width 199 height 390
click at [262, 196] on div "Back to Dashboard Change Sender ID Customers Technicians Select a contact Outbo…" at bounding box center [512, 226] width 565 height 390
click at [274, 221] on div "Back to Dashboard Change Sender ID Customers Technicians Select a contact Outbo…" at bounding box center [512, 226] width 565 height 390
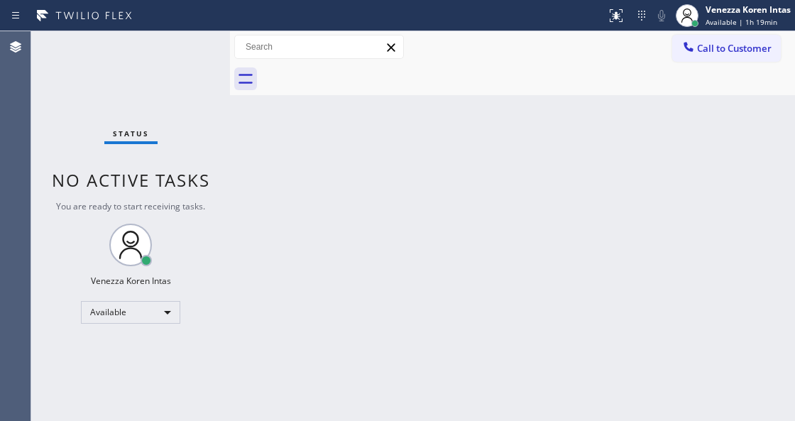
drag, startPoint x: 250, startPoint y: 175, endPoint x: 239, endPoint y: 104, distance: 71.9
click at [250, 175] on div "Back to Dashboard Change Sender ID Customers Technicians Select a contact Outbo…" at bounding box center [512, 226] width 565 height 390
drag, startPoint x: 239, startPoint y: 104, endPoint x: 183, endPoint y: 48, distance: 78.3
click at [239, 103] on div "Back to Dashboard Change Sender ID Customers Technicians Select a contact Outbo…" at bounding box center [512, 226] width 565 height 390
click at [183, 48] on div "Status No active tasks You are ready to start receiving tasks. Venezza Koren In…" at bounding box center [130, 226] width 199 height 390
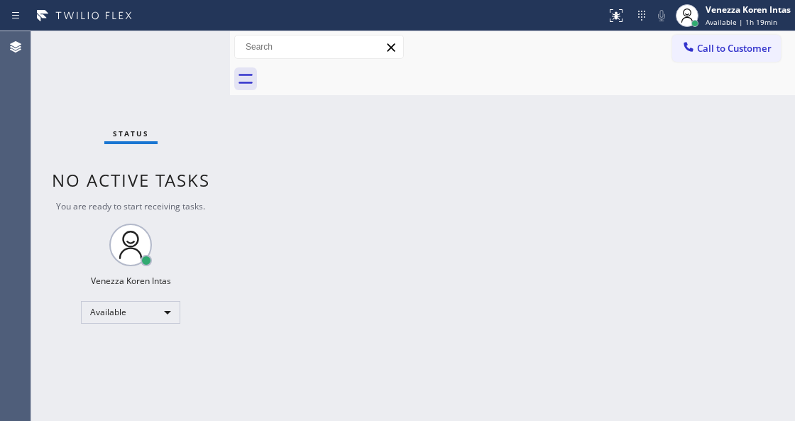
click at [176, 41] on div "Status No active tasks You are ready to start receiving tasks. Venezza Koren In…" at bounding box center [130, 226] width 199 height 390
click at [172, 45] on div "Status No active tasks You are ready to start receiving tasks. Venezza Koren In…" at bounding box center [130, 226] width 199 height 390
click at [175, 49] on div "Status No active tasks You are ready to start receiving tasks. Venezza Koren In…" at bounding box center [130, 226] width 199 height 390
click at [455, 283] on div "Back to Dashboard Change Sender ID Customers Technicians Select a contact Outbo…" at bounding box center [512, 226] width 565 height 390
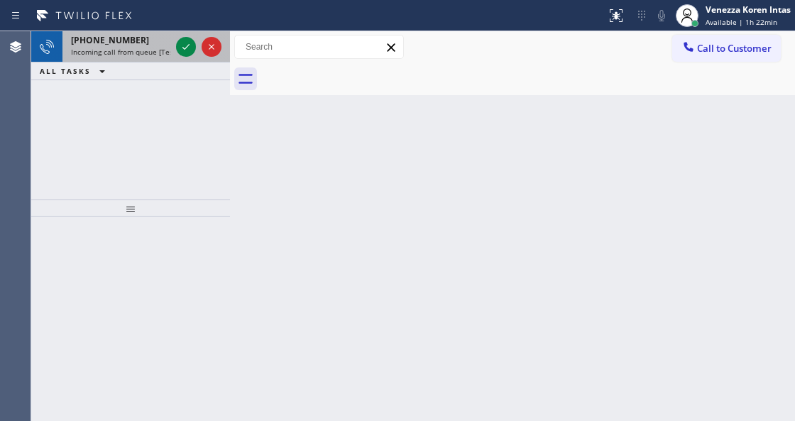
drag, startPoint x: 124, startPoint y: 44, endPoint x: 170, endPoint y: 200, distance: 163.0
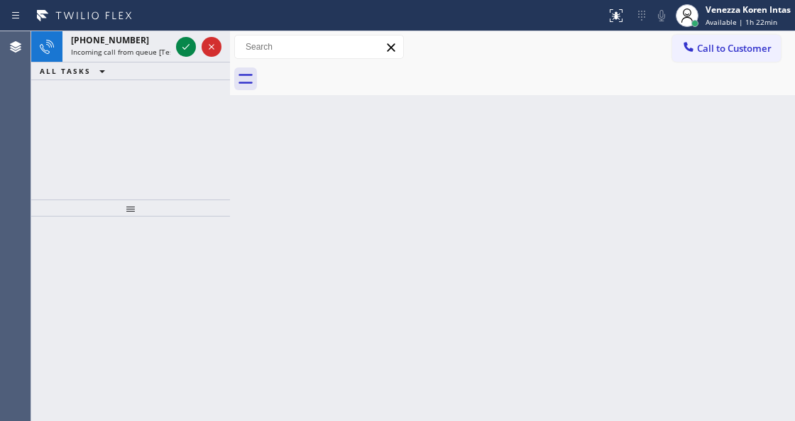
click at [124, 44] on span "+17142066806" at bounding box center [110, 40] width 78 height 12
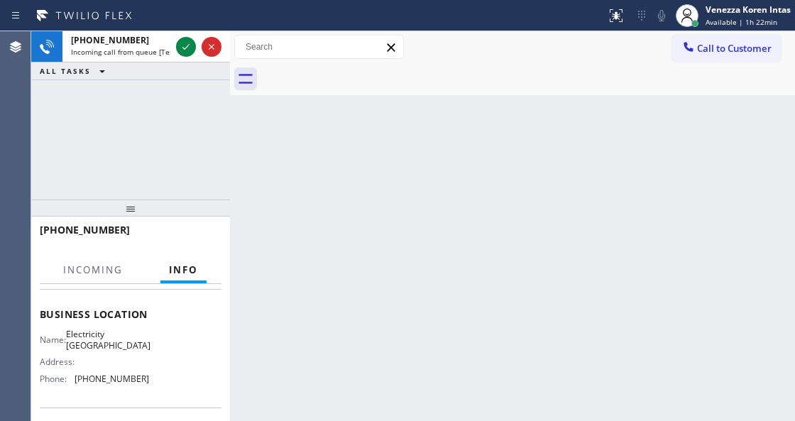
scroll to position [236, 0]
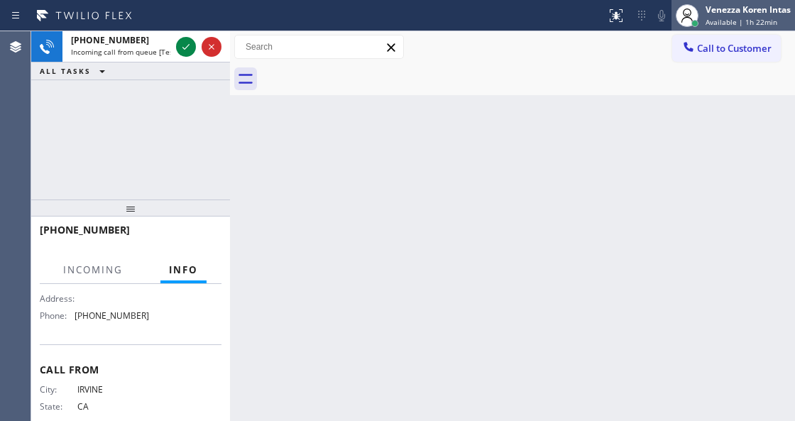
click at [698, 26] on div at bounding box center [695, 23] width 10 height 10
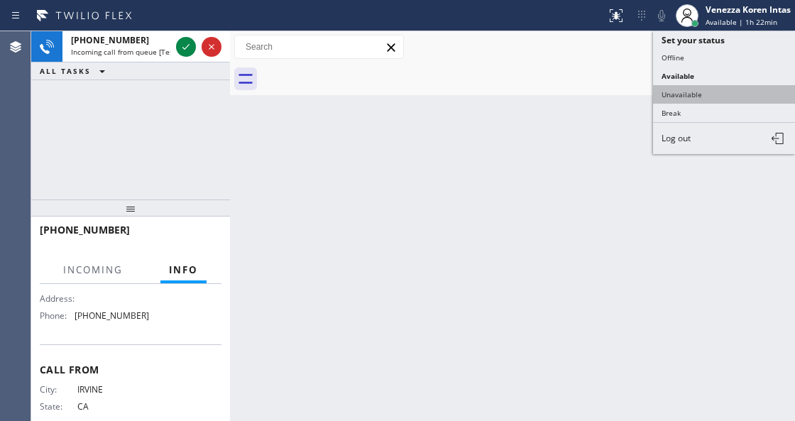
click at [701, 89] on button "Unavailable" at bounding box center [724, 94] width 142 height 18
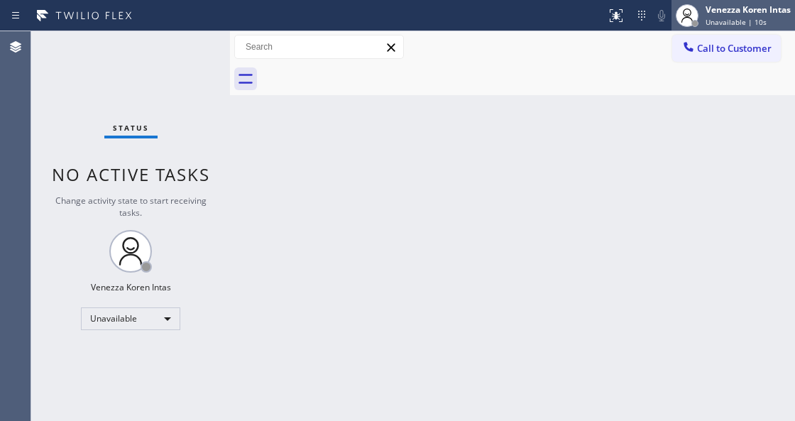
click at [726, 21] on span "Unavailable | 10s" at bounding box center [736, 22] width 61 height 10
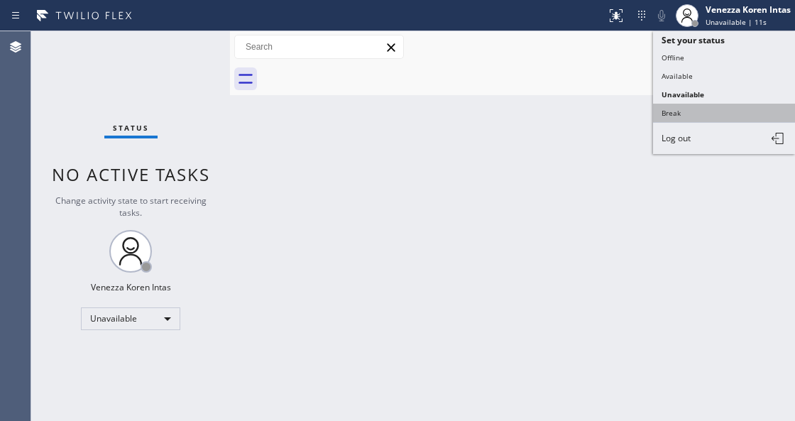
click at [700, 106] on button "Break" at bounding box center [724, 113] width 142 height 18
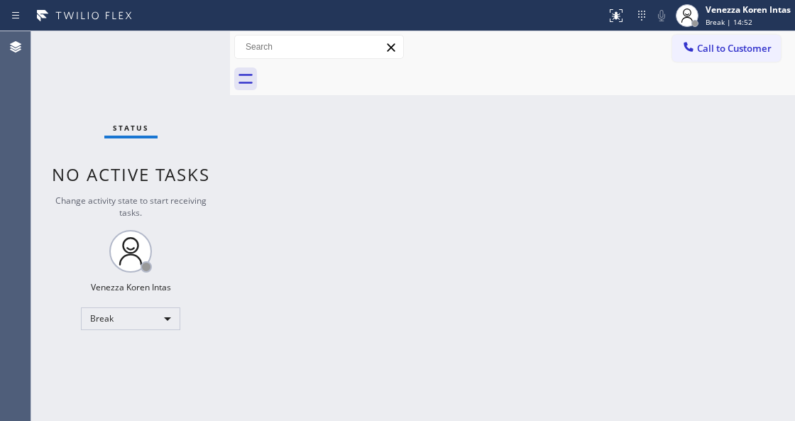
click at [457, 242] on div "Back to Dashboard Change Sender ID Customers Technicians Select a contact Outbo…" at bounding box center [512, 226] width 565 height 390
click at [243, 258] on div "Back to Dashboard Change Sender ID Customers Technicians Select a contact Outbo…" at bounding box center [512, 226] width 565 height 390
drag, startPoint x: 745, startPoint y: 19, endPoint x: 742, endPoint y: 26, distance: 7.6
click at [745, 20] on span "Break | 14:57" at bounding box center [729, 22] width 47 height 10
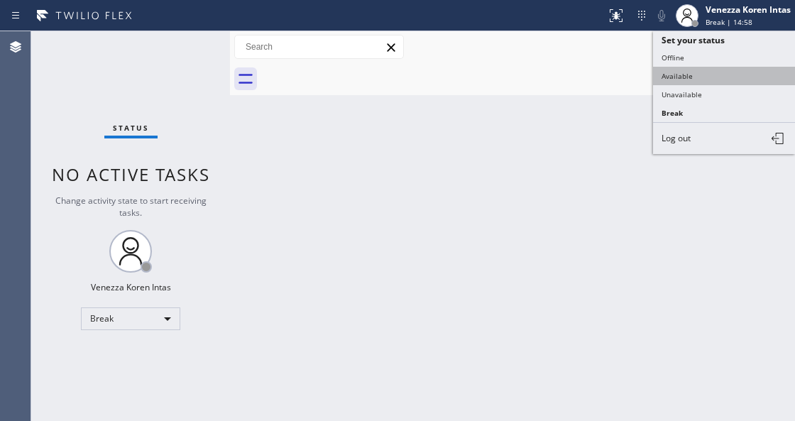
click at [713, 79] on button "Available" at bounding box center [724, 76] width 142 height 18
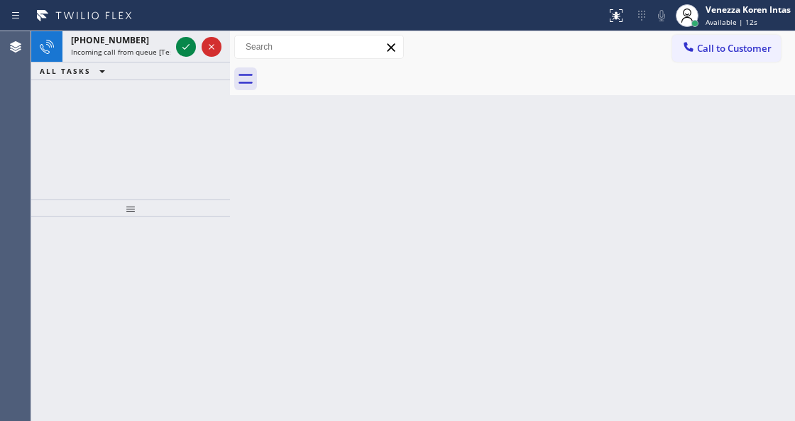
drag, startPoint x: 145, startPoint y: 47, endPoint x: 141, endPoint y: 151, distance: 104.4
click at [143, 51] on span "Incoming call from queue [Test] All" at bounding box center [130, 52] width 118 height 10
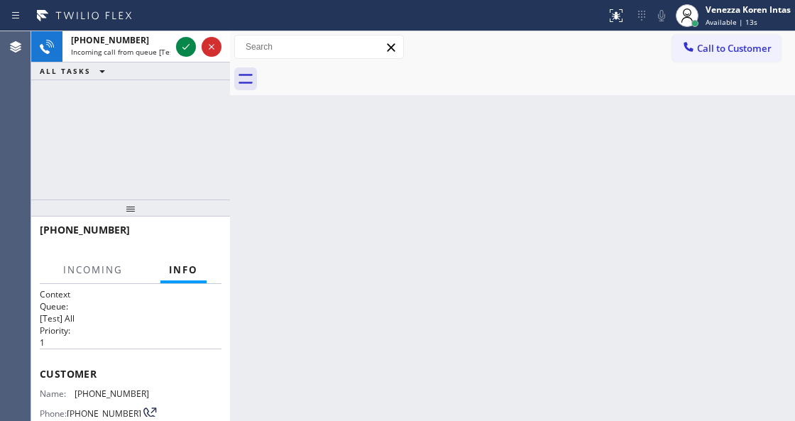
scroll to position [141, 0]
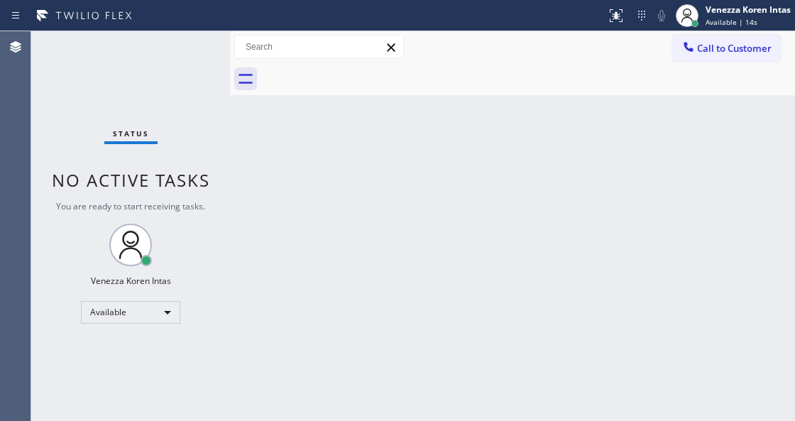
click at [185, 65] on div "Status No active tasks You are ready to start receiving tasks. Venezza Koren In…" at bounding box center [130, 226] width 199 height 390
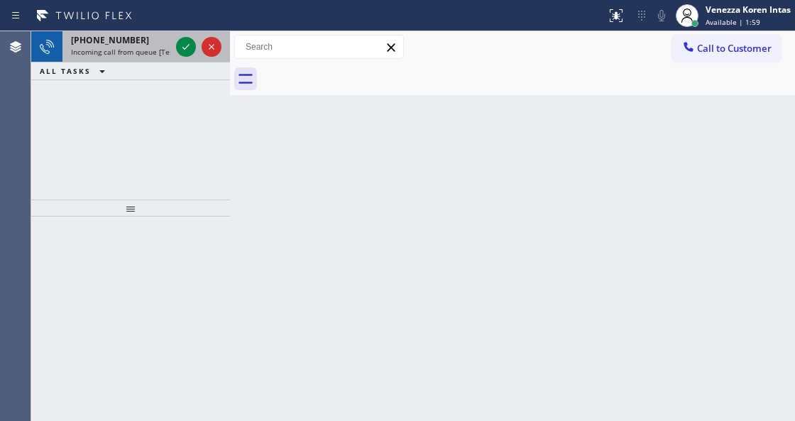
click at [108, 43] on span "+19095601230" at bounding box center [110, 40] width 78 height 12
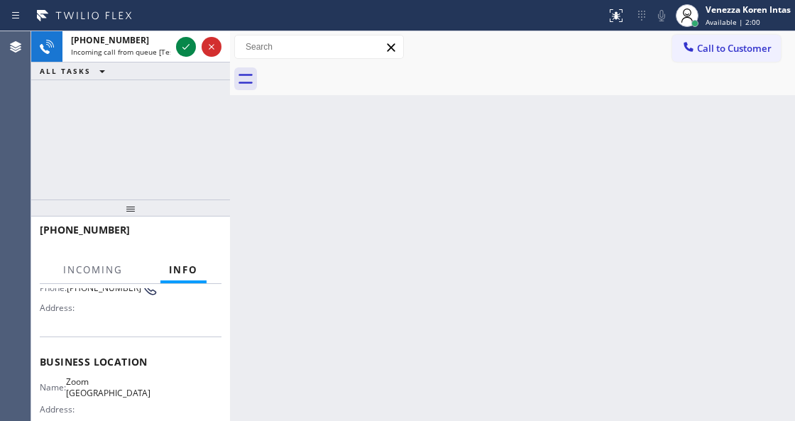
scroll to position [142, 0]
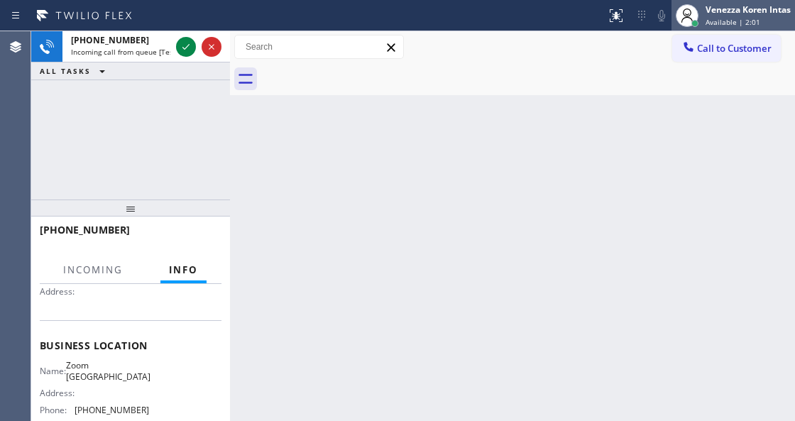
click at [716, 21] on span "Available | 2:01" at bounding box center [733, 22] width 55 height 10
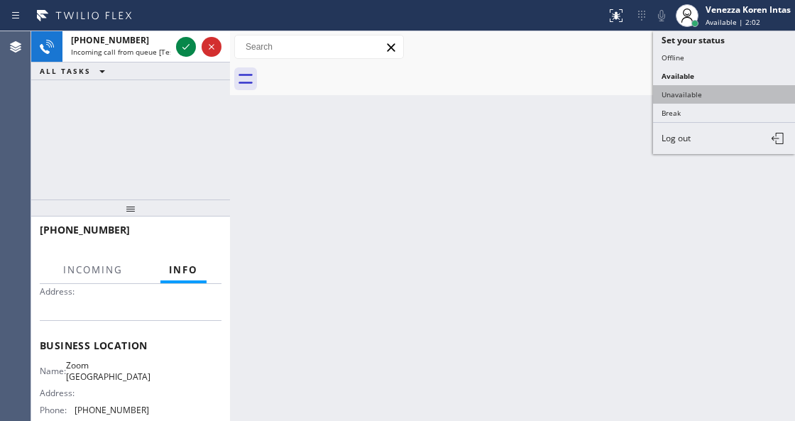
click at [700, 90] on button "Unavailable" at bounding box center [724, 94] width 142 height 18
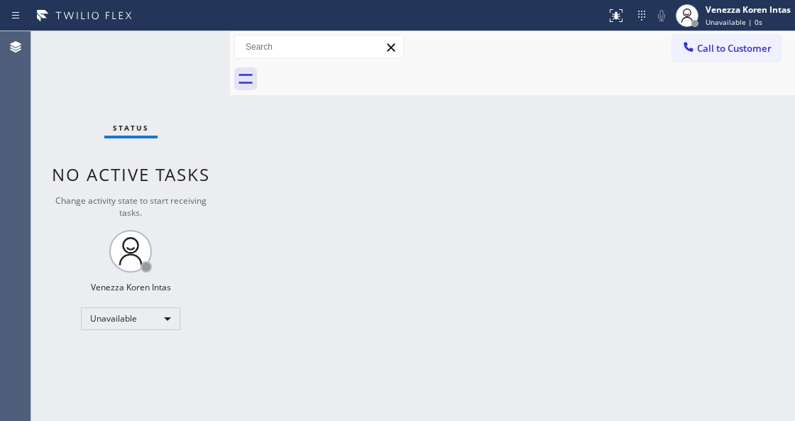
click at [209, 84] on div "Status No active tasks Change activity state to start receiving tasks. Venezza …" at bounding box center [130, 226] width 199 height 390
click at [212, 43] on div "Status No active tasks Change activity state to start receiving tasks. Venezza …" at bounding box center [130, 226] width 199 height 390
drag, startPoint x: 169, startPoint y: 86, endPoint x: 251, endPoint y: 115, distance: 87.3
click at [169, 86] on div "Status No active tasks Change activity state to start receiving tasks. Venezza …" at bounding box center [130, 226] width 199 height 390
drag, startPoint x: 505, startPoint y: 45, endPoint x: 598, endPoint y: 66, distance: 95.9
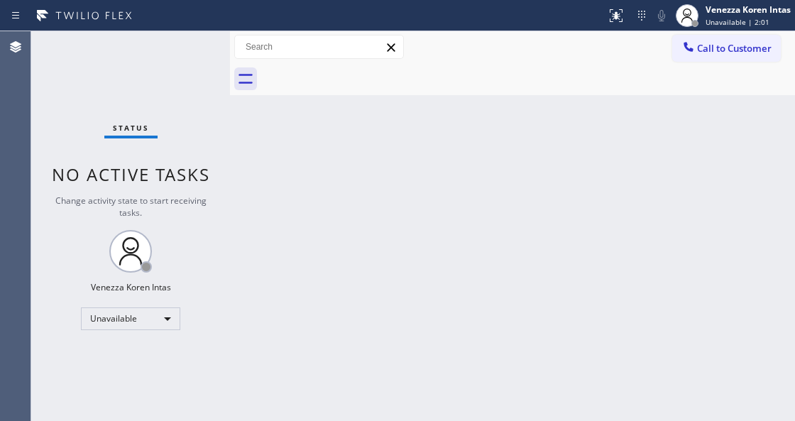
click at [505, 45] on div "Call to Customer Outbound call Location Compton HVAC Repair Your caller id phon…" at bounding box center [512, 47] width 565 height 25
click at [724, 7] on div "Venezza Koren Intas" at bounding box center [748, 10] width 85 height 12
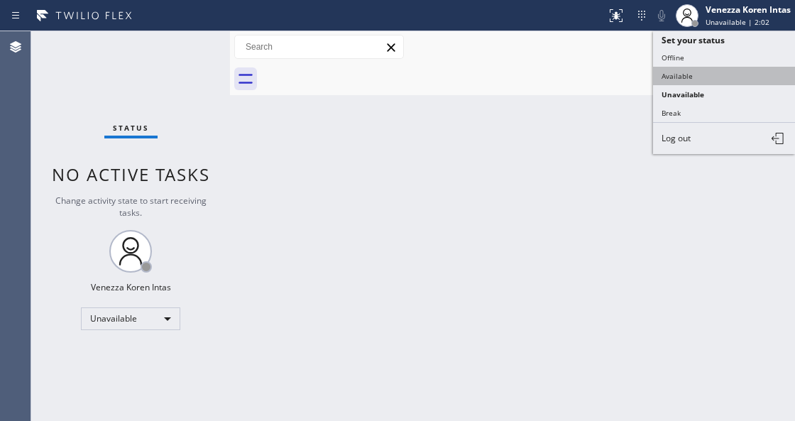
click at [701, 70] on button "Available" at bounding box center [724, 76] width 142 height 18
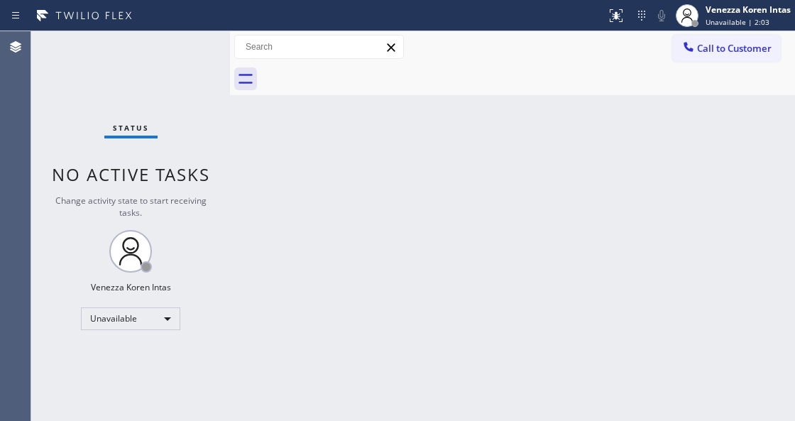
click at [207, 46] on div "Status No active tasks Change activity state to start receiving tasks. Venezza …" at bounding box center [130, 226] width 199 height 390
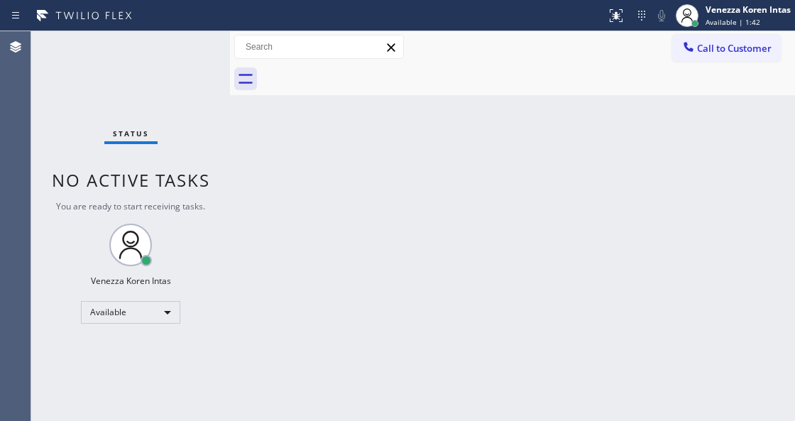
click at [188, 144] on div "Status No active tasks You are ready to start receiving tasks. Venezza Koren In…" at bounding box center [130, 226] width 199 height 390
click at [161, 94] on div "Status No active tasks You are ready to start receiving tasks. Venezza Koren In…" at bounding box center [130, 226] width 199 height 390
click at [160, 37] on div "Status No active tasks You are ready to start receiving tasks. Venezza Koren In…" at bounding box center [130, 226] width 199 height 390
click at [189, 52] on div "Status No active tasks You are ready to start receiving tasks. Venezza Koren In…" at bounding box center [130, 226] width 199 height 390
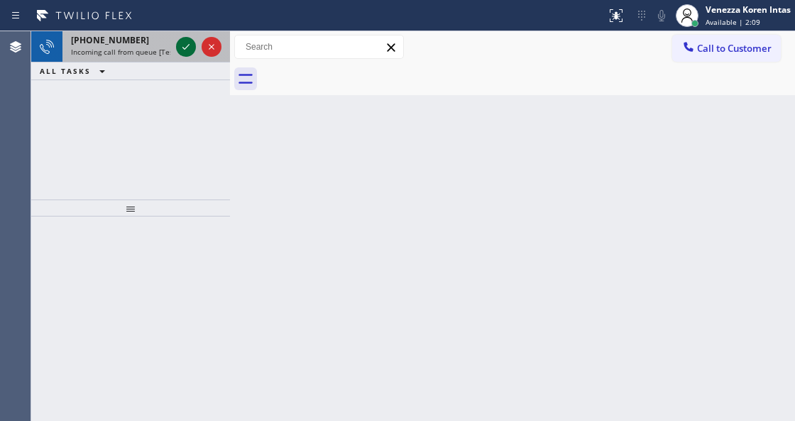
click at [189, 52] on icon at bounding box center [185, 46] width 17 height 17
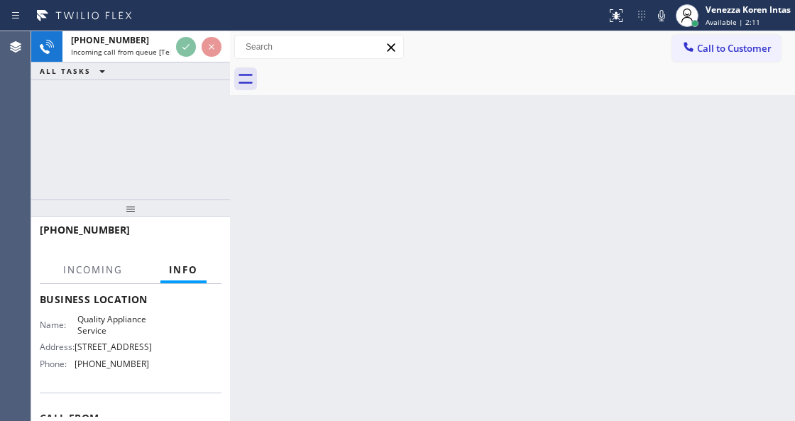
scroll to position [142, 0]
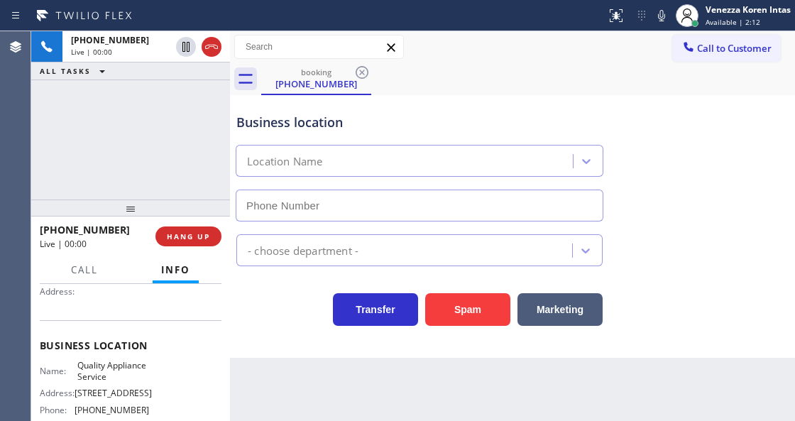
type input "(562) 653-4091"
click at [152, 151] on div "+19099978480 Live | 00:01 ALL TASKS ALL TASKS ACTIVE TASKS TASKS IN WRAP UP" at bounding box center [130, 115] width 199 height 168
click at [186, 131] on div "+19099978480 Live | 00:04 ALL TASKS ALL TASKS ACTIVE TASKS TASKS IN WRAP UP" at bounding box center [130, 115] width 199 height 168
click at [169, 137] on div "+19099978480 Live | 00:05 ALL TASKS ALL TASKS ACTIVE TASKS TASKS IN WRAP UP" at bounding box center [130, 115] width 199 height 168
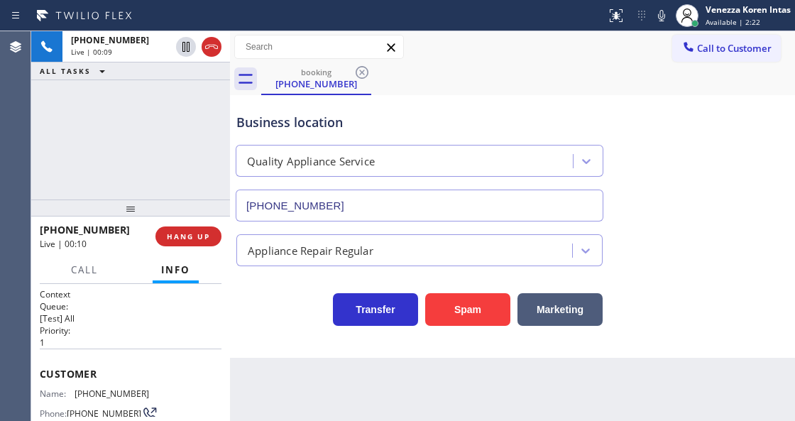
scroll to position [189, 0]
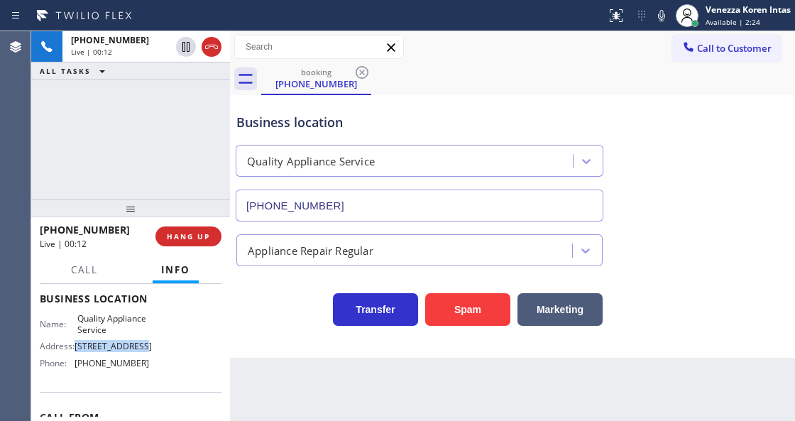
drag, startPoint x: 149, startPoint y: 359, endPoint x: 77, endPoint y: 356, distance: 72.5
click at [77, 356] on div "Name: Quality Appliance Service Address: 150 Deodar Lane Phone: (562) 653-4091" at bounding box center [131, 343] width 182 height 61
click at [659, 17] on icon at bounding box center [661, 15] width 17 height 17
click at [662, 23] on icon at bounding box center [661, 15] width 17 height 17
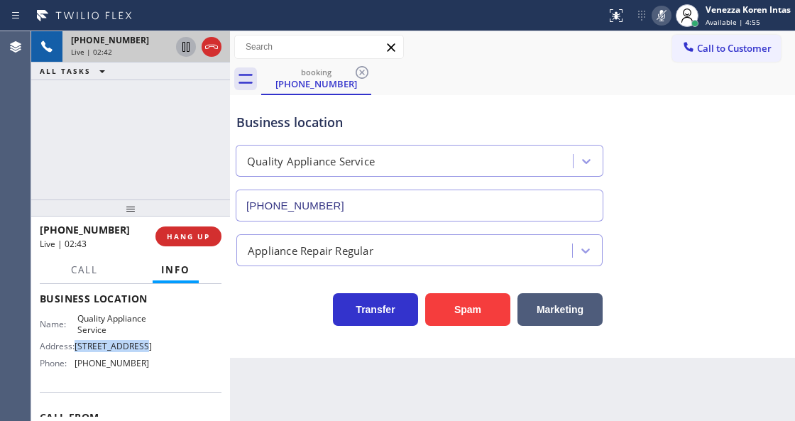
click at [182, 44] on icon at bounding box center [185, 47] width 7 height 10
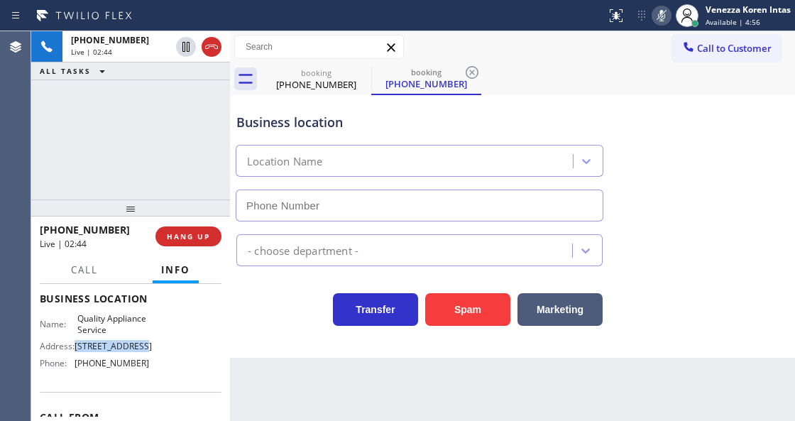
type input "(562) 653-4091"
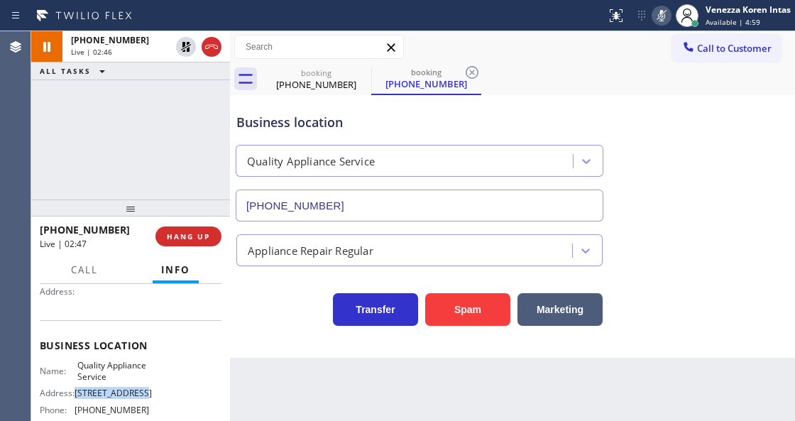
scroll to position [47, 0]
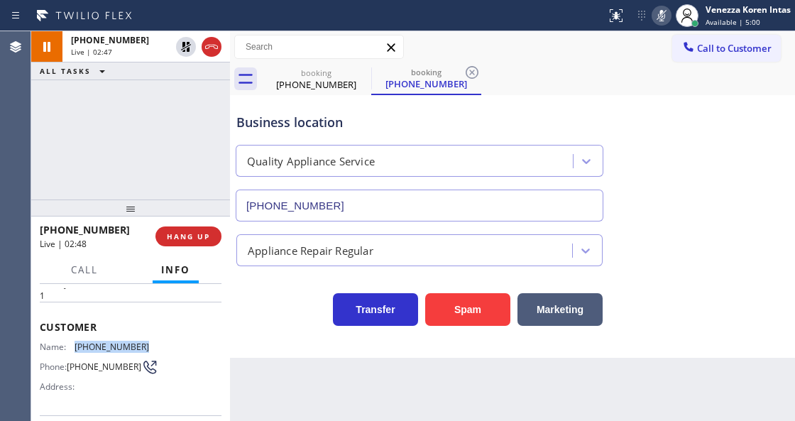
drag, startPoint x: 141, startPoint y: 341, endPoint x: 77, endPoint y: 340, distance: 64.6
click at [77, 341] on span "(909) 997-8480" at bounding box center [112, 346] width 75 height 11
click at [664, 18] on icon at bounding box center [661, 15] width 17 height 17
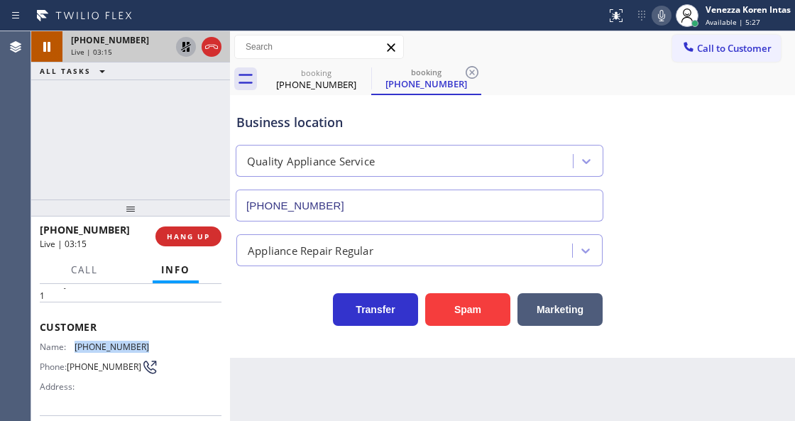
click at [183, 48] on icon at bounding box center [185, 46] width 17 height 17
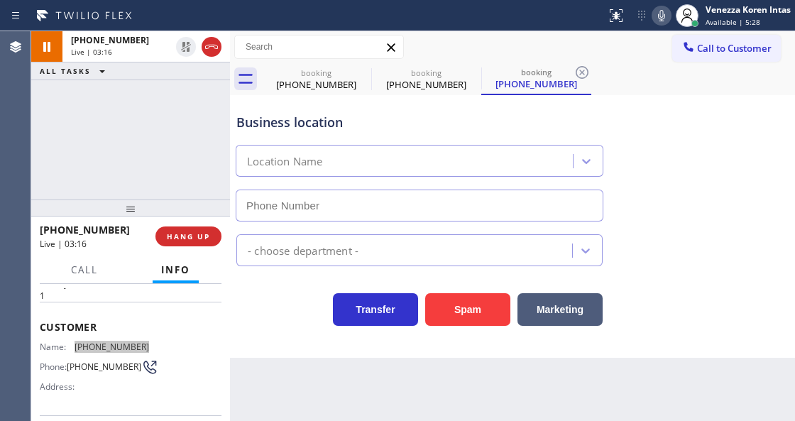
type input "(562) 653-4091"
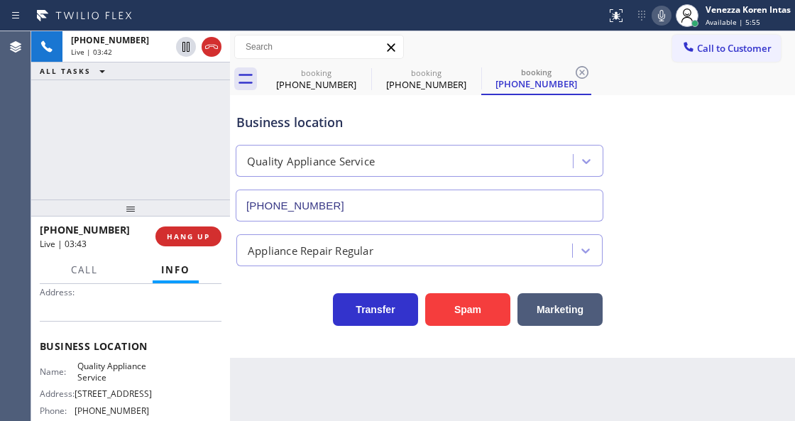
scroll to position [142, 0]
drag, startPoint x: 72, startPoint y: 361, endPoint x: 108, endPoint y: 393, distance: 48.2
click at [108, 393] on div "Name: Quality Appliance Service Address: 150 Deodar Lane Phone: (562) 653-4091" at bounding box center [94, 390] width 109 height 61
drag, startPoint x: 467, startPoint y: 418, endPoint x: 491, endPoint y: 407, distance: 26.4
click at [467, 419] on div "Back to Dashboard Change Sender ID Customers Technicians Select a contact Outbo…" at bounding box center [512, 226] width 565 height 390
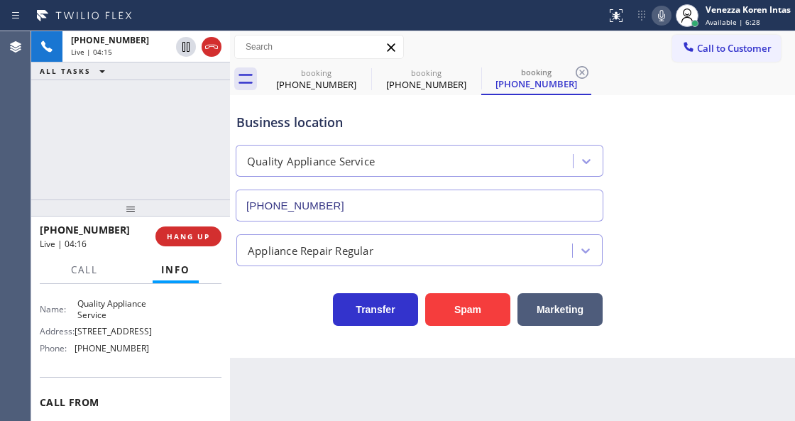
scroll to position [236, 0]
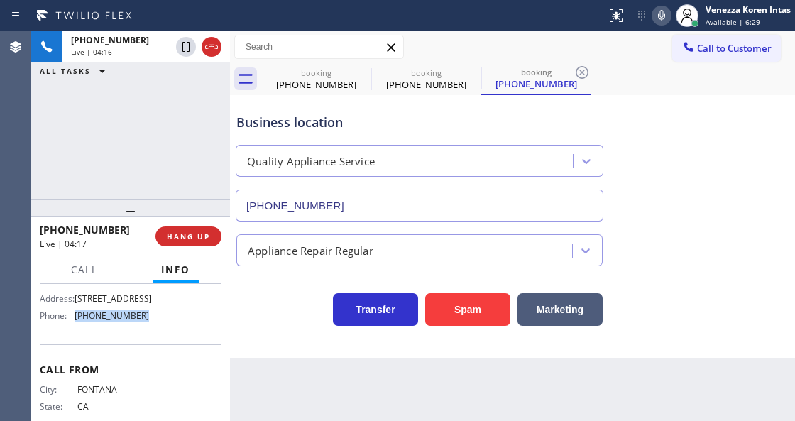
drag, startPoint x: 98, startPoint y: 324, endPoint x: 125, endPoint y: 332, distance: 28.1
click at [69, 323] on div "Name: Quality Appliance Service Address: 150 Deodar Lane Phone: (562) 653-4091" at bounding box center [131, 295] width 182 height 61
click at [95, 268] on span "Call" at bounding box center [84, 269] width 27 height 13
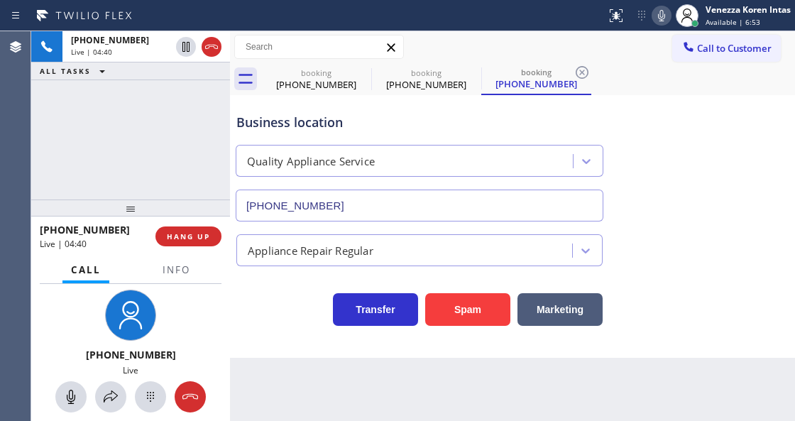
drag, startPoint x: 137, startPoint y: 368, endPoint x: 129, endPoint y: 372, distance: 8.9
click at [131, 371] on div "Live" at bounding box center [130, 370] width 109 height 12
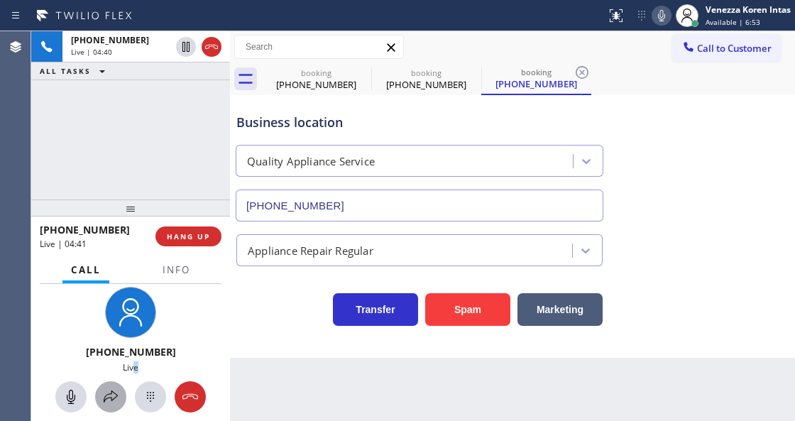
click at [112, 396] on icon at bounding box center [110, 396] width 17 height 17
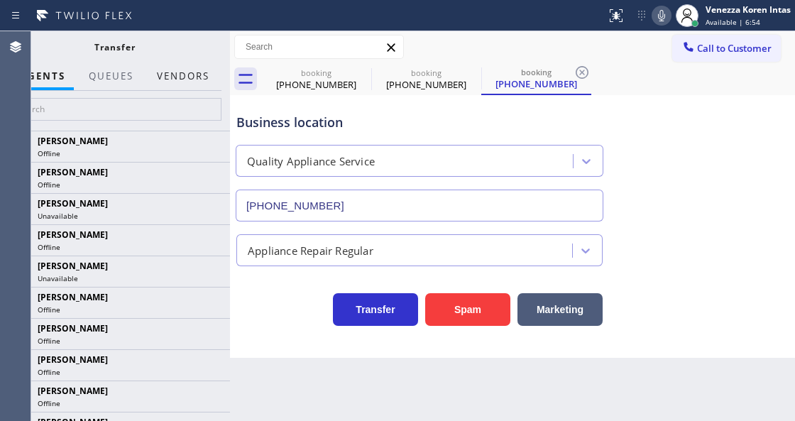
click at [194, 81] on button "Vendors" at bounding box center [183, 76] width 70 height 28
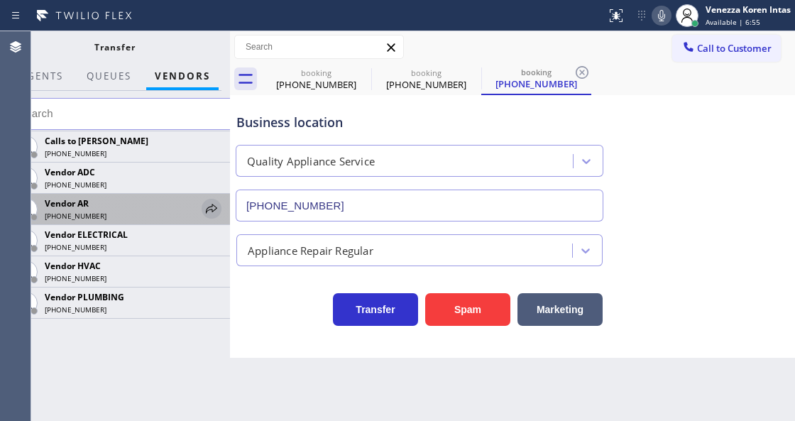
click at [209, 213] on icon at bounding box center [211, 208] width 17 height 17
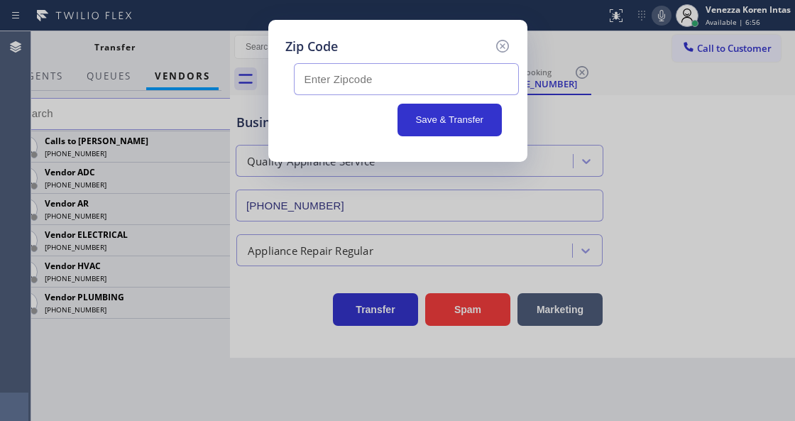
click at [346, 81] on input "text" at bounding box center [406, 79] width 225 height 32
paste input "92507"
type input "92507"
click at [436, 118] on button "Save & Transfer" at bounding box center [450, 120] width 104 height 33
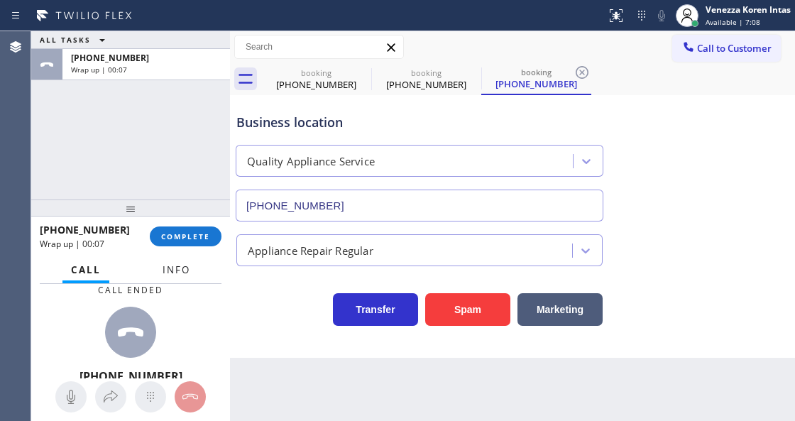
click at [177, 270] on span "Info" at bounding box center [177, 269] width 28 height 13
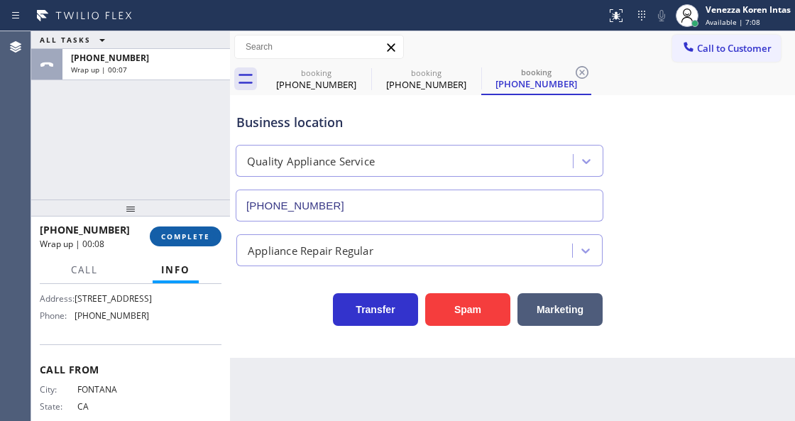
click at [181, 228] on button "COMPLETE" at bounding box center [186, 236] width 72 height 20
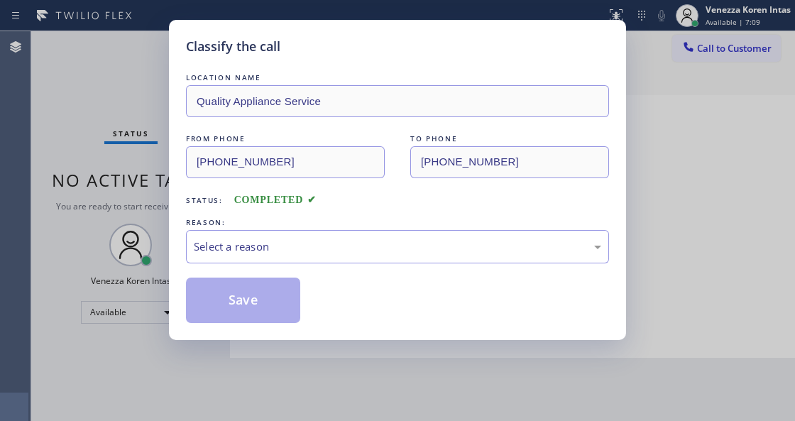
click at [301, 252] on div "Select a reason" at bounding box center [397, 247] width 407 height 16
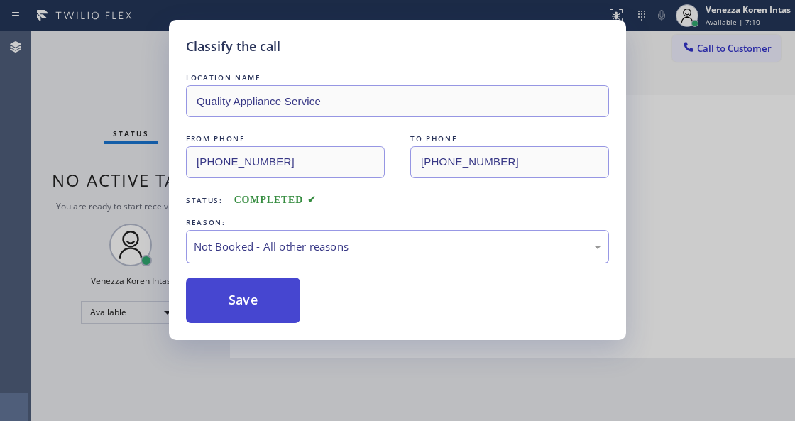
click at [273, 298] on button "Save" at bounding box center [243, 300] width 114 height 45
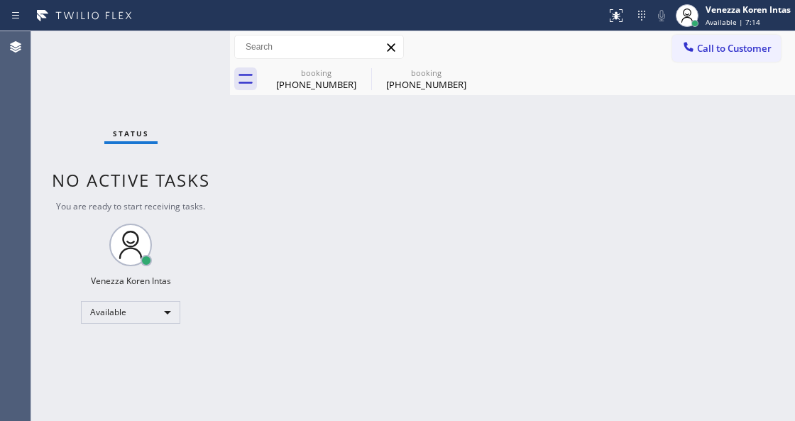
click at [361, 185] on div "Back to Dashboard Change Sender ID Customers Technicians Select a contact Outbo…" at bounding box center [512, 226] width 565 height 390
click at [374, 68] on div "booking (909) 997-8480" at bounding box center [426, 79] width 107 height 32
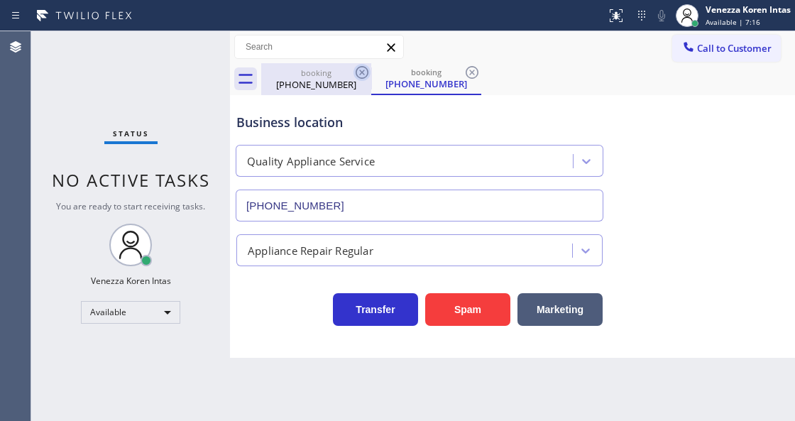
click at [373, 68] on div "booking" at bounding box center [426, 72] width 107 height 11
click at [368, 67] on icon at bounding box center [362, 72] width 17 height 17
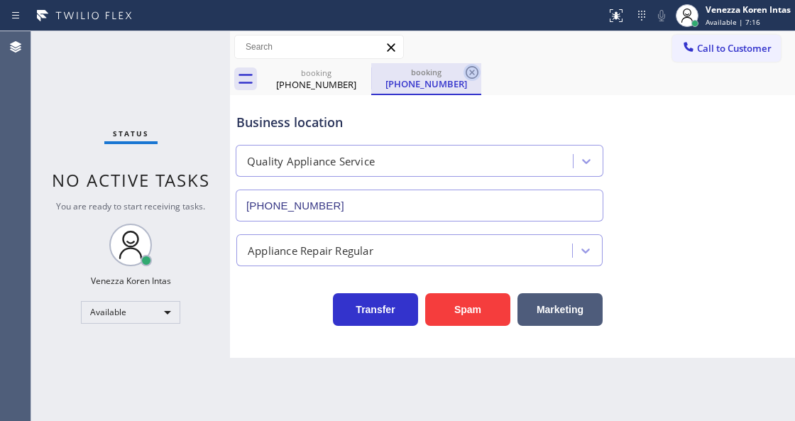
click at [0, 0] on icon at bounding box center [0, 0] width 0 height 0
click at [464, 68] on icon at bounding box center [472, 72] width 17 height 17
click at [464, 69] on icon at bounding box center [472, 72] width 17 height 17
click at [464, 70] on icon at bounding box center [472, 72] width 17 height 17
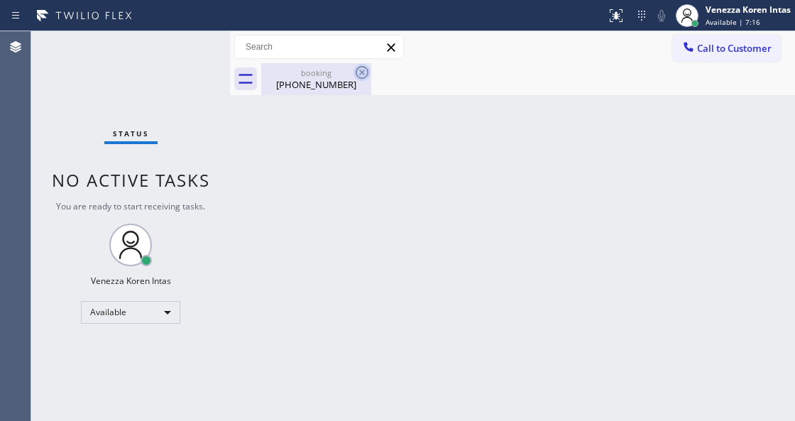
drag, startPoint x: 359, startPoint y: 70, endPoint x: 320, endPoint y: 81, distance: 40.5
click at [0, 0] on icon at bounding box center [0, 0] width 0 height 0
click at [352, 82] on div "(909) 997-8480" at bounding box center [316, 84] width 107 height 13
click at [295, 81] on div at bounding box center [528, 79] width 534 height 32
drag, startPoint x: 166, startPoint y: 130, endPoint x: 14, endPoint y: 86, distance: 158.2
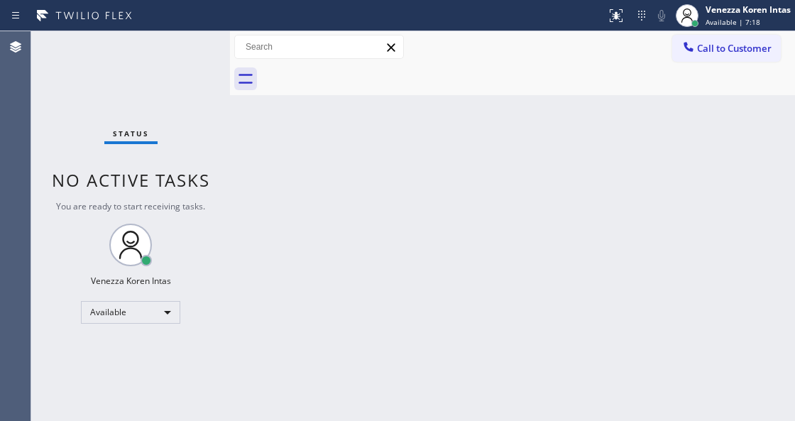
click at [165, 129] on div "Status No active tasks You are ready to start receiving tasks. Venezza Koren In…" at bounding box center [130, 226] width 199 height 390
click at [188, 60] on div "Status No active tasks You are ready to start receiving tasks. Venezza Koren In…" at bounding box center [130, 226] width 199 height 390
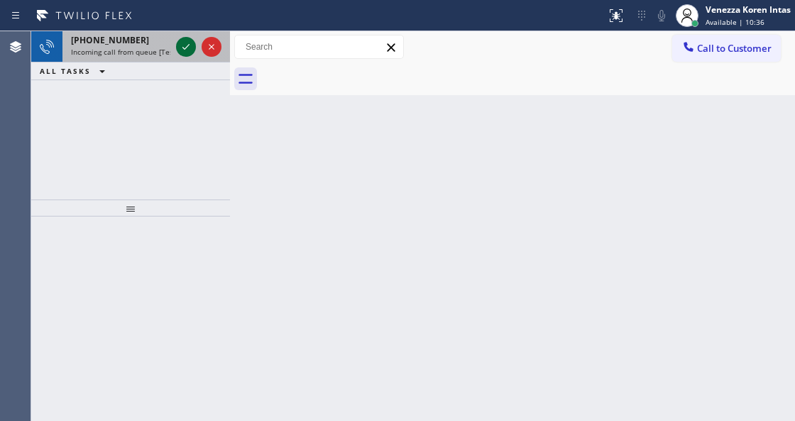
click at [193, 39] on icon at bounding box center [185, 46] width 17 height 17
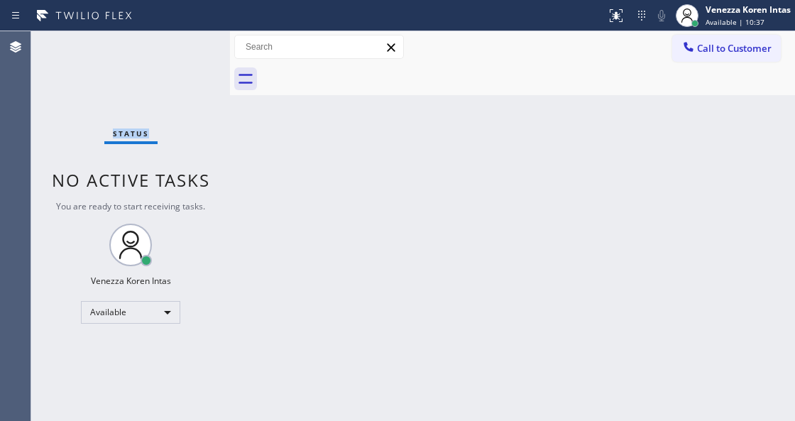
click at [185, 45] on div "Status No active tasks You are ready to start receiving tasks. Venezza Koren In…" at bounding box center [130, 226] width 199 height 390
click at [202, 85] on div "Status No active tasks You are ready to start receiving tasks. Venezza Koren In…" at bounding box center [130, 226] width 199 height 390
click at [613, 21] on icon at bounding box center [616, 15] width 17 height 17
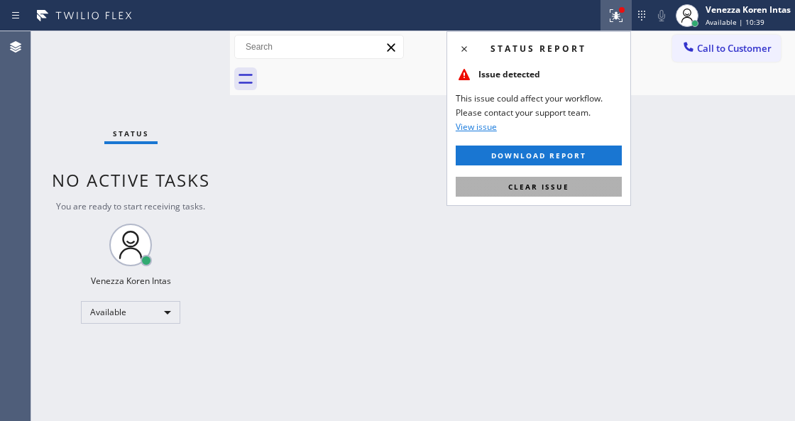
click at [596, 188] on button "Clear issue" at bounding box center [539, 187] width 166 height 20
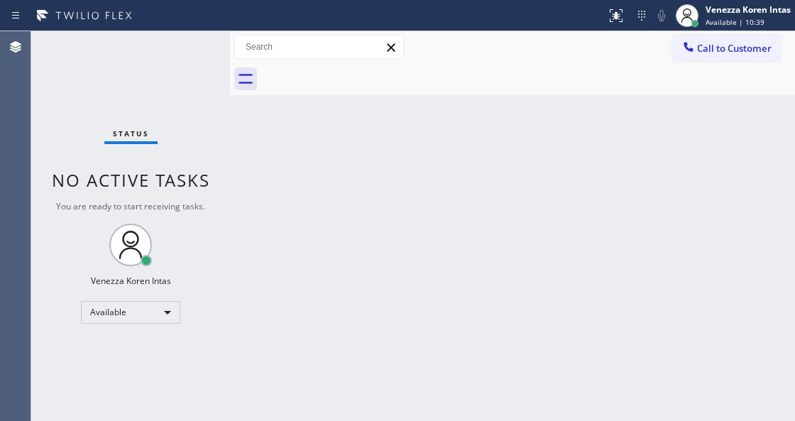
click at [196, 47] on div "Status No active tasks You are ready to start receiving tasks. Venezza Koren In…" at bounding box center [130, 226] width 199 height 390
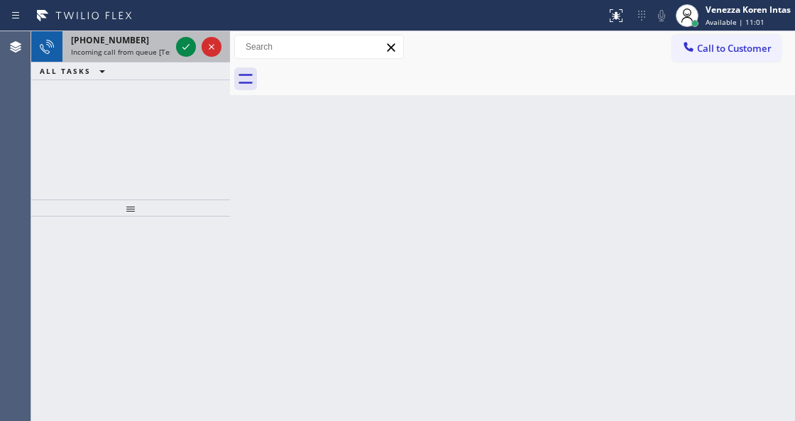
click at [94, 44] on span "+12133644231" at bounding box center [110, 40] width 78 height 12
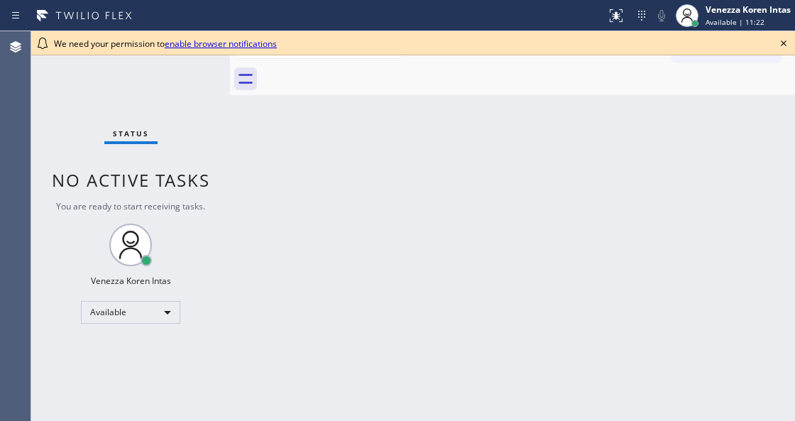
click at [782, 39] on icon at bounding box center [783, 43] width 17 height 17
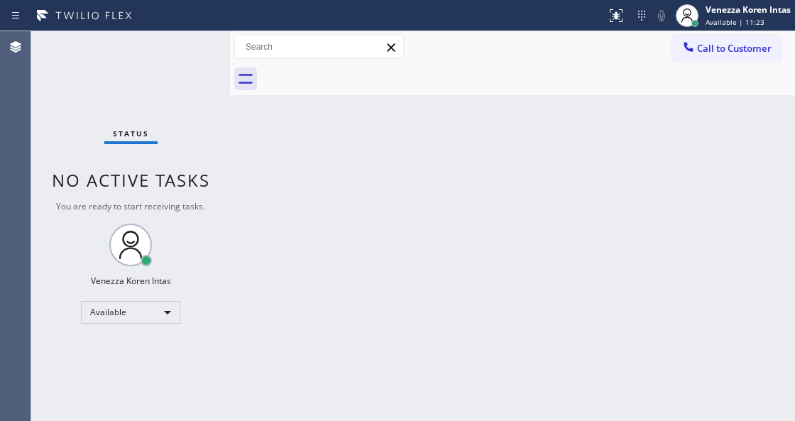
click at [214, 55] on div "Status No active tasks You are ready to start receiving tasks. Venezza Koren In…" at bounding box center [130, 226] width 199 height 390
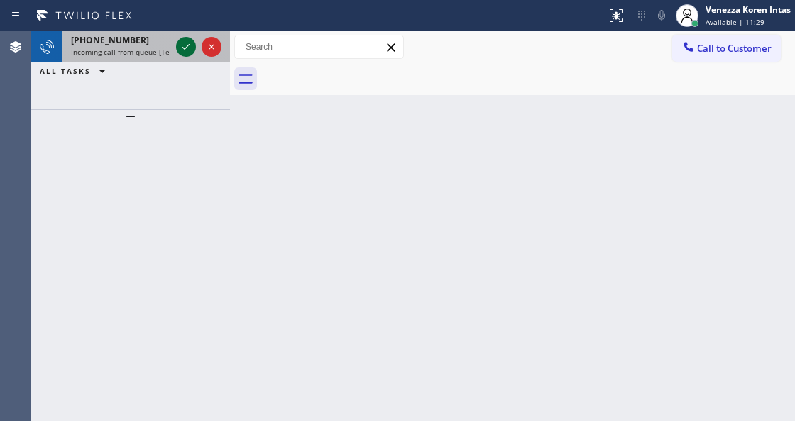
click at [184, 48] on icon at bounding box center [185, 47] width 7 height 6
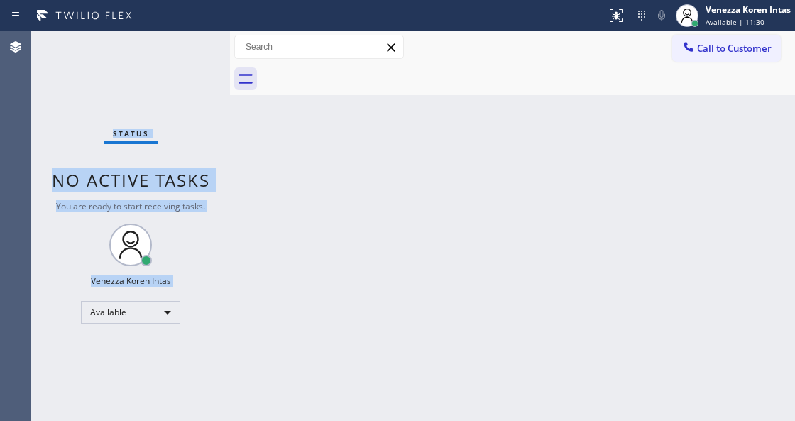
click at [184, 48] on div "Status No active tasks You are ready to start receiving tasks. Venezza Koren In…" at bounding box center [130, 226] width 199 height 390
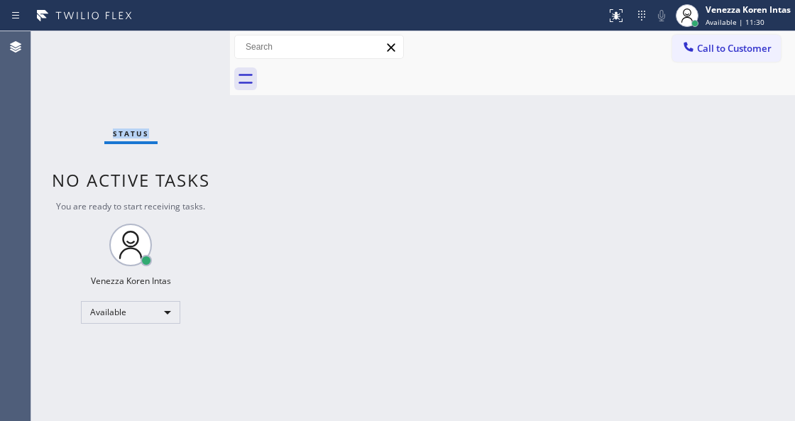
click at [184, 48] on div "Status No active tasks You are ready to start receiving tasks. Venezza Koren In…" at bounding box center [130, 226] width 199 height 390
click at [165, 66] on div "Status No active tasks You are ready to start receiving tasks. Venezza Koren In…" at bounding box center [130, 226] width 199 height 390
drag, startPoint x: 336, startPoint y: 291, endPoint x: 377, endPoint y: 415, distance: 130.0
click at [340, 300] on div "Back to Dashboard Change Sender ID Customers Technicians Select a contact Outbo…" at bounding box center [512, 226] width 565 height 390
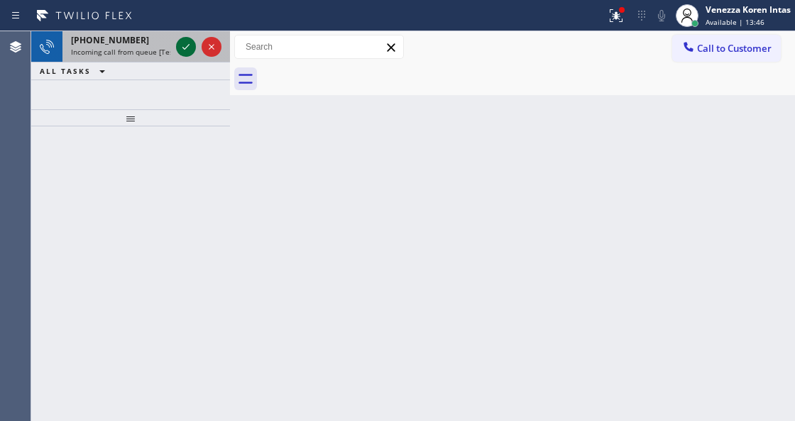
click at [183, 48] on icon at bounding box center [185, 46] width 17 height 17
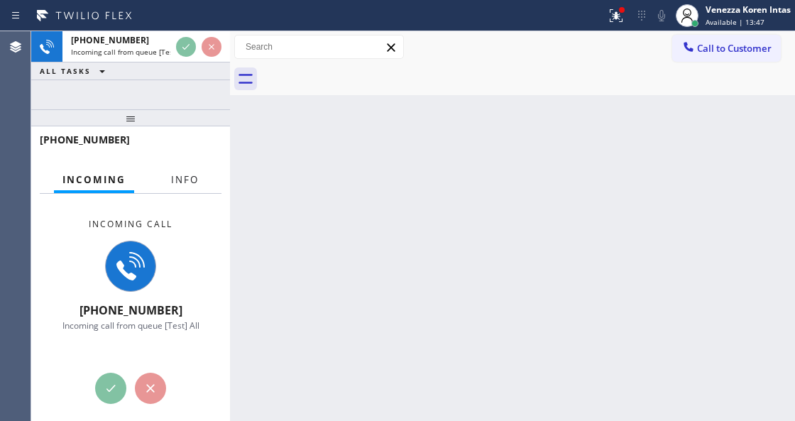
click at [189, 170] on button "Info" at bounding box center [185, 180] width 45 height 28
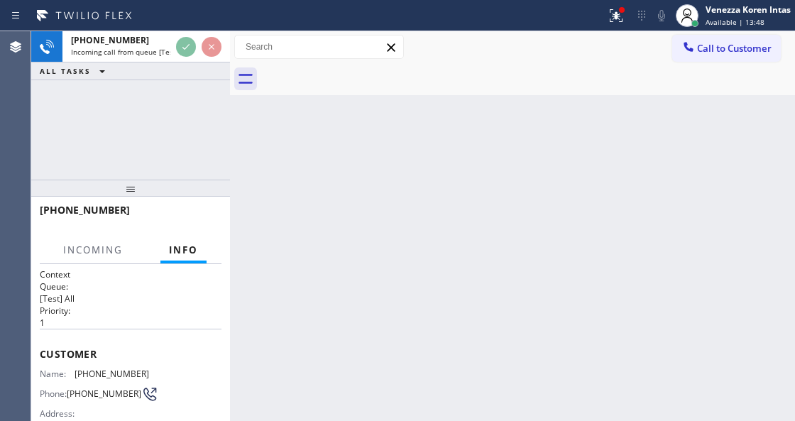
drag, startPoint x: 158, startPoint y: 121, endPoint x: 153, endPoint y: 191, distance: 70.4
click at [153, 191] on div at bounding box center [130, 188] width 199 height 17
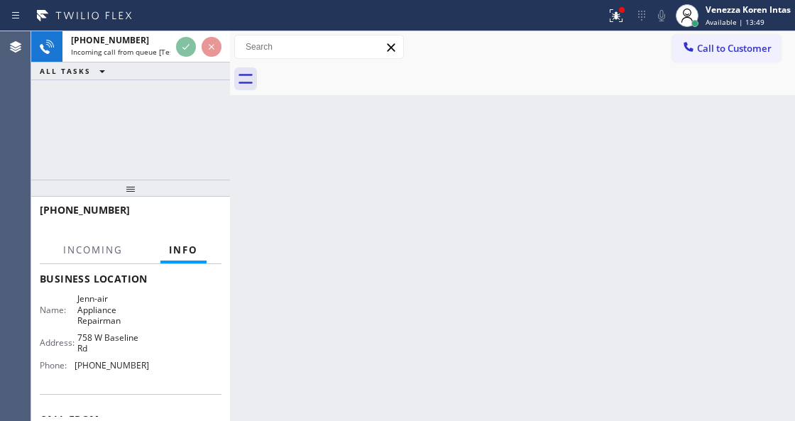
scroll to position [189, 0]
click at [612, 14] on icon at bounding box center [616, 15] width 17 height 17
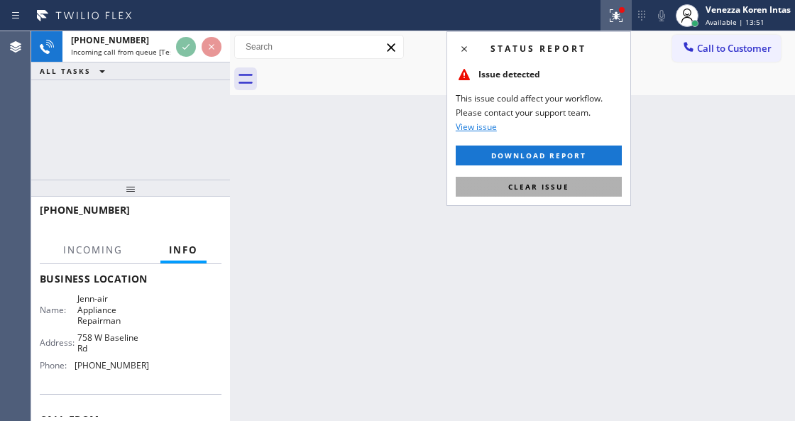
click at [568, 180] on button "Clear issue" at bounding box center [539, 187] width 166 height 20
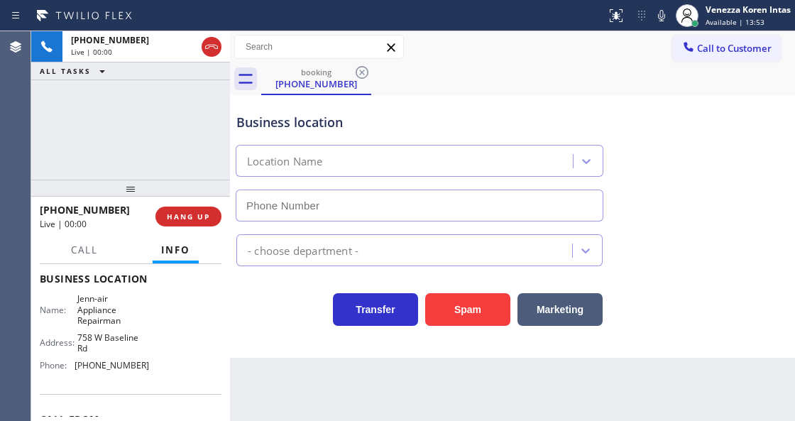
type input "[PHONE_NUMBER]"
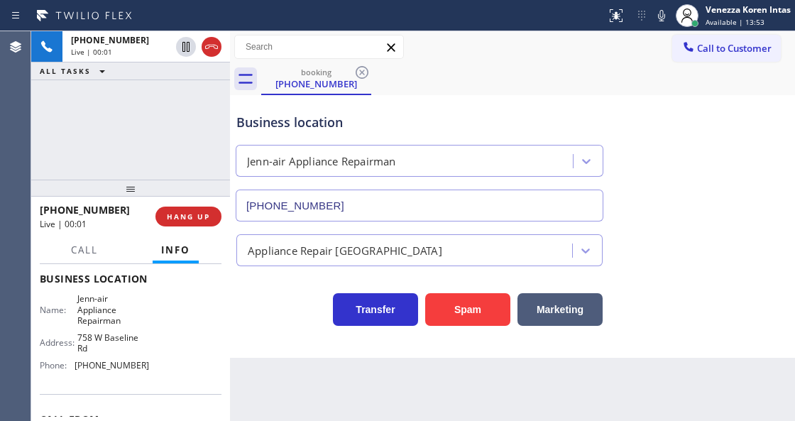
drag, startPoint x: 270, startPoint y: 336, endPoint x: 285, endPoint y: 336, distance: 15.6
click at [270, 336] on div "Business location Jenn-air Appliance Repairman [PHONE_NUMBER] Appliance Repair …" at bounding box center [512, 226] width 565 height 263
click at [321, 297] on div "Transfer Spam Marketing" at bounding box center [420, 306] width 372 height 40
drag, startPoint x: 74, startPoint y: 295, endPoint x: 131, endPoint y: 322, distance: 63.5
click at [131, 322] on div "Name: [PERSON_NAME]-air Appliance Repairman" at bounding box center [94, 309] width 109 height 33
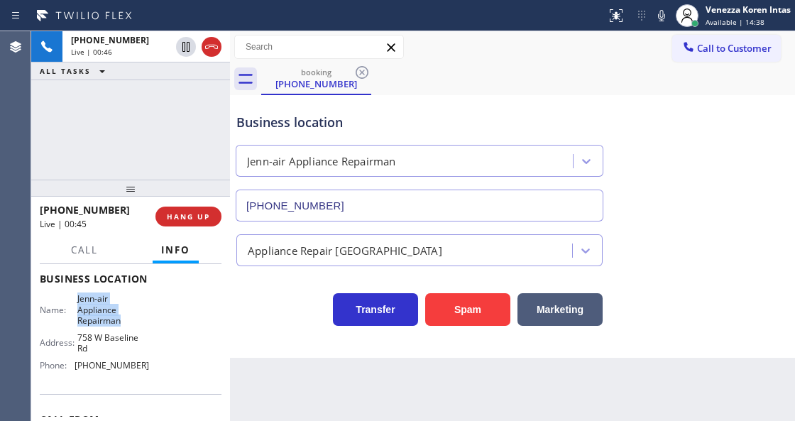
copy span "Jenn-air Appliance Repairman"
click at [664, 18] on icon at bounding box center [661, 15] width 17 height 17
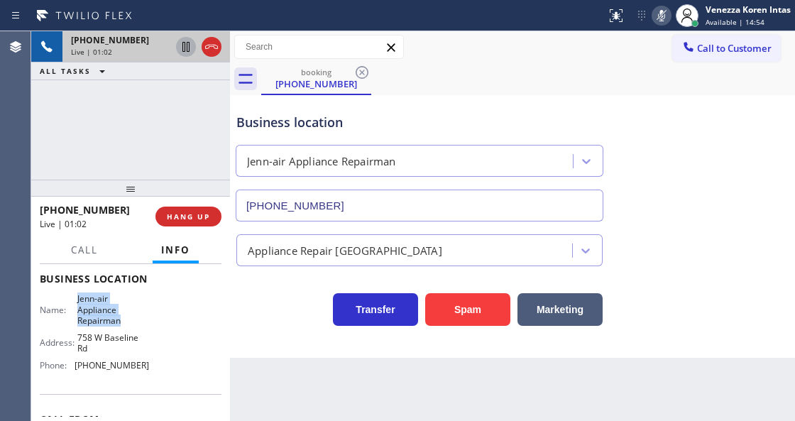
click at [189, 49] on icon at bounding box center [185, 47] width 7 height 10
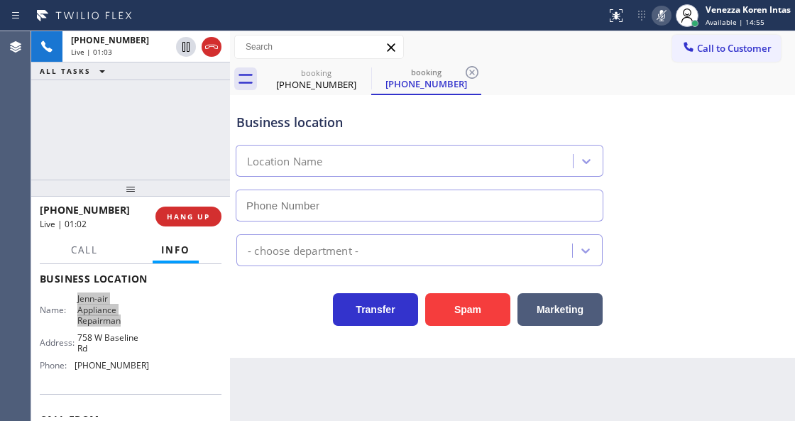
type input "[PHONE_NUMBER]"
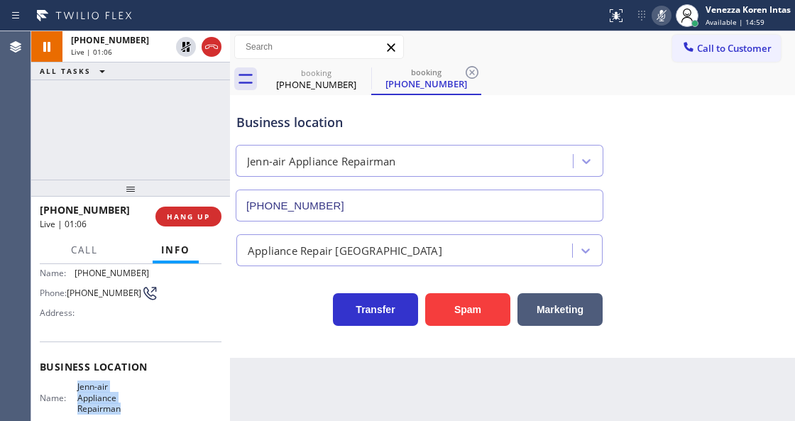
scroll to position [84, 0]
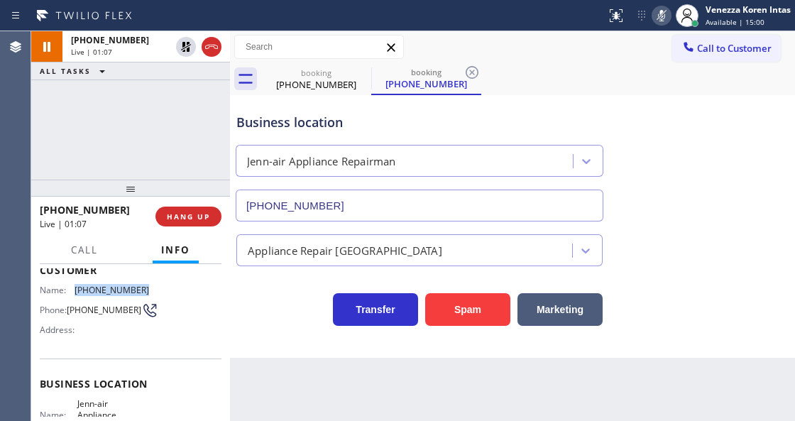
drag, startPoint x: 146, startPoint y: 287, endPoint x: 77, endPoint y: 285, distance: 68.9
click at [77, 285] on div "Name: [PHONE_NUMBER] Phone: [PHONE_NUMBER] Address:" at bounding box center [131, 313] width 182 height 56
copy span "[PHONE_NUMBER]"
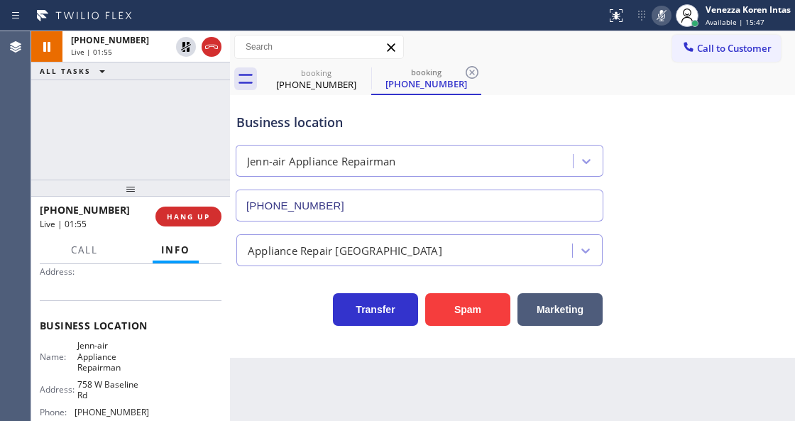
scroll to position [189, 0]
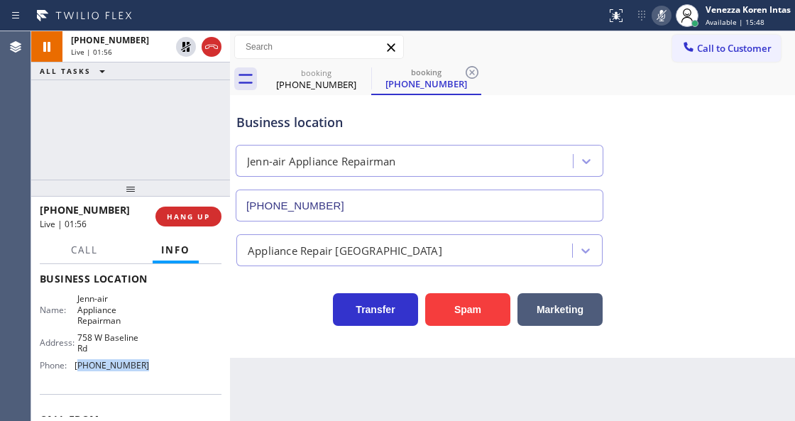
drag, startPoint x: 138, startPoint y: 363, endPoint x: 77, endPoint y: 363, distance: 61.0
click at [77, 363] on span "[PHONE_NUMBER]" at bounding box center [112, 365] width 75 height 11
copy span "602) 313-0573"
click at [653, 21] on icon at bounding box center [661, 15] width 17 height 17
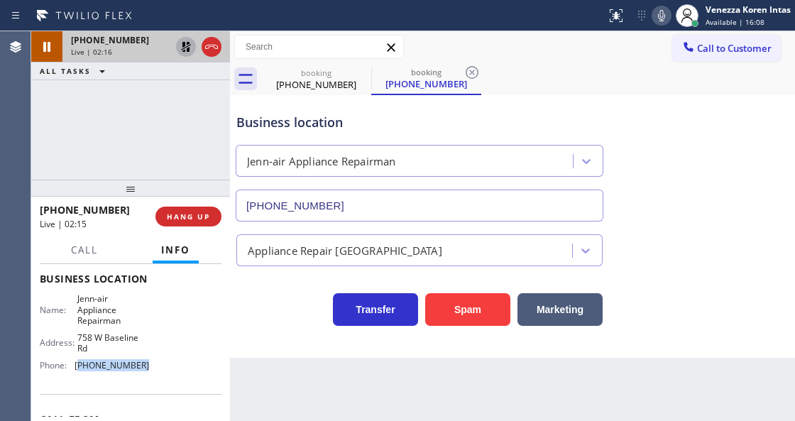
drag, startPoint x: 199, startPoint y: 49, endPoint x: 192, endPoint y: 47, distance: 7.4
click at [197, 48] on div at bounding box center [198, 46] width 51 height 31
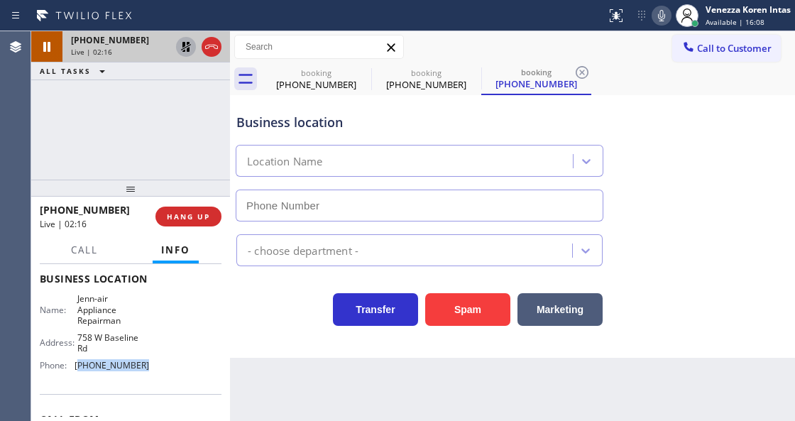
click at [190, 47] on icon at bounding box center [185, 46] width 17 height 17
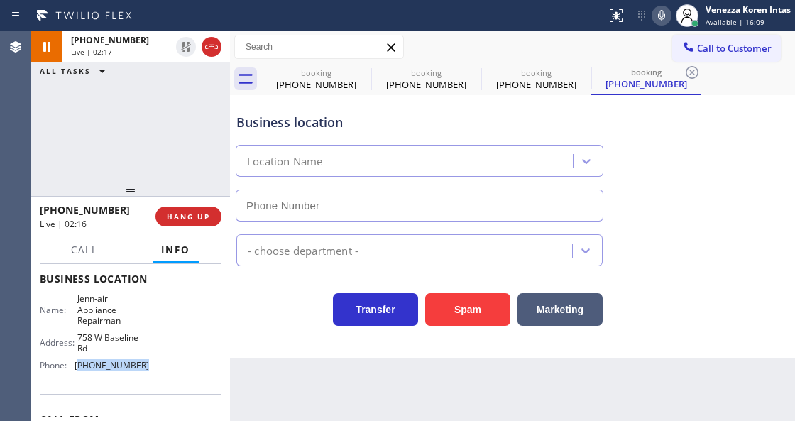
type input "[PHONE_NUMBER]"
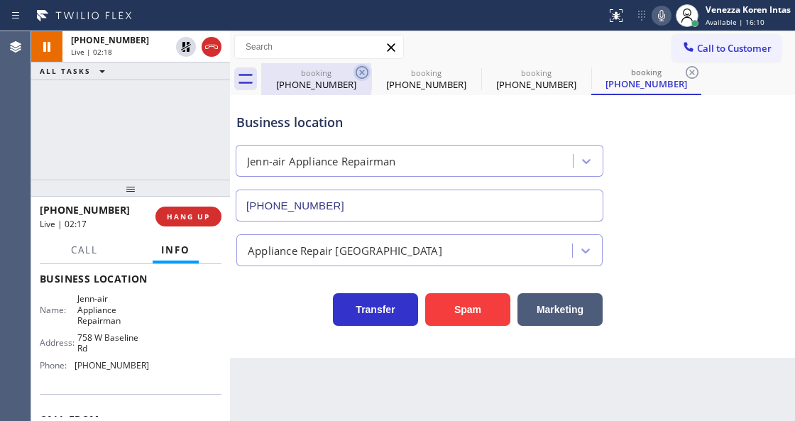
click at [364, 72] on icon at bounding box center [362, 72] width 17 height 17
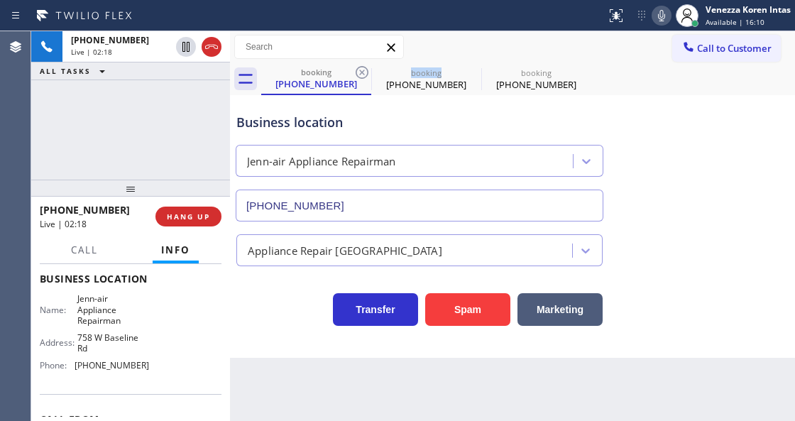
click at [364, 72] on icon at bounding box center [362, 72] width 17 height 17
click at [0, 0] on icon at bounding box center [0, 0] width 0 height 0
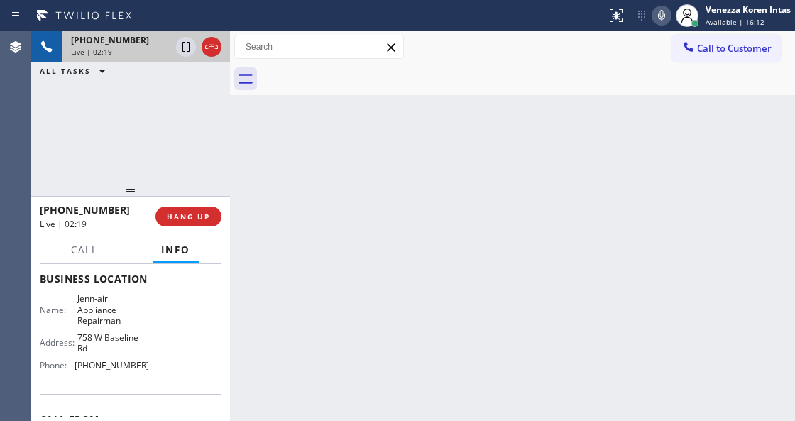
click at [101, 58] on div "+19072541224 Live | 02:19" at bounding box center [117, 46] width 111 height 31
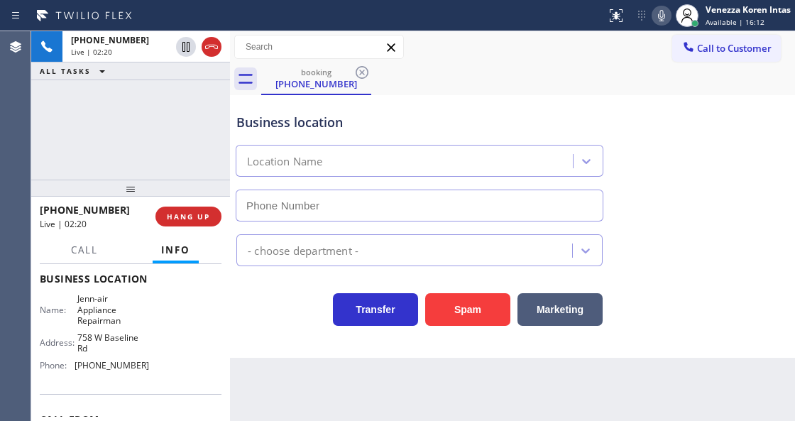
type input "(602) 313-0573"
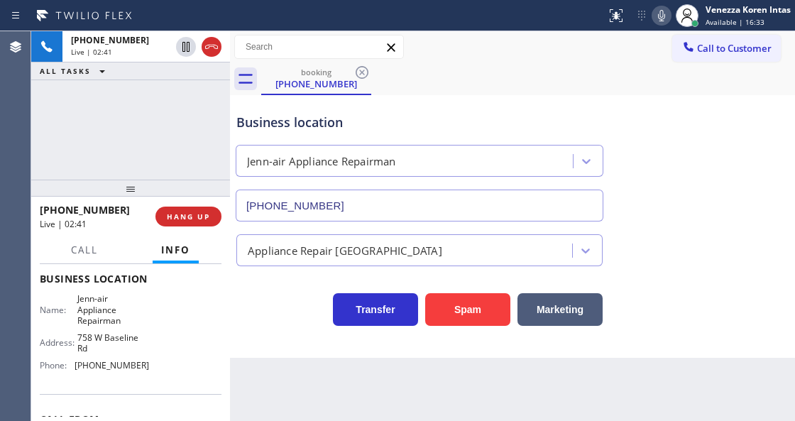
drag, startPoint x: 449, startPoint y: 32, endPoint x: 316, endPoint y: 43, distance: 133.2
click at [449, 33] on div "Call to Customer Outbound call Location Search location Your caller id phone nu…" at bounding box center [512, 47] width 565 height 32
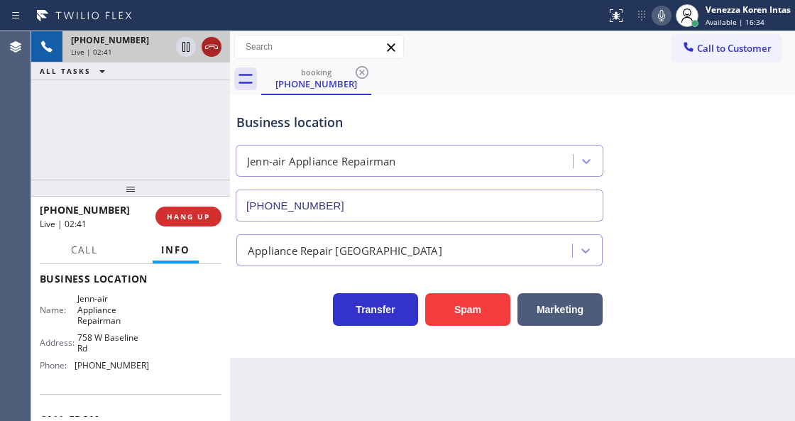
click at [210, 44] on icon at bounding box center [211, 46] width 17 height 17
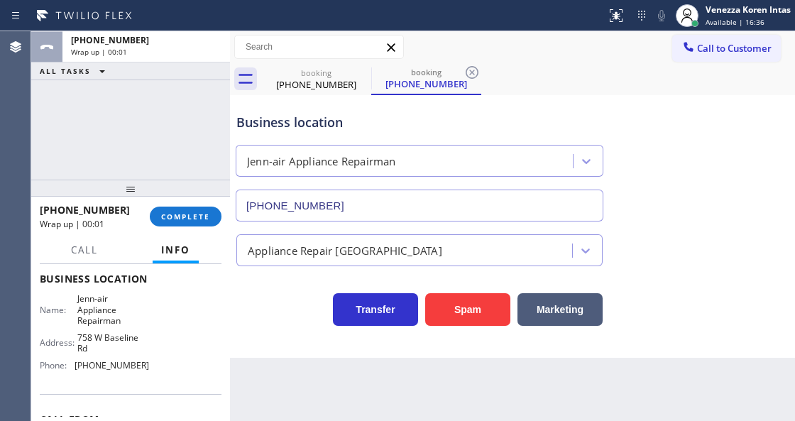
type input "(602) 313-0573"
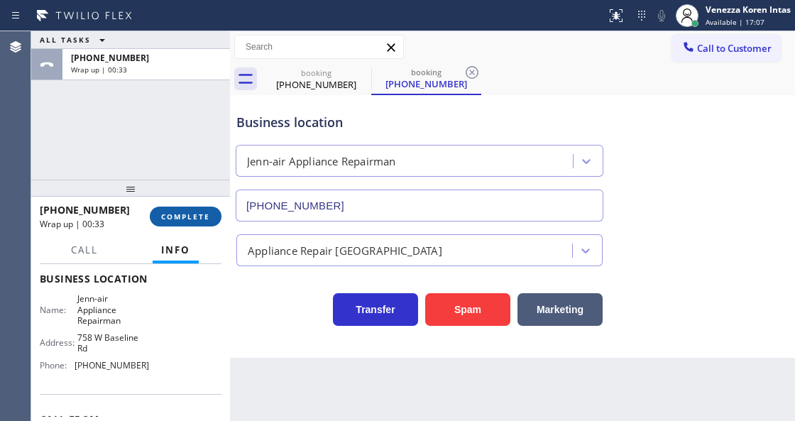
click at [182, 210] on button "COMPLETE" at bounding box center [186, 217] width 72 height 20
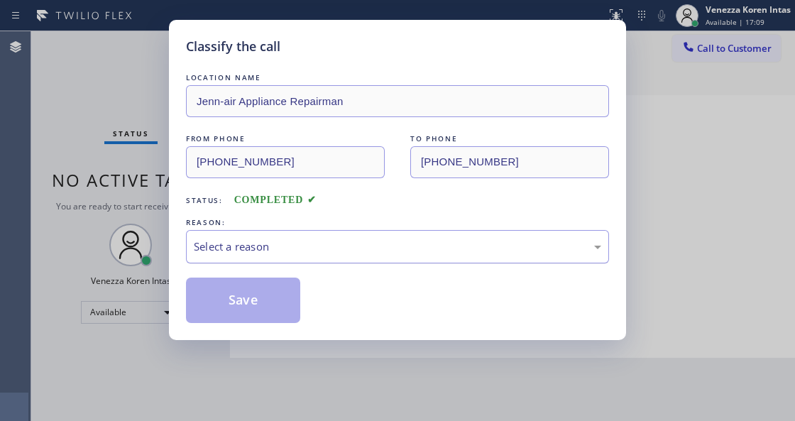
click at [312, 254] on div "Select a reason" at bounding box center [397, 247] width 407 height 16
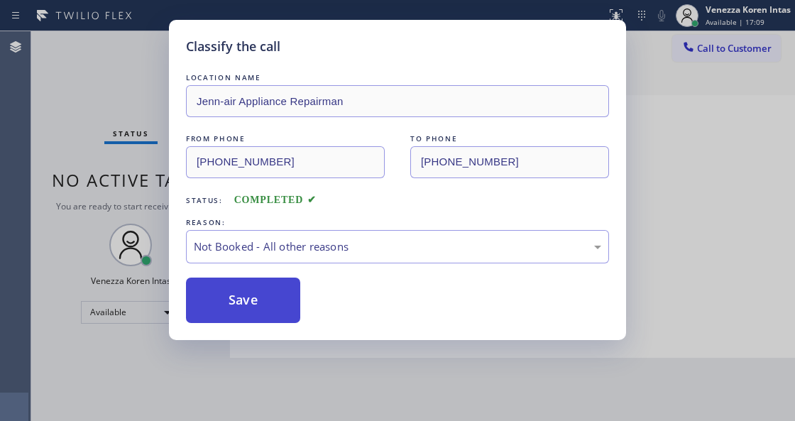
click at [279, 305] on button "Save" at bounding box center [243, 300] width 114 height 45
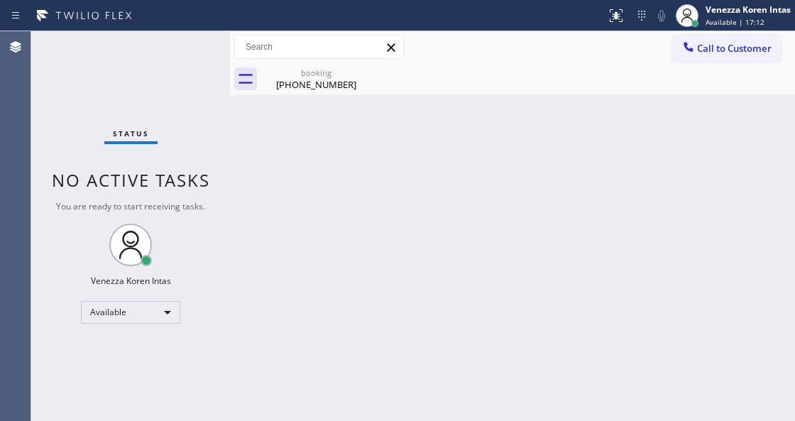
click at [206, 67] on div "Status No active tasks You are ready to start receiving tasks. Venezza Koren In…" at bounding box center [130, 226] width 199 height 390
click at [182, 60] on div "Status No active tasks You are ready to start receiving tasks. Venezza Koren In…" at bounding box center [130, 226] width 199 height 390
drag, startPoint x: 306, startPoint y: 63, endPoint x: 329, endPoint y: 79, distance: 28.2
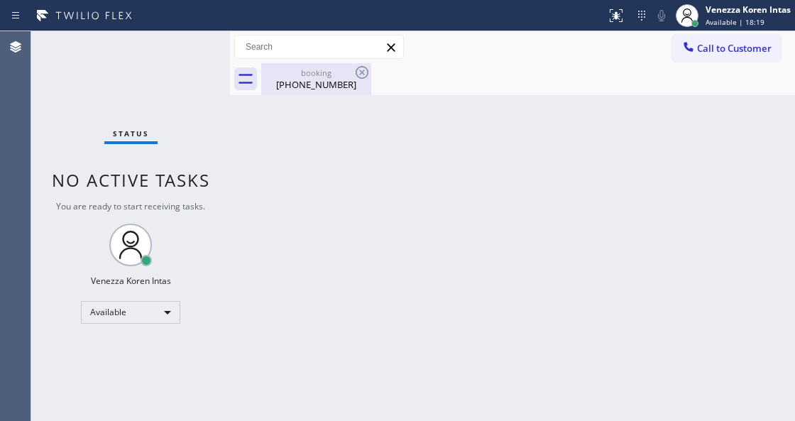
click at [307, 63] on div "booking (907) 254-1224" at bounding box center [316, 79] width 107 height 32
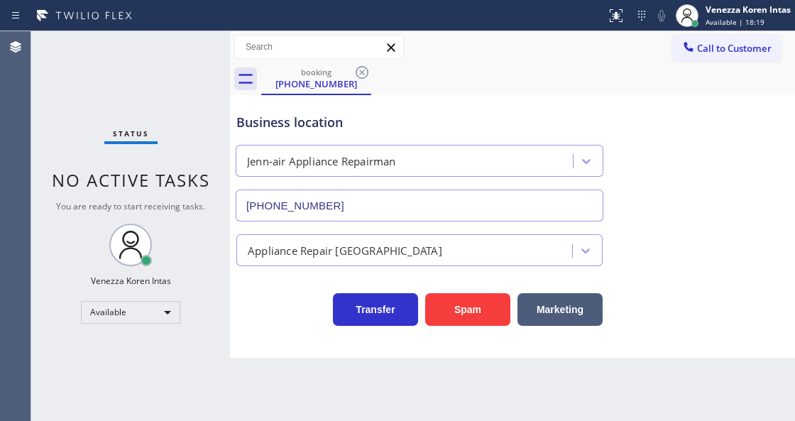
drag, startPoint x: 352, startPoint y: 78, endPoint x: 377, endPoint y: 76, distance: 24.9
click at [354, 78] on div "booking (907) 254-1224" at bounding box center [316, 79] width 110 height 32
click at [366, 72] on icon at bounding box center [362, 72] width 17 height 17
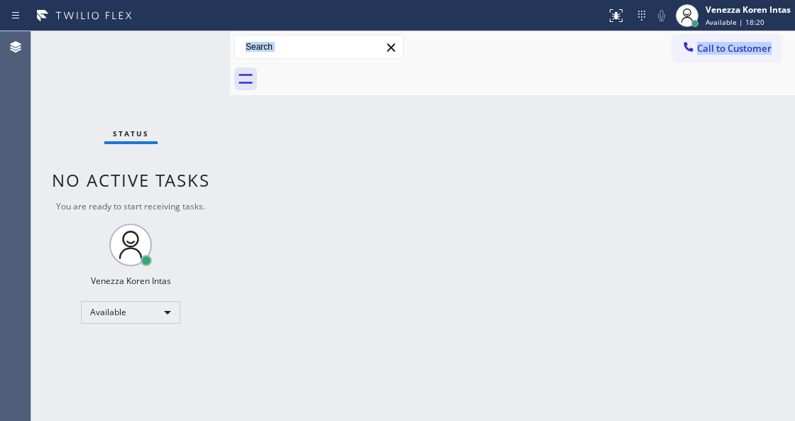
click at [402, 78] on div at bounding box center [528, 79] width 534 height 32
drag, startPoint x: 271, startPoint y: 115, endPoint x: 194, endPoint y: 74, distance: 87.0
click at [269, 115] on div "Back to Dashboard Change Sender ID Customers Technicians Select a contact Outbo…" at bounding box center [512, 226] width 565 height 390
click at [189, 70] on div "Status No active tasks You are ready to start receiving tasks. Venezza Koren In…" at bounding box center [130, 226] width 199 height 390
click at [183, 58] on div "Status No active tasks You are ready to start receiving tasks. Venezza Koren In…" at bounding box center [130, 226] width 199 height 390
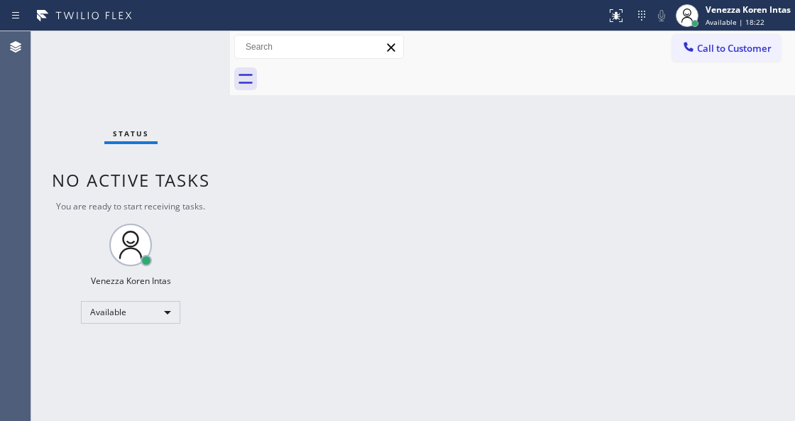
click at [183, 58] on div "Status No active tasks You are ready to start receiving tasks. Venezza Koren In…" at bounding box center [130, 226] width 199 height 390
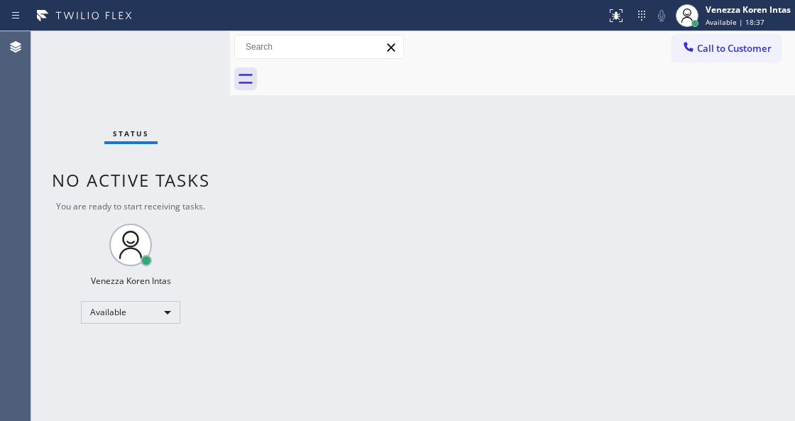
click at [417, 67] on div at bounding box center [528, 79] width 534 height 32
drag, startPoint x: 185, startPoint y: 48, endPoint x: 179, endPoint y: 53, distance: 7.5
click at [184, 47] on div "Status No active tasks You are ready to start receiving tasks. Venezza Koren In…" at bounding box center [130, 226] width 199 height 390
drag, startPoint x: 247, startPoint y: 53, endPoint x: 219, endPoint y: 64, distance: 30.6
click at [242, 57] on input "text" at bounding box center [319, 46] width 168 height 23
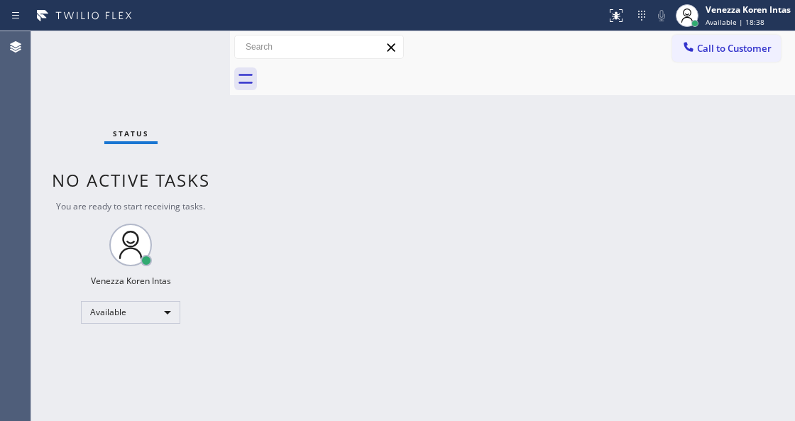
click at [196, 64] on div "Status No active tasks You are ready to start receiving tasks. Venezza Koren In…" at bounding box center [130, 226] width 199 height 390
click at [195, 64] on div "Status No active tasks You are ready to start receiving tasks. Venezza Koren In…" at bounding box center [130, 226] width 199 height 390
drag, startPoint x: 344, startPoint y: 141, endPoint x: 328, endPoint y: 141, distance: 15.6
click at [338, 141] on div "Back to Dashboard Change Sender ID Customers Technicians Select a contact Outbo…" at bounding box center [512, 226] width 565 height 390
click at [177, 48] on div "Status No active tasks You are ready to start receiving tasks. Venezza Koren In…" at bounding box center [130, 226] width 199 height 390
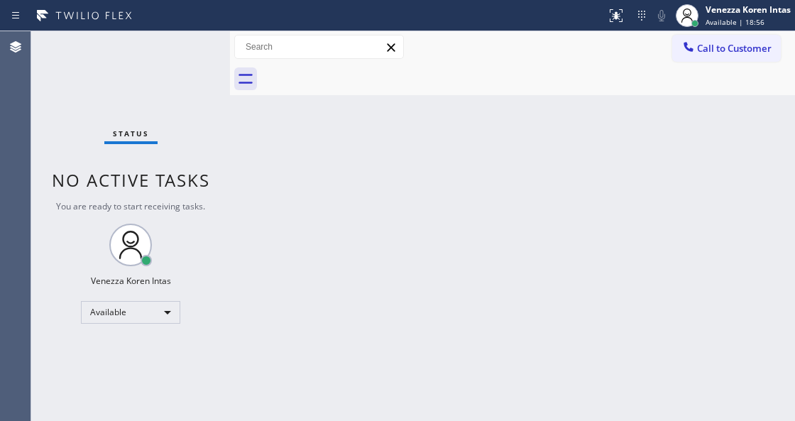
click at [171, 43] on div "Status No active tasks You are ready to start receiving tasks. Venezza Koren In…" at bounding box center [130, 226] width 199 height 390
drag, startPoint x: 484, startPoint y: 16, endPoint x: 478, endPoint y: 74, distance: 57.8
click at [484, 20] on div at bounding box center [303, 15] width 595 height 23
click at [255, 180] on div "Back to Dashboard Change Sender ID Customers Technicians Select a contact Outbo…" at bounding box center [512, 226] width 565 height 390
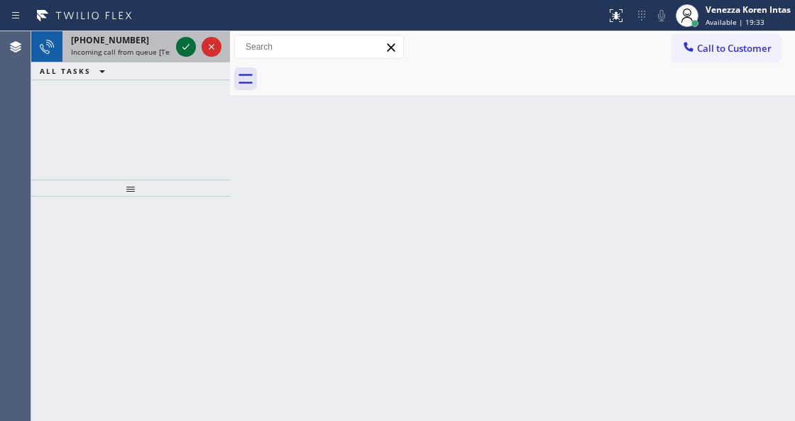
click at [179, 53] on icon at bounding box center [185, 46] width 17 height 17
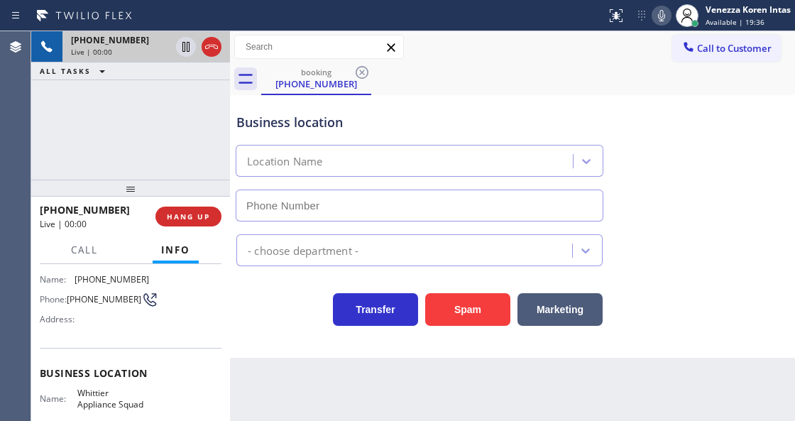
scroll to position [142, 0]
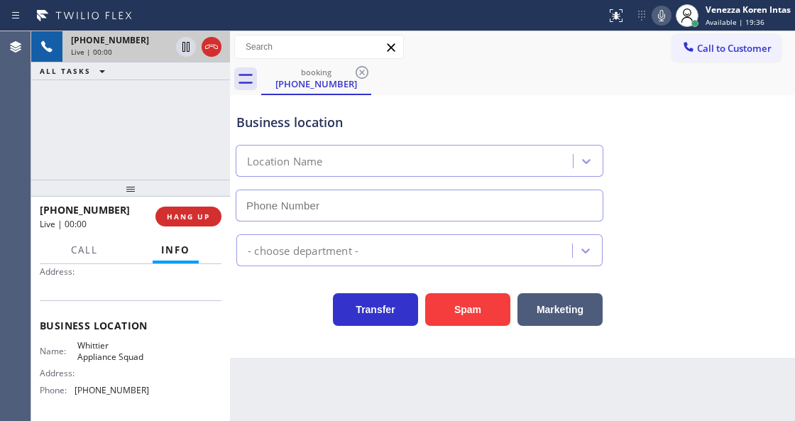
type input "(562) 321-5777"
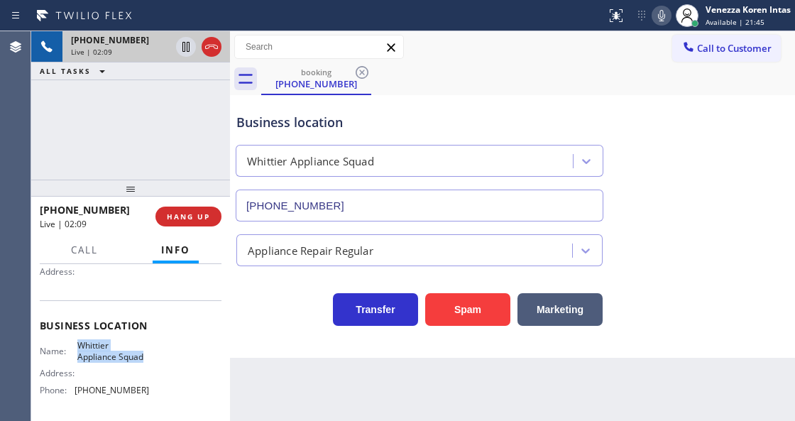
drag, startPoint x: 77, startPoint y: 340, endPoint x: 150, endPoint y: 356, distance: 75.5
click at [150, 356] on div "Name: Whittier Appliance Squad Address: Phone: (562) 321-5777" at bounding box center [131, 370] width 182 height 61
copy span "Whittier Appliance Squad"
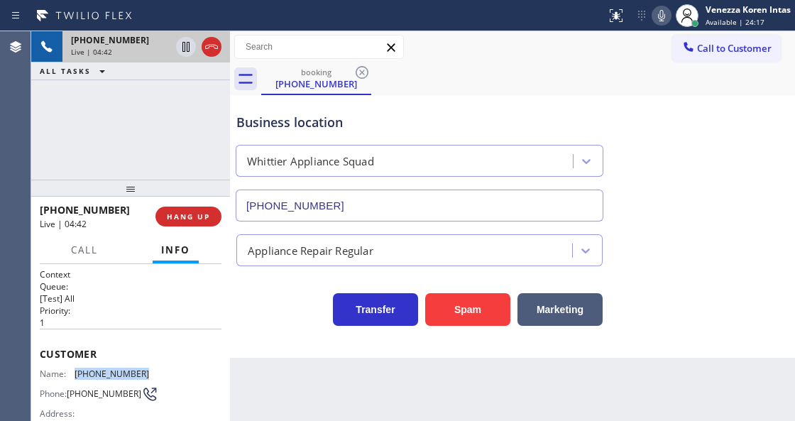
drag, startPoint x: 143, startPoint y: 368, endPoint x: 65, endPoint y: 377, distance: 78.6
click at [65, 377] on div "Name: (626) 422-1179 Phone: (626) 422-1179 Address:" at bounding box center [94, 396] width 109 height 56
copy div "(626) 422-1179"
click at [665, 17] on icon at bounding box center [661, 15] width 17 height 17
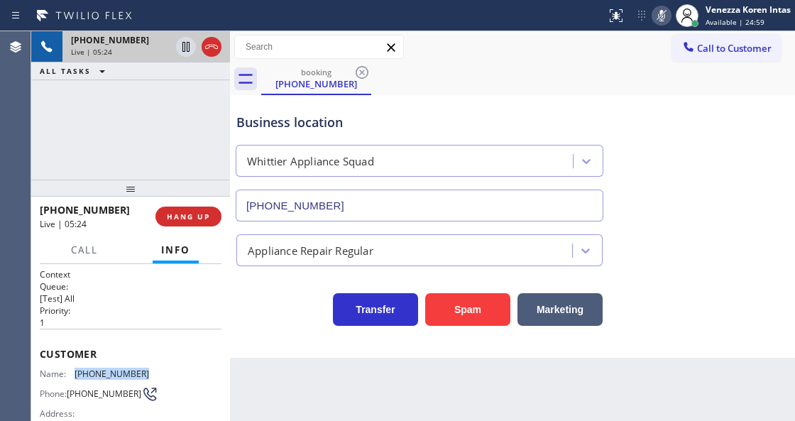
click at [665, 17] on icon at bounding box center [661, 15] width 17 height 17
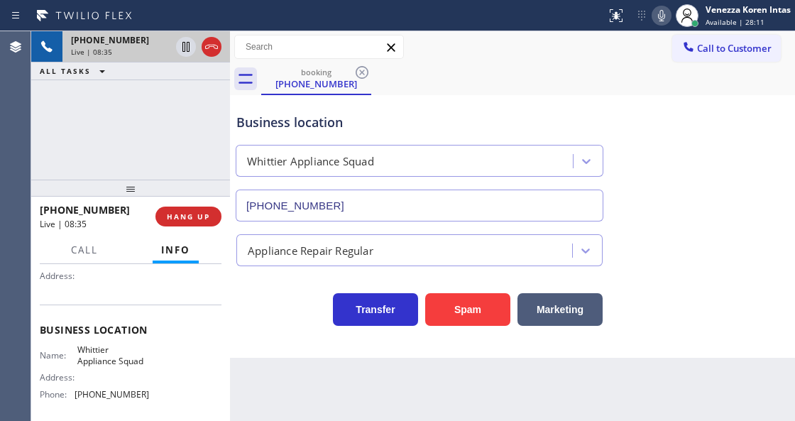
scroll to position [142, 0]
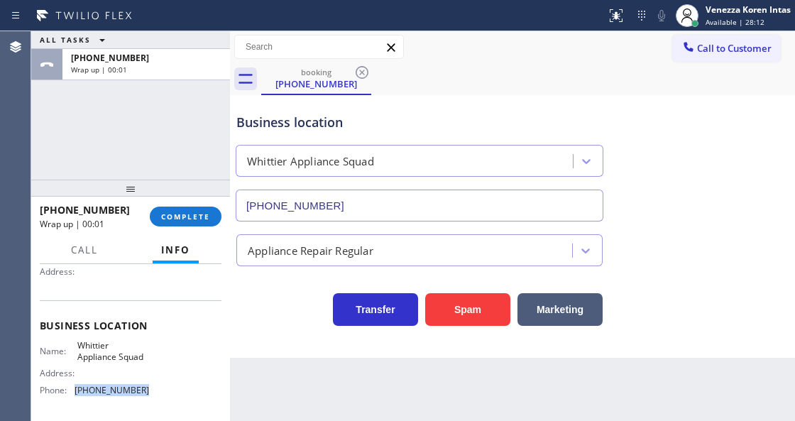
drag, startPoint x: 123, startPoint y: 392, endPoint x: 76, endPoint y: 393, distance: 46.9
click at [76, 393] on span "(562) 321-5777" at bounding box center [112, 390] width 75 height 11
copy span "(562) 321-5777"
drag, startPoint x: 185, startPoint y: 216, endPoint x: 329, endPoint y: 222, distance: 144.9
click at [191, 216] on span "COMPLETE" at bounding box center [185, 217] width 49 height 10
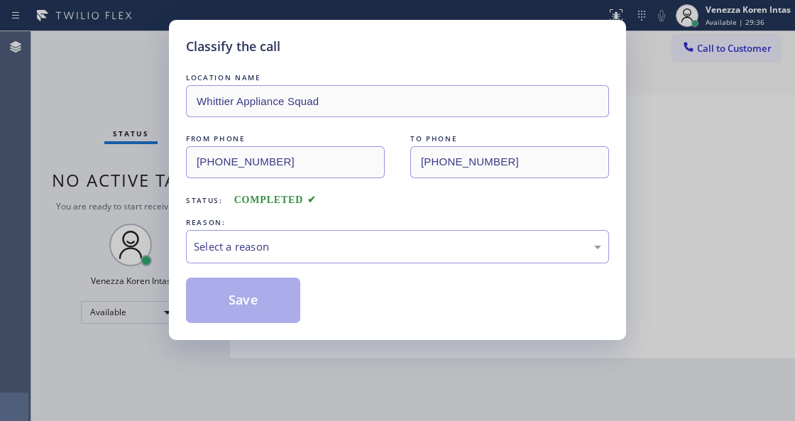
click at [313, 251] on div "Select a reason" at bounding box center [397, 247] width 407 height 16
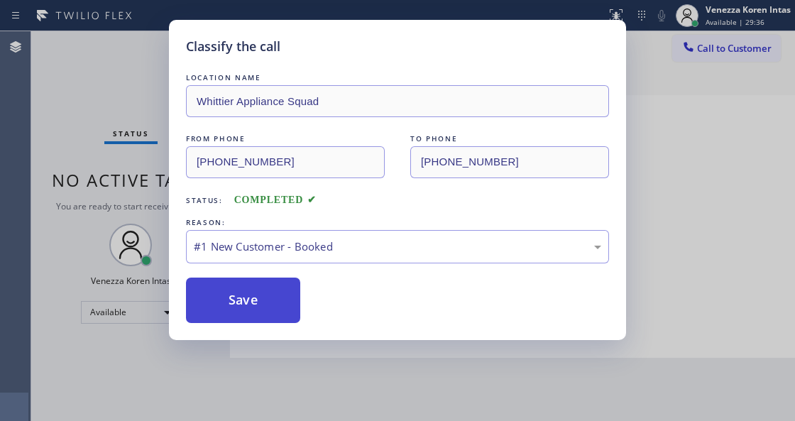
click at [284, 294] on button "Save" at bounding box center [243, 300] width 114 height 45
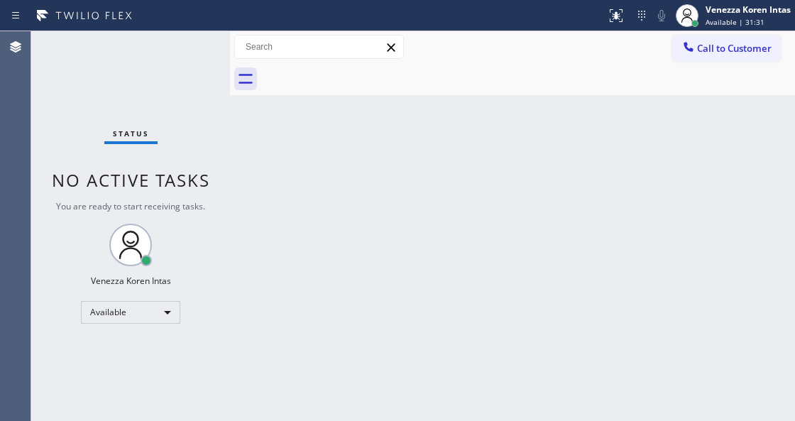
click at [256, 226] on div "Back to Dashboard Change Sender ID Customers Technicians Select a contact Outbo…" at bounding box center [512, 226] width 565 height 390
drag, startPoint x: 169, startPoint y: 57, endPoint x: 34, endPoint y: 87, distance: 138.1
click at [170, 53] on div "Status No active tasks You are ready to start receiving tasks. Venezza Koren In…" at bounding box center [130, 226] width 199 height 390
click at [180, 65] on div "Status No active tasks You are ready to start receiving tasks. Venezza Koren In…" at bounding box center [130, 226] width 199 height 390
click at [187, 40] on div "Status No active tasks You are ready to start receiving tasks. Venezza Koren In…" at bounding box center [130, 226] width 199 height 390
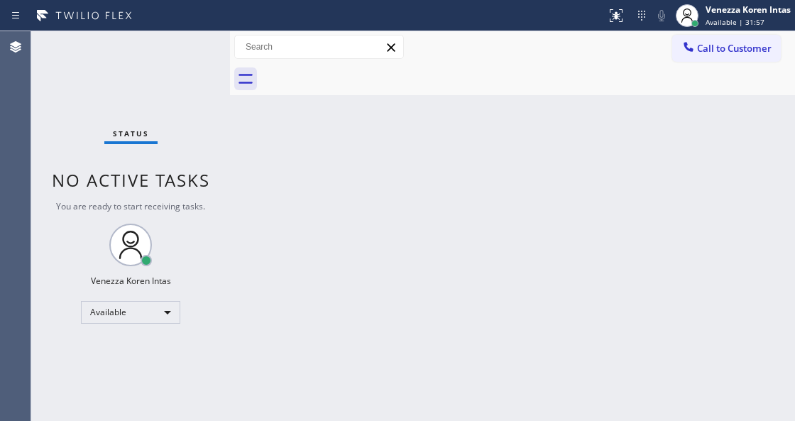
click at [187, 43] on div "Status No active tasks You are ready to start receiving tasks. Venezza Koren In…" at bounding box center [130, 226] width 199 height 390
click at [162, 60] on div "Status No active tasks You are ready to start receiving tasks. Venezza Koren In…" at bounding box center [130, 226] width 199 height 390
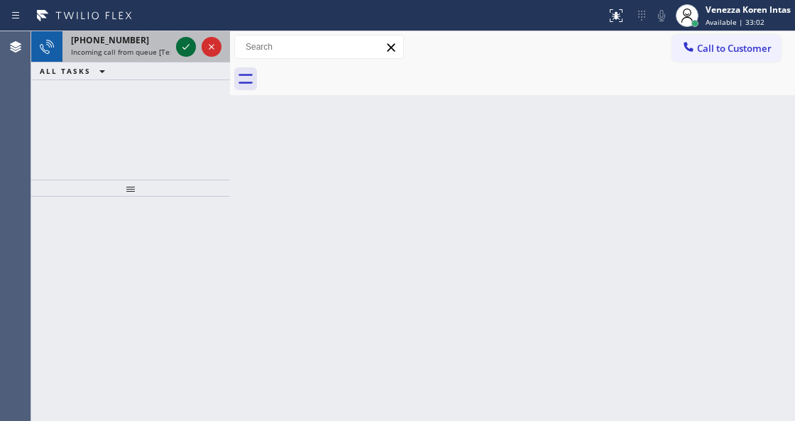
click at [183, 47] on icon at bounding box center [185, 47] width 7 height 6
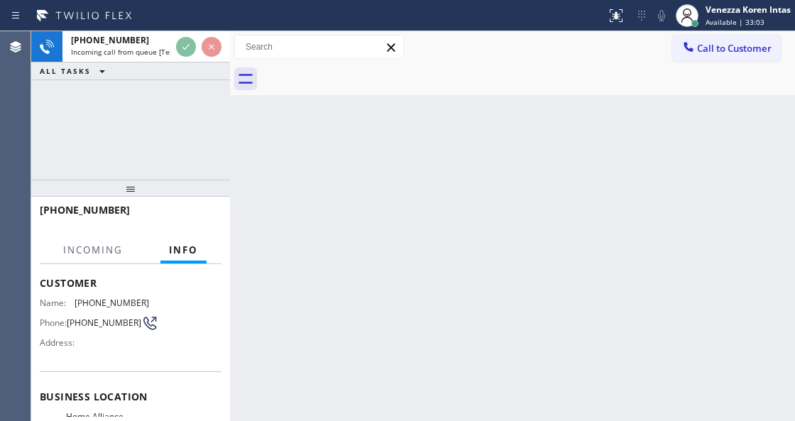
scroll to position [142, 0]
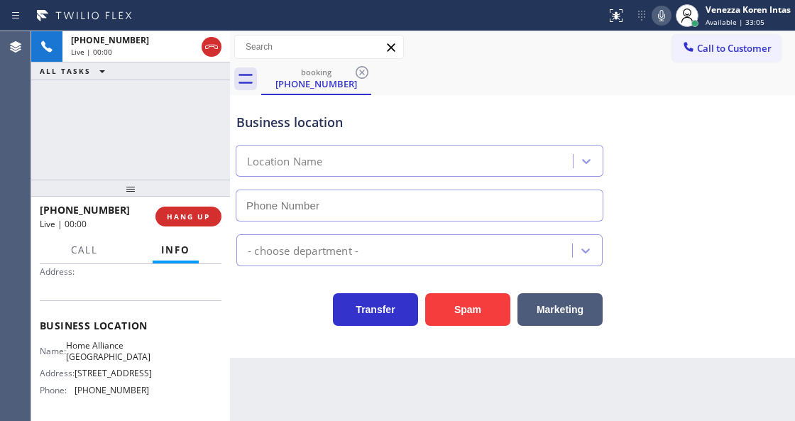
type input "(312) 241-1219"
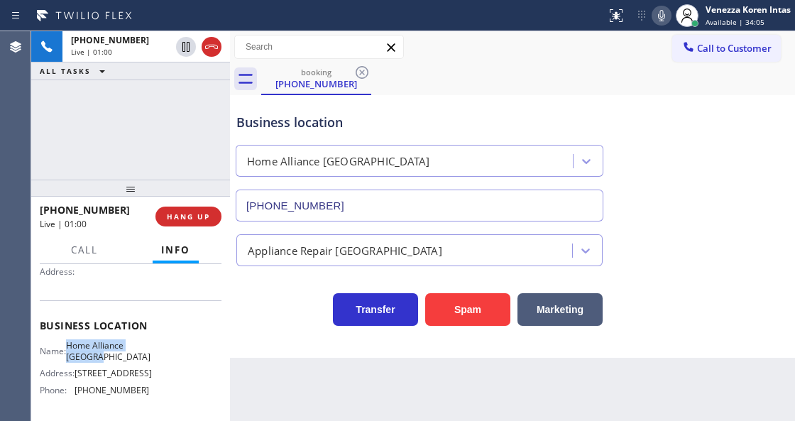
drag, startPoint x: 78, startPoint y: 341, endPoint x: 120, endPoint y: 356, distance: 44.7
click at [120, 356] on span "Home Alliance Chicago" at bounding box center [108, 351] width 84 height 22
copy span "Home Alliance Chicago"
click at [662, 8] on icon at bounding box center [661, 15] width 17 height 17
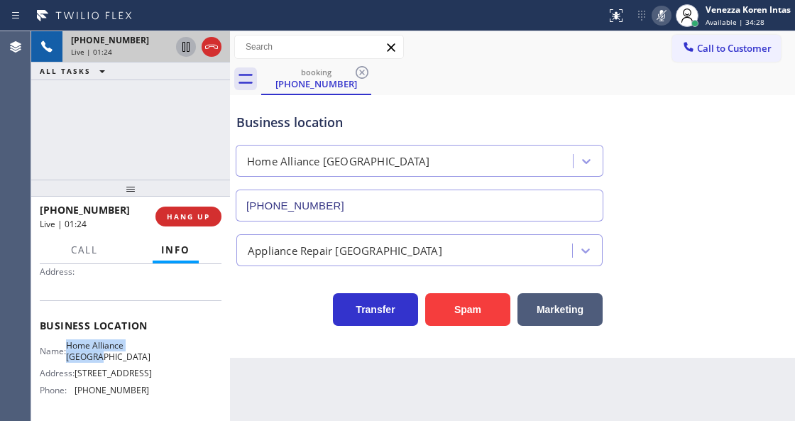
click at [185, 48] on icon at bounding box center [185, 46] width 17 height 17
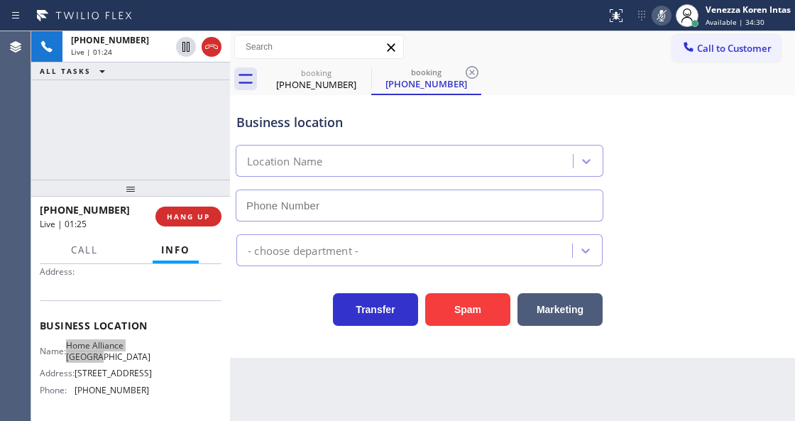
type input "(312) 241-1219"
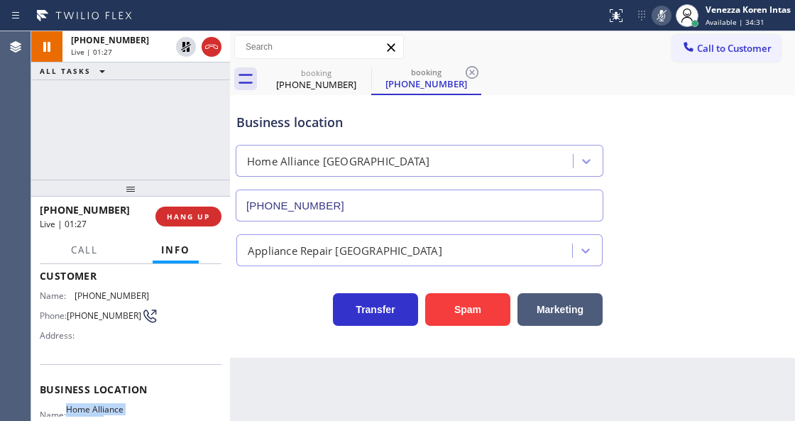
scroll to position [0, 0]
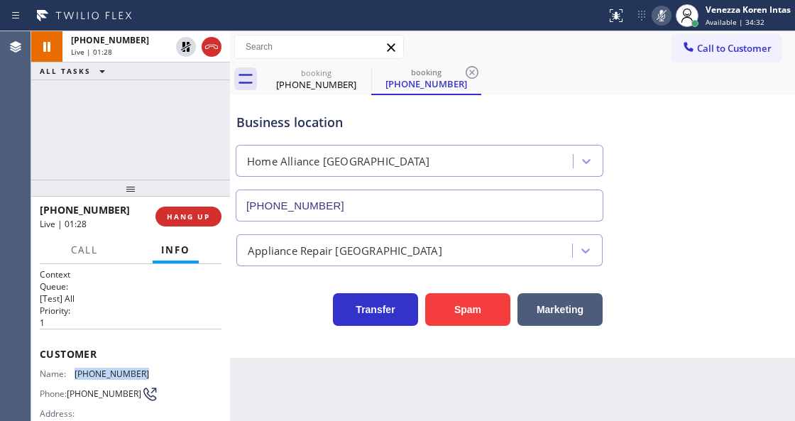
drag, startPoint x: 147, startPoint y: 365, endPoint x: 76, endPoint y: 365, distance: 71.0
click at [76, 368] on div "Name: (843) 504-4048 Phone: (843) 504-4048 Address:" at bounding box center [131, 396] width 182 height 56
copy span "(843) 504-4048"
drag, startPoint x: 659, startPoint y: 18, endPoint x: 348, endPoint y: 112, distance: 324.7
click at [655, 24] on div "Status report No issues detected If you experience an issue, please download th…" at bounding box center [698, 15] width 194 height 31
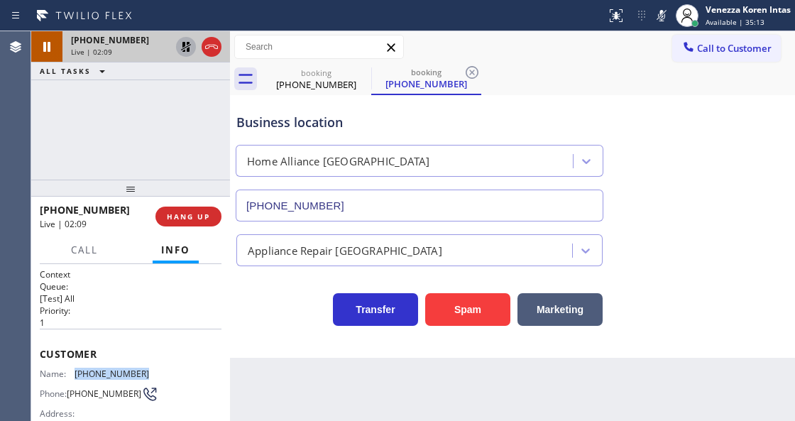
click at [186, 48] on icon at bounding box center [185, 46] width 17 height 17
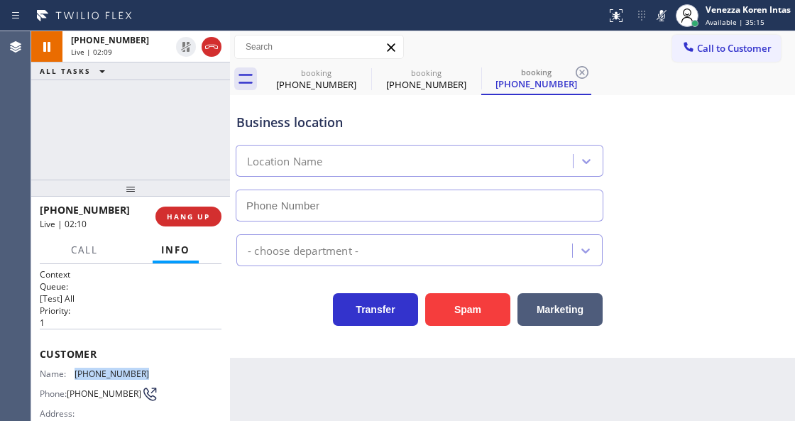
type input "(312) 241-1219"
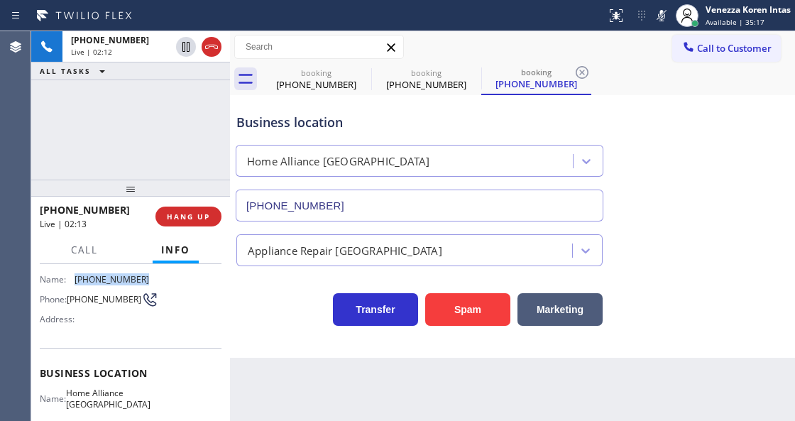
scroll to position [189, 0]
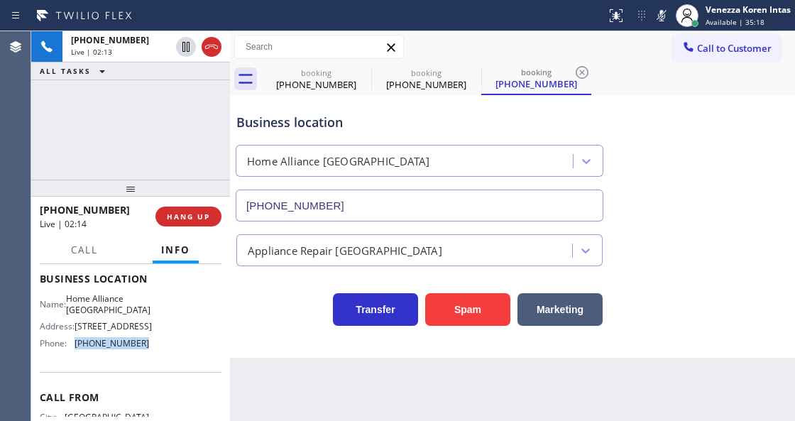
drag, startPoint x: 125, startPoint y: 360, endPoint x: 77, endPoint y: 359, distance: 48.3
click at [77, 354] on div "Name: Home Alliance Chicago Address: 2071 N Southport Ave Phone: (312) 241-1219" at bounding box center [94, 323] width 109 height 61
copy span "(312) 241-1219"
click at [664, 8] on icon at bounding box center [661, 15] width 17 height 17
click at [559, 82] on div "(843) 504-4048" at bounding box center [536, 83] width 107 height 13
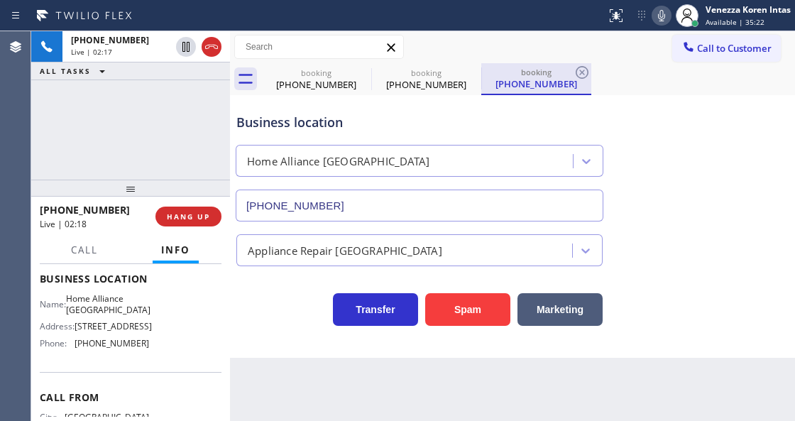
click at [559, 82] on div "(843) 504-4048" at bounding box center [536, 83] width 107 height 13
click at [571, 77] on div "booking" at bounding box center [536, 72] width 107 height 11
click at [572, 73] on div "booking" at bounding box center [536, 72] width 107 height 11
click at [575, 71] on icon at bounding box center [582, 72] width 17 height 17
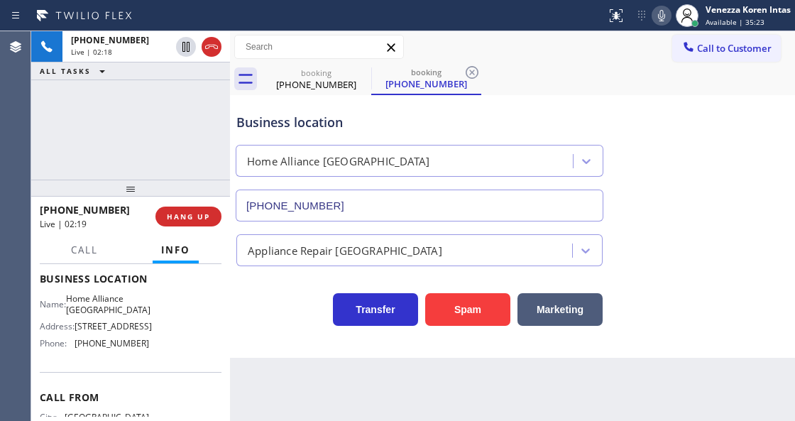
click at [576, 71] on div "booking (843) 504-4048 booking (843) 504-4048" at bounding box center [528, 79] width 534 height 32
click at [446, 75] on div "booking" at bounding box center [426, 72] width 107 height 11
click at [471, 77] on icon at bounding box center [472, 72] width 17 height 17
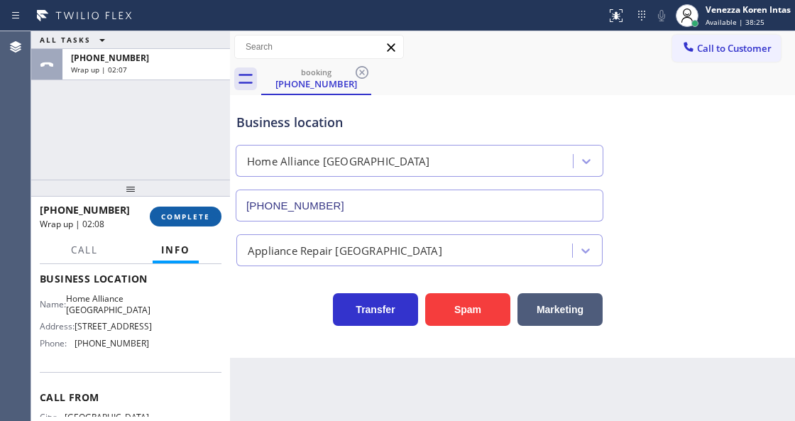
click at [179, 216] on span "COMPLETE" at bounding box center [185, 217] width 49 height 10
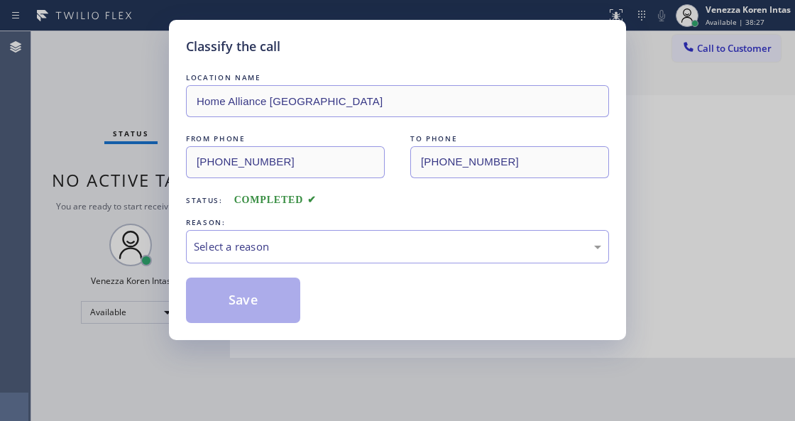
click at [277, 257] on div "Select a reason" at bounding box center [397, 246] width 423 height 33
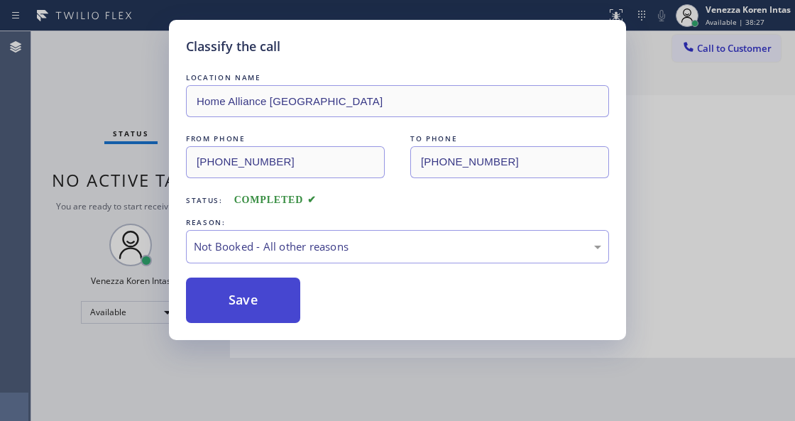
click at [274, 307] on button "Save" at bounding box center [243, 300] width 114 height 45
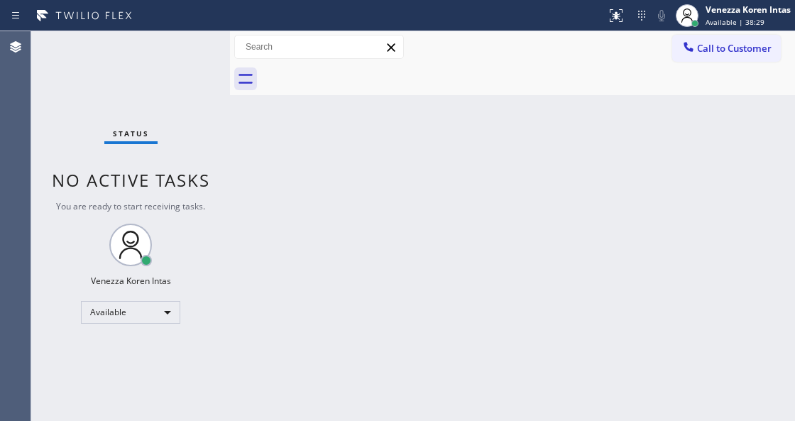
click at [187, 46] on div "Status No active tasks You are ready to start receiving tasks. Venezza Koren In…" at bounding box center [130, 226] width 199 height 390
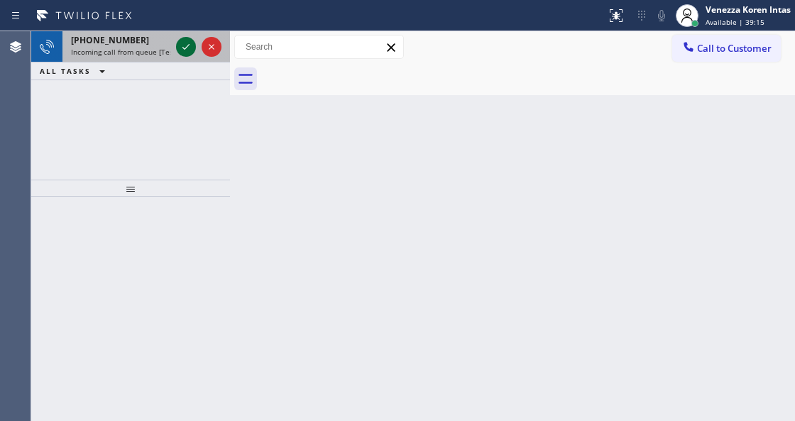
click at [189, 47] on icon at bounding box center [185, 46] width 17 height 17
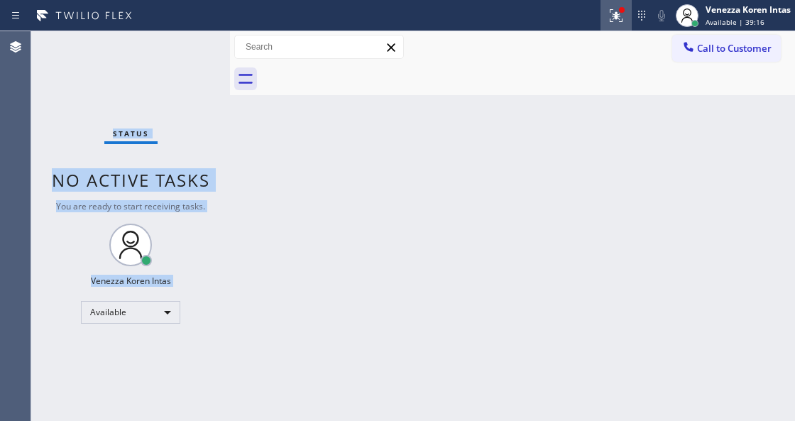
click at [605, 3] on button at bounding box center [616, 15] width 31 height 31
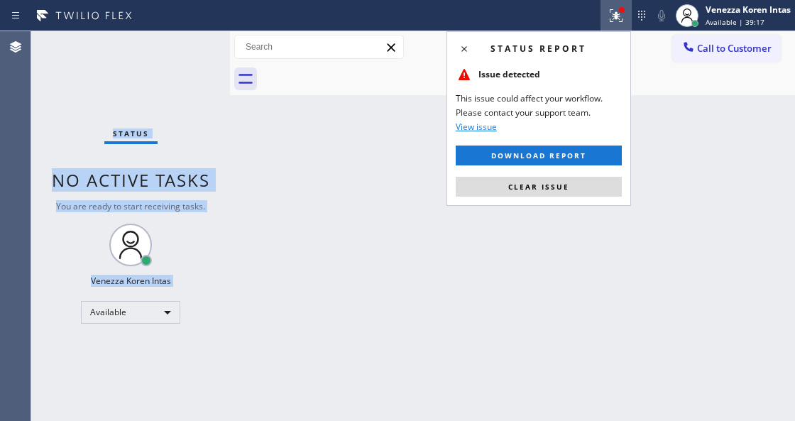
drag, startPoint x: 561, startPoint y: 185, endPoint x: 540, endPoint y: 186, distance: 20.6
click at [559, 185] on span "Clear issue" at bounding box center [538, 187] width 61 height 10
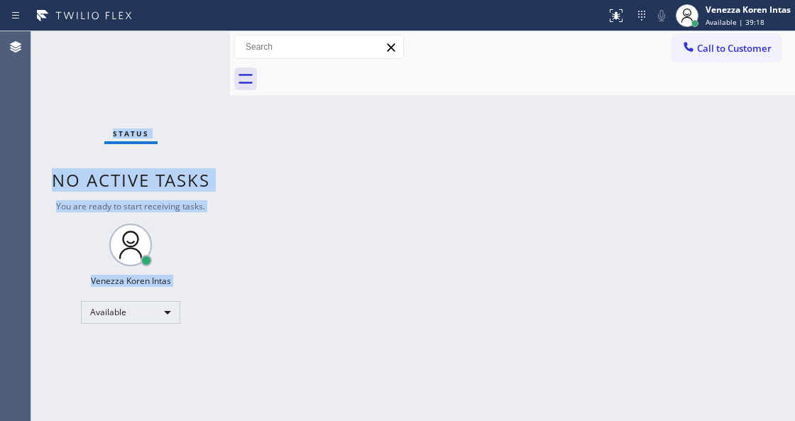
click at [193, 37] on div "Status No active tasks You are ready to start receiving tasks. Venezza Koren In…" at bounding box center [130, 226] width 199 height 390
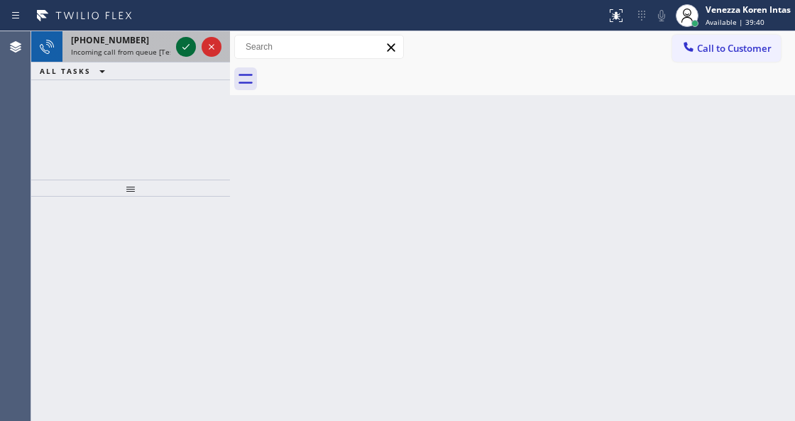
click at [183, 46] on icon at bounding box center [185, 46] width 17 height 17
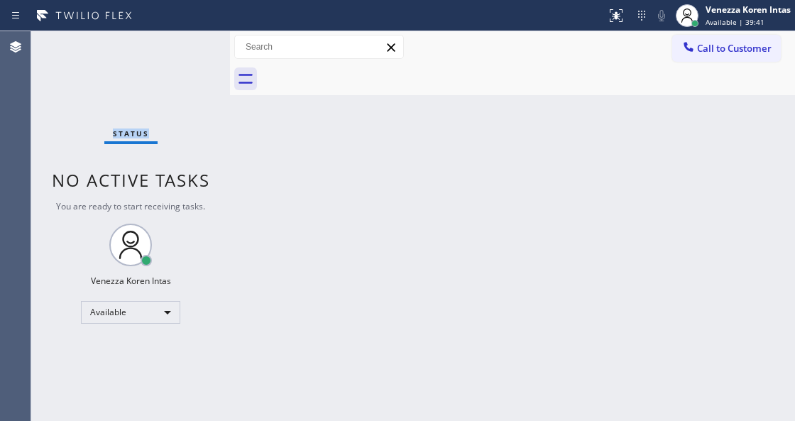
click at [183, 46] on div "Status No active tasks You are ready to start receiving tasks. Venezza Koren In…" at bounding box center [130, 226] width 199 height 390
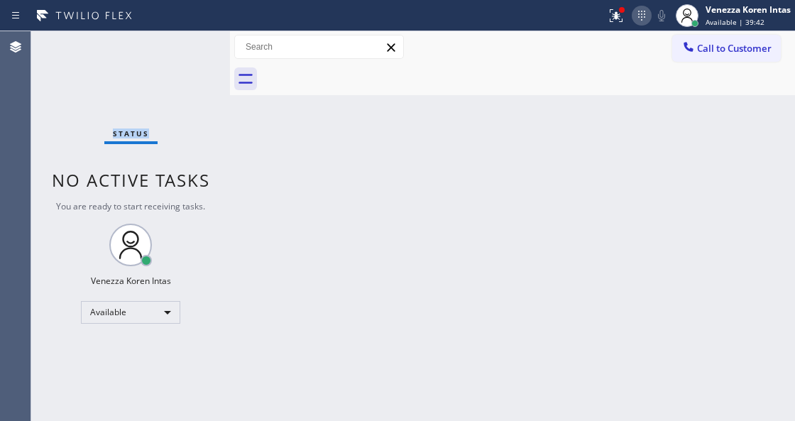
click at [633, 17] on icon at bounding box center [641, 15] width 17 height 17
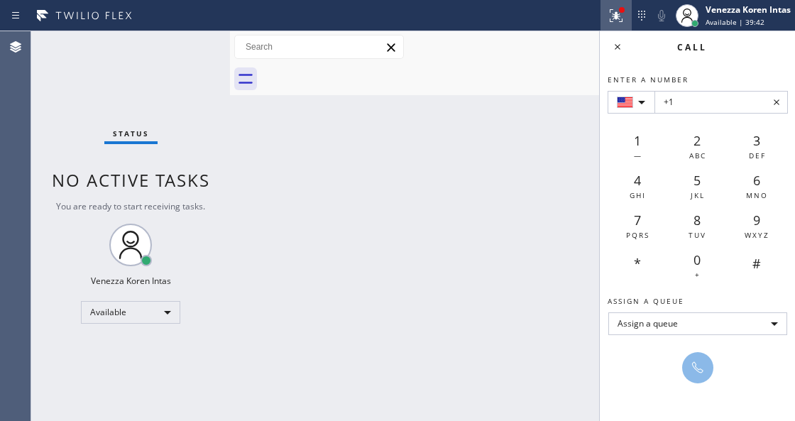
click at [601, 24] on button at bounding box center [616, 15] width 31 height 31
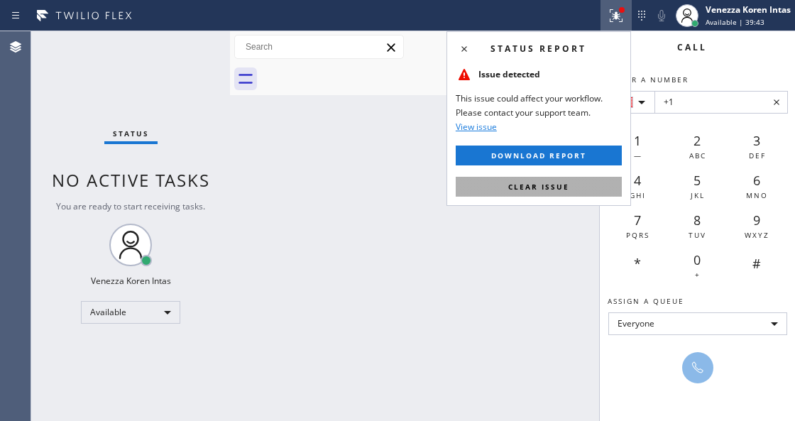
click at [572, 190] on button "Clear issue" at bounding box center [539, 187] width 166 height 20
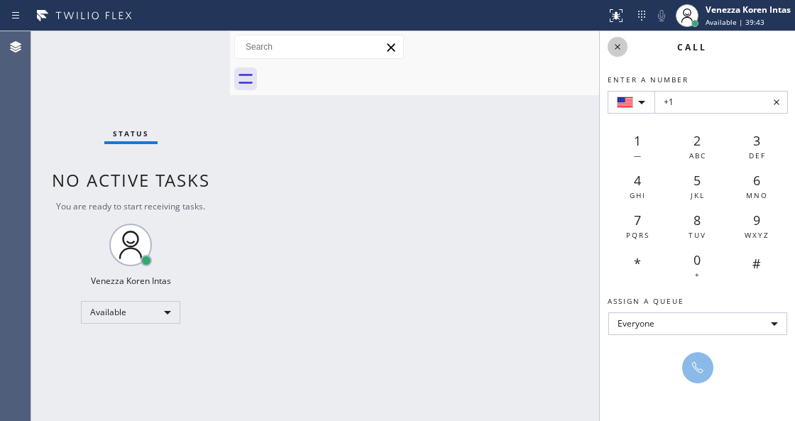
click at [615, 50] on icon at bounding box center [617, 46] width 17 height 17
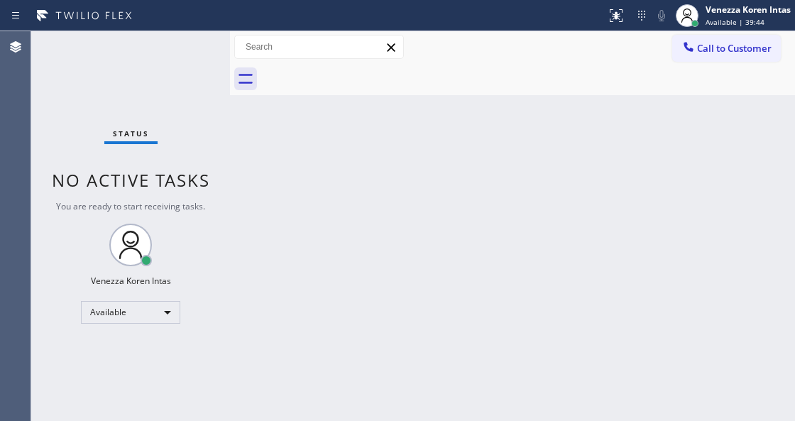
click at [196, 43] on div "Status No active tasks You are ready to start receiving tasks. Venezza Koren In…" at bounding box center [130, 226] width 199 height 390
click at [185, 46] on div "Status No active tasks You are ready to start receiving tasks. Venezza Koren In…" at bounding box center [130, 226] width 199 height 390
click at [190, 53] on div "Status No active tasks You are ready to start receiving tasks. Venezza Koren In…" at bounding box center [130, 226] width 199 height 390
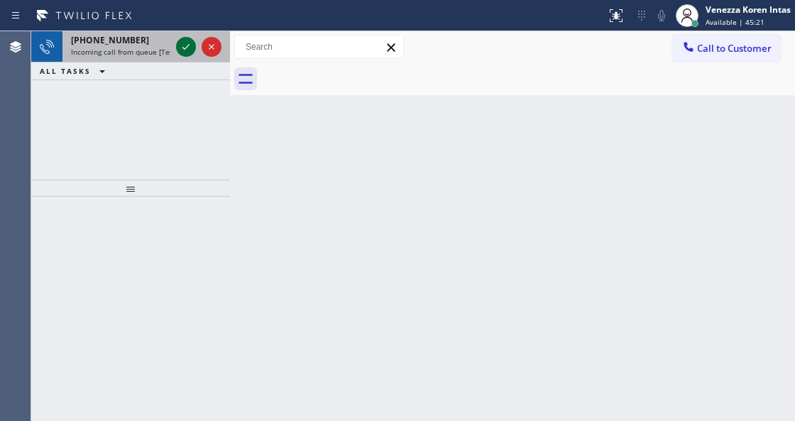
click at [186, 48] on icon at bounding box center [185, 46] width 17 height 17
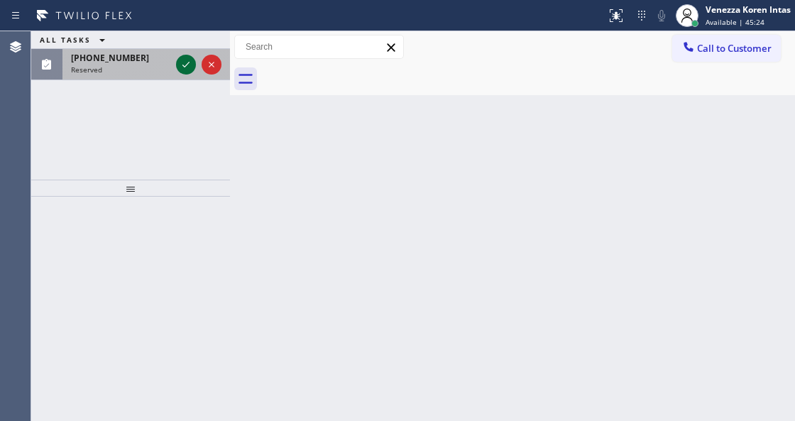
click at [182, 65] on icon at bounding box center [185, 64] width 17 height 17
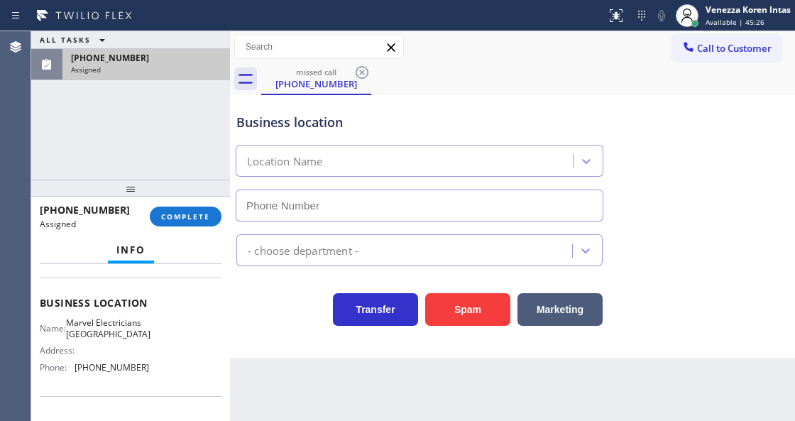
type input "(323) 629-4849"
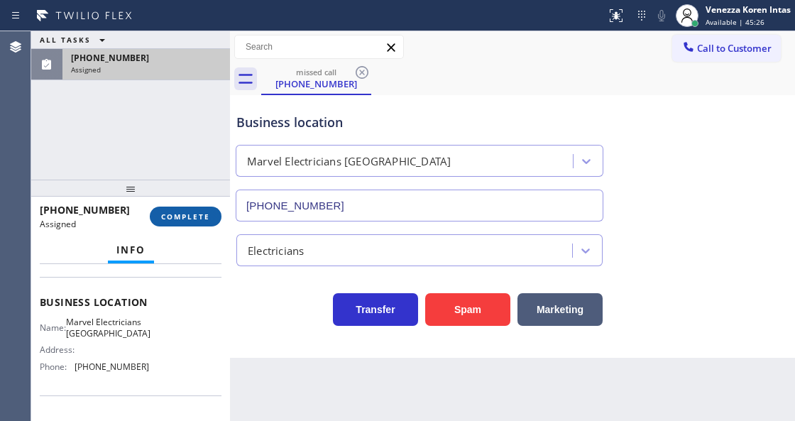
click at [201, 224] on button "COMPLETE" at bounding box center [186, 217] width 72 height 20
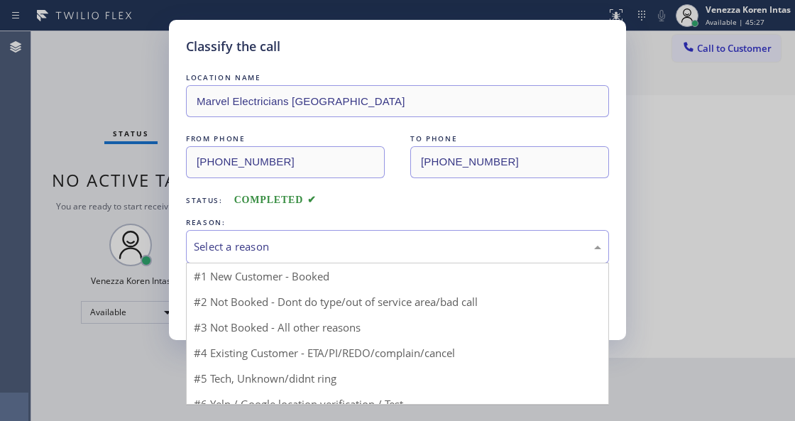
click at [307, 256] on div "Select a reason" at bounding box center [397, 246] width 423 height 33
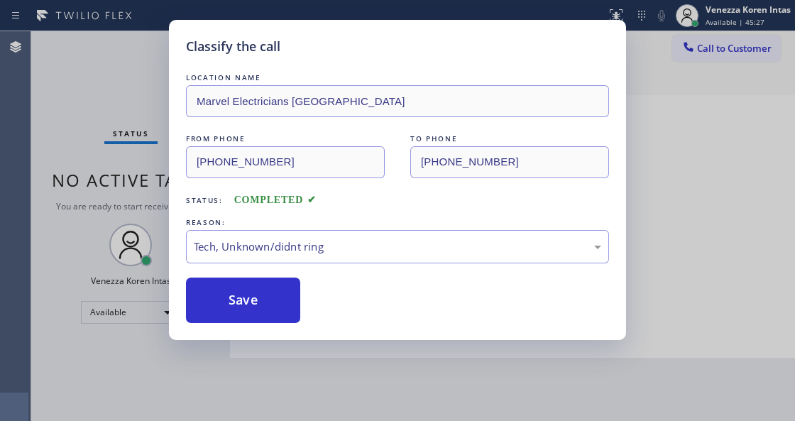
click at [282, 327] on div "Classify the call LOCATION NAME Marvel Electricians Los Angeles FROM PHONE (205…" at bounding box center [397, 180] width 457 height 320
click at [285, 311] on button "Save" at bounding box center [243, 300] width 114 height 45
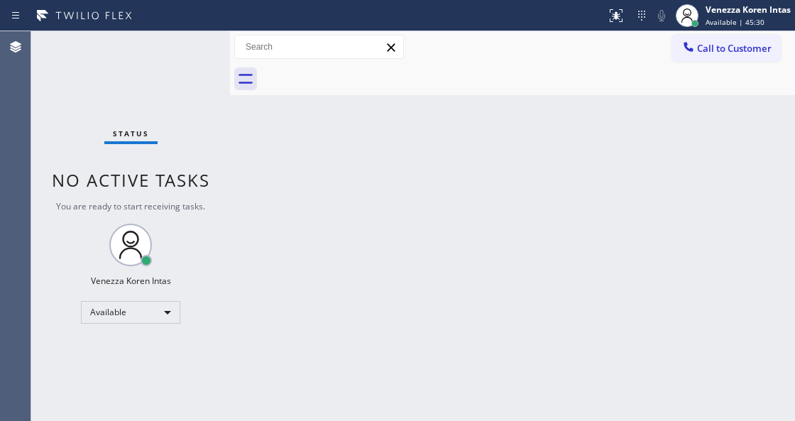
click at [182, 45] on div "Status No active tasks You are ready to start receiving tasks. Venezza Koren In…" at bounding box center [130, 226] width 199 height 390
click at [316, 240] on div "Back to Dashboard Change Sender ID Customers Technicians Select a contact Outbo…" at bounding box center [512, 226] width 565 height 390
click at [449, 179] on div "Back to Dashboard Change Sender ID Customers Technicians Select a contact Outbo…" at bounding box center [512, 226] width 565 height 390
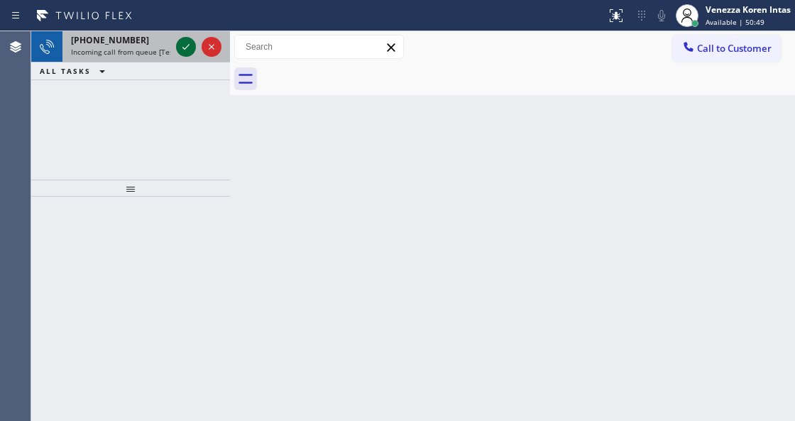
click at [183, 52] on icon at bounding box center [185, 46] width 17 height 17
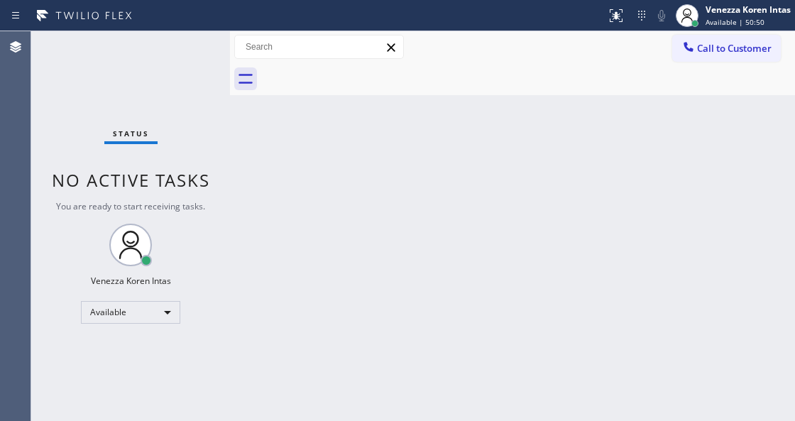
click at [183, 52] on div "Status No active tasks You are ready to start receiving tasks. Venezza Koren In…" at bounding box center [130, 226] width 199 height 390
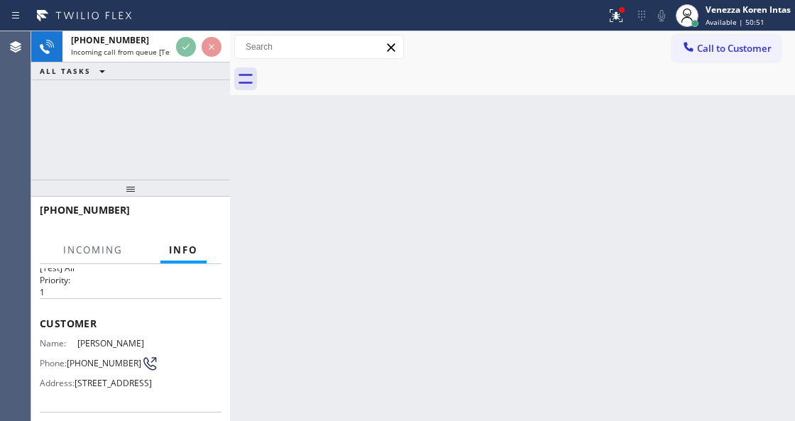
scroll to position [142, 0]
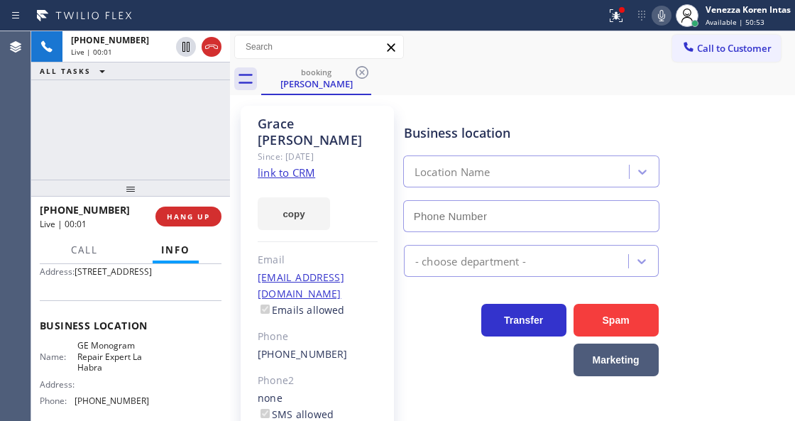
type input "(562) 378-3598"
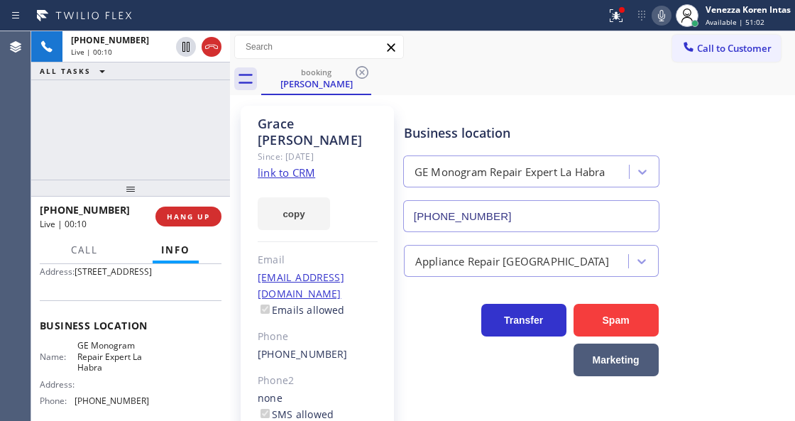
click at [260, 165] on link "link to CRM" at bounding box center [286, 172] width 57 height 14
drag, startPoint x: 589, startPoint y: 4, endPoint x: 601, endPoint y: 7, distance: 11.9
click at [591, 4] on div at bounding box center [303, 15] width 595 height 23
click at [601, 7] on div at bounding box center [616, 15] width 31 height 17
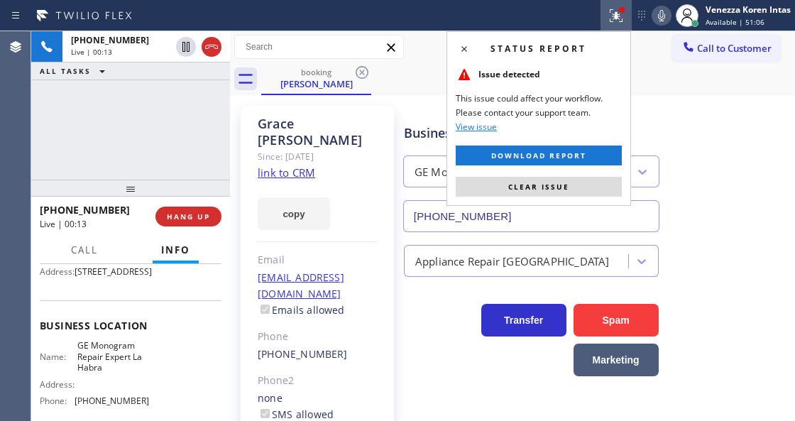
click at [525, 193] on button "Clear issue" at bounding box center [539, 187] width 166 height 20
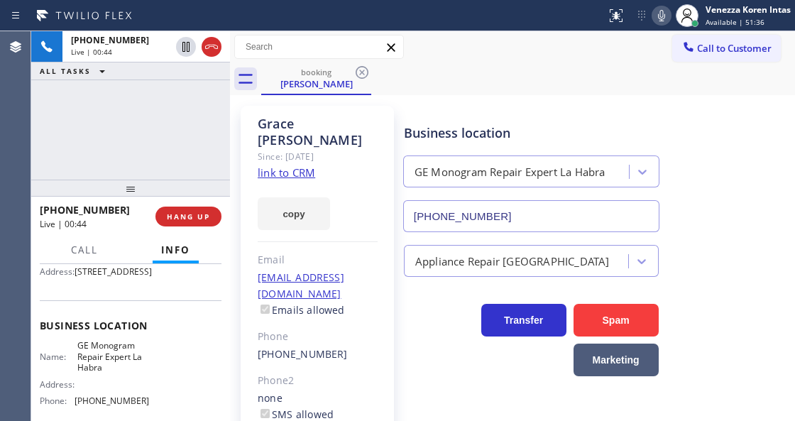
click at [659, 5] on div "Status report No issues detected If you experience an issue, please download th…" at bounding box center [698, 15] width 194 height 31
click at [659, 13] on icon at bounding box center [661, 15] width 7 height 11
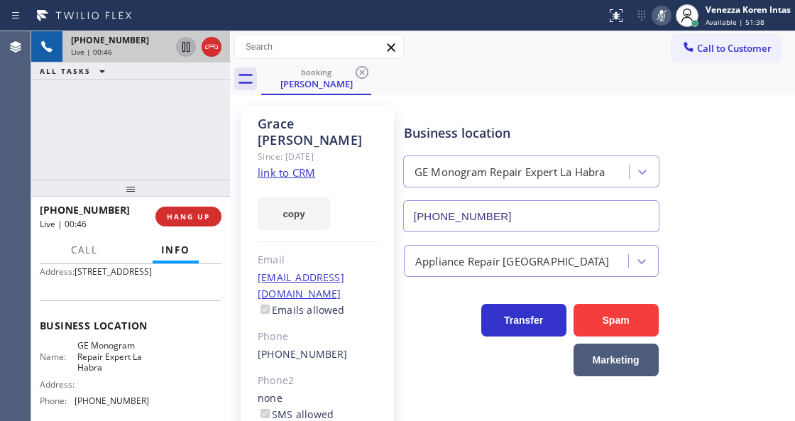
click at [182, 48] on icon at bounding box center [185, 47] width 7 height 10
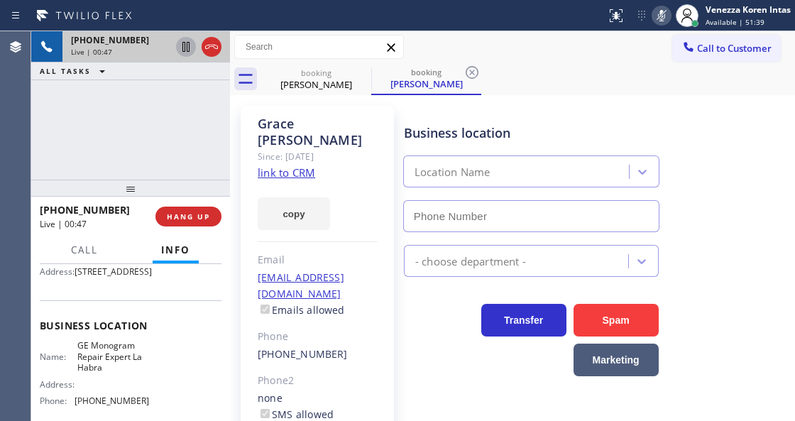
type input "(562) 378-3598"
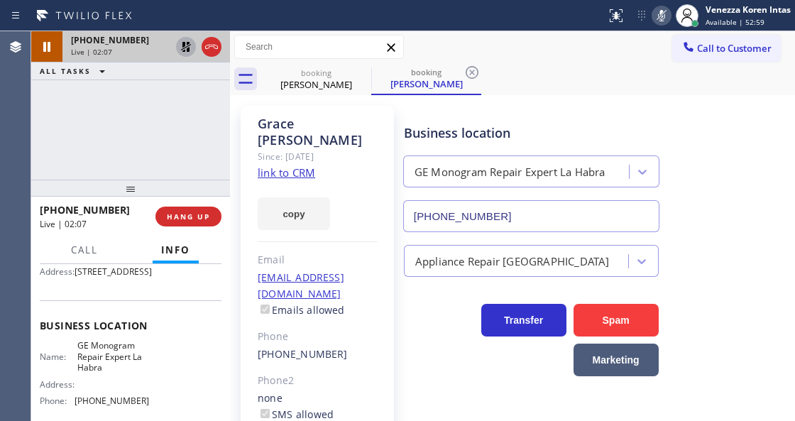
click at [664, 16] on icon at bounding box center [661, 15] width 7 height 11
click at [183, 48] on icon at bounding box center [185, 46] width 17 height 17
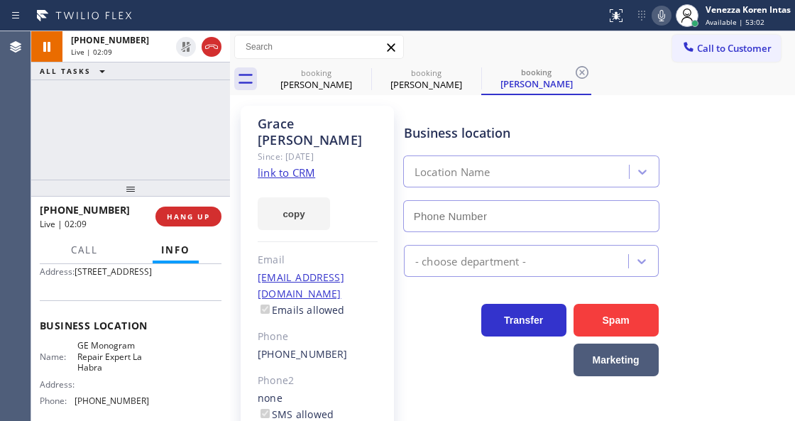
type input "(562) 378-3598"
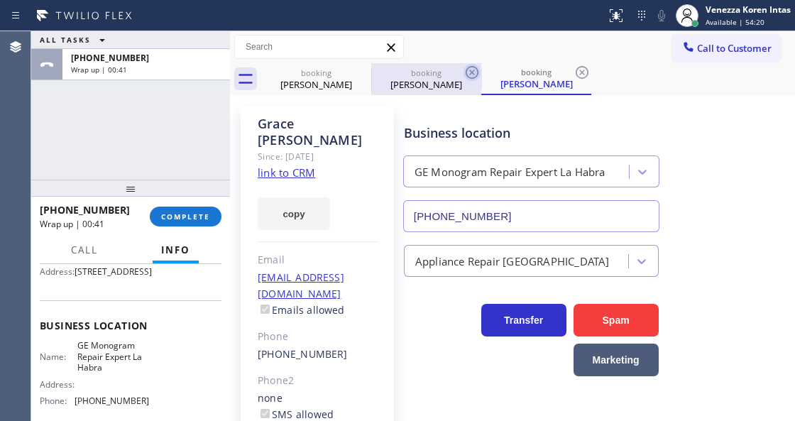
click at [464, 66] on icon at bounding box center [472, 72] width 17 height 17
click at [468, 69] on icon at bounding box center [472, 72] width 17 height 17
click at [481, 69] on div "booking Grace Mendrin" at bounding box center [536, 79] width 110 height 32
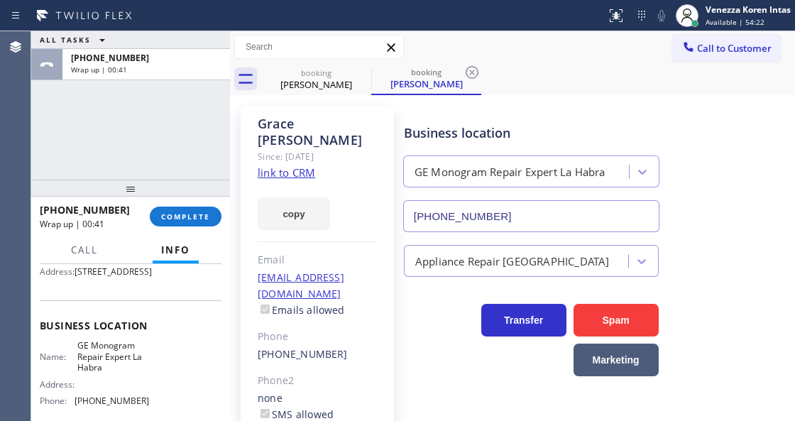
click at [468, 69] on icon at bounding box center [472, 72] width 17 height 17
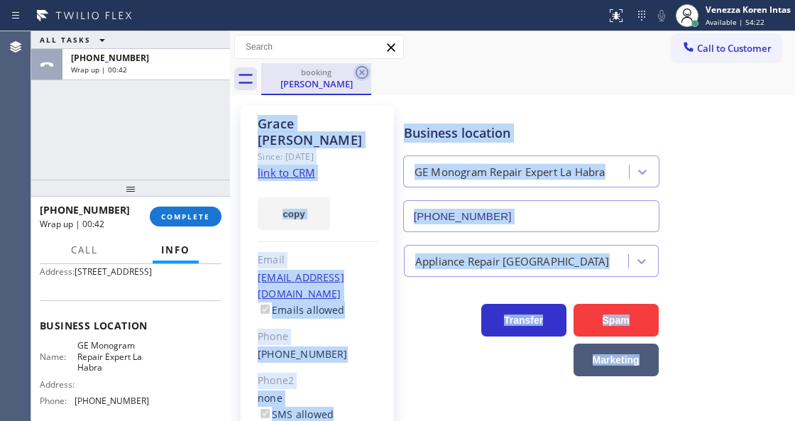
click at [367, 68] on icon at bounding box center [362, 72] width 17 height 17
click at [467, 72] on div "booking Grace Mendrin" at bounding box center [528, 79] width 534 height 32
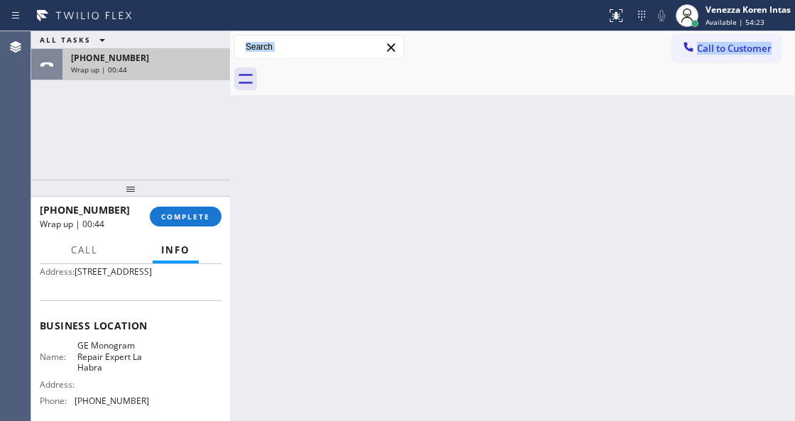
click at [72, 62] on span "+19097189428" at bounding box center [110, 58] width 78 height 12
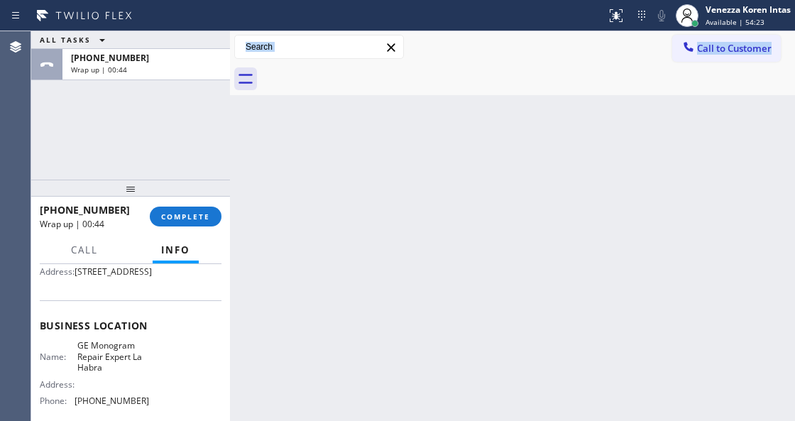
click at [361, 136] on div "Back to Dashboard Change Sender ID Customers Technicians Select a contact Outbo…" at bounding box center [512, 226] width 565 height 390
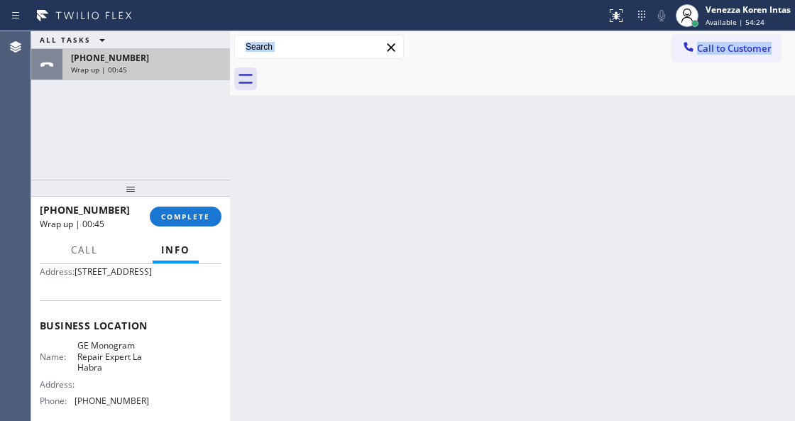
click at [124, 70] on span "Wrap up | 00:45" at bounding box center [99, 70] width 56 height 10
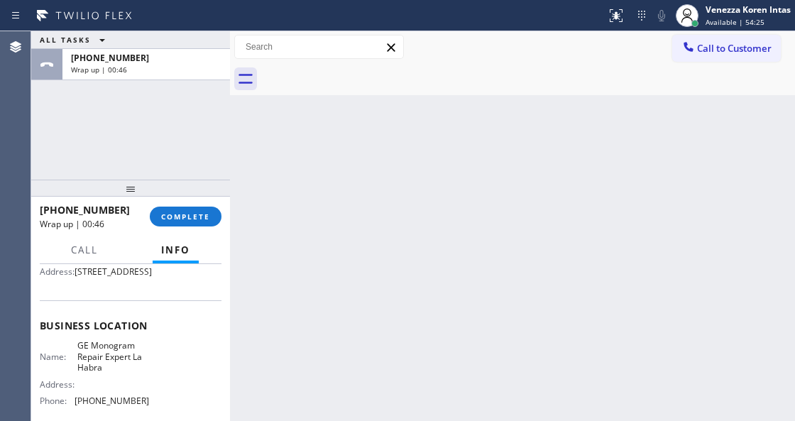
click at [153, 278] on div "Name: Grace Mendrin Phone: (909) 718-9428 Address: 1964 Las Palomas Dr, La Habr…" at bounding box center [131, 254] width 182 height 56
click at [150, 145] on div "ALL TASKS ALL TASKS ACTIVE TASKS TASKS IN WRAP UP +19097189428 Wrap up | 00:46" at bounding box center [130, 105] width 199 height 148
click at [327, 163] on div "Back to Dashboard Change Sender ID Customers Technicians Select a contact Outbo…" at bounding box center [512, 226] width 565 height 390
click at [468, 172] on div "Back to Dashboard Change Sender ID Customers Technicians Select a contact Outbo…" at bounding box center [512, 226] width 565 height 390
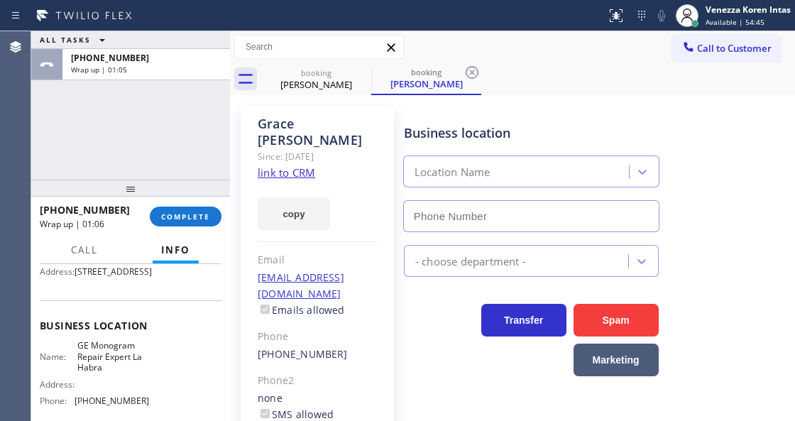
type input "(562) 378-3598"
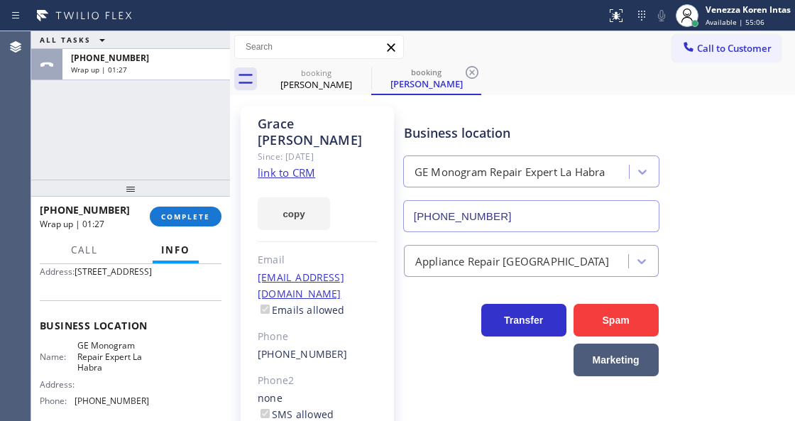
drag, startPoint x: 415, startPoint y: 41, endPoint x: 412, endPoint y: 71, distance: 29.9
click at [415, 43] on div "Call to Customer Outbound call Location Search location Your caller id phone nu…" at bounding box center [512, 47] width 565 height 25
click at [465, 74] on icon at bounding box center [472, 72] width 17 height 17
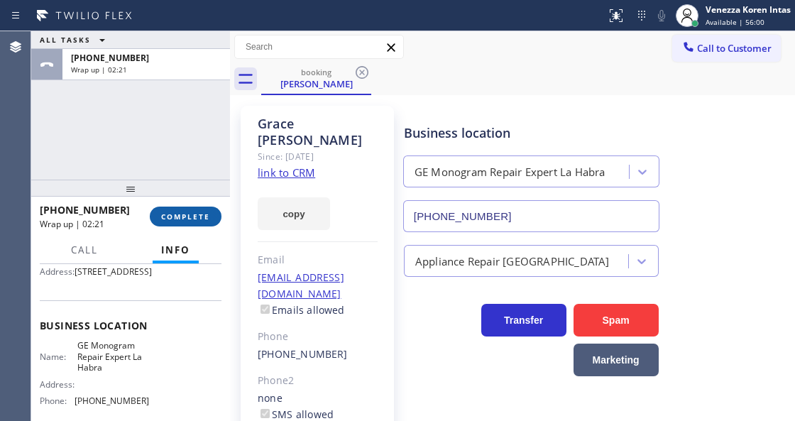
click at [182, 221] on span "COMPLETE" at bounding box center [185, 217] width 49 height 10
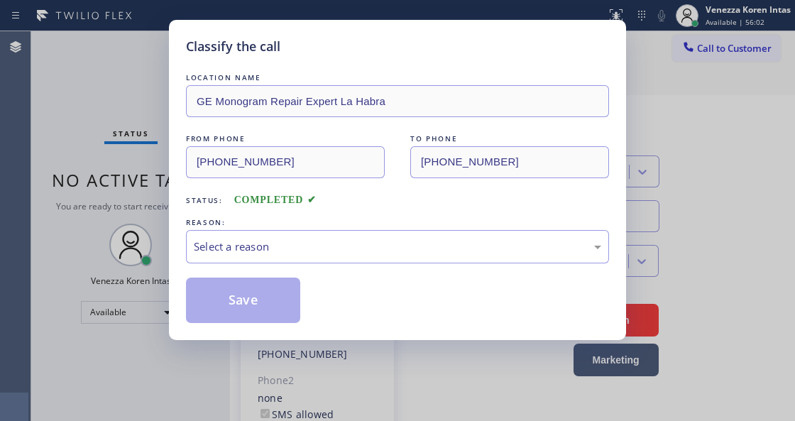
click at [291, 249] on div "Select a reason" at bounding box center [397, 247] width 407 height 16
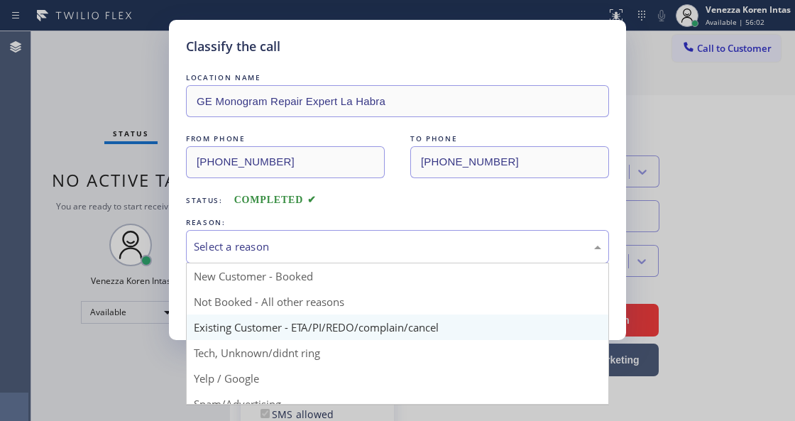
drag, startPoint x: 339, startPoint y: 324, endPoint x: 260, endPoint y: 284, distance: 88.9
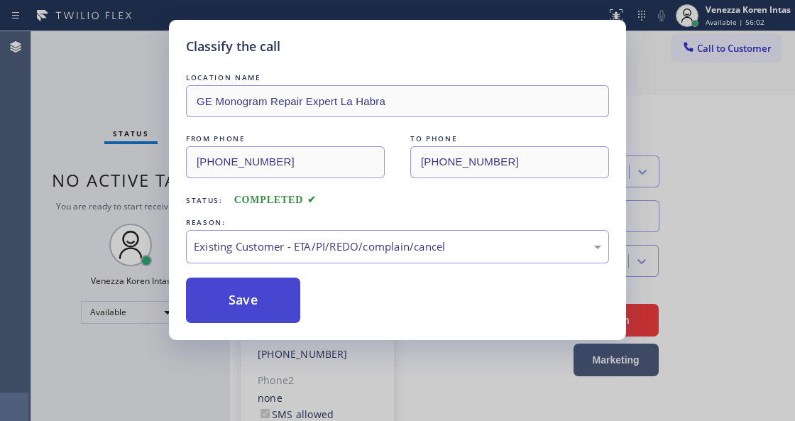
click at [259, 283] on button "Save" at bounding box center [243, 300] width 114 height 45
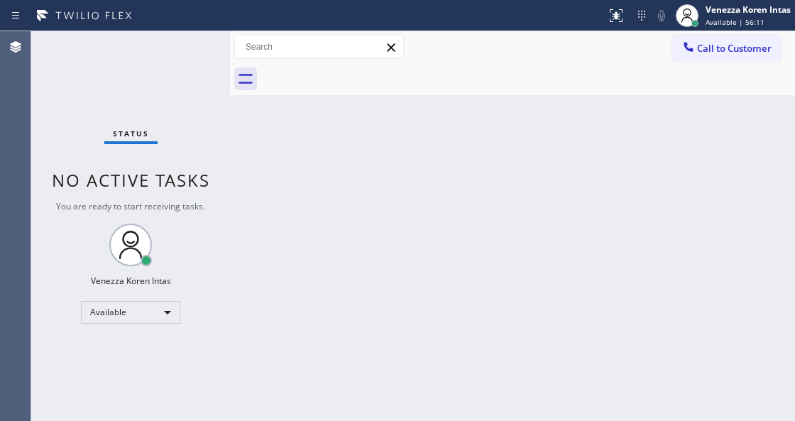
click at [428, 124] on div "Back to Dashboard Change Sender ID Customers Technicians Select a contact Outbo…" at bounding box center [512, 226] width 565 height 390
drag, startPoint x: 163, startPoint y: 175, endPoint x: 185, endPoint y: 196, distance: 30.6
click at [163, 175] on span "No active tasks" at bounding box center [131, 179] width 158 height 23
click at [278, 256] on div "Back to Dashboard Change Sender ID Customers Technicians Select a contact Outbo…" at bounding box center [512, 226] width 565 height 390
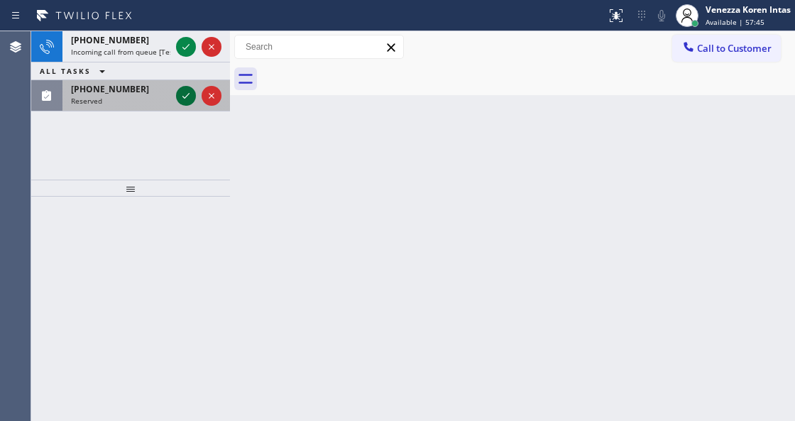
click at [185, 94] on icon at bounding box center [185, 95] width 17 height 17
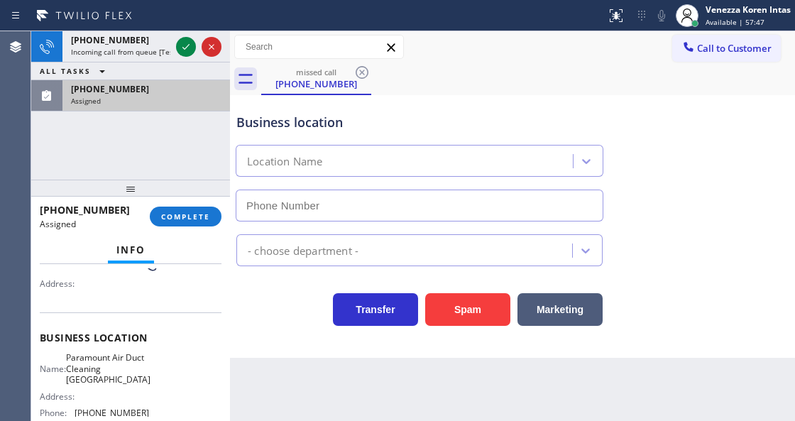
scroll to position [131, 0]
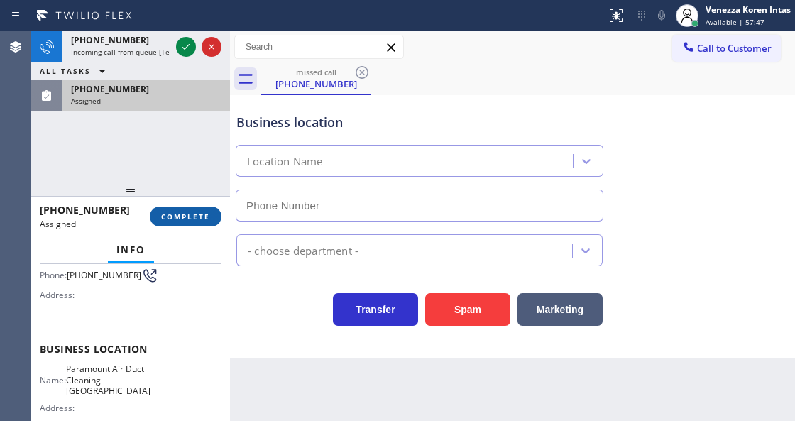
click at [193, 212] on span "COMPLETE" at bounding box center [185, 217] width 49 height 10
type input "(310) 742-1168"
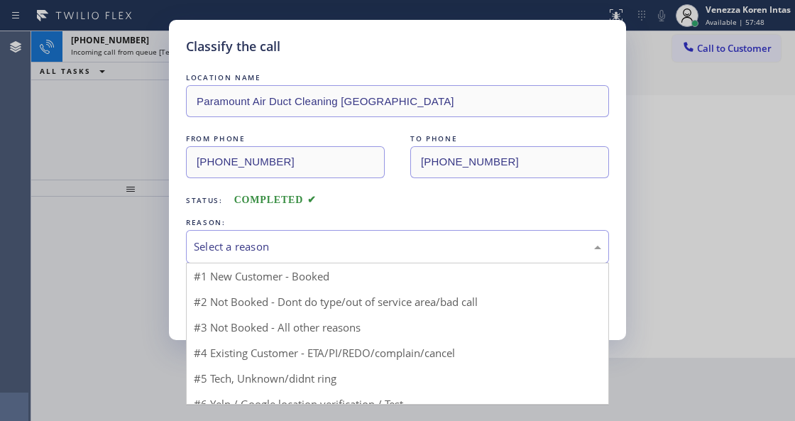
drag, startPoint x: 327, startPoint y: 259, endPoint x: 309, endPoint y: 349, distance: 91.9
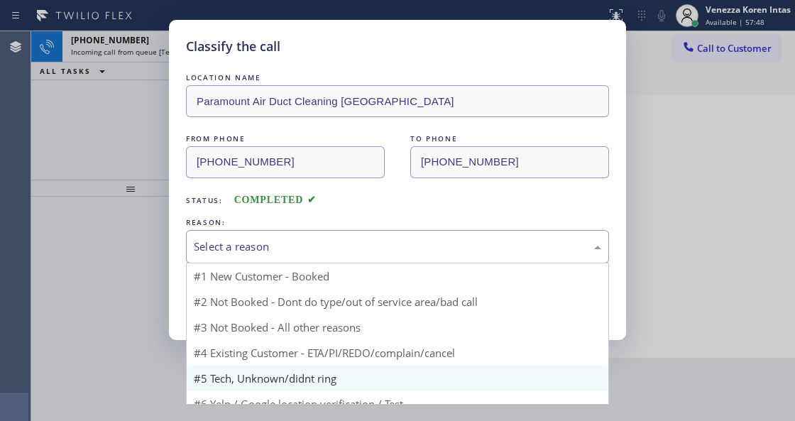
click at [330, 257] on div "Select a reason" at bounding box center [397, 246] width 423 height 33
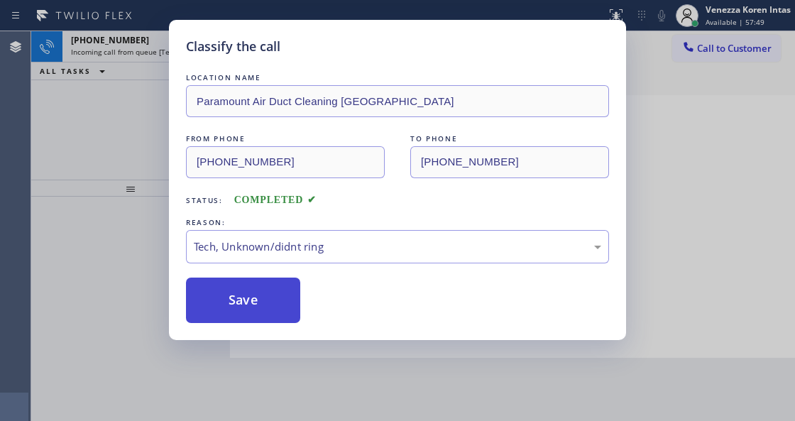
click at [265, 302] on button "Save" at bounding box center [243, 300] width 114 height 45
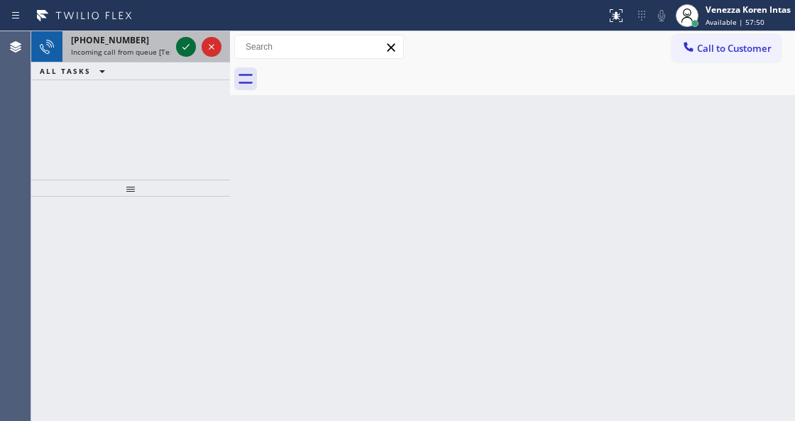
click at [183, 51] on icon at bounding box center [185, 46] width 17 height 17
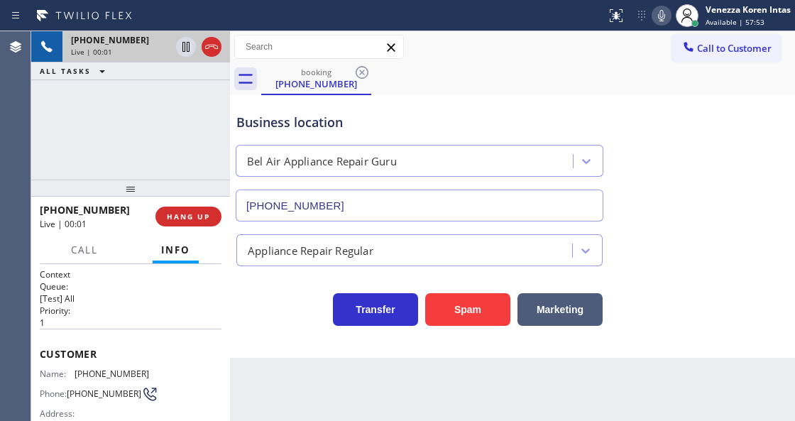
type input "(213) 486-3251"
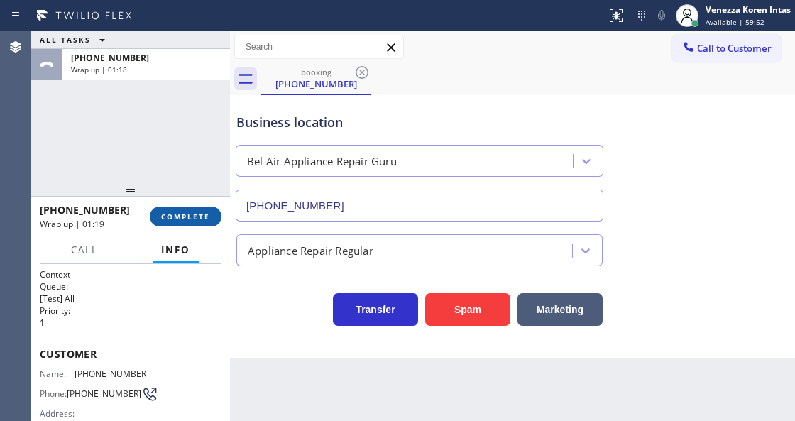
click at [192, 207] on button "COMPLETE" at bounding box center [186, 217] width 72 height 20
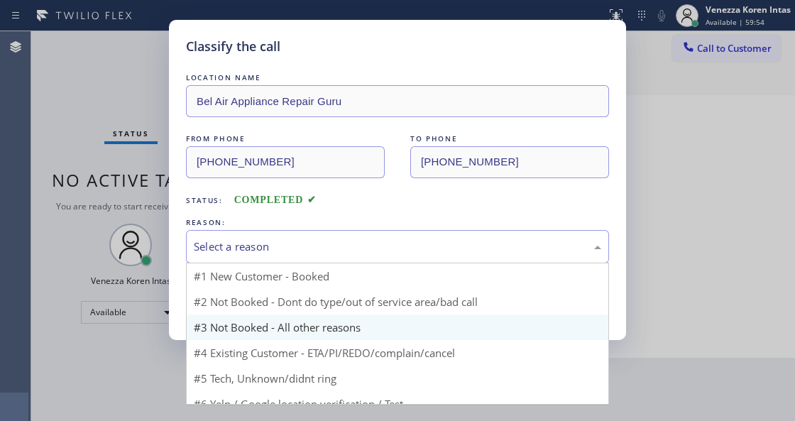
drag, startPoint x: 319, startPoint y: 252, endPoint x: 328, endPoint y: 322, distance: 70.1
click at [320, 251] on div "Select a reason" at bounding box center [397, 247] width 407 height 16
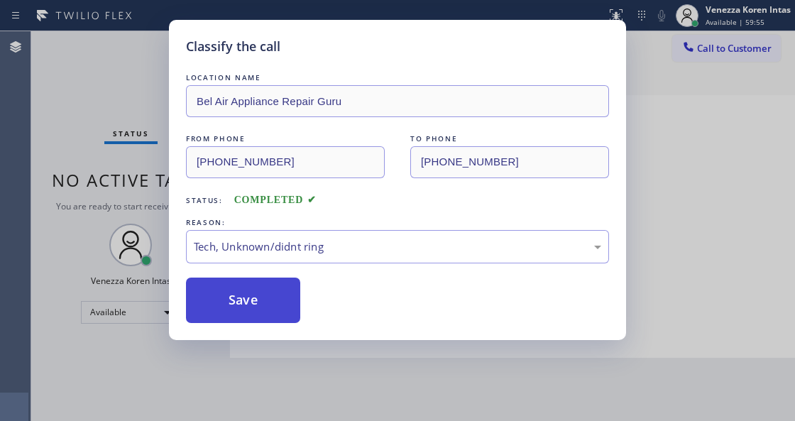
click at [244, 306] on button "Save" at bounding box center [243, 300] width 114 height 45
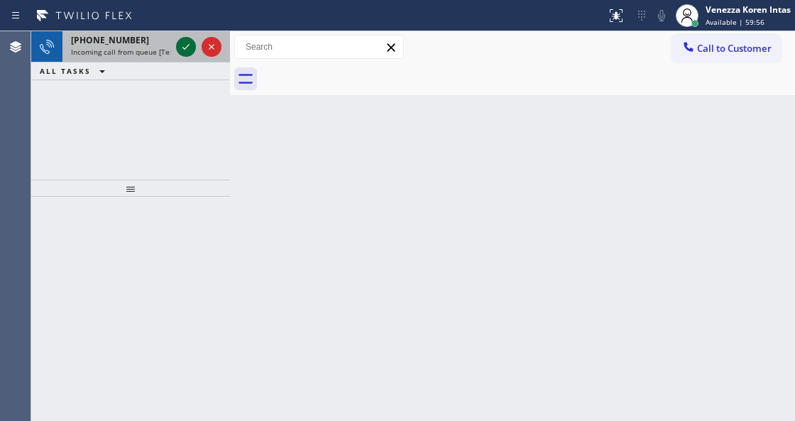
click at [180, 45] on icon at bounding box center [185, 46] width 17 height 17
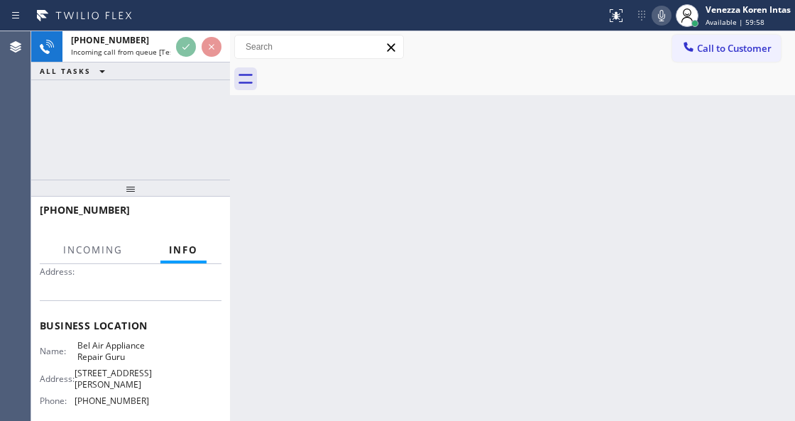
scroll to position [189, 0]
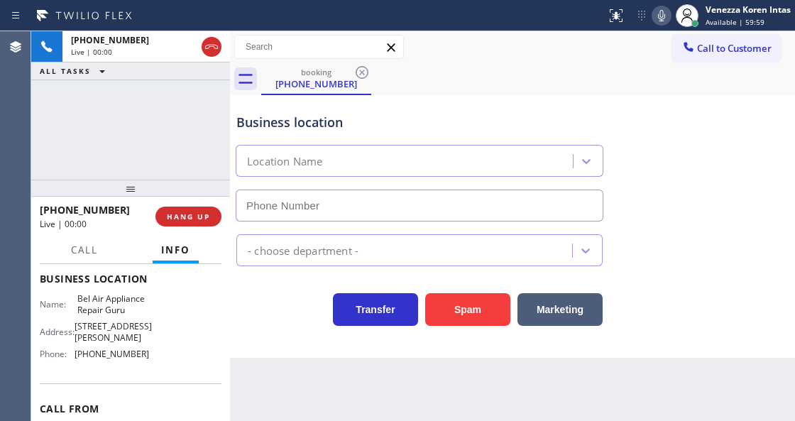
type input "(213) 486-3251"
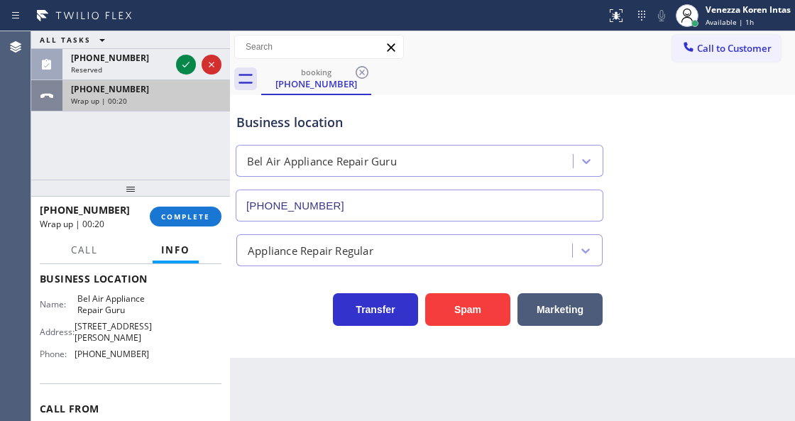
click at [177, 101] on div "Wrap up | 00:20" at bounding box center [146, 101] width 150 height 10
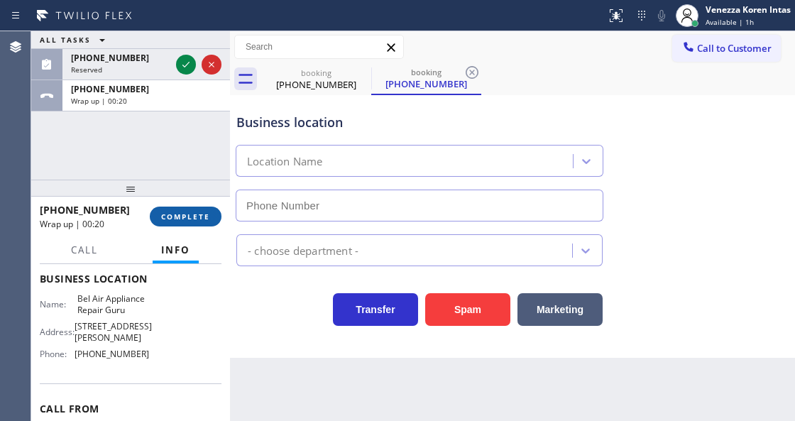
type input "(213) 486-3251"
click at [177, 219] on span "COMPLETE" at bounding box center [185, 217] width 49 height 10
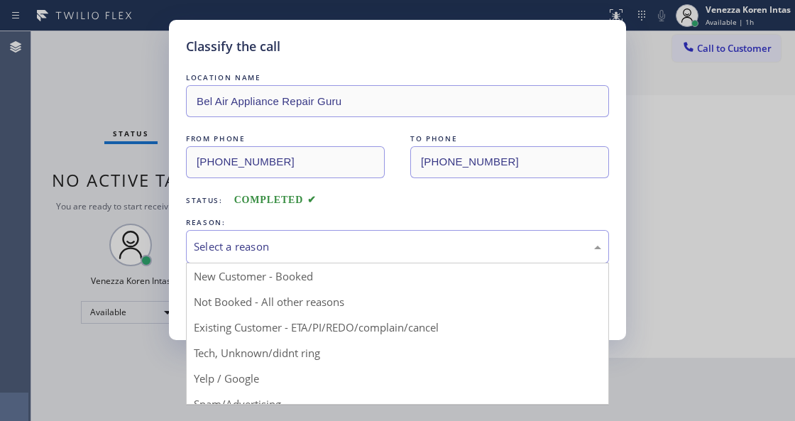
click at [280, 255] on div "Select a reason" at bounding box center [397, 247] width 407 height 16
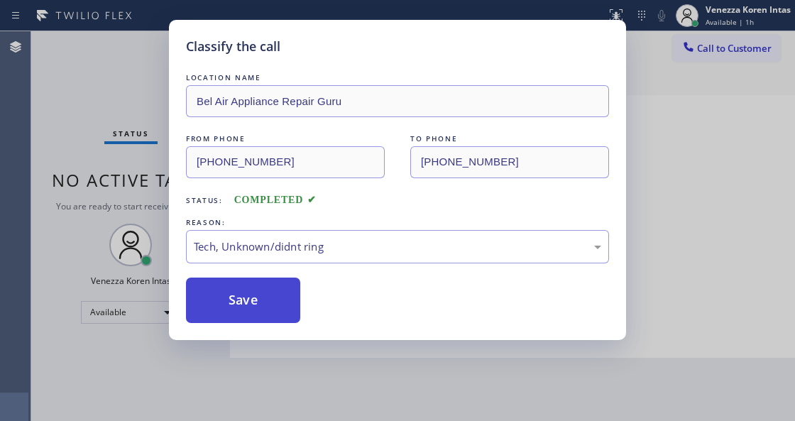
click at [248, 300] on button "Save" at bounding box center [243, 300] width 114 height 45
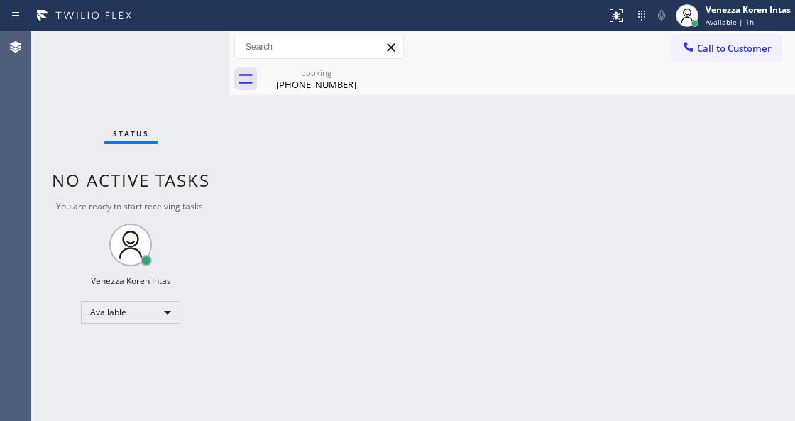
click at [188, 67] on div "Status No active tasks You are ready to start receiving tasks. Venezza Koren In…" at bounding box center [130, 226] width 199 height 390
drag, startPoint x: 304, startPoint y: 63, endPoint x: 327, endPoint y: 90, distance: 35.3
click at [305, 63] on div "booking (917) 385-5229" at bounding box center [316, 79] width 107 height 32
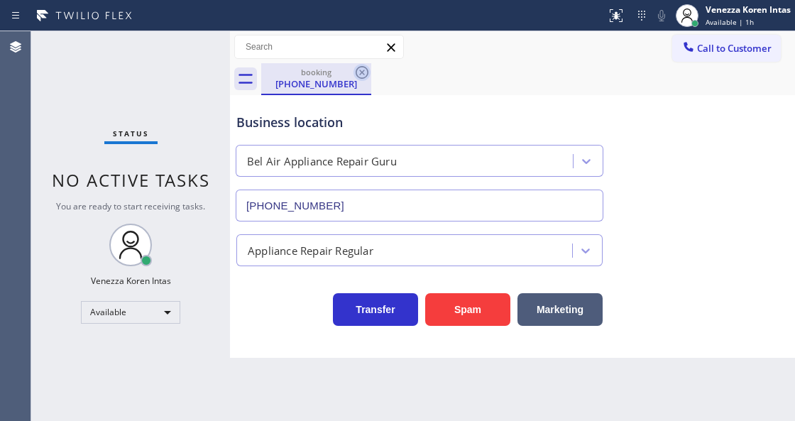
click at [363, 73] on icon at bounding box center [362, 72] width 13 height 13
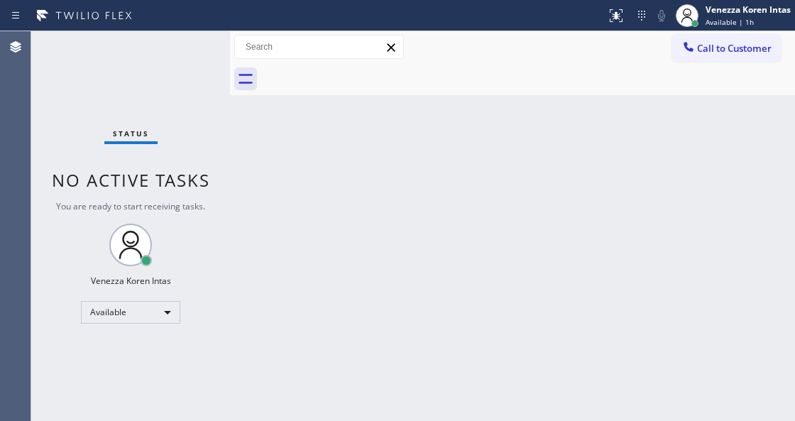
click at [420, 92] on div at bounding box center [528, 79] width 534 height 32
drag, startPoint x: 258, startPoint y: 77, endPoint x: 153, endPoint y: 54, distance: 107.6
click at [255, 77] on div at bounding box center [512, 79] width 565 height 32
click at [153, 54] on div "Status No active tasks You are ready to start receiving tasks. Venezza Koren In…" at bounding box center [130, 226] width 199 height 390
click at [194, 58] on div "Status No active tasks You are ready to start receiving tasks. Venezza Koren In…" at bounding box center [130, 226] width 199 height 390
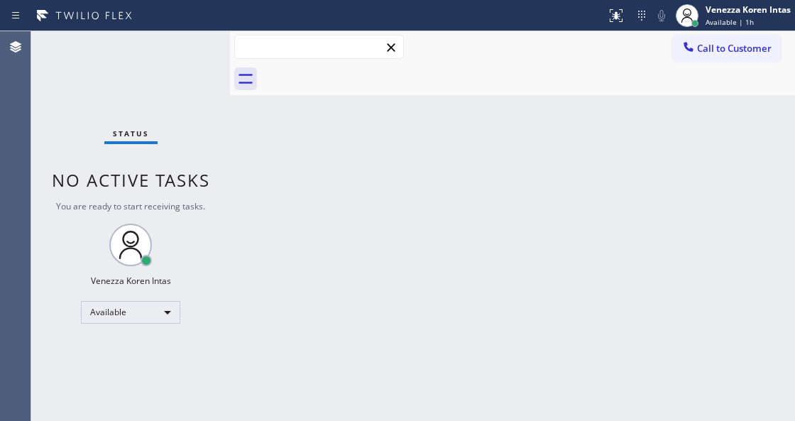
click at [341, 49] on input "text" at bounding box center [319, 46] width 168 height 23
click at [236, 54] on input "text" at bounding box center [319, 46] width 168 height 23
click at [209, 42] on div "Status No active tasks You are ready to start receiving tasks. Venezza Koren In…" at bounding box center [130, 226] width 199 height 390
drag, startPoint x: 209, startPoint y: 42, endPoint x: 26, endPoint y: 80, distance: 187.1
click at [207, 42] on div "Status No active tasks You are ready to start receiving tasks. Venezza Koren In…" at bounding box center [130, 226] width 199 height 390
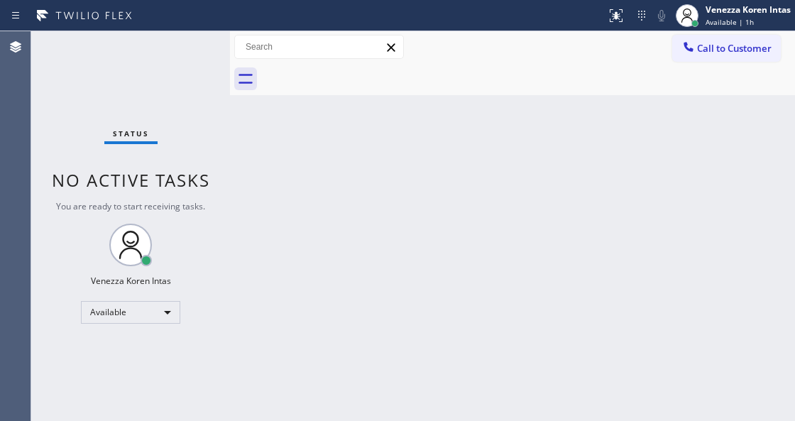
click at [162, 37] on div "Status No active tasks You are ready to start receiving tasks. Venezza Koren In…" at bounding box center [130, 226] width 199 height 390
click at [213, 48] on div "Status No active tasks You are ready to start receiving tasks. Venezza Koren In…" at bounding box center [130, 226] width 199 height 390
click at [204, 65] on div "Status No active tasks You are ready to start receiving tasks. Venezza Koren In…" at bounding box center [130, 226] width 199 height 390
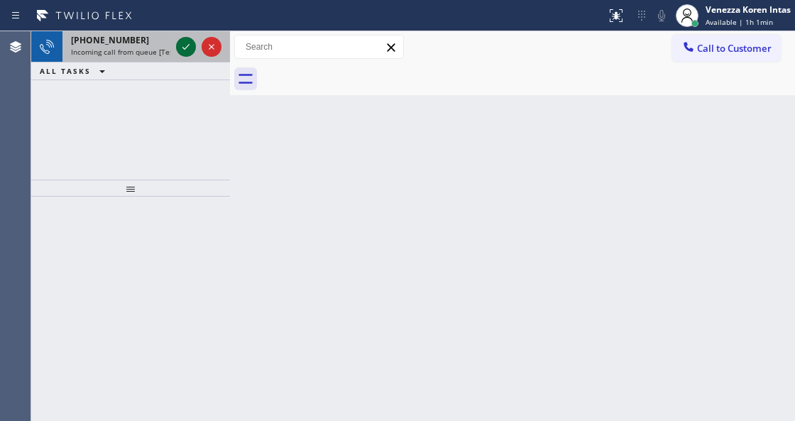
click at [182, 44] on icon at bounding box center [185, 46] width 17 height 17
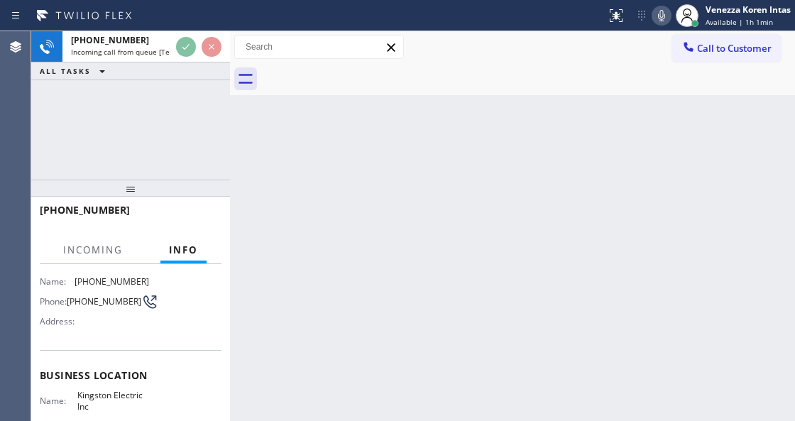
scroll to position [189, 0]
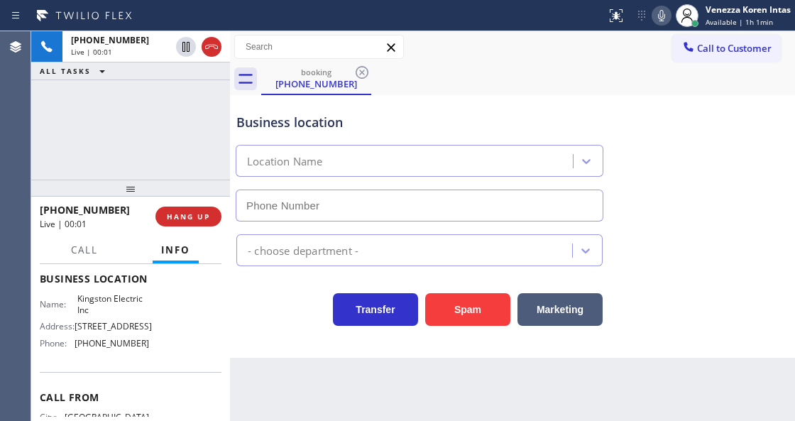
type input "(425) 517-1088"
click at [122, 131] on div "+12069095445 Live | 00:01 ALL TASKS ALL TASKS ACTIVE TASKS TASKS IN WRAP UP" at bounding box center [130, 105] width 199 height 148
drag, startPoint x: 134, startPoint y: 91, endPoint x: 260, endPoint y: 303, distance: 246.6
click at [134, 91] on div "+12069095445 Live | 00:02 ALL TASKS ALL TASKS ACTIVE TASKS TASKS IN WRAP UP" at bounding box center [130, 105] width 199 height 148
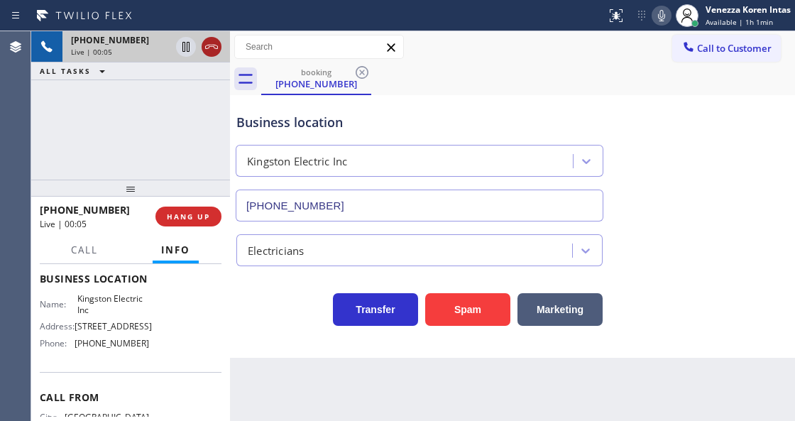
click at [212, 47] on icon at bounding box center [211, 46] width 17 height 17
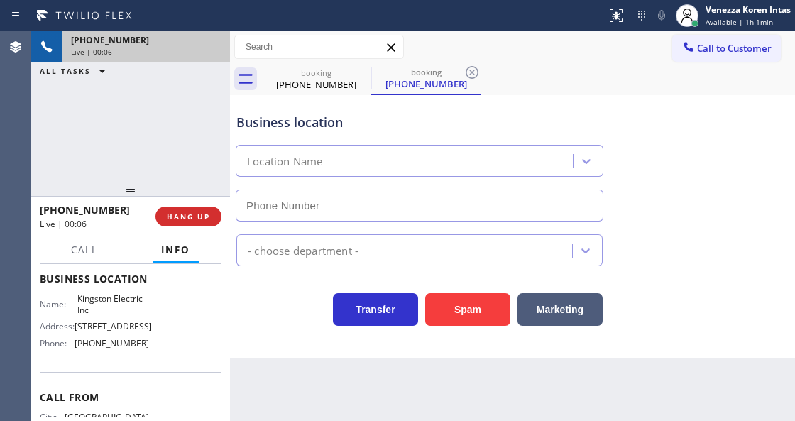
type input "(425) 517-1088"
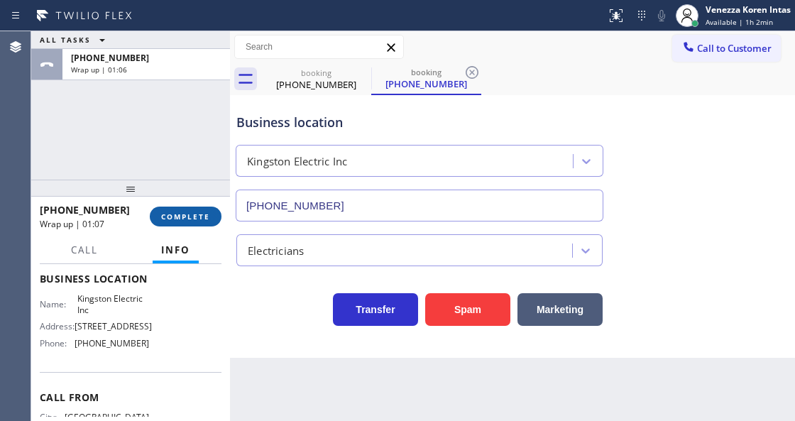
click at [196, 223] on button "COMPLETE" at bounding box center [186, 217] width 72 height 20
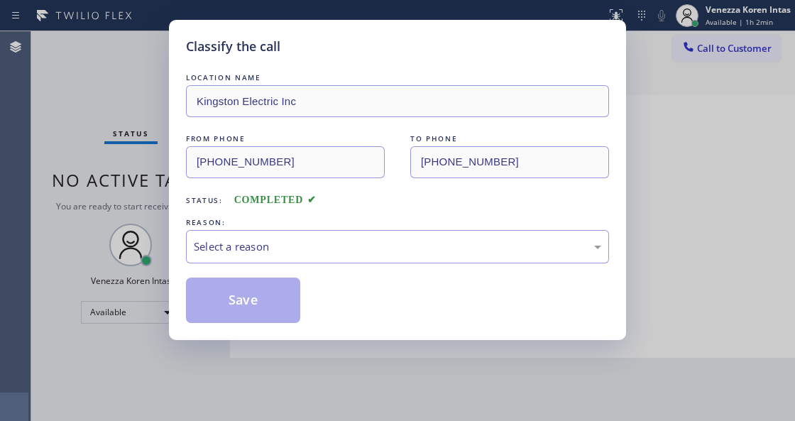
click at [357, 248] on div "Select a reason" at bounding box center [397, 247] width 407 height 16
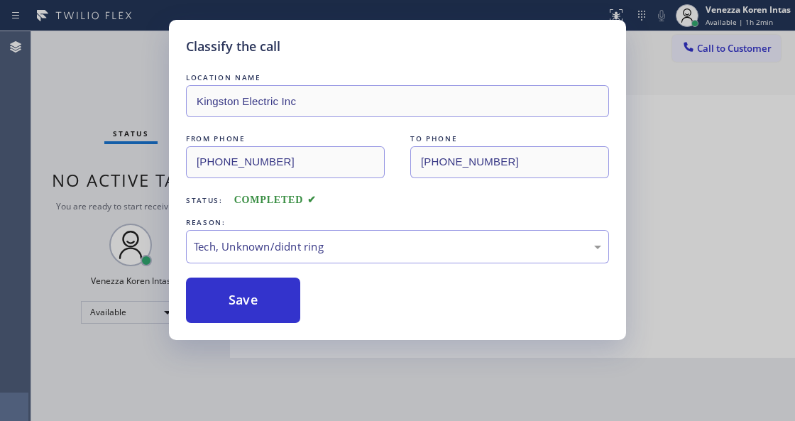
click at [282, 327] on div "Classify the call LOCATION NAME Kingston Electric Inc FROM PHONE (206) 909-5445…" at bounding box center [397, 180] width 457 height 320
click at [283, 313] on button "Save" at bounding box center [243, 300] width 114 height 45
click at [136, 122] on div "Classify the call LOCATION NAME Kingston Electric Inc FROM PHONE (206) 909-5445…" at bounding box center [397, 210] width 795 height 421
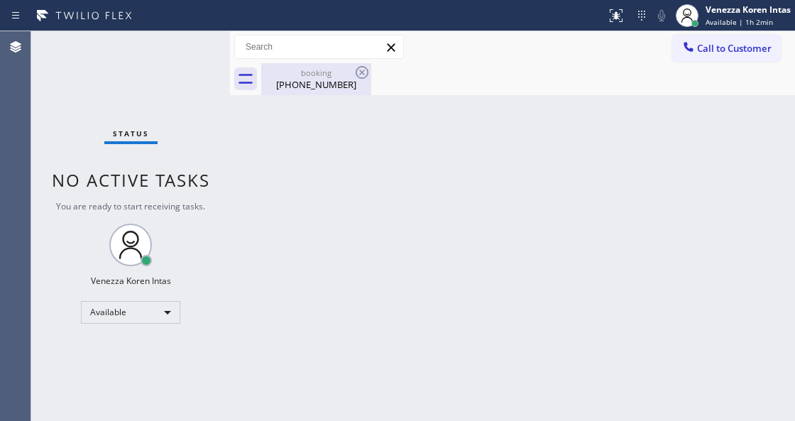
click at [321, 87] on div "(206) 909-5445" at bounding box center [316, 84] width 107 height 13
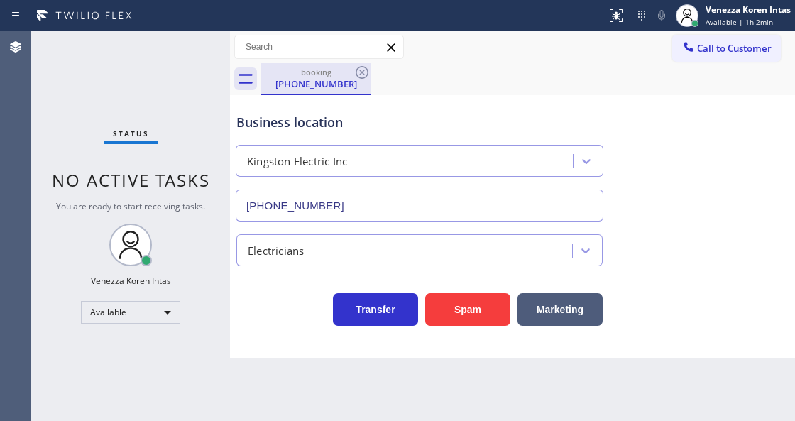
click at [362, 82] on div "(206) 909-5445" at bounding box center [316, 83] width 107 height 13
click at [358, 75] on icon at bounding box center [362, 72] width 17 height 17
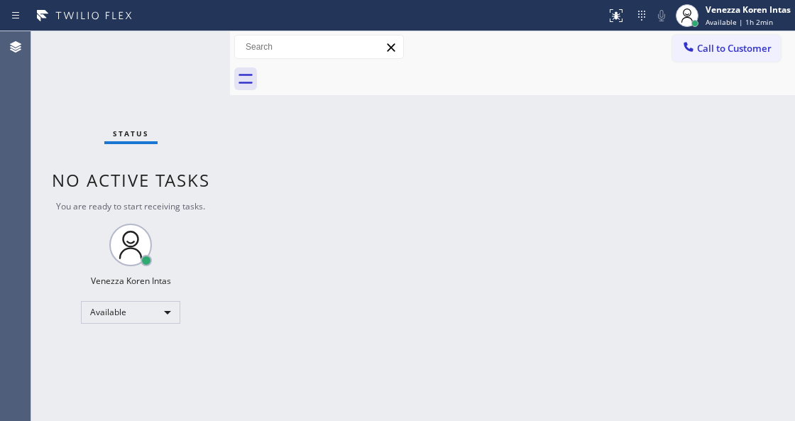
drag, startPoint x: 190, startPoint y: 67, endPoint x: 191, endPoint y: 47, distance: 19.9
click at [190, 64] on div "Status No active tasks You are ready to start receiving tasks. Venezza Koren In…" at bounding box center [130, 226] width 199 height 390
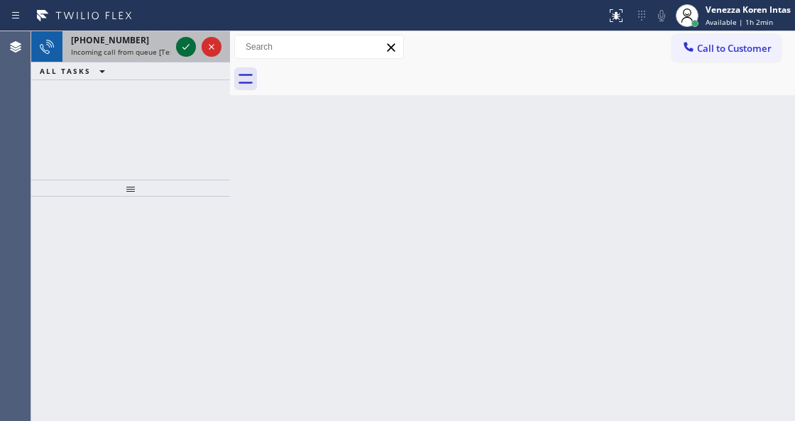
click at [189, 45] on icon at bounding box center [185, 47] width 7 height 6
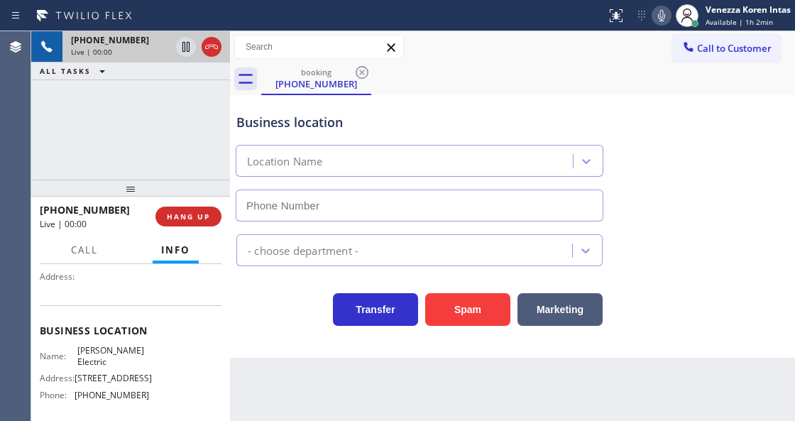
scroll to position [142, 0]
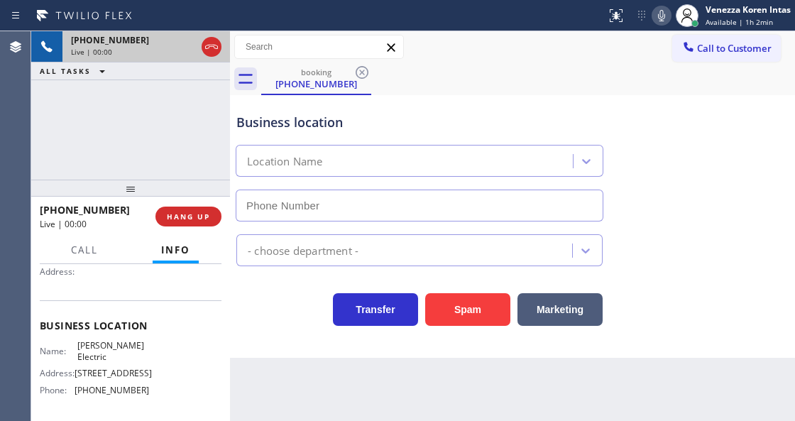
type input "(425) 475-1279"
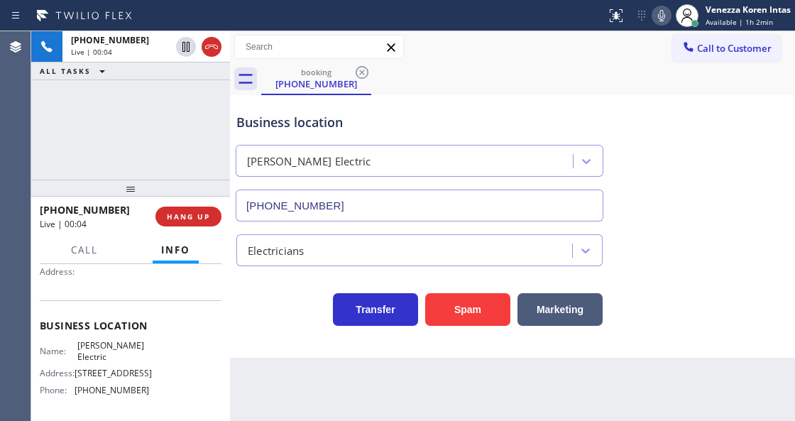
drag, startPoint x: 210, startPoint y: 47, endPoint x: 216, endPoint y: 97, distance: 50.0
click at [210, 47] on icon at bounding box center [211, 46] width 17 height 17
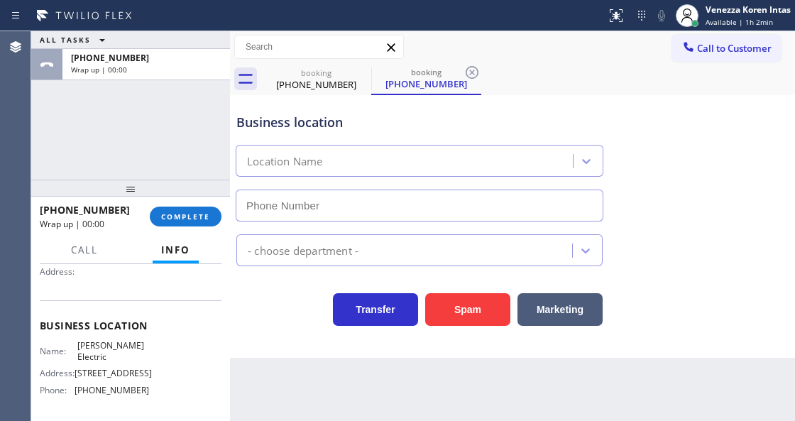
type input "(425) 475-1279"
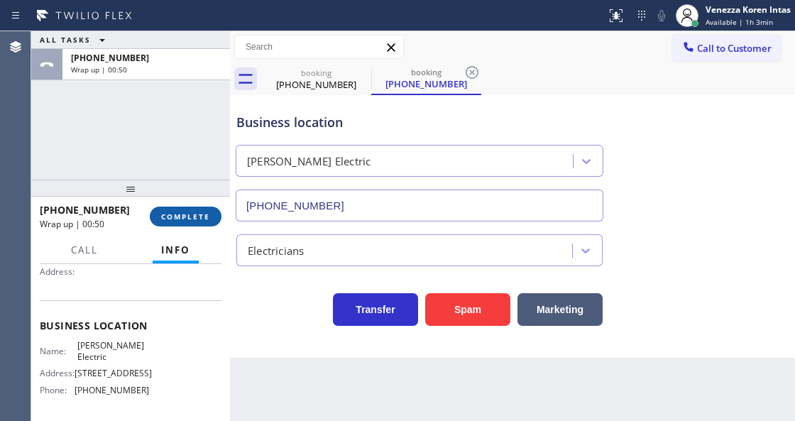
click at [217, 214] on button "COMPLETE" at bounding box center [186, 217] width 72 height 20
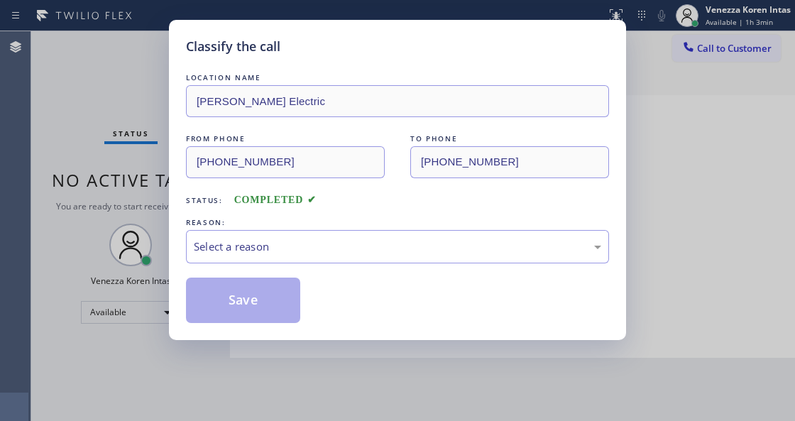
click at [333, 268] on div "LOCATION NAME Kelly Electric FROM PHONE (206) 909-5445 TO PHONE (425) 475-1279 …" at bounding box center [397, 196] width 423 height 253
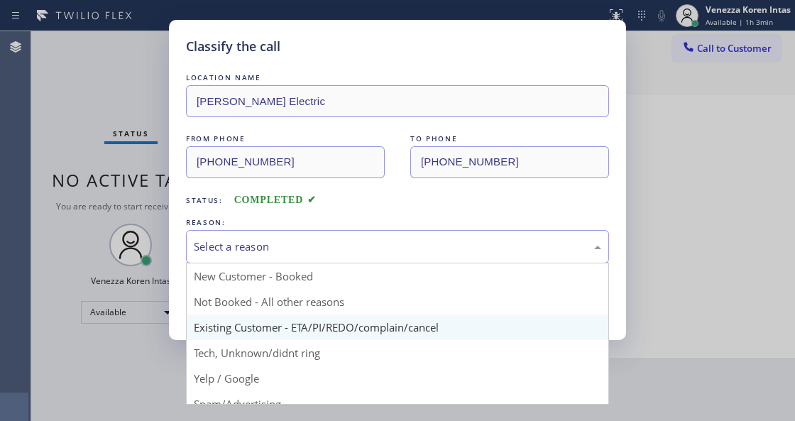
drag, startPoint x: 339, startPoint y: 251, endPoint x: 324, endPoint y: 320, distance: 71.1
click at [336, 263] on div "Select a reason New Customer - Booked Not Booked - All other reasons Existing C…" at bounding box center [397, 246] width 423 height 33
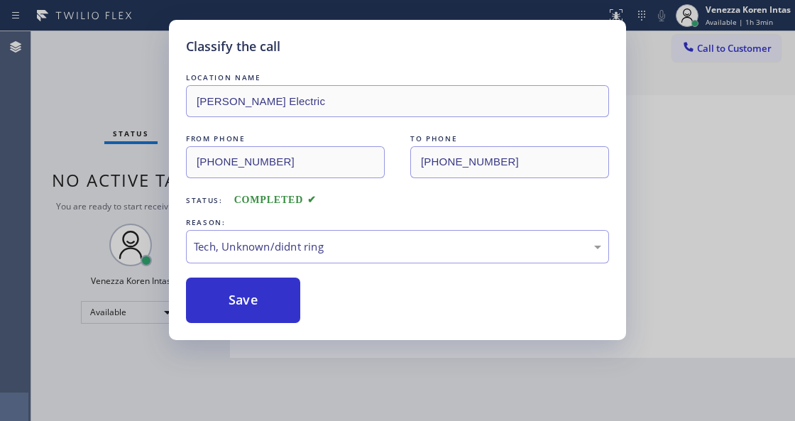
click at [247, 271] on div "LOCATION NAME Kelly Electric FROM PHONE (206) 909-5445 TO PHONE (425) 475-1279 …" at bounding box center [397, 196] width 423 height 253
click at [270, 282] on button "Save" at bounding box center [243, 300] width 114 height 45
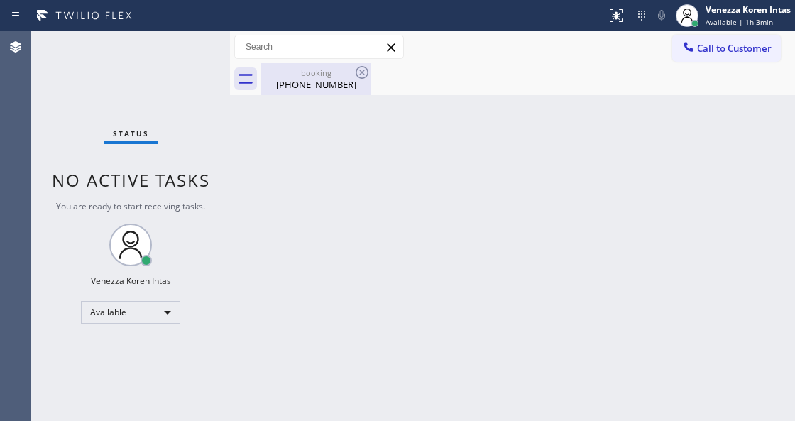
click at [335, 72] on div "booking" at bounding box center [316, 72] width 107 height 11
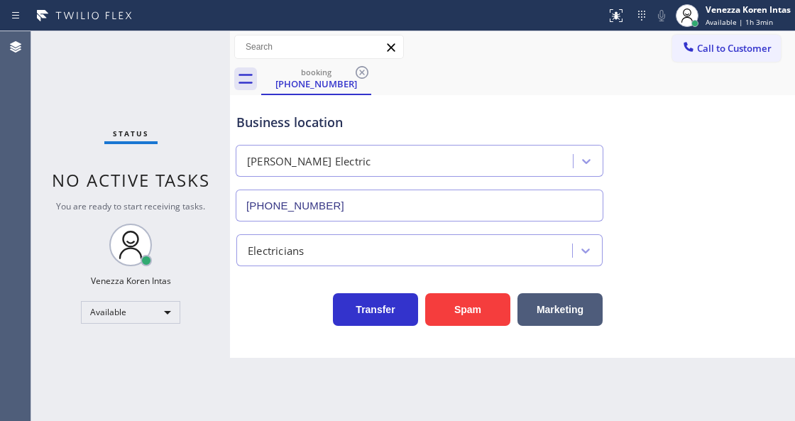
drag, startPoint x: 355, startPoint y: 69, endPoint x: 354, endPoint y: 77, distance: 7.9
click at [355, 68] on icon at bounding box center [362, 72] width 17 height 17
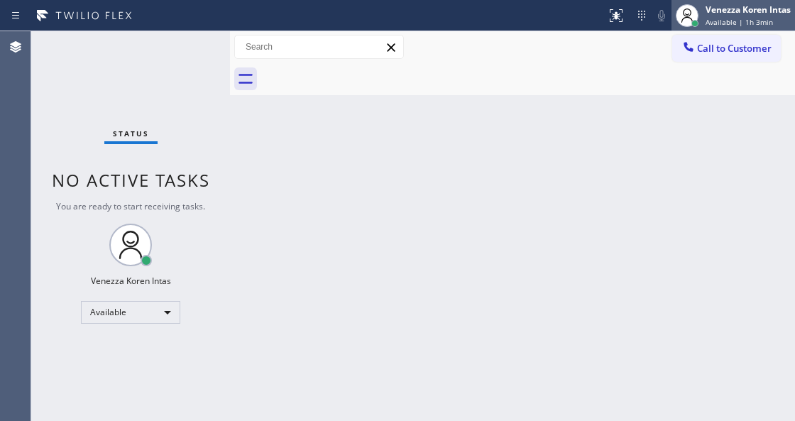
click at [716, 14] on div "Venezza Koren Intas" at bounding box center [748, 10] width 85 height 12
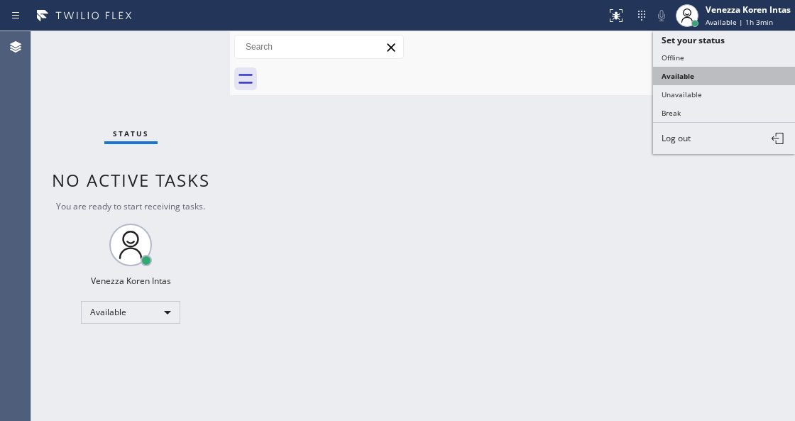
click at [708, 67] on button "Available" at bounding box center [724, 76] width 142 height 18
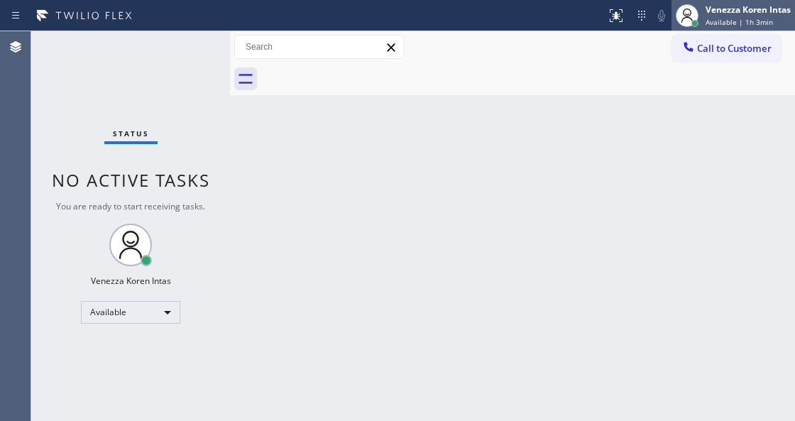
click at [701, 21] on div at bounding box center [687, 15] width 31 height 31
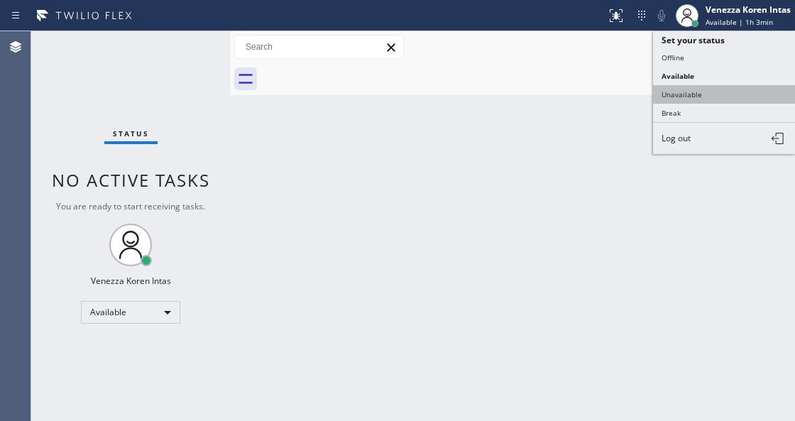
click at [696, 97] on button "Unavailable" at bounding box center [724, 94] width 142 height 18
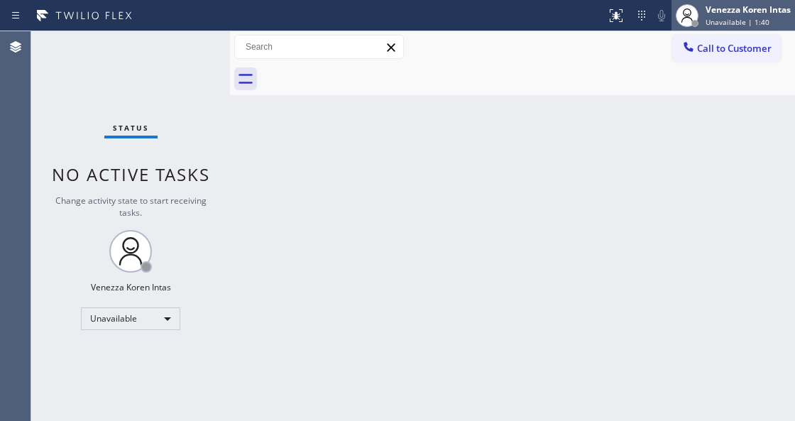
click at [728, 21] on span "Unavailable | 1:40" at bounding box center [738, 22] width 64 height 10
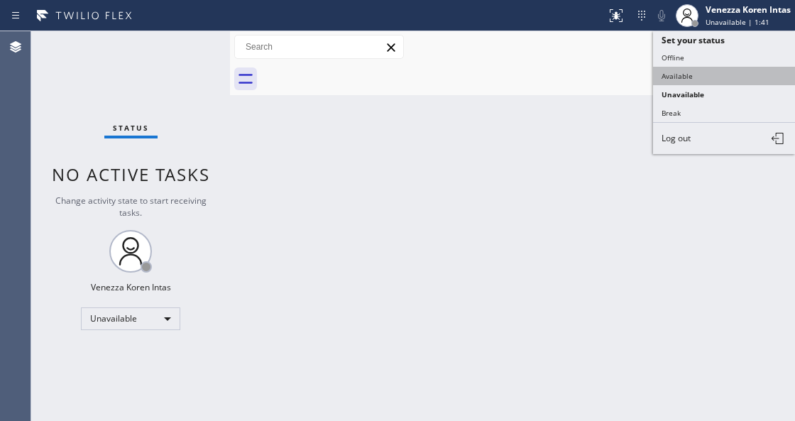
click at [703, 70] on button "Available" at bounding box center [724, 76] width 142 height 18
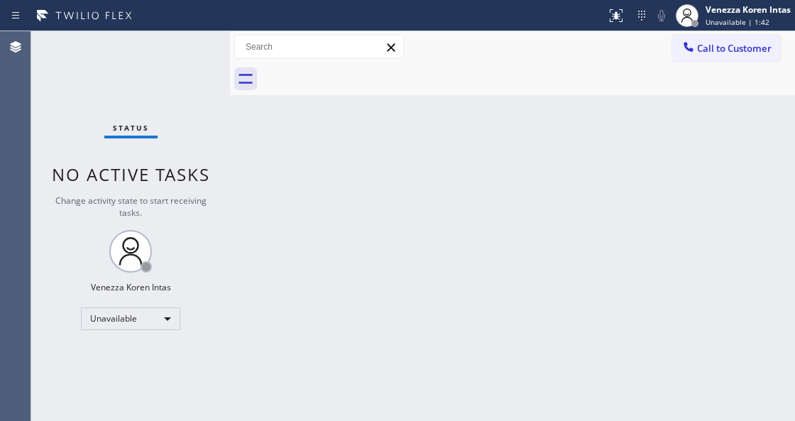
click at [187, 50] on div "Status No active tasks Change activity state to start receiving tasks. Venezza …" at bounding box center [130, 226] width 199 height 390
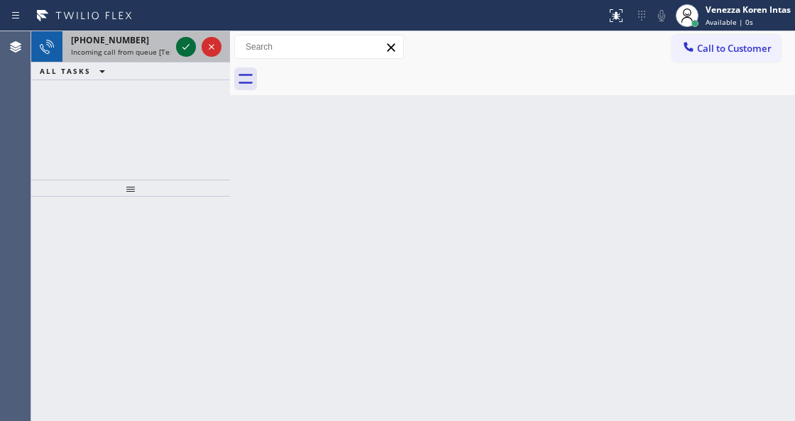
click at [187, 50] on icon at bounding box center [185, 46] width 17 height 17
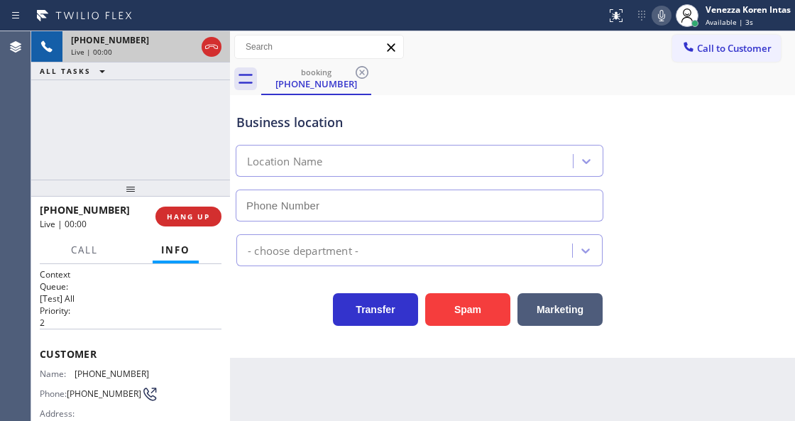
type input "(805) 399-7188"
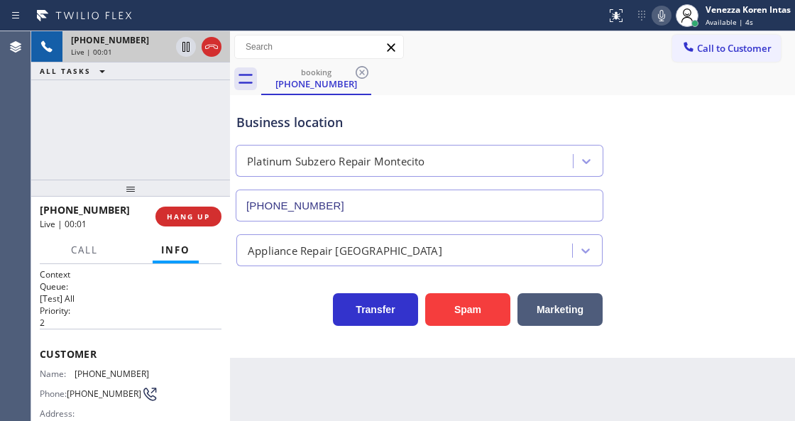
click at [131, 131] on div "+18053658379 Live | 00:01 ALL TASKS ALL TASKS ACTIVE TASKS TASKS IN WRAP UP" at bounding box center [130, 105] width 199 height 148
click at [98, 108] on div "+18053658379 Live | 00:02 ALL TASKS ALL TASKS ACTIVE TASKS TASKS IN WRAP UP" at bounding box center [130, 105] width 199 height 148
click at [215, 52] on icon at bounding box center [211, 46] width 17 height 17
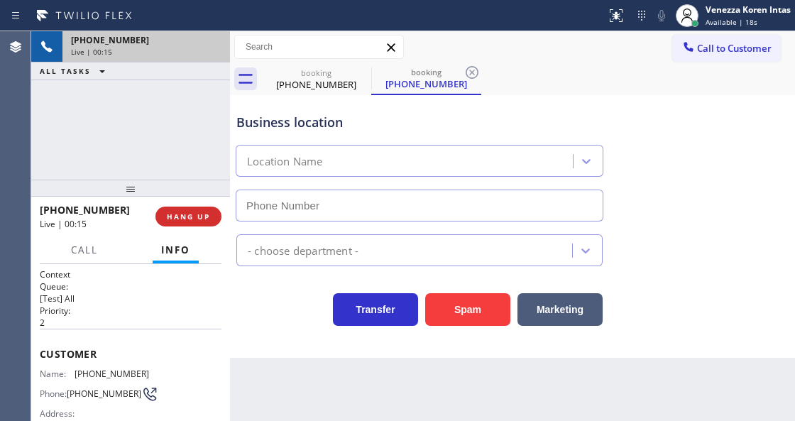
type input "(805) 399-7188"
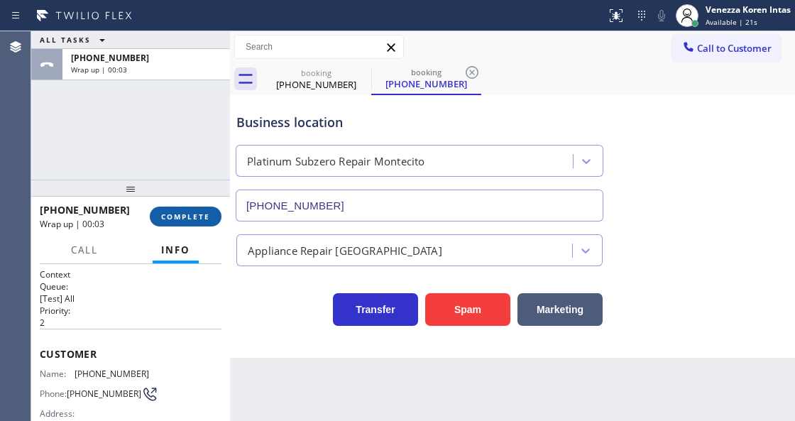
click at [203, 217] on span "COMPLETE" at bounding box center [185, 217] width 49 height 10
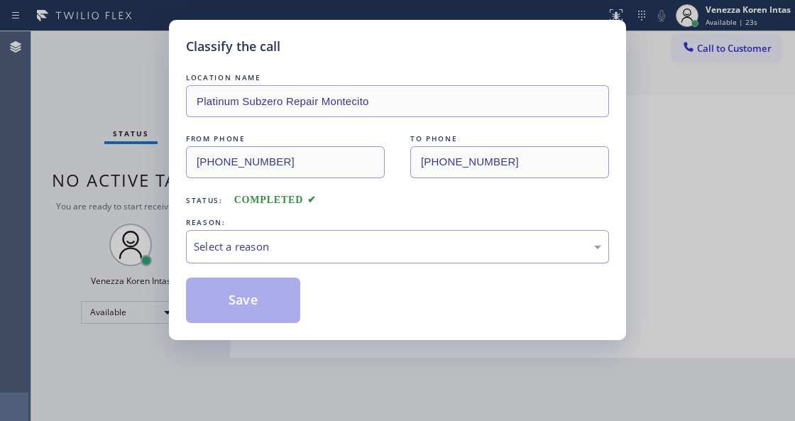
click at [363, 248] on div "Select a reason" at bounding box center [397, 247] width 407 height 16
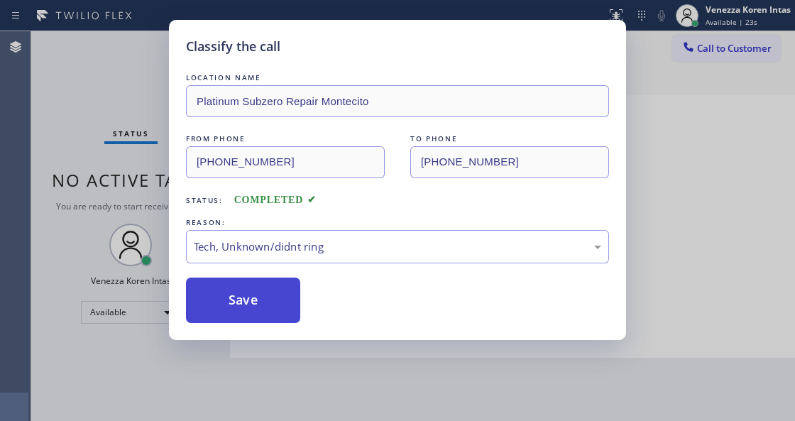
click at [260, 300] on button "Save" at bounding box center [243, 300] width 114 height 45
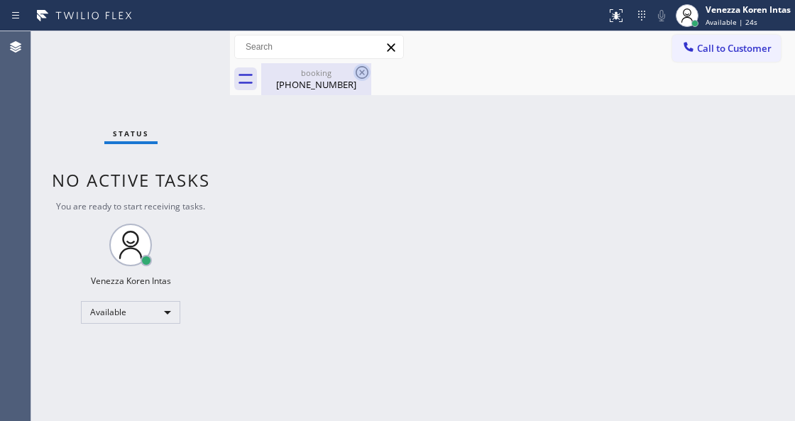
click at [358, 72] on icon at bounding box center [362, 72] width 17 height 17
click at [315, 87] on div "(805) 365-8379" at bounding box center [316, 84] width 107 height 13
click at [190, 43] on div "Status No active tasks You are ready to start receiving tasks. Venezza Koren In…" at bounding box center [130, 226] width 199 height 390
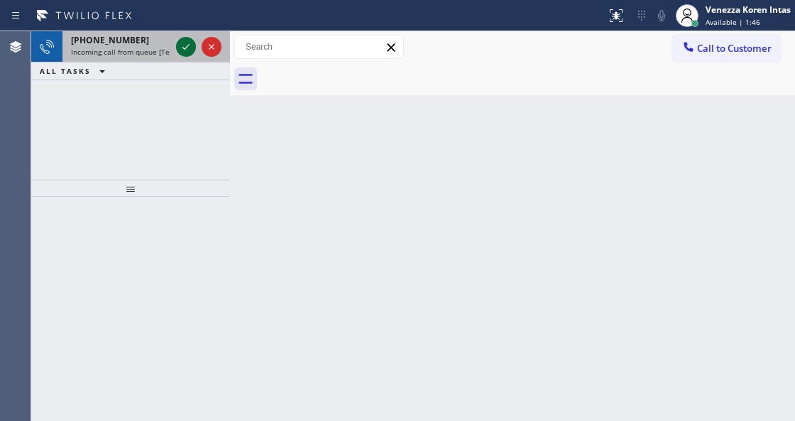
drag, startPoint x: 180, startPoint y: 48, endPoint x: 189, endPoint y: 47, distance: 8.5
click at [182, 47] on icon at bounding box center [185, 46] width 17 height 17
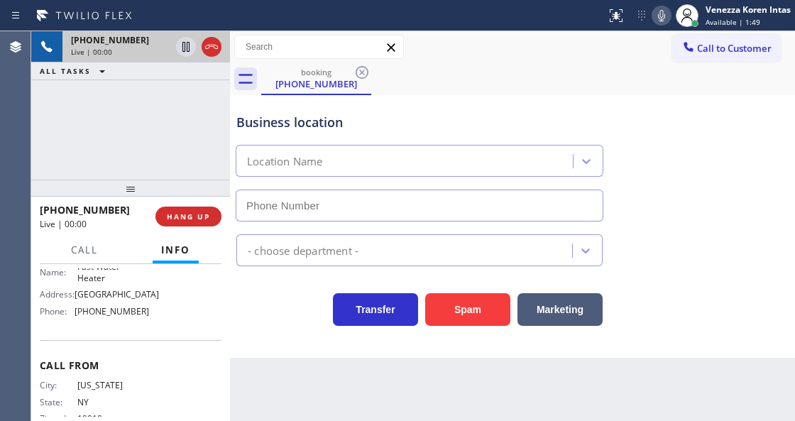
scroll to position [142, 0]
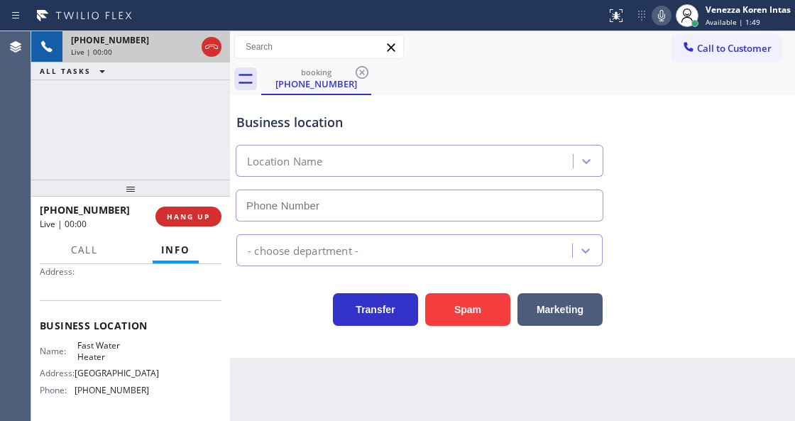
type input "(213) 319-6087"
click at [98, 175] on div "+19176471005 Live | 00:01 ALL TASKS ALL TASKS ACTIVE TASKS TASKS IN WRAP UP" at bounding box center [130, 105] width 199 height 148
click at [160, 95] on div "+19176471005 Live | 00:02 ALL TASKS ALL TASKS ACTIVE TASKS TASKS IN WRAP UP" at bounding box center [130, 105] width 199 height 148
click at [189, 130] on div "+19176471005 Live | 00:06 ALL TASKS ALL TASKS ACTIVE TASKS TASKS IN WRAP UP" at bounding box center [130, 105] width 199 height 148
drag, startPoint x: 126, startPoint y: 95, endPoint x: 187, endPoint y: 123, distance: 66.4
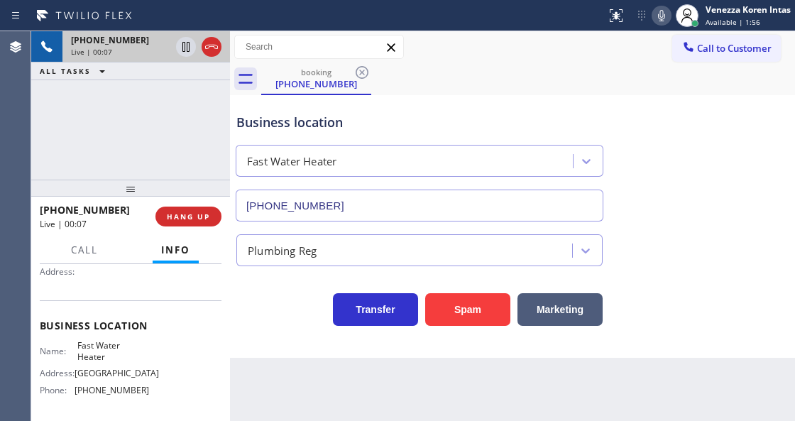
click at [132, 104] on div "+19176471005 Live | 00:07 ALL TASKS ALL TASKS ACTIVE TASKS TASKS IN WRAP UP" at bounding box center [130, 105] width 199 height 148
click at [187, 123] on div "+19176471005 Live | 00:08 ALL TASKS ALL TASKS ACTIVE TASKS TASKS IN WRAP UP" at bounding box center [130, 105] width 199 height 148
click at [397, 132] on div "Business location Fast Water Heater (213) 319-6087" at bounding box center [420, 160] width 372 height 123
click at [210, 53] on icon at bounding box center [211, 46] width 17 height 17
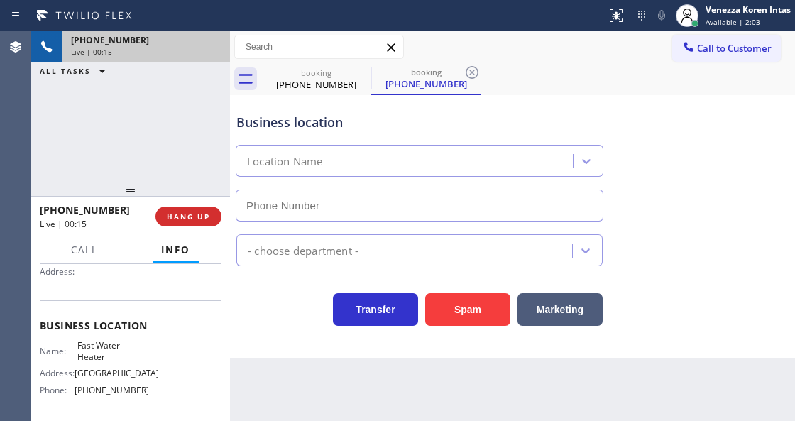
type input "(213) 319-6087"
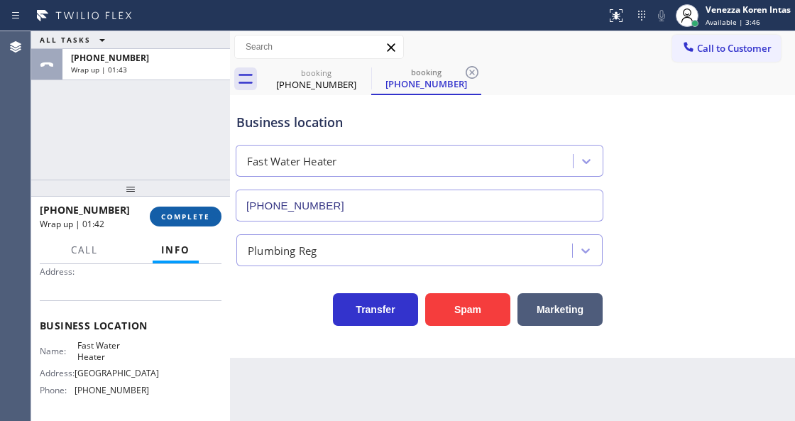
click at [168, 219] on span "COMPLETE" at bounding box center [185, 217] width 49 height 10
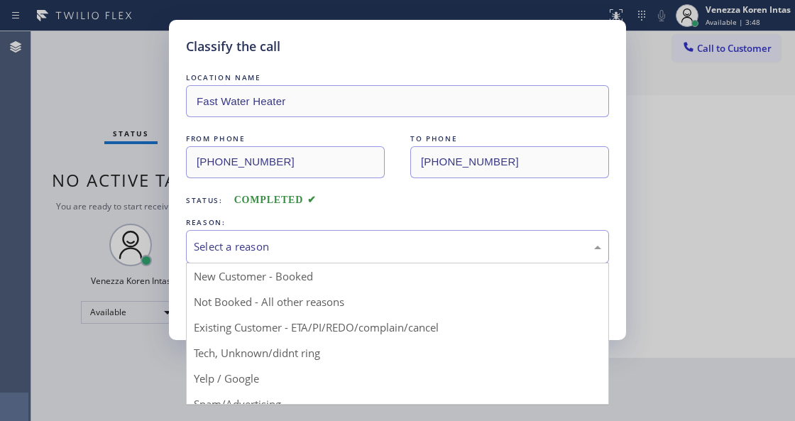
click at [278, 259] on div "Select a reason" at bounding box center [397, 246] width 423 height 33
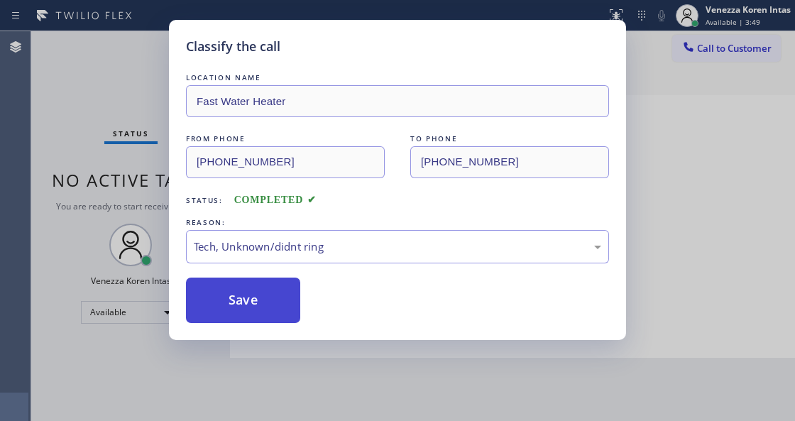
click at [251, 305] on button "Save" at bounding box center [243, 300] width 114 height 45
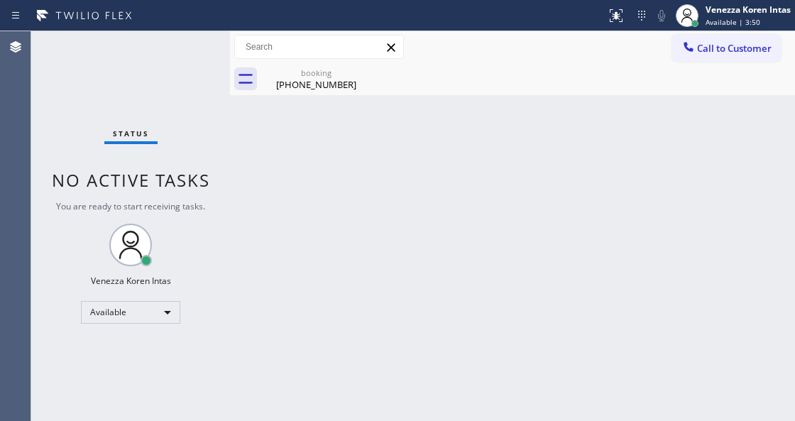
click at [163, 43] on div "Status No active tasks You are ready to start receiving tasks. Venezza Koren In…" at bounding box center [130, 226] width 199 height 390
click at [453, 163] on div "Back to Dashboard Change Sender ID Customers Technicians Select a contact Outbo…" at bounding box center [512, 226] width 565 height 390
click at [453, 224] on div "Back to Dashboard Change Sender ID Customers Technicians Select a contact Outbo…" at bounding box center [512, 226] width 565 height 390
click at [140, 55] on div "Status No active tasks You are ready to start receiving tasks. Venezza Koren In…" at bounding box center [130, 226] width 199 height 390
drag, startPoint x: 165, startPoint y: 57, endPoint x: 139, endPoint y: 64, distance: 27.0
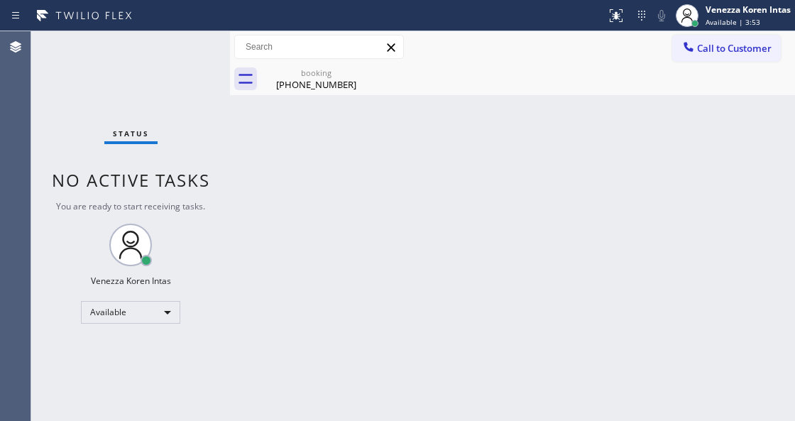
click at [152, 62] on div "Status No active tasks You are ready to start receiving tasks. Venezza Koren In…" at bounding box center [130, 226] width 199 height 390
click at [336, 75] on div "booking" at bounding box center [316, 72] width 107 height 11
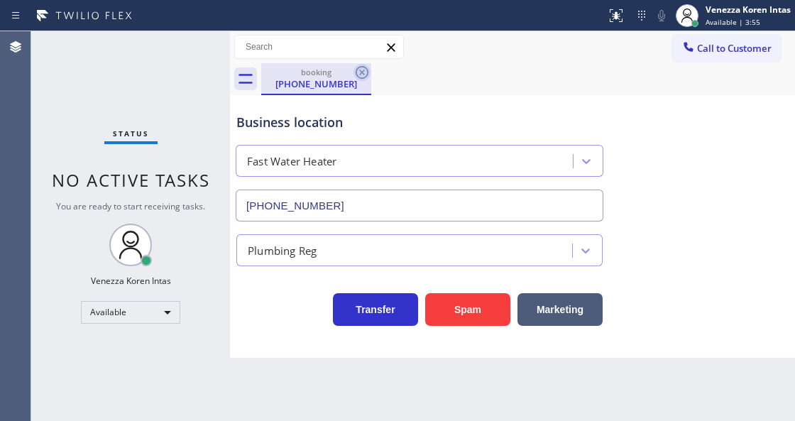
click at [363, 71] on icon at bounding box center [362, 72] width 17 height 17
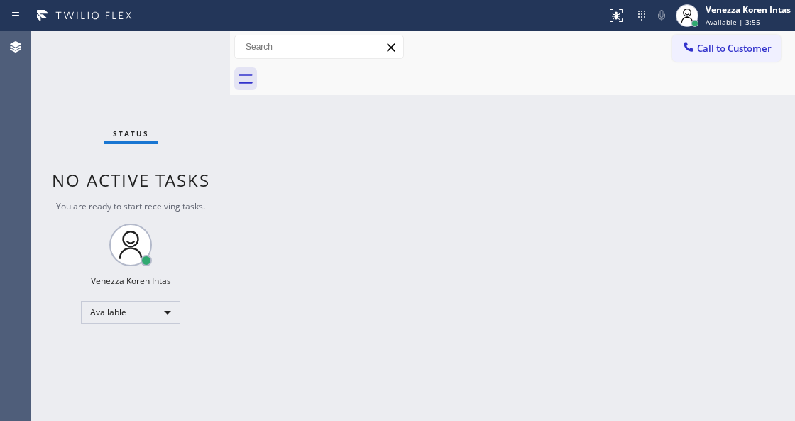
drag, startPoint x: 510, startPoint y: 67, endPoint x: 458, endPoint y: 78, distance: 53.7
click at [510, 67] on div at bounding box center [528, 79] width 534 height 32
drag, startPoint x: 111, startPoint y: 53, endPoint x: 182, endPoint y: 51, distance: 71.0
click at [118, 51] on div "Status No active tasks You are ready to start receiving tasks. Venezza Koren In…" at bounding box center [130, 226] width 199 height 390
click at [215, 51] on div "Status No active tasks You are ready to start receiving tasks. Venezza Koren In…" at bounding box center [130, 226] width 199 height 390
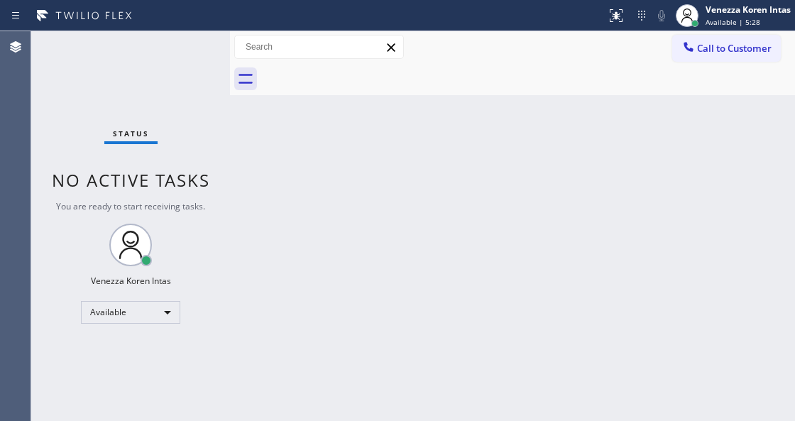
click at [197, 49] on div "Status No active tasks You are ready to start receiving tasks. Venezza Koren In…" at bounding box center [130, 226] width 199 height 390
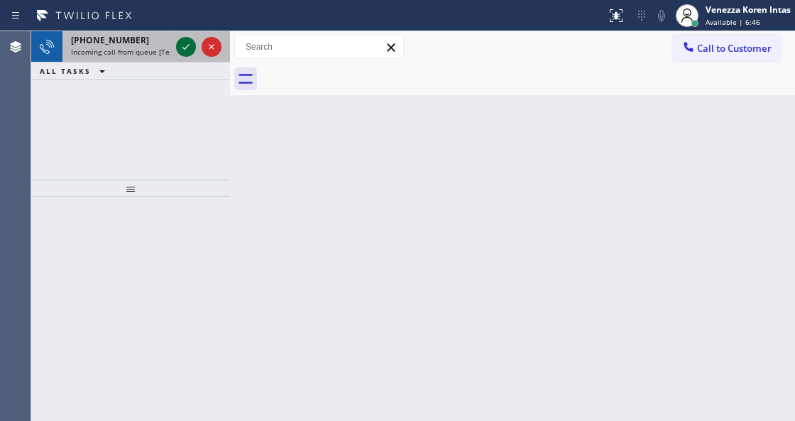
click at [180, 50] on icon at bounding box center [185, 46] width 17 height 17
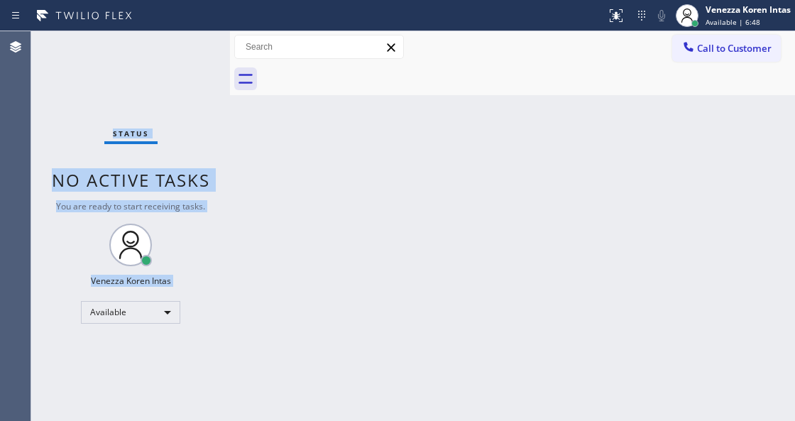
click at [180, 50] on div "Status No active tasks You are ready to start receiving tasks. Venezza Koren In…" at bounding box center [130, 226] width 199 height 390
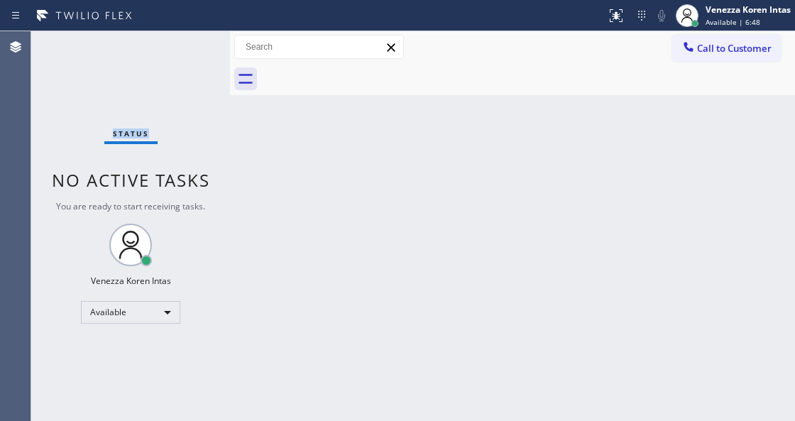
click at [182, 48] on div "Status No active tasks You are ready to start receiving tasks. Venezza Koren In…" at bounding box center [130, 226] width 199 height 390
click at [183, 48] on div "Status No active tasks You are ready to start receiving tasks. Venezza Koren In…" at bounding box center [130, 226] width 199 height 390
drag, startPoint x: 183, startPoint y: 48, endPoint x: 21, endPoint y: 61, distance: 162.4
click at [182, 48] on div "Status No active tasks You are ready to start receiving tasks. Venezza Koren In…" at bounding box center [130, 226] width 199 height 390
click at [178, 51] on div "Status No active tasks You are ready to start receiving tasks. Venezza Koren In…" at bounding box center [130, 226] width 199 height 390
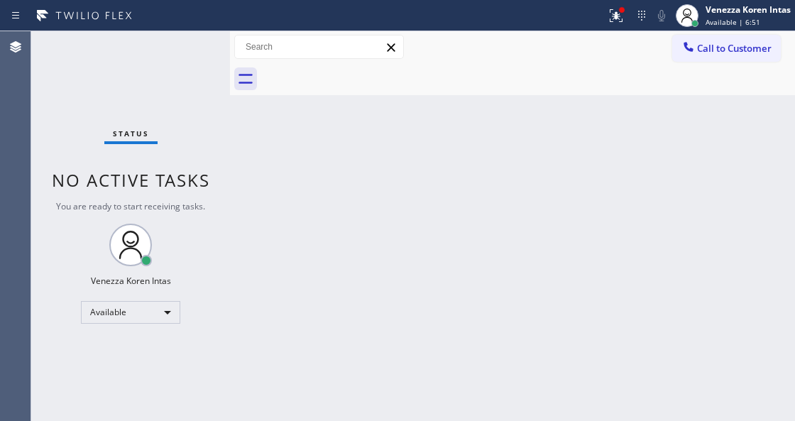
click at [207, 92] on div "Status No active tasks You are ready to start receiving tasks. Venezza Koren In…" at bounding box center [130, 226] width 199 height 390
click at [163, 54] on div "Status No active tasks You are ready to start receiving tasks. Venezza Koren In…" at bounding box center [130, 226] width 199 height 390
click at [181, 55] on div "Status No active tasks You are ready to start receiving tasks. Venezza Koren In…" at bounding box center [130, 226] width 199 height 390
click at [613, 10] on icon at bounding box center [616, 15] width 17 height 17
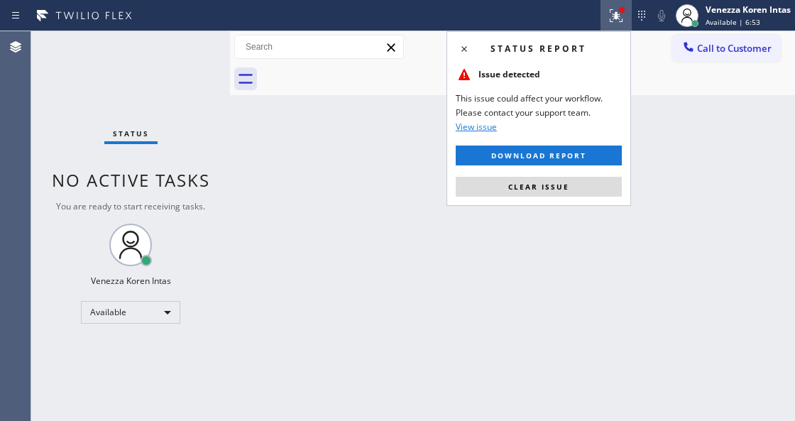
drag, startPoint x: 612, startPoint y: 196, endPoint x: 596, endPoint y: 185, distance: 19.9
click at [610, 196] on button "Clear issue" at bounding box center [539, 187] width 166 height 20
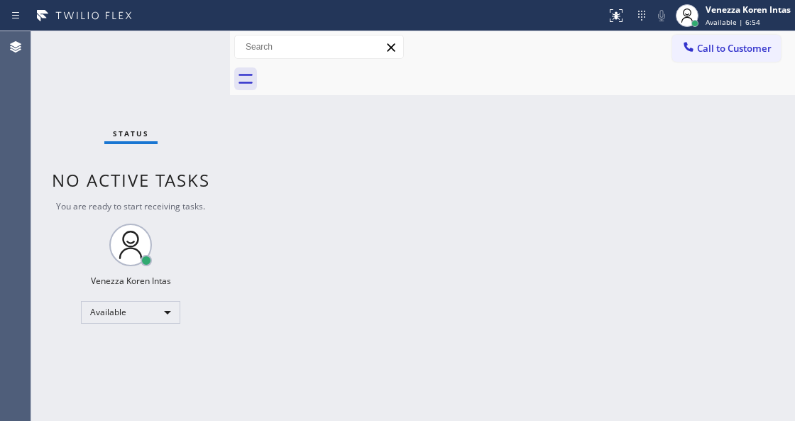
drag, startPoint x: 596, startPoint y: 185, endPoint x: 287, endPoint y: 119, distance: 315.8
click at [592, 185] on div "Back to Dashboard Change Sender ID Customers Technicians Select a contact Outbo…" at bounding box center [512, 226] width 565 height 390
click at [192, 43] on div "Status No active tasks You are ready to start receiving tasks. Venezza Koren In…" at bounding box center [130, 226] width 199 height 390
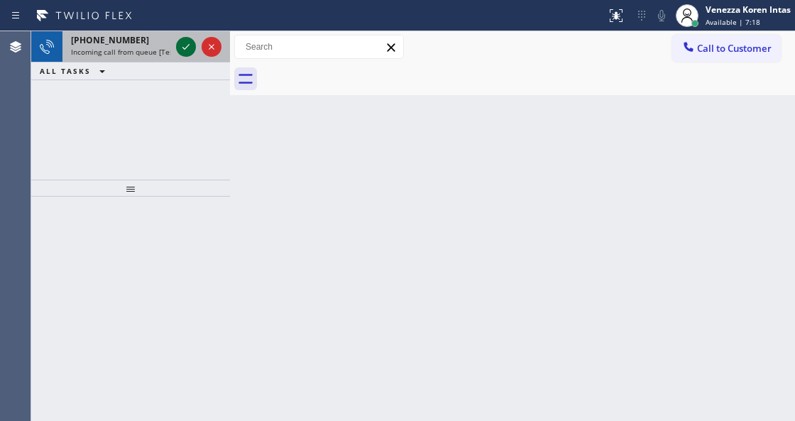
click at [185, 47] on icon at bounding box center [185, 46] width 17 height 17
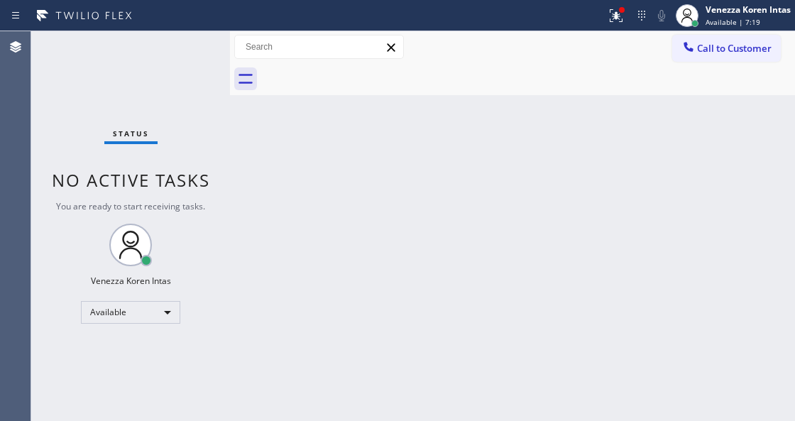
click at [185, 47] on div "Status No active tasks You are ready to start receiving tasks. Venezza Koren In…" at bounding box center [130, 226] width 199 height 390
click at [615, 16] on icon at bounding box center [614, 14] width 9 height 10
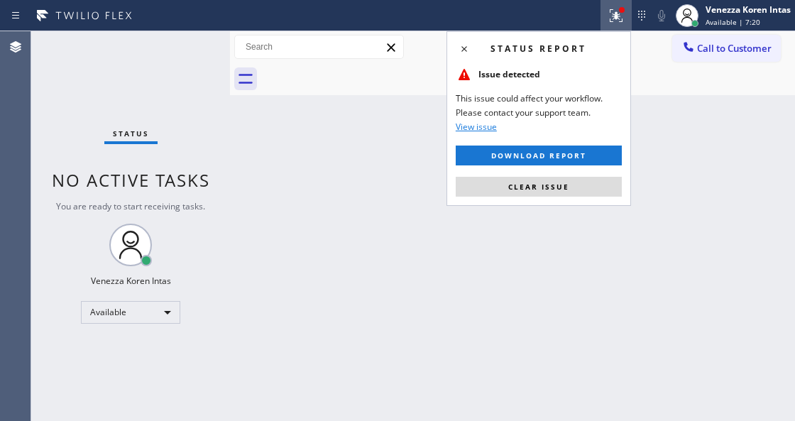
click at [539, 175] on div "Status report Issue detected This issue could affect your workflow. Please cont…" at bounding box center [538, 118] width 185 height 175
click at [532, 189] on span "Clear issue" at bounding box center [538, 187] width 61 height 10
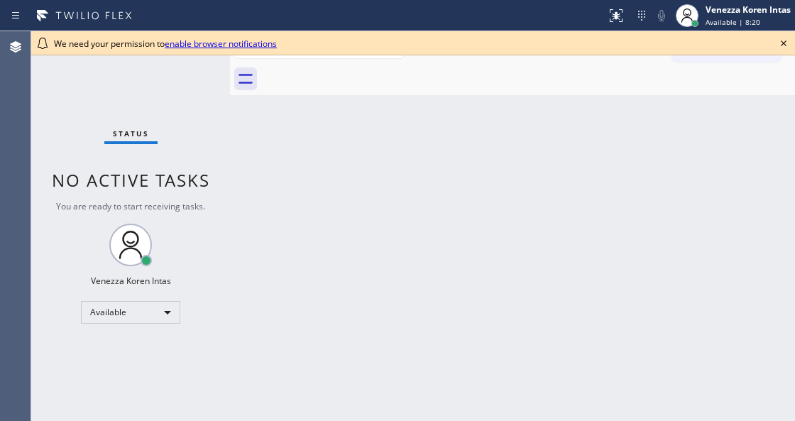
click at [781, 43] on icon at bounding box center [783, 43] width 17 height 17
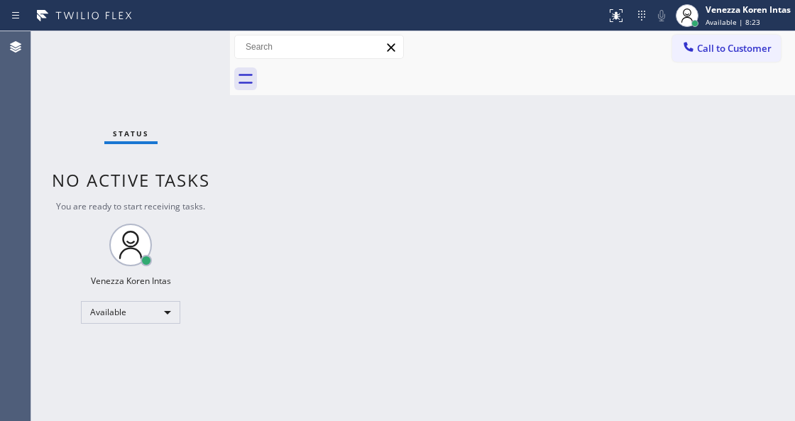
drag, startPoint x: 375, startPoint y: 218, endPoint x: 262, endPoint y: 185, distance: 117.7
click at [358, 213] on div "Back to Dashboard Change Sender ID Customers Technicians Select a contact Outbo…" at bounding box center [512, 226] width 565 height 390
click at [194, 67] on div "Status No active tasks You are ready to start receiving tasks. Venezza Koren In…" at bounding box center [130, 226] width 199 height 390
click at [185, 39] on div "Status No active tasks You are ready to start receiving tasks. Venezza Koren In…" at bounding box center [130, 226] width 199 height 390
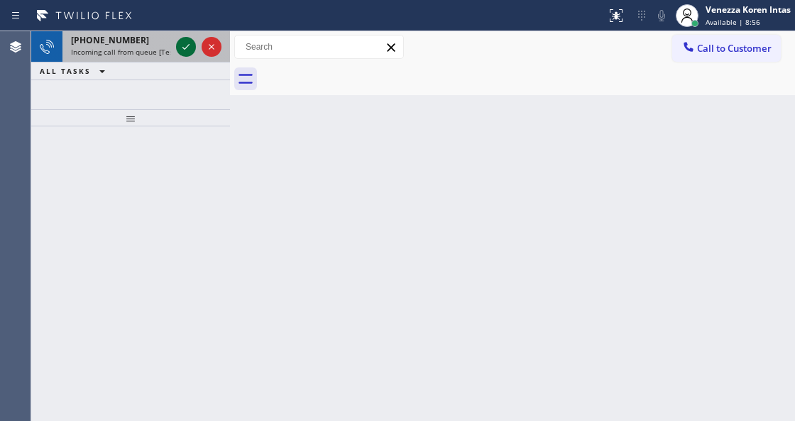
click at [187, 49] on icon at bounding box center [185, 46] width 17 height 17
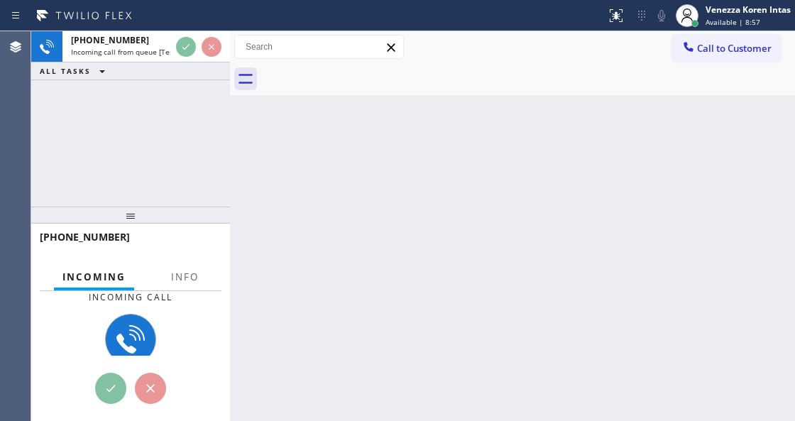
drag, startPoint x: 119, startPoint y: 126, endPoint x: 138, endPoint y: 238, distance: 113.1
click at [136, 224] on div at bounding box center [130, 215] width 199 height 17
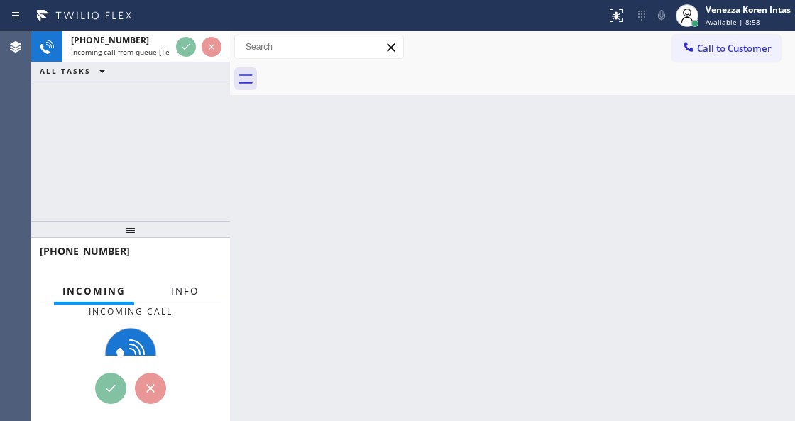
click at [183, 292] on span "Info" at bounding box center [185, 291] width 28 height 13
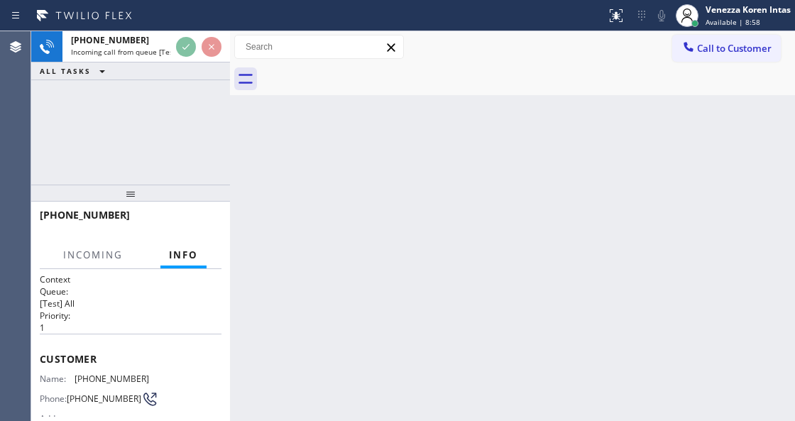
drag, startPoint x: 140, startPoint y: 220, endPoint x: 150, endPoint y: 203, distance: 20.1
click at [145, 185] on div at bounding box center [130, 193] width 199 height 17
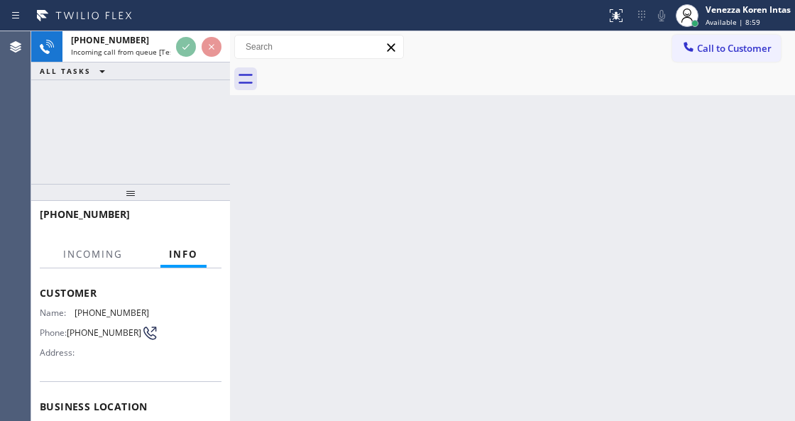
scroll to position [142, 0]
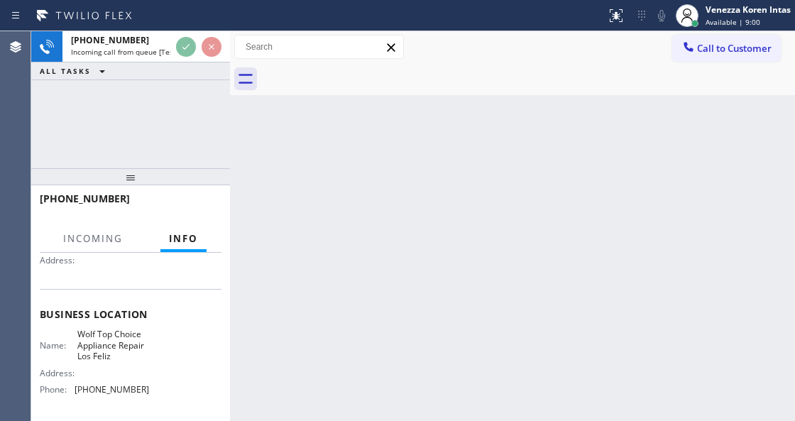
drag, startPoint x: 126, startPoint y: 197, endPoint x: 129, endPoint y: 179, distance: 18.8
click at [129, 179] on div at bounding box center [130, 176] width 199 height 17
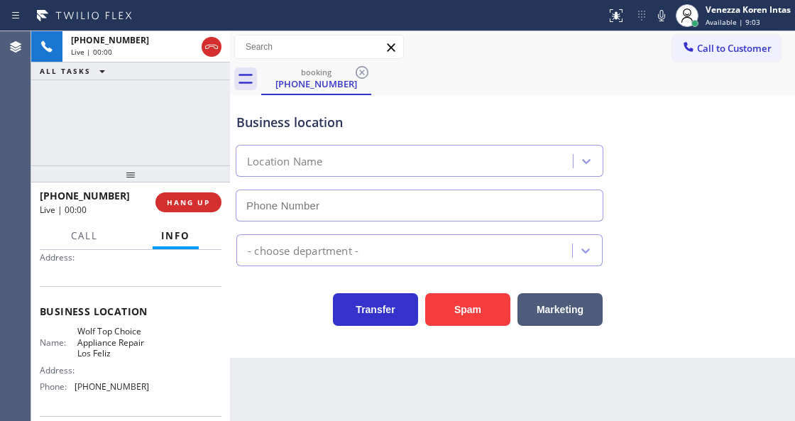
type input "[PHONE_NUMBER]"
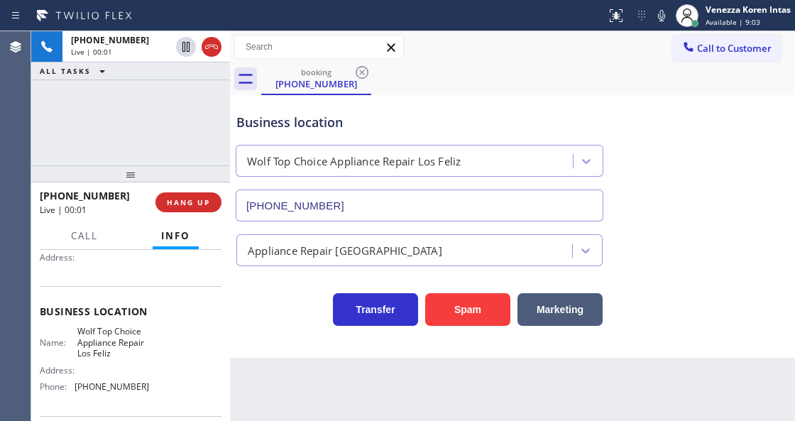
click at [436, 108] on div "Business location Wolf Top Choice Appliance Repair [GEOGRAPHIC_DATA] [PHONE_NUM…" at bounding box center [420, 160] width 372 height 123
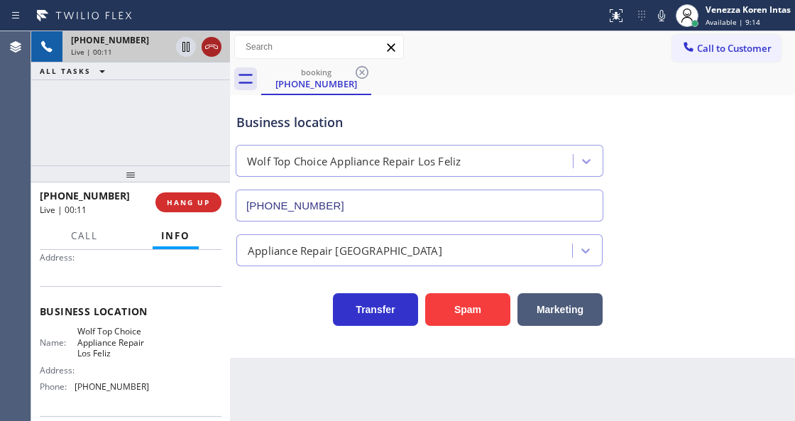
click at [206, 41] on icon at bounding box center [211, 46] width 17 height 17
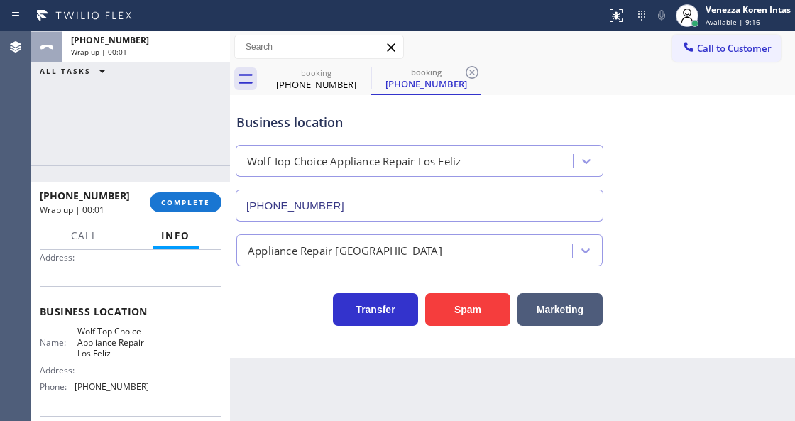
type input "[PHONE_NUMBER]"
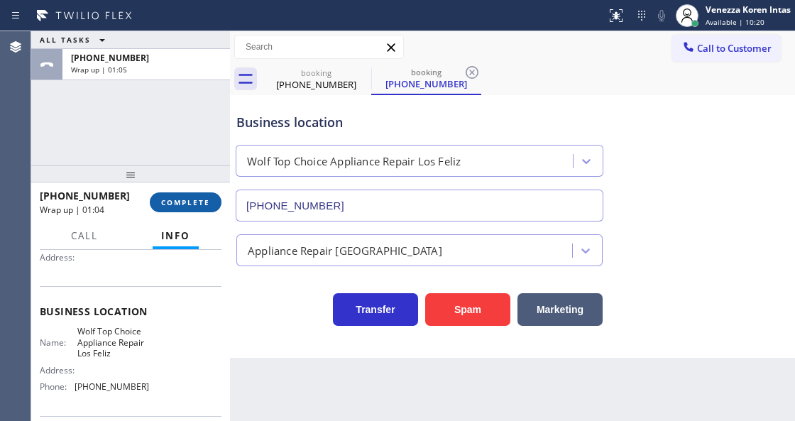
click at [192, 206] on span "COMPLETE" at bounding box center [185, 202] width 49 height 10
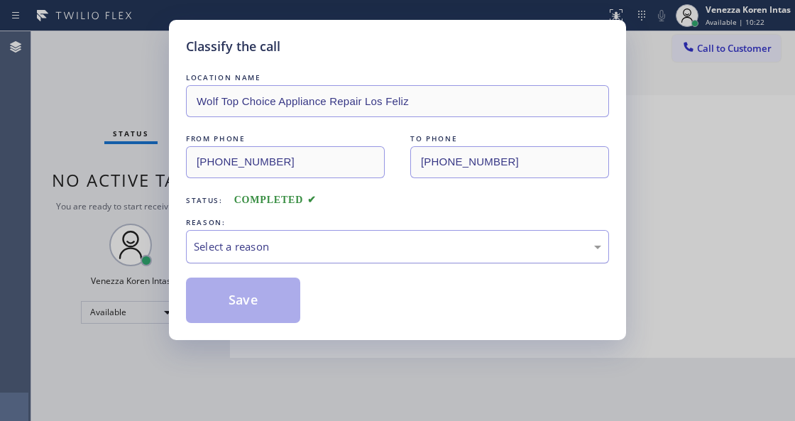
click at [309, 255] on div "Select a reason" at bounding box center [397, 247] width 407 height 16
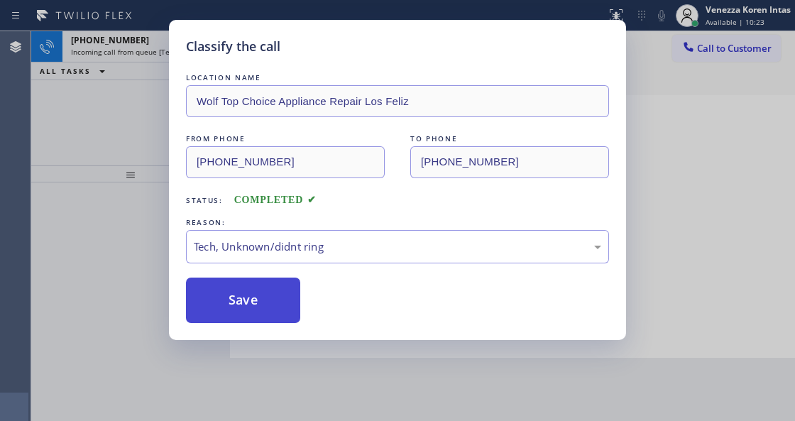
click at [278, 319] on button "Save" at bounding box center [243, 300] width 114 height 45
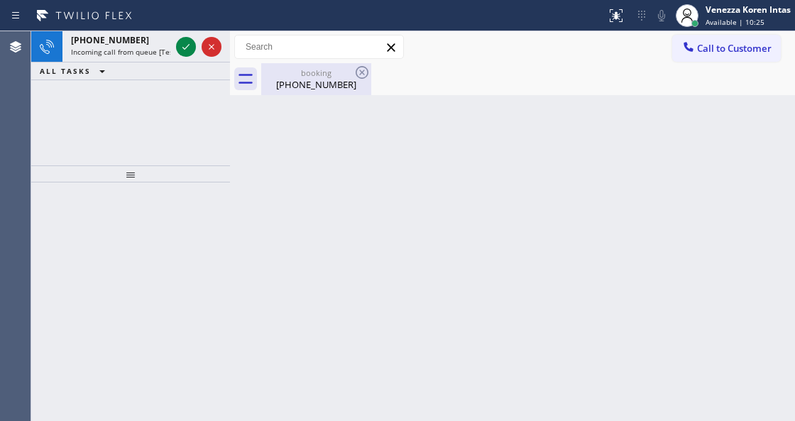
drag, startPoint x: 339, startPoint y: 82, endPoint x: 212, endPoint y: 63, distance: 129.2
click at [339, 82] on div "[PHONE_NUMBER]" at bounding box center [316, 84] width 107 height 13
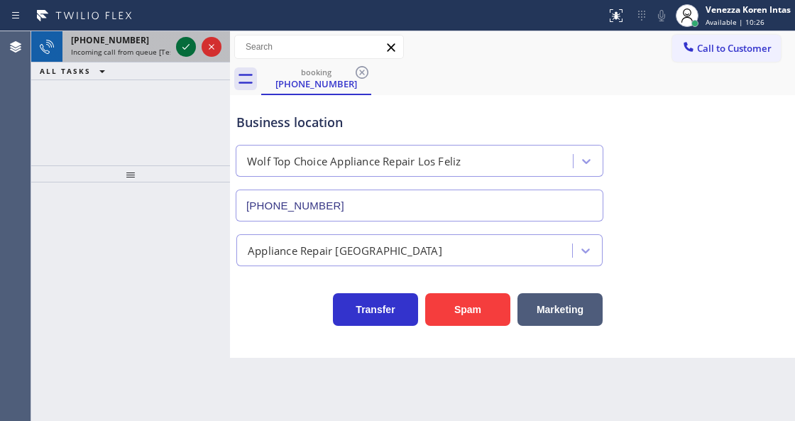
click at [185, 47] on icon at bounding box center [185, 46] width 17 height 17
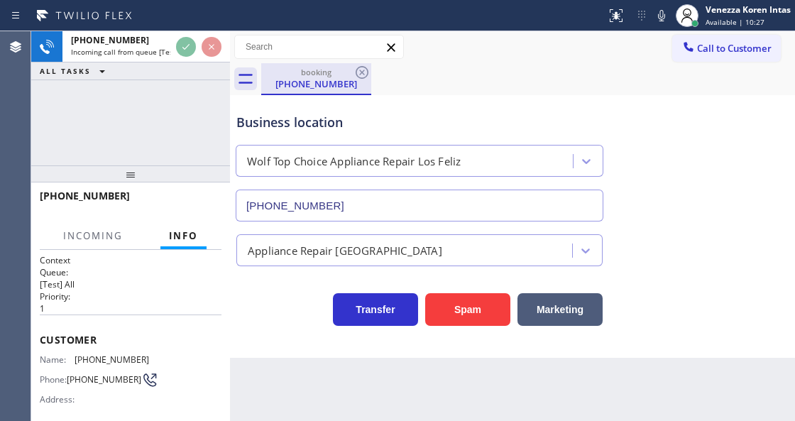
click at [335, 79] on div "[PHONE_NUMBER]" at bounding box center [316, 83] width 107 height 13
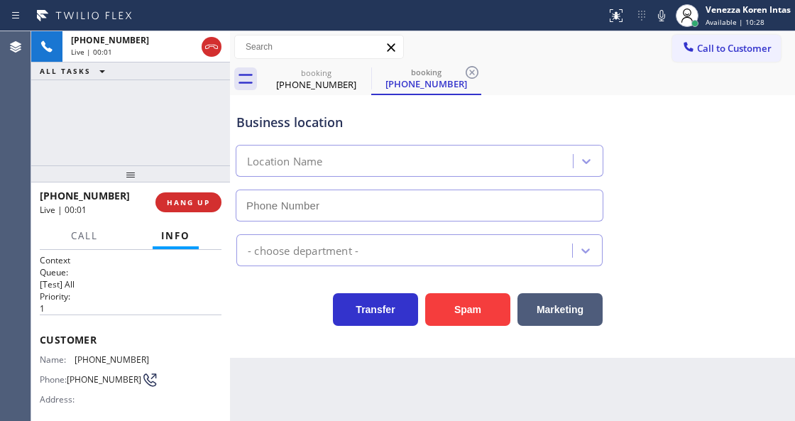
drag, startPoint x: 361, startPoint y: 72, endPoint x: 412, endPoint y: 171, distance: 111.1
click at [0, 0] on icon at bounding box center [0, 0] width 0 height 0
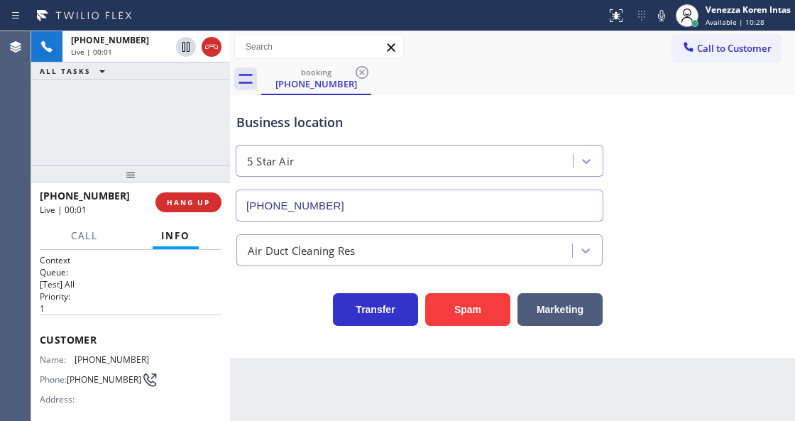
type input "[PHONE_NUMBER]"
click at [197, 136] on div "[PHONE_NUMBER] Live | 00:02 ALL TASKS ALL TASKS ACTIVE TASKS TASKS IN WRAP UP" at bounding box center [130, 98] width 199 height 134
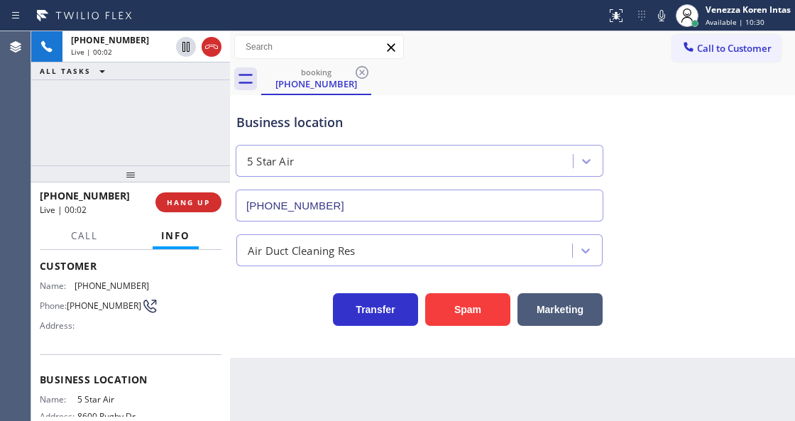
scroll to position [142, 0]
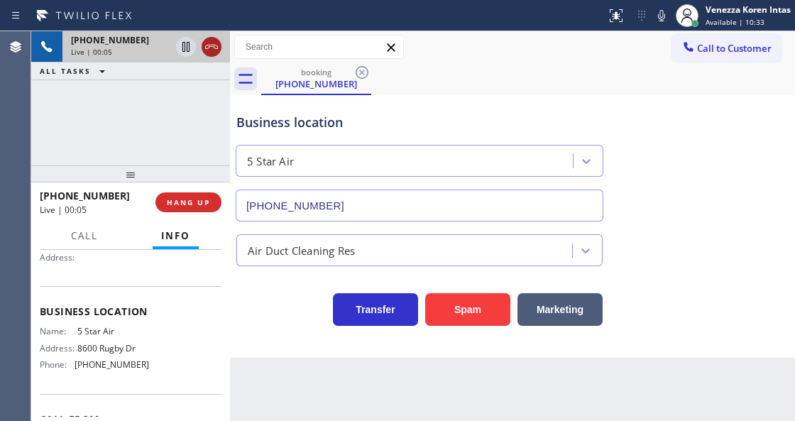
click at [209, 47] on icon at bounding box center [211, 46] width 17 height 17
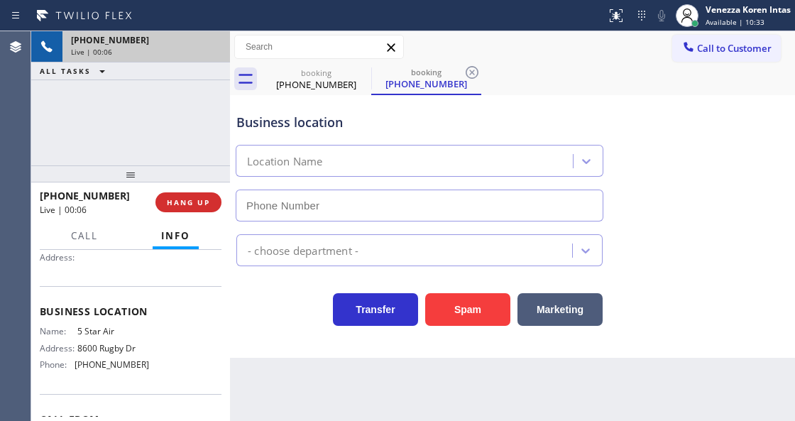
type input "[PHONE_NUMBER]"
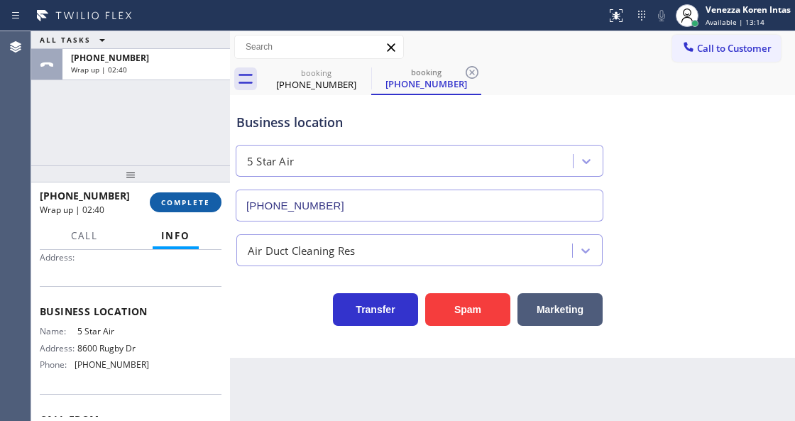
click at [180, 203] on span "COMPLETE" at bounding box center [185, 202] width 49 height 10
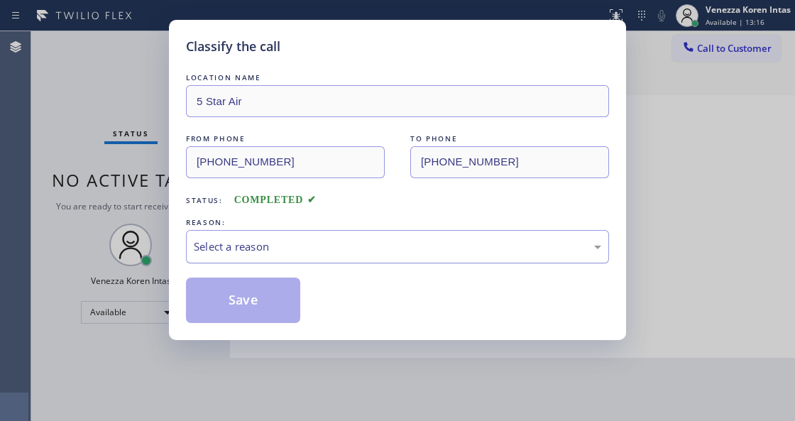
click at [283, 244] on div "Select a reason" at bounding box center [397, 247] width 407 height 16
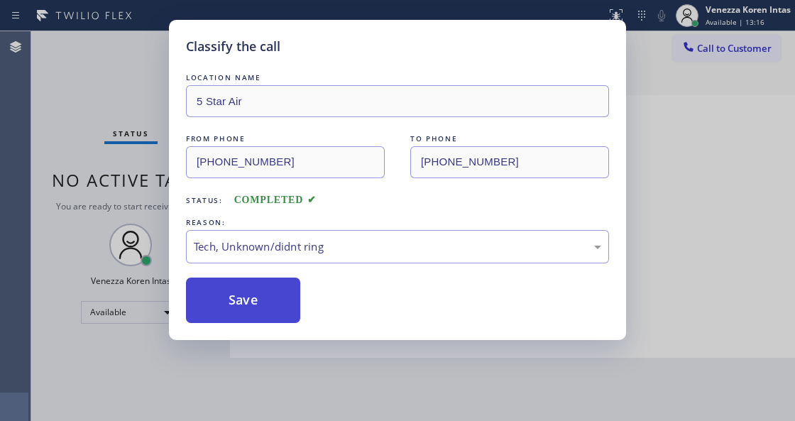
click at [257, 314] on button "Save" at bounding box center [243, 300] width 114 height 45
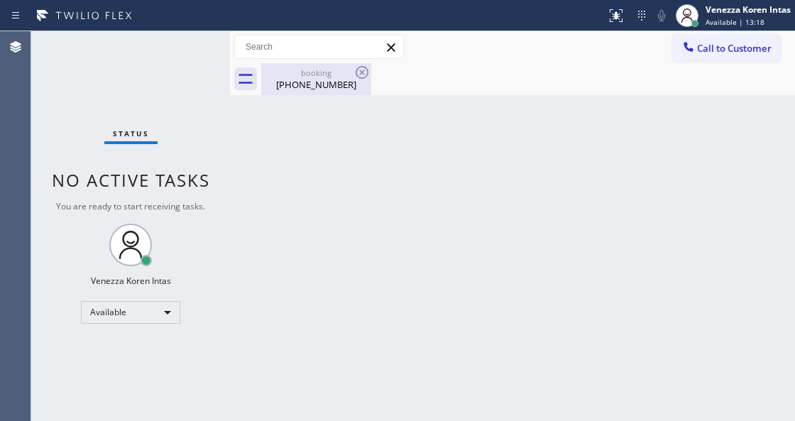
click at [319, 72] on div "booking" at bounding box center [316, 72] width 107 height 11
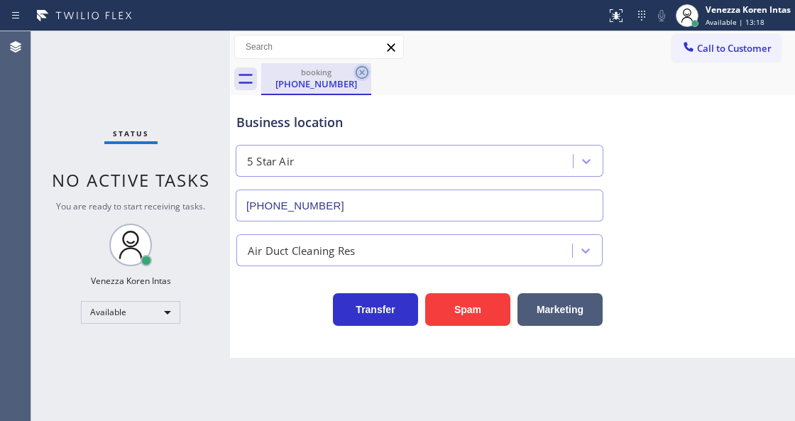
click at [358, 72] on icon at bounding box center [362, 72] width 17 height 17
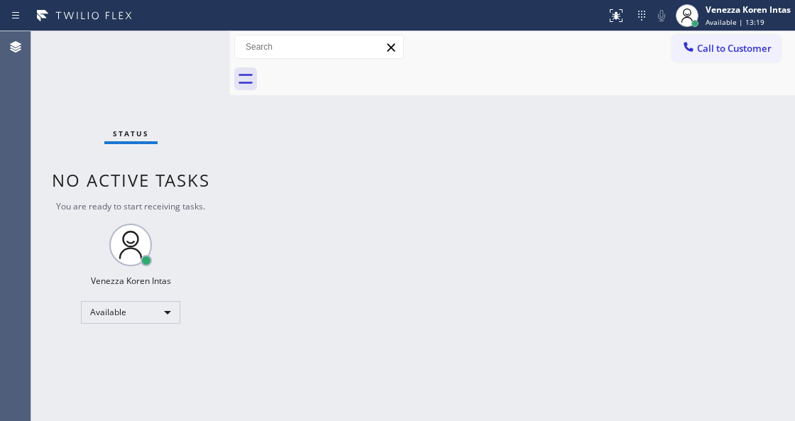
click at [192, 47] on div "Status No active tasks You are ready to start receiving tasks. Venezza Koren In…" at bounding box center [130, 226] width 199 height 390
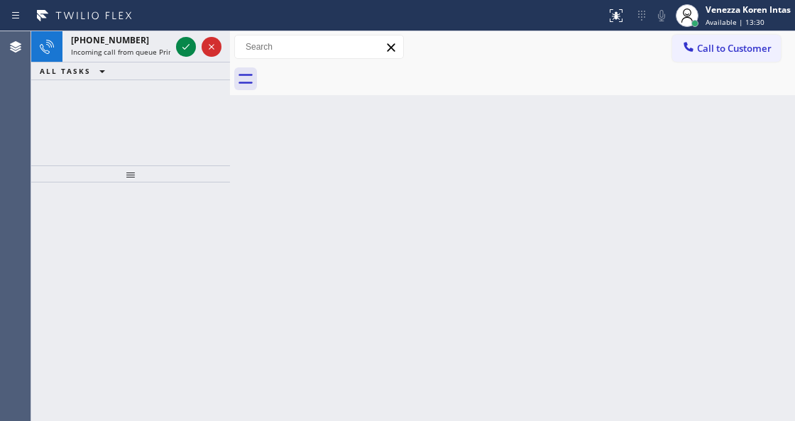
click at [163, 37] on div "[PHONE_NUMBER]" at bounding box center [120, 40] width 99 height 12
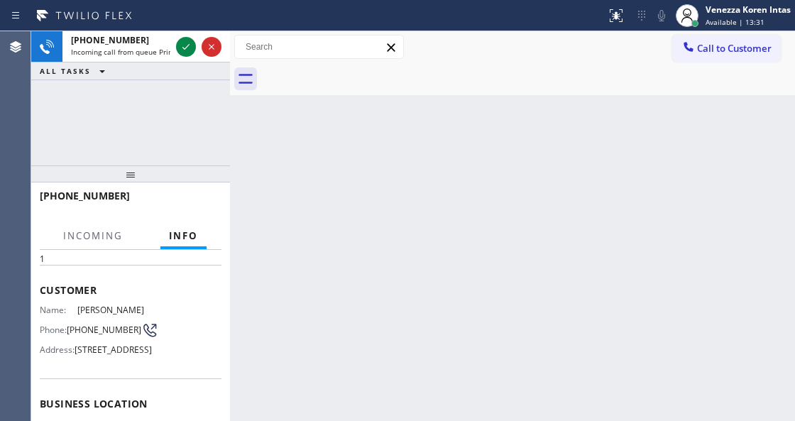
scroll to position [142, 0]
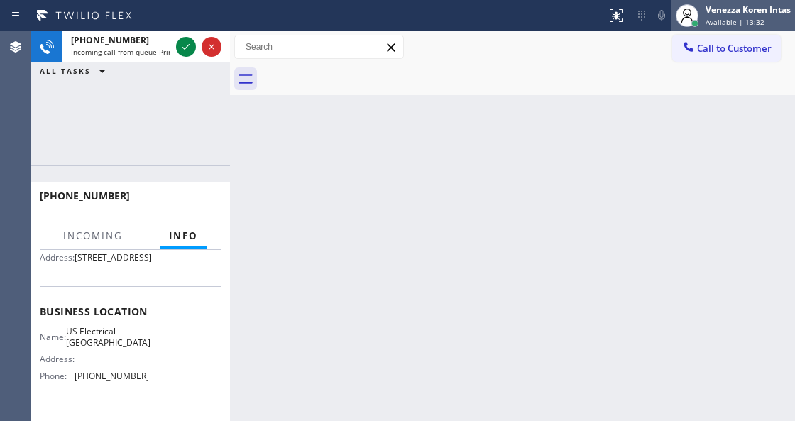
click at [765, 18] on div "Available | 13:32" at bounding box center [748, 22] width 85 height 10
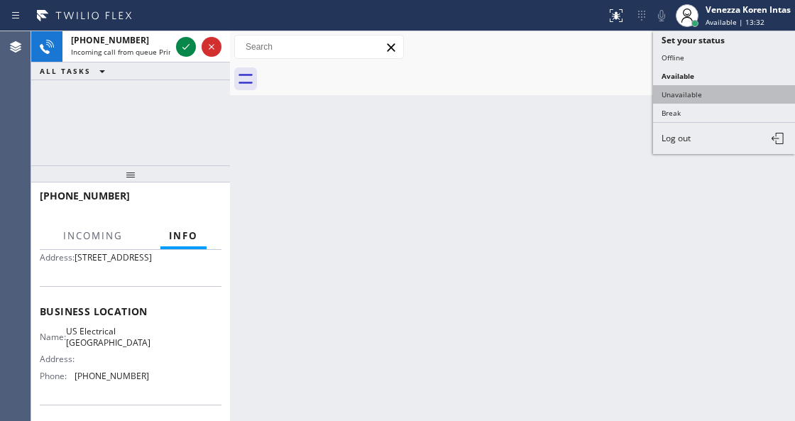
click at [690, 94] on button "Unavailable" at bounding box center [724, 94] width 142 height 18
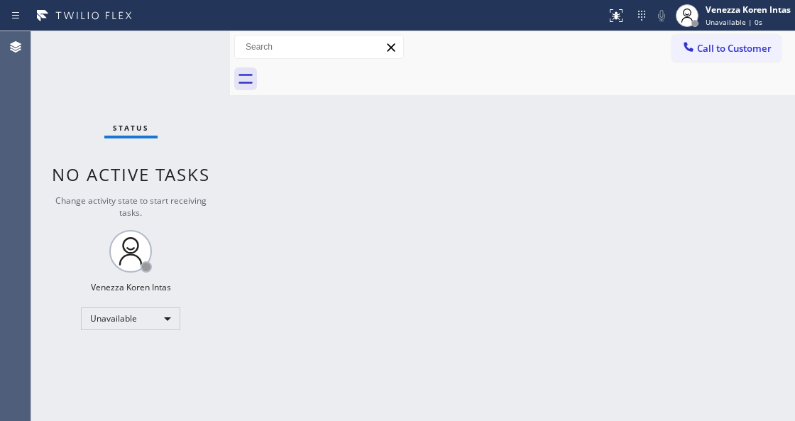
click at [135, 53] on div "Status No active tasks Change activity state to start receiving tasks. Venezza …" at bounding box center [130, 226] width 199 height 390
click at [182, 51] on div "Status No active tasks Change activity state to start receiving tasks. Venezza …" at bounding box center [130, 226] width 199 height 390
click at [725, 21] on span "Unavailable | 3:36" at bounding box center [738, 22] width 64 height 10
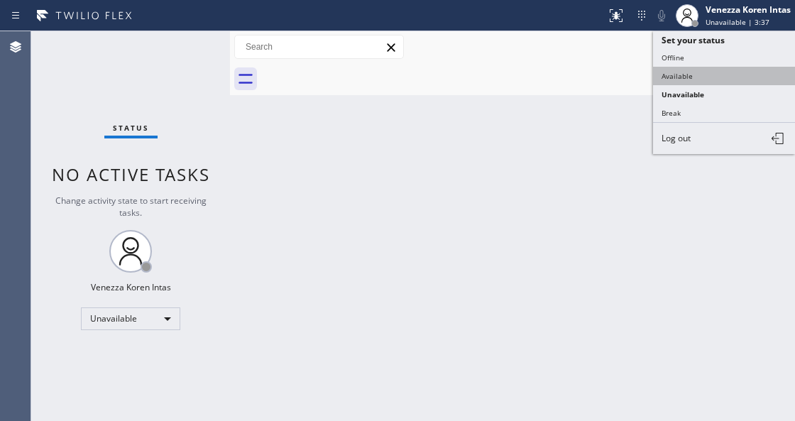
click at [669, 71] on button "Available" at bounding box center [724, 76] width 142 height 18
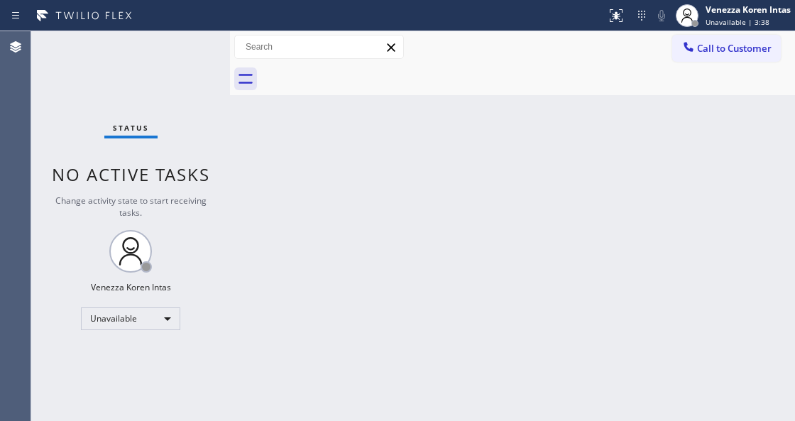
click at [359, 168] on div "Back to Dashboard Change Sender ID Customers Technicians Select a contact Outbo…" at bounding box center [512, 226] width 565 height 390
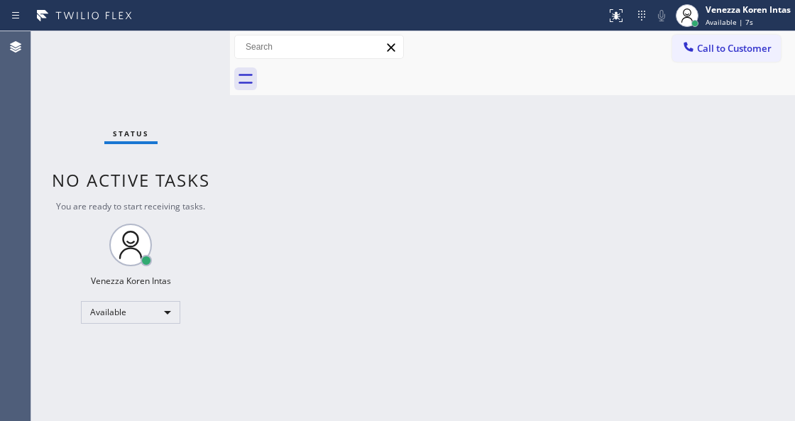
click at [139, 83] on div "Status No active tasks You are ready to start receiving tasks. Venezza Koren In…" at bounding box center [130, 226] width 199 height 390
click at [186, 54] on div "Status No active tasks You are ready to start receiving tasks. Venezza Koren In…" at bounding box center [130, 226] width 199 height 390
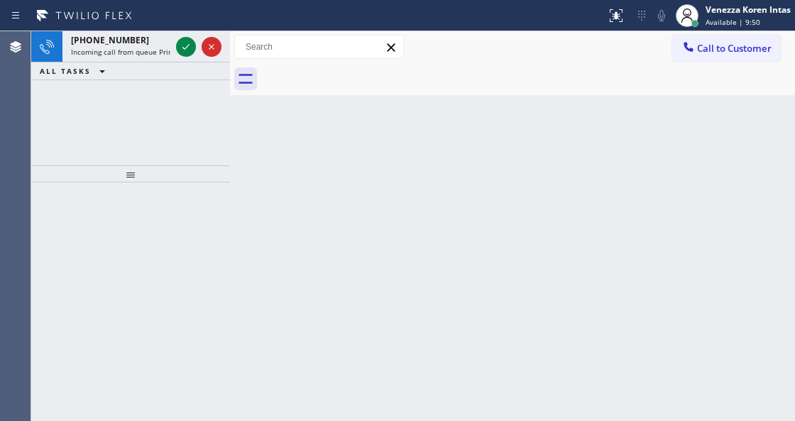
drag, startPoint x: 140, startPoint y: 51, endPoint x: 144, endPoint y: 81, distance: 30.1
click at [140, 51] on span "Incoming call from queue Primary EL" at bounding box center [133, 52] width 124 height 10
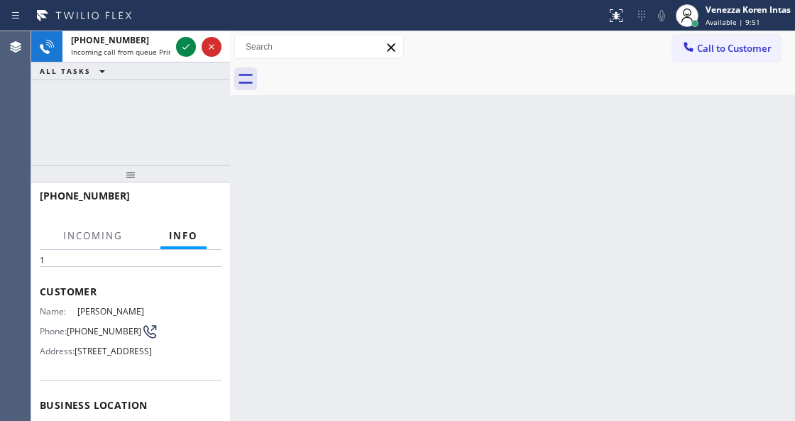
scroll to position [189, 0]
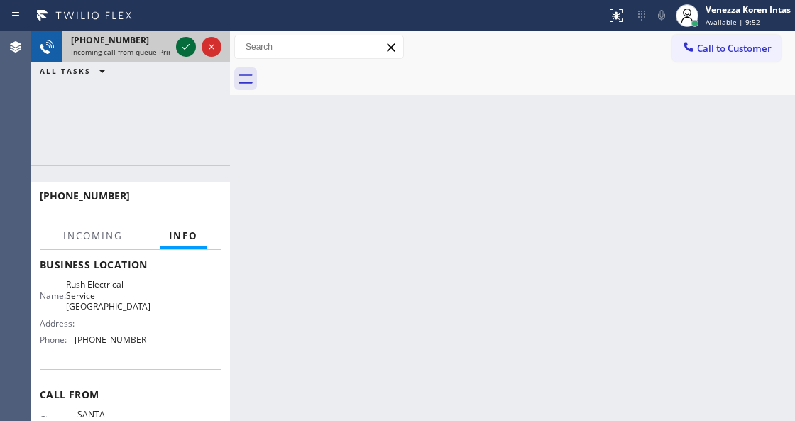
click at [180, 48] on icon at bounding box center [185, 46] width 17 height 17
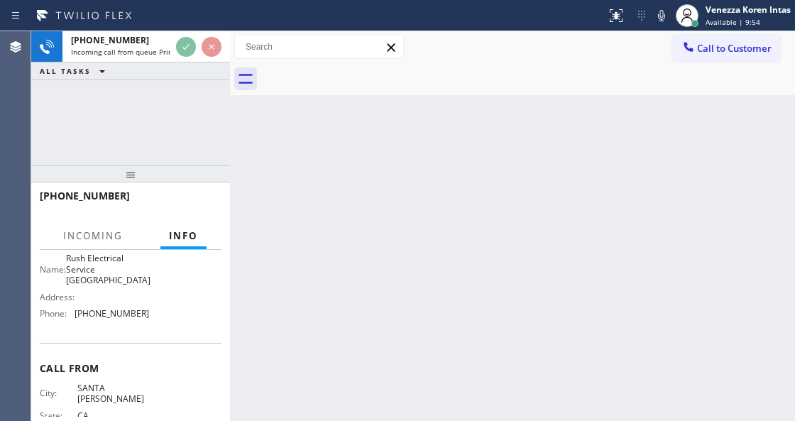
scroll to position [236, 0]
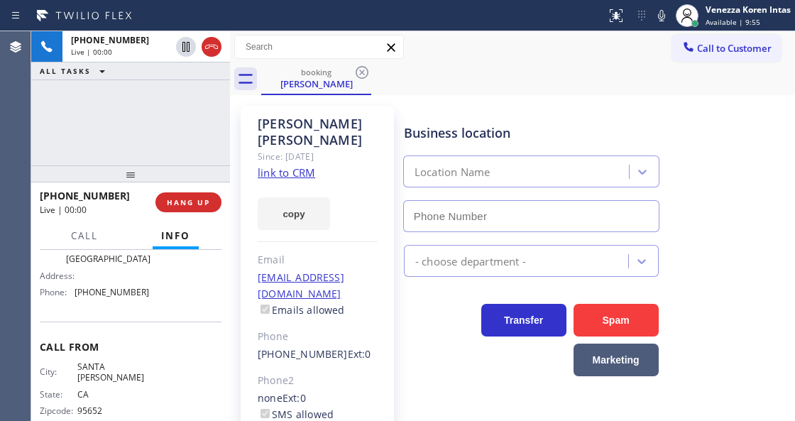
type input "[PHONE_NUMBER]"
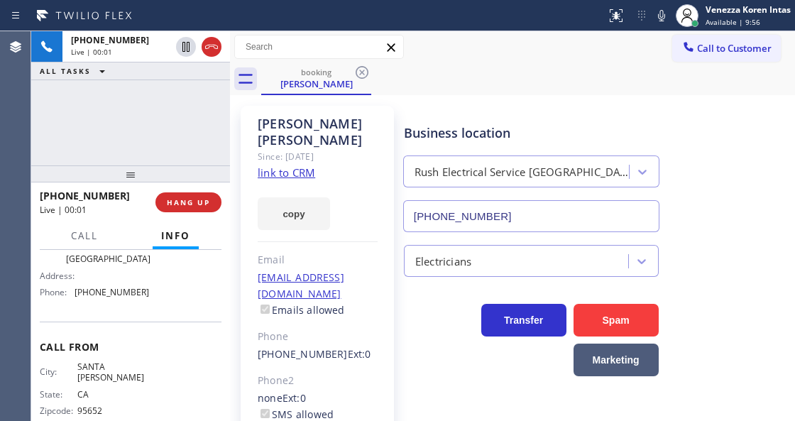
click at [307, 148] on div "Since: [DATE]" at bounding box center [318, 156] width 120 height 16
click at [309, 165] on link "link to CRM" at bounding box center [286, 172] width 57 height 14
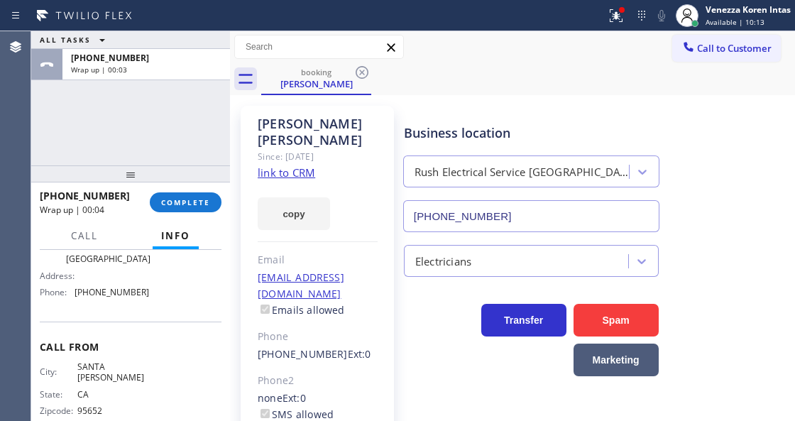
click at [223, 143] on div "ALL TASKS ALL TASKS ACTIVE TASKS TASKS IN WRAP UP [PHONE_NUMBER] Wrap up | 00:03" at bounding box center [130, 98] width 199 height 134
click at [185, 203] on span "COMPLETE" at bounding box center [185, 202] width 49 height 10
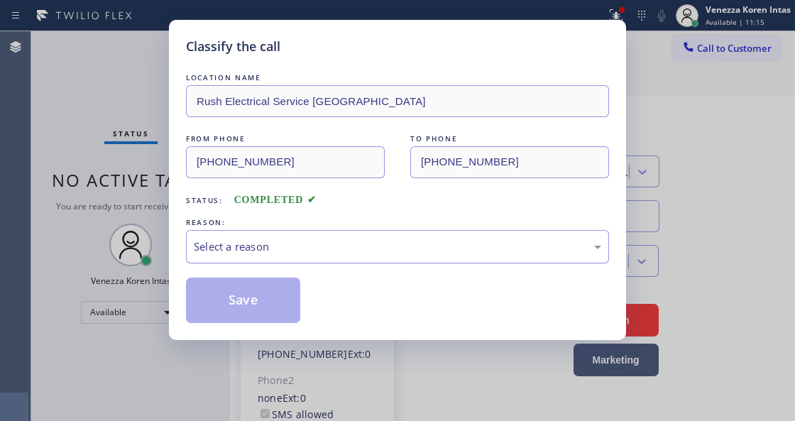
click at [351, 233] on div "Select a reason" at bounding box center [397, 246] width 423 height 33
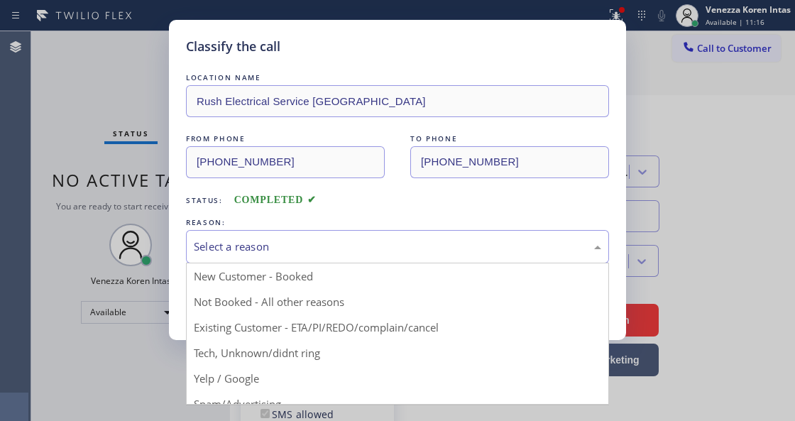
drag, startPoint x: 339, startPoint y: 331, endPoint x: 293, endPoint y: 307, distance: 52.1
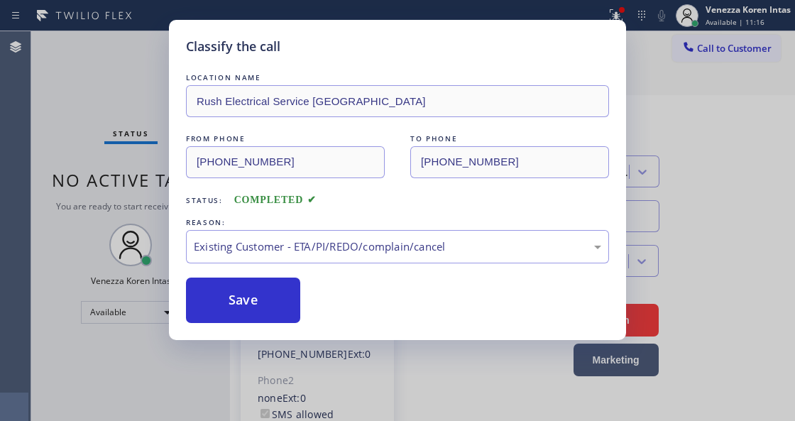
click at [291, 305] on button "Save" at bounding box center [243, 300] width 114 height 45
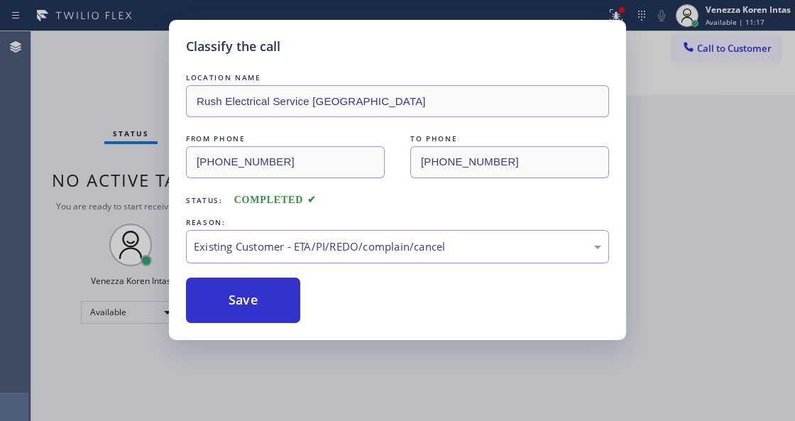
click at [700, 301] on div "Classify the call LOCATION NAME Wolf Top Choice Appliance Repair Los Feliz FROM…" at bounding box center [413, 226] width 764 height 390
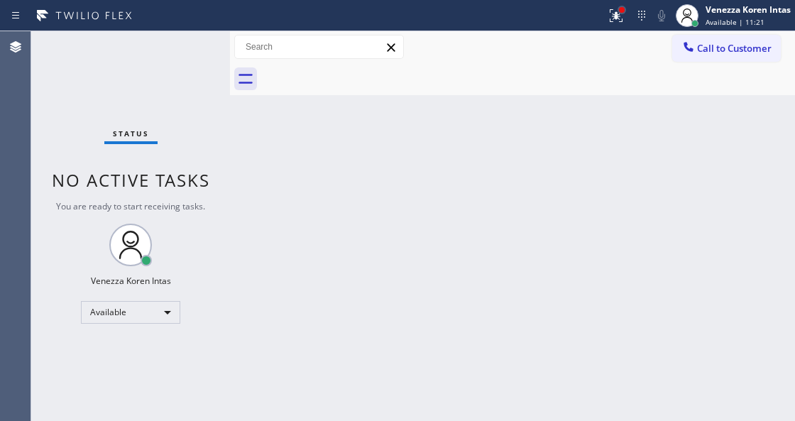
click at [618, 7] on div at bounding box center [622, 10] width 9 height 9
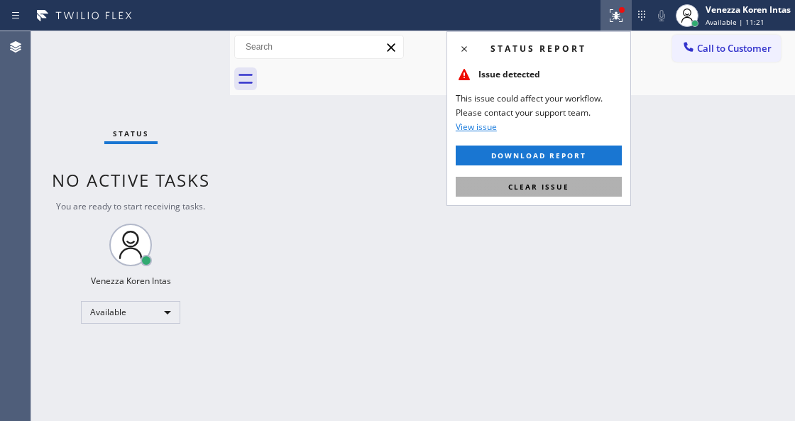
click at [555, 189] on span "Clear issue" at bounding box center [538, 187] width 61 height 10
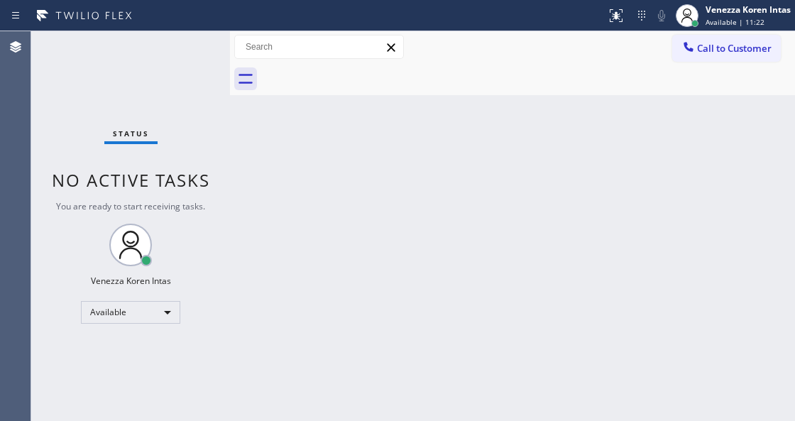
drag, startPoint x: 514, startPoint y: 208, endPoint x: 217, endPoint y: 179, distance: 298.8
click at [488, 210] on div "Back to Dashboard Change Sender ID Customers Technicians Select a contact Outbo…" at bounding box center [512, 226] width 565 height 390
drag, startPoint x: 177, startPoint y: 84, endPoint x: 194, endPoint y: 187, distance: 105.0
click at [177, 85] on div "Status No active tasks You are ready to start receiving tasks. Venezza Koren In…" at bounding box center [130, 226] width 199 height 390
click at [317, 221] on div "Back to Dashboard Change Sender ID Customers Technicians Select a contact Outbo…" at bounding box center [512, 226] width 565 height 390
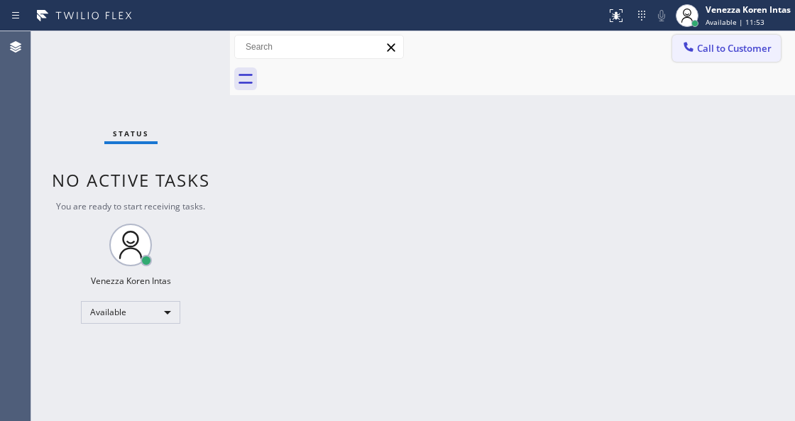
click at [713, 48] on span "Call to Customer" at bounding box center [734, 48] width 75 height 13
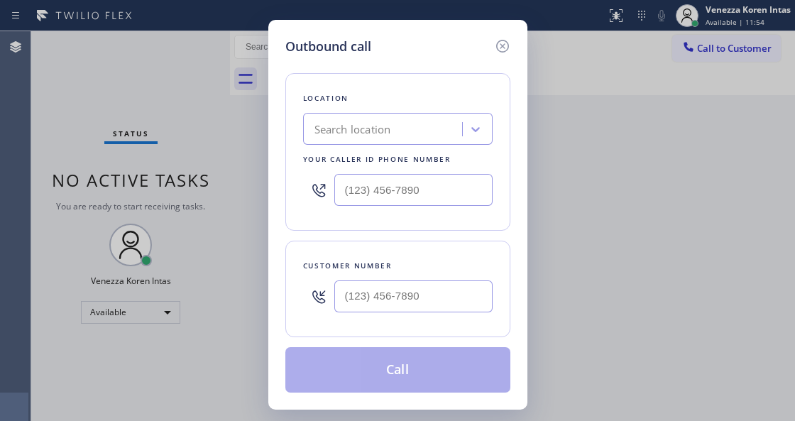
type input "(___) ___-____"
click at [414, 204] on input "(___) ___-____" at bounding box center [413, 190] width 158 height 32
click at [765, 214] on div "Outbound call Location Search location Your caller id phone number Customer num…" at bounding box center [397, 210] width 795 height 421
click at [712, 255] on div "Outbound call Location Search location Your caller id phone number Customer num…" at bounding box center [397, 210] width 795 height 421
click at [495, 34] on div "Outbound call Location Search location Your caller id phone number Customer num…" at bounding box center [397, 215] width 259 height 390
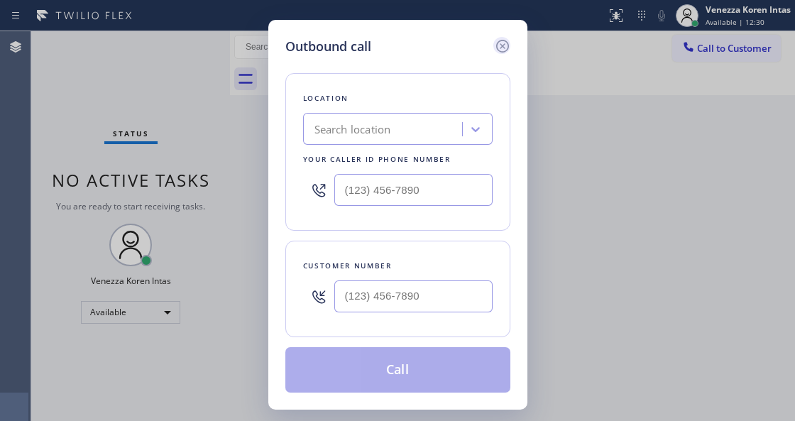
click at [504, 47] on icon at bounding box center [502, 46] width 17 height 17
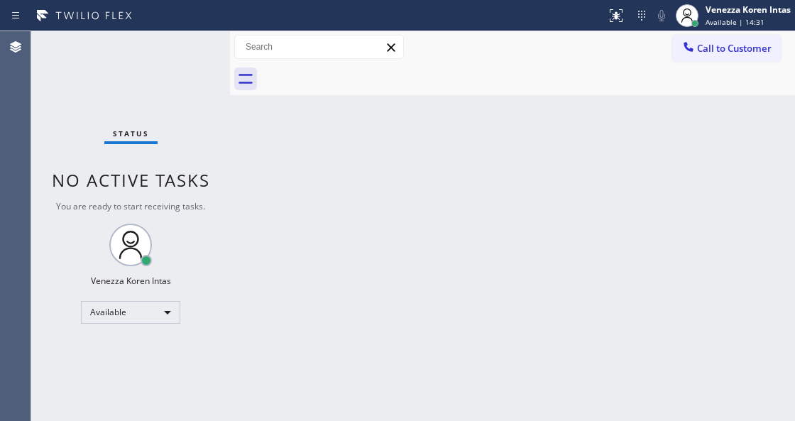
click at [243, 137] on div "Back to Dashboard Change Sender ID Customers Technicians Select a contact Outbo…" at bounding box center [512, 226] width 565 height 390
drag, startPoint x: 179, startPoint y: 89, endPoint x: 196, endPoint y: 54, distance: 39.4
click at [178, 89] on div "Status No active tasks You are ready to start receiving tasks. Venezza Koren In…" at bounding box center [130, 226] width 199 height 390
click at [196, 21] on div at bounding box center [303, 15] width 595 height 23
click at [194, 33] on div "Status No active tasks You are ready to start receiving tasks. Venezza Koren In…" at bounding box center [130, 226] width 199 height 390
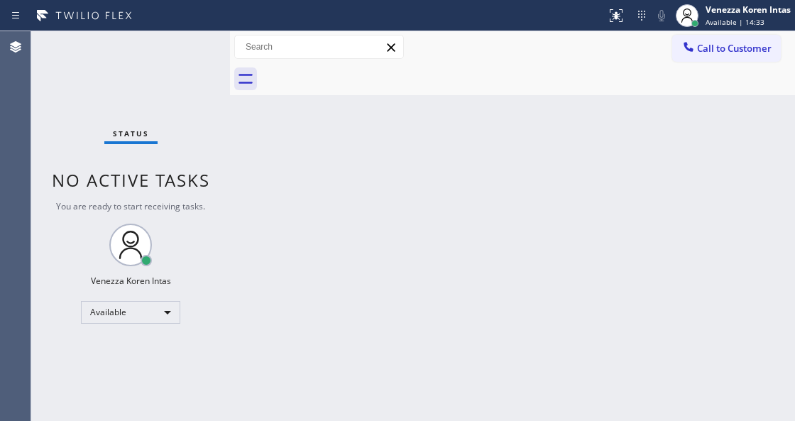
click at [177, 43] on div "Status No active tasks You are ready to start receiving tasks. Venezza Koren In…" at bounding box center [130, 226] width 199 height 390
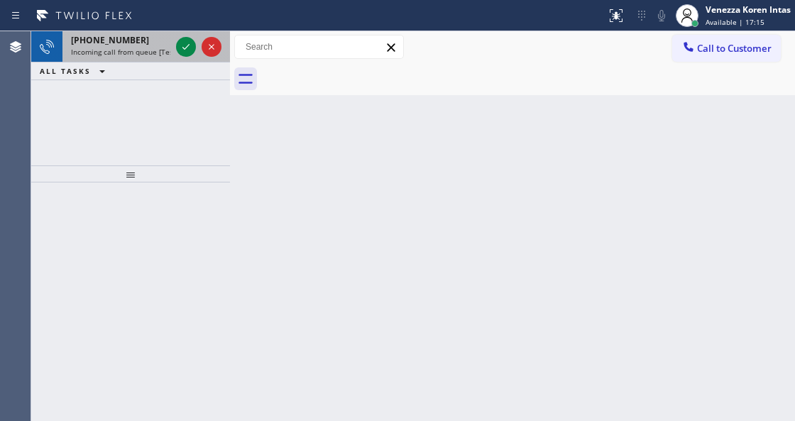
click at [136, 43] on div "[PHONE_NUMBER]" at bounding box center [120, 40] width 99 height 12
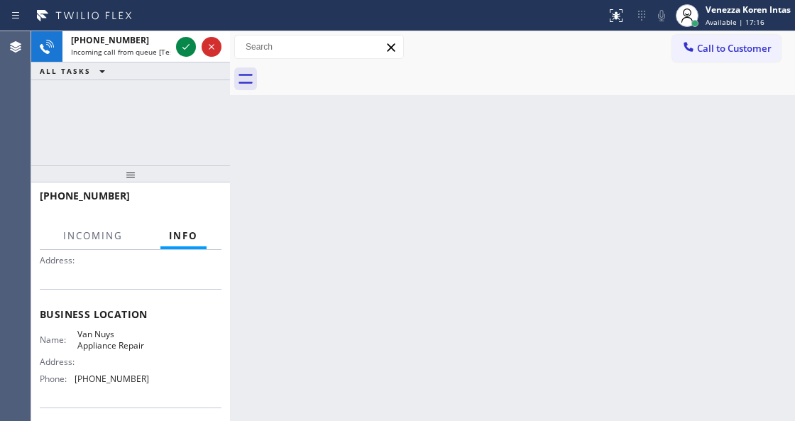
scroll to position [236, 0]
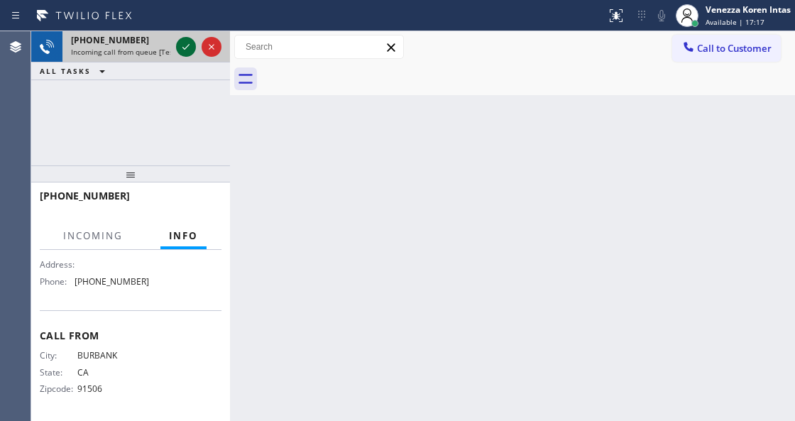
click at [192, 51] on icon at bounding box center [185, 46] width 17 height 17
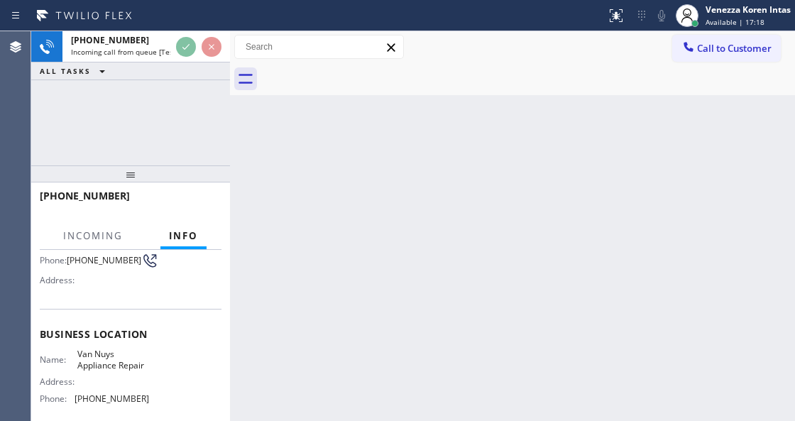
scroll to position [94, 0]
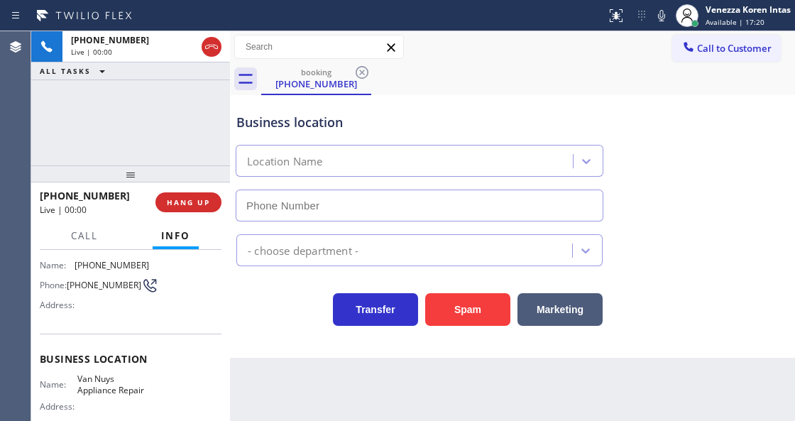
type input "[PHONE_NUMBER]"
click at [533, 37] on div "Call to Customer Outbound call Location Search location Your caller id phone nu…" at bounding box center [512, 47] width 565 height 25
click at [455, 417] on div "Back to Dashboard Change Sender ID Customers Technicians Select a contact Outbo…" at bounding box center [512, 226] width 565 height 390
click at [358, 109] on div "Business location Van Nuys Appliance Repair [PHONE_NUMBER]" at bounding box center [420, 160] width 372 height 123
click at [662, 10] on icon at bounding box center [661, 15] width 17 height 17
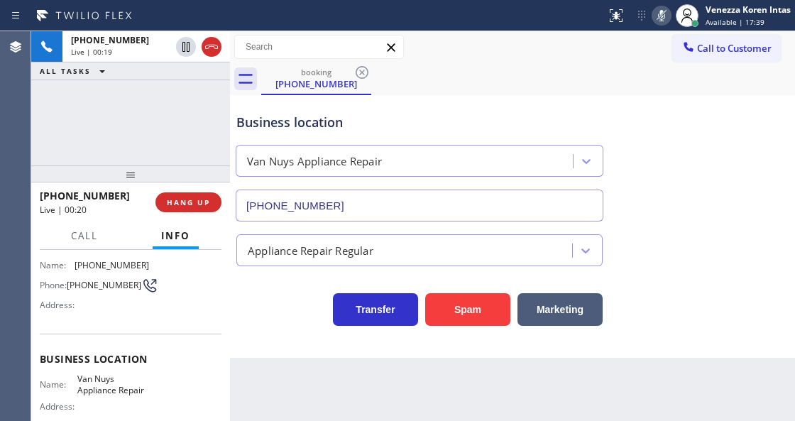
click at [664, 20] on icon at bounding box center [661, 15] width 17 height 17
click at [652, 20] on div "Status report No issues detected If you experience an issue, please download th…" at bounding box center [698, 15] width 194 height 31
click at [653, 23] on icon at bounding box center [661, 15] width 17 height 17
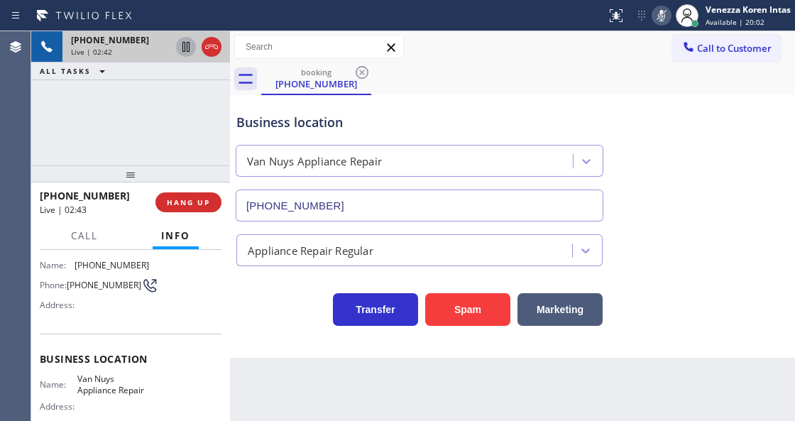
click at [186, 43] on icon at bounding box center [185, 46] width 17 height 17
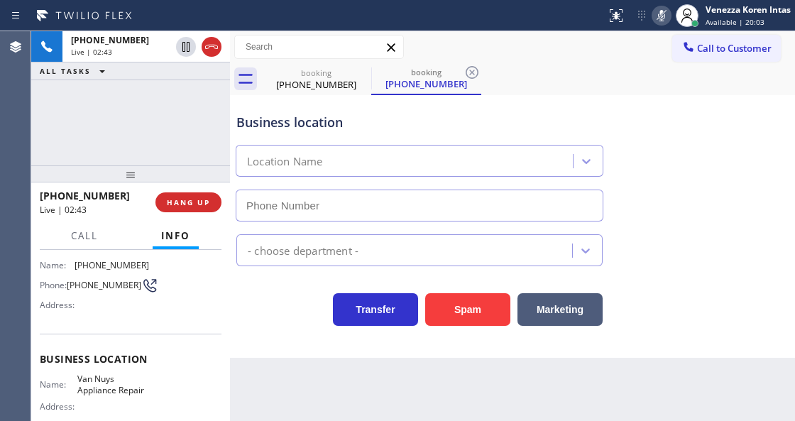
type input "[PHONE_NUMBER]"
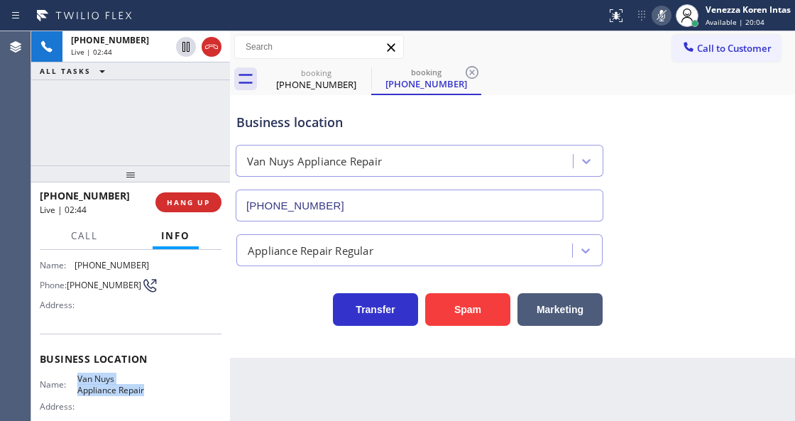
drag, startPoint x: 75, startPoint y: 378, endPoint x: 151, endPoint y: 385, distance: 76.4
click at [151, 385] on div "Name: [PERSON_NAME] Appliance Repair Address: Phone: [PHONE_NUMBER]" at bounding box center [131, 403] width 182 height 61
copy span "Van Nuys Appliance Repair"
click at [659, 21] on icon at bounding box center [661, 15] width 17 height 17
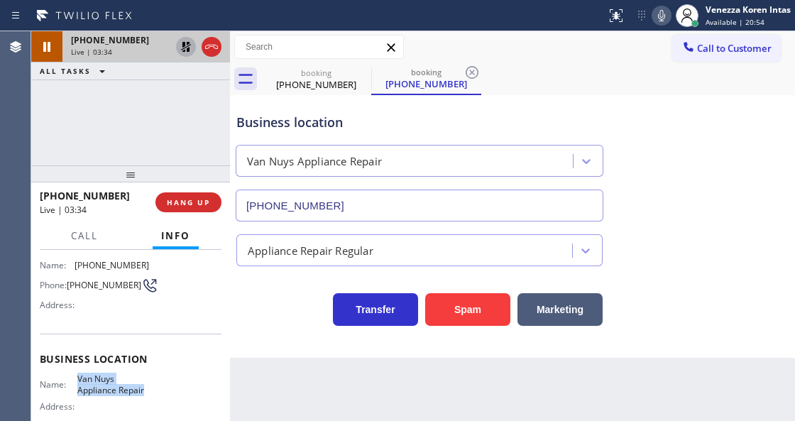
click at [190, 48] on icon at bounding box center [185, 46] width 17 height 17
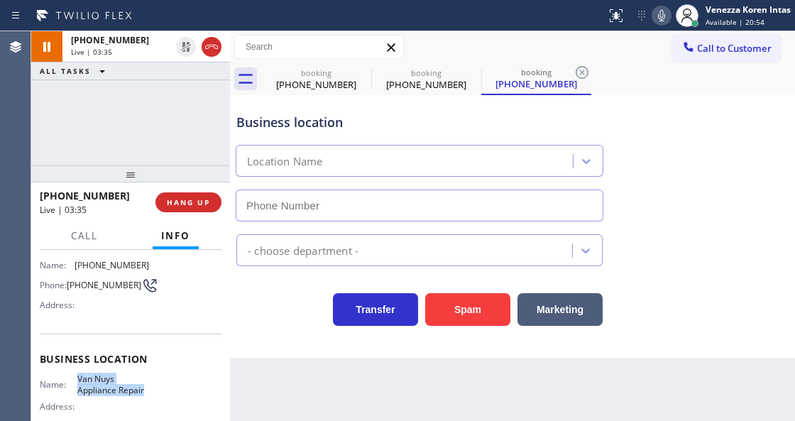
type input "[PHONE_NUMBER]"
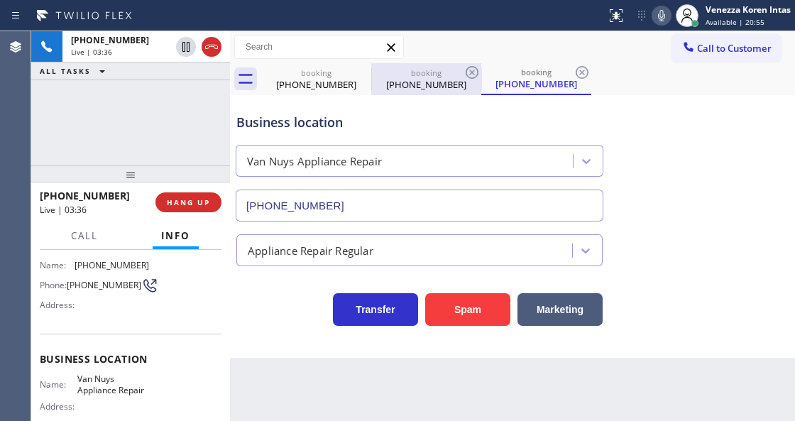
click at [434, 71] on div "booking" at bounding box center [426, 72] width 107 height 11
click at [468, 71] on icon at bounding box center [472, 72] width 17 height 17
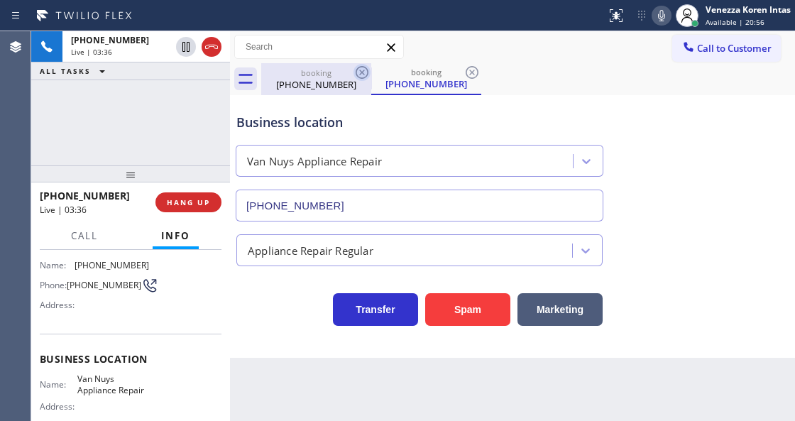
click at [361, 75] on icon at bounding box center [362, 72] width 17 height 17
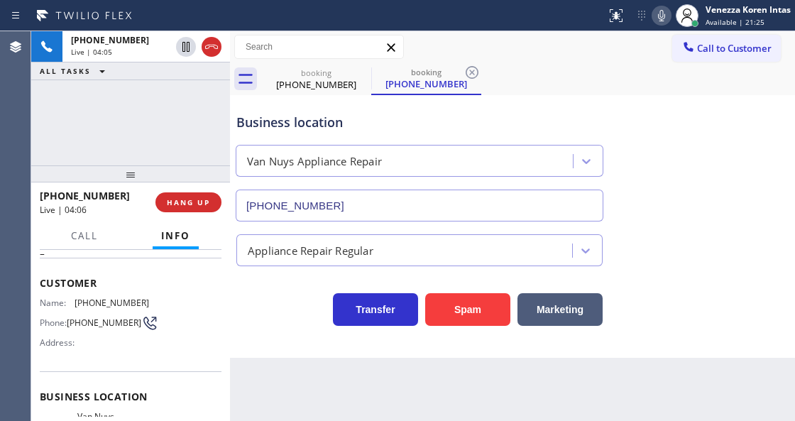
scroll to position [0, 0]
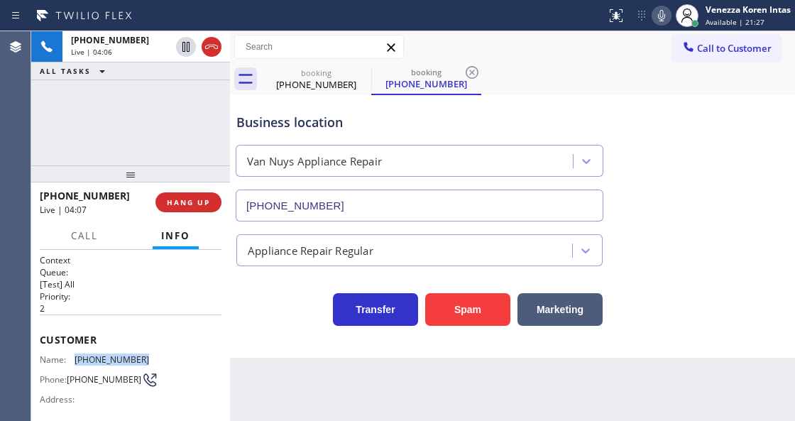
drag, startPoint x: 140, startPoint y: 354, endPoint x: 70, endPoint y: 351, distance: 70.4
click at [70, 354] on div "Name: [PHONE_NUMBER]" at bounding box center [94, 359] width 109 height 11
copy div "[PHONE_NUMBER]"
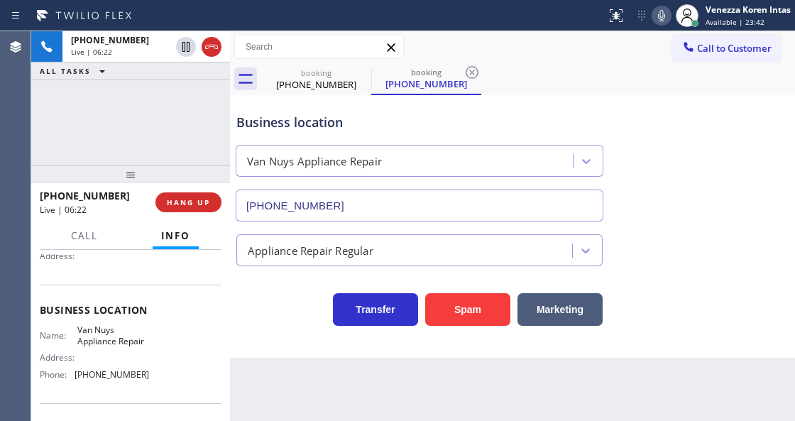
scroll to position [189, 0]
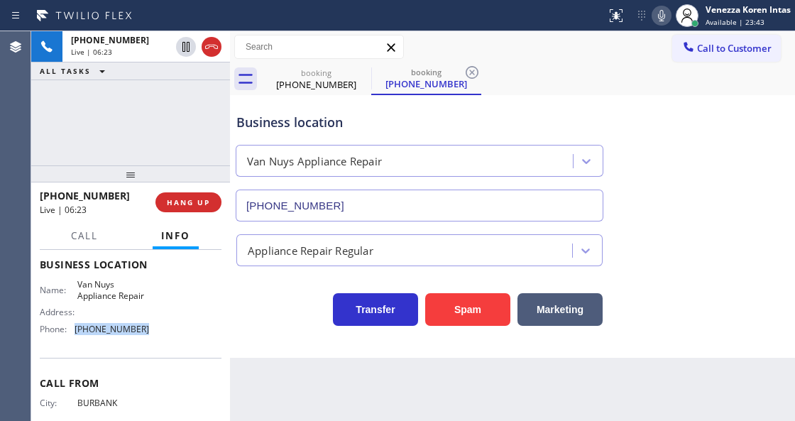
drag, startPoint x: 136, startPoint y: 327, endPoint x: 70, endPoint y: 327, distance: 66.0
click at [70, 327] on div "Phone: [PHONE_NUMBER]" at bounding box center [94, 329] width 109 height 11
copy div "[PHONE_NUMBER]"
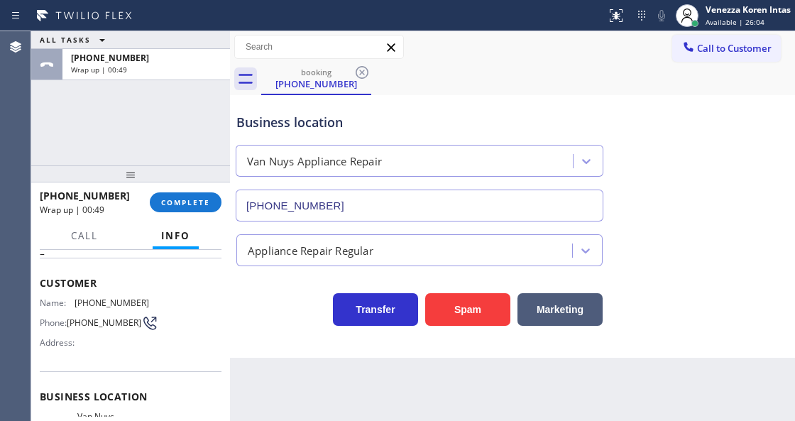
scroll to position [47, 0]
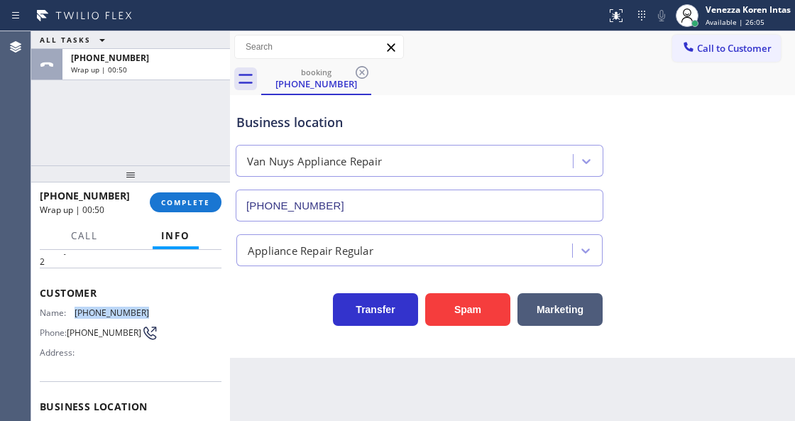
drag, startPoint x: 137, startPoint y: 308, endPoint x: 70, endPoint y: 311, distance: 67.5
click at [70, 311] on div "Name: [PHONE_NUMBER]" at bounding box center [94, 312] width 109 height 11
copy div "[PHONE_NUMBER]"
click at [198, 192] on button "COMPLETE" at bounding box center [186, 202] width 72 height 20
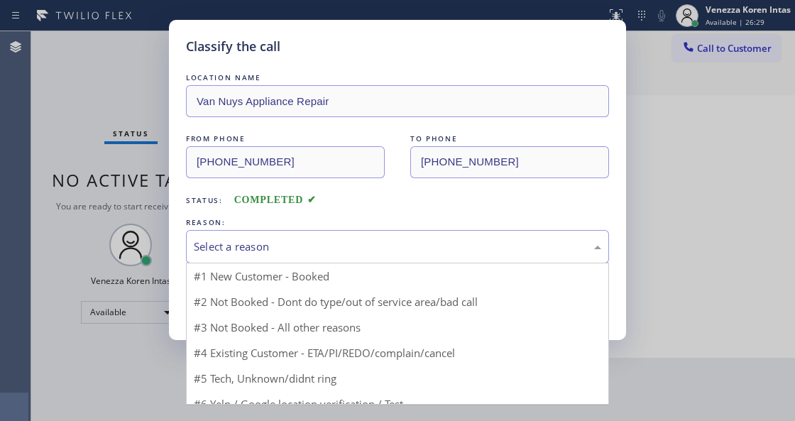
click at [322, 236] on div "Select a reason" at bounding box center [397, 246] width 423 height 33
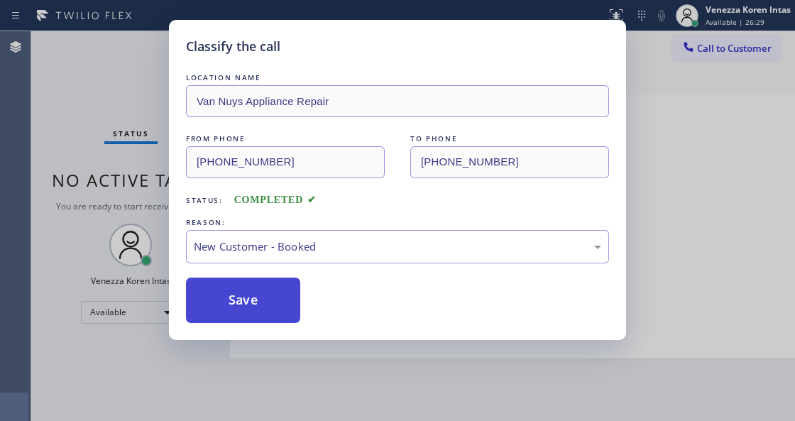
click at [278, 290] on button "Save" at bounding box center [243, 300] width 114 height 45
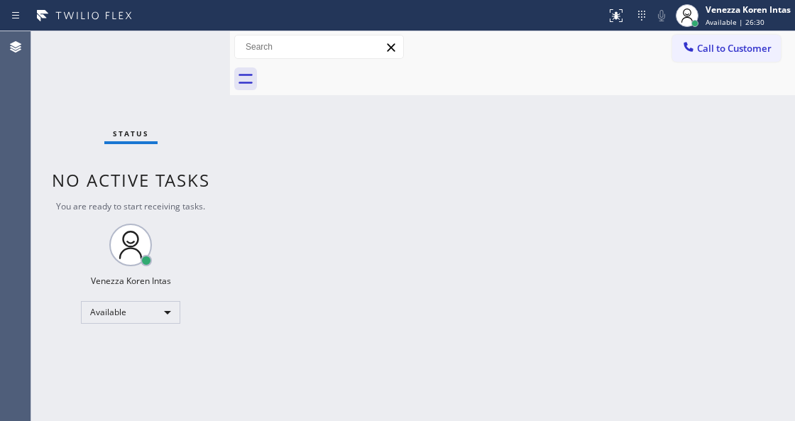
click at [728, 18] on span "Available | 26:30" at bounding box center [735, 22] width 59 height 10
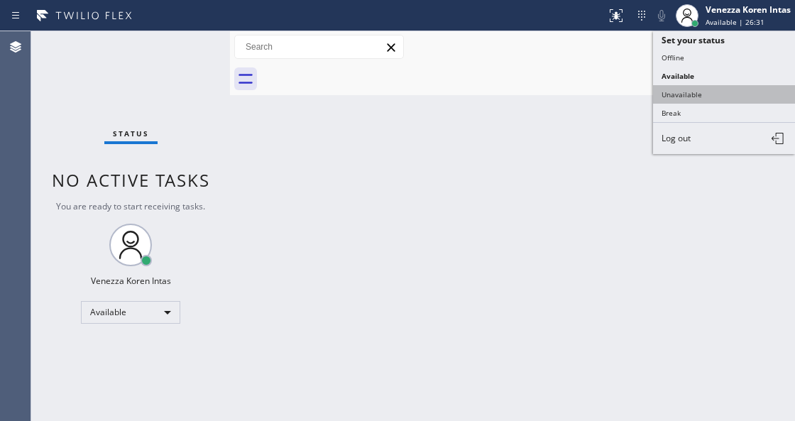
click at [691, 91] on button "Unavailable" at bounding box center [724, 94] width 142 height 18
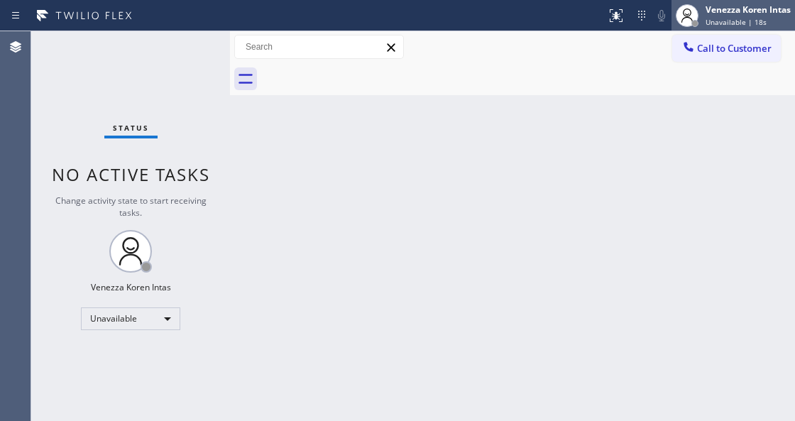
drag, startPoint x: 740, startPoint y: 4, endPoint x: 738, endPoint y: 15, distance: 11.4
click at [738, 7] on div "Venezza Koren Intas Unavailable | 18s" at bounding box center [749, 15] width 92 height 25
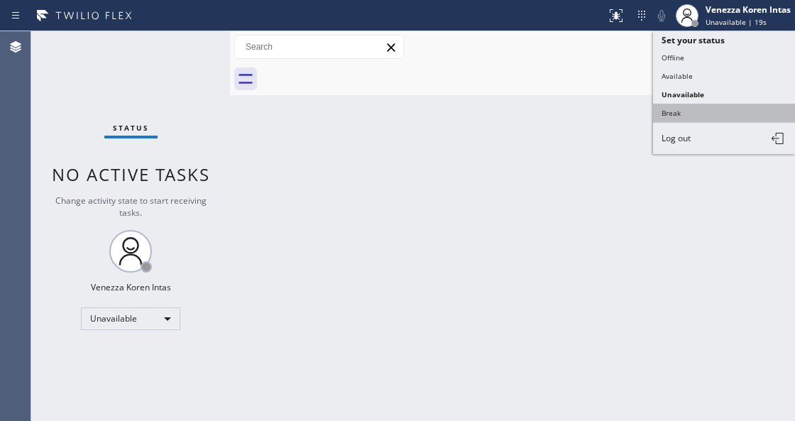
click at [701, 107] on button "Break" at bounding box center [724, 113] width 142 height 18
